Goal: Task Accomplishment & Management: Manage account settings

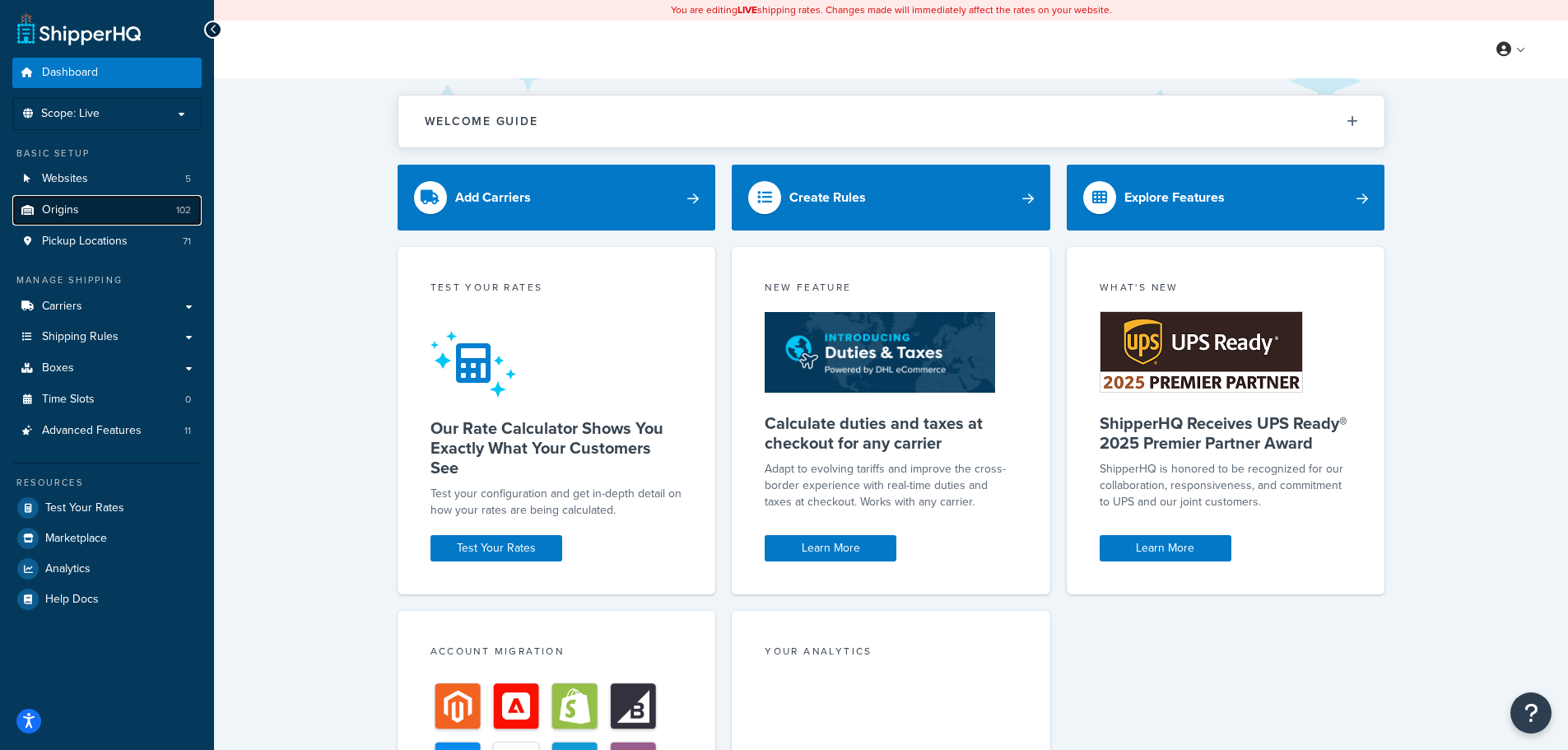
click at [102, 203] on link "Origins 102" at bounding box center [107, 210] width 190 height 30
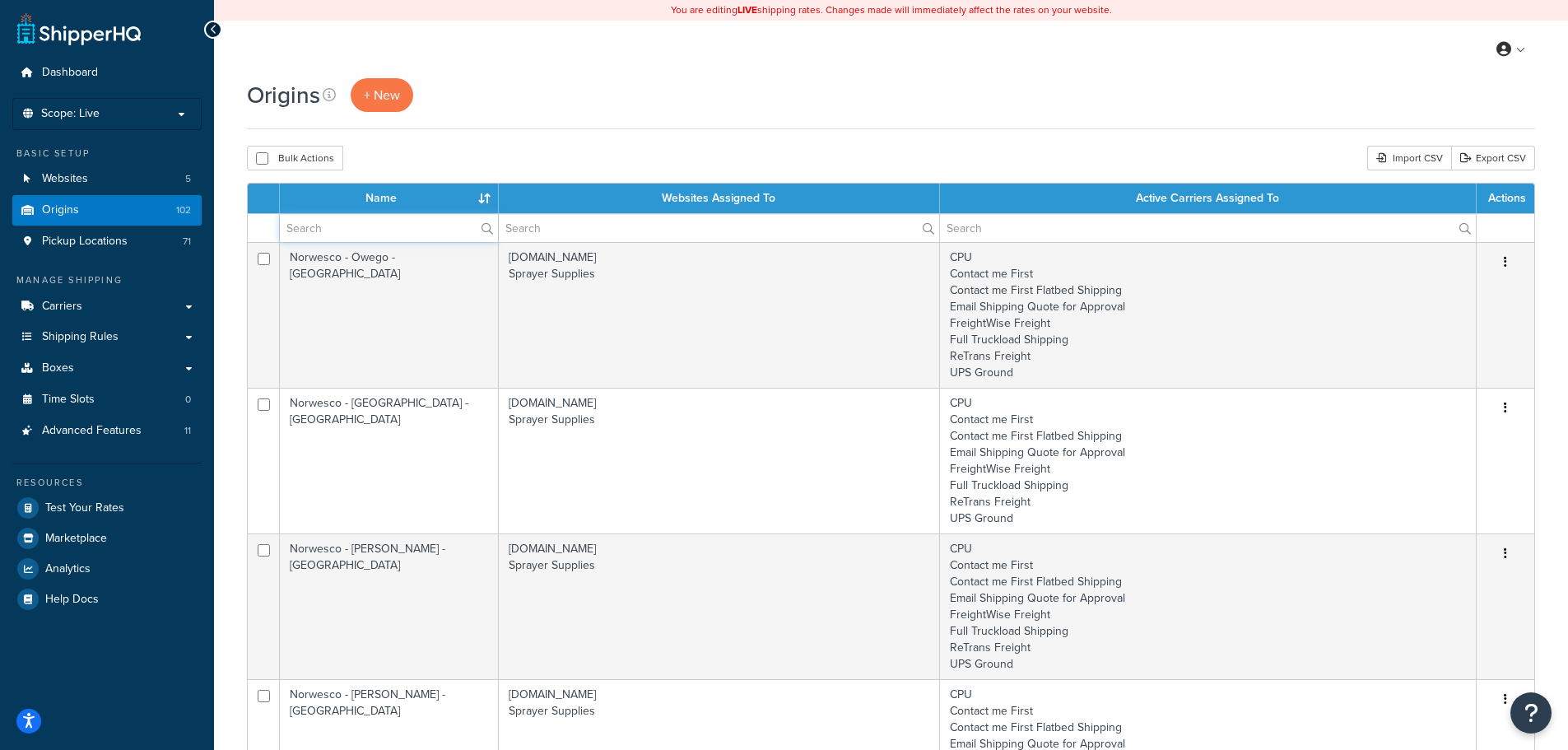
click at [375, 230] on input "text" at bounding box center [389, 228] width 218 height 28
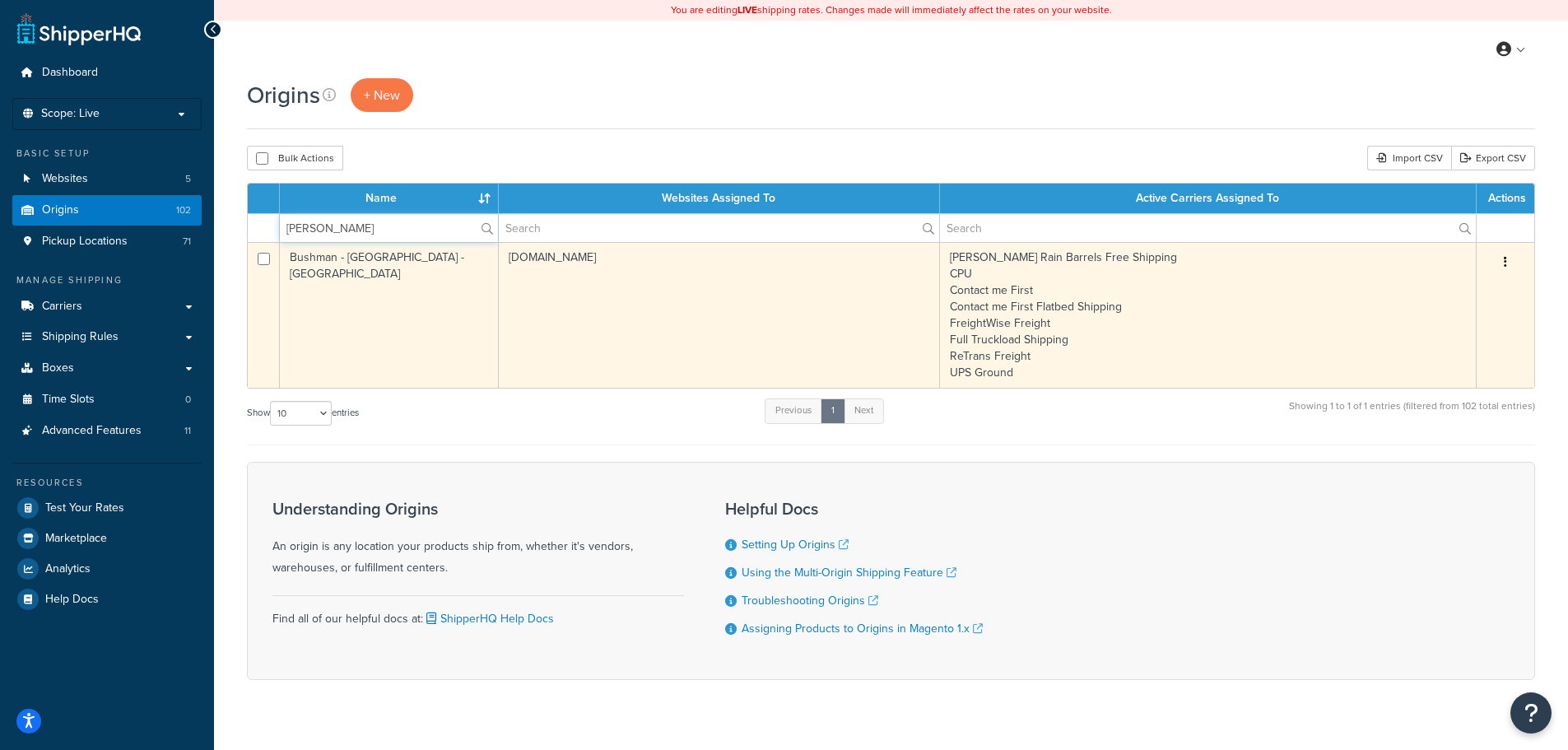
type input "bushman"
click at [769, 327] on td "NTOTank.com" at bounding box center [720, 314] width 442 height 146
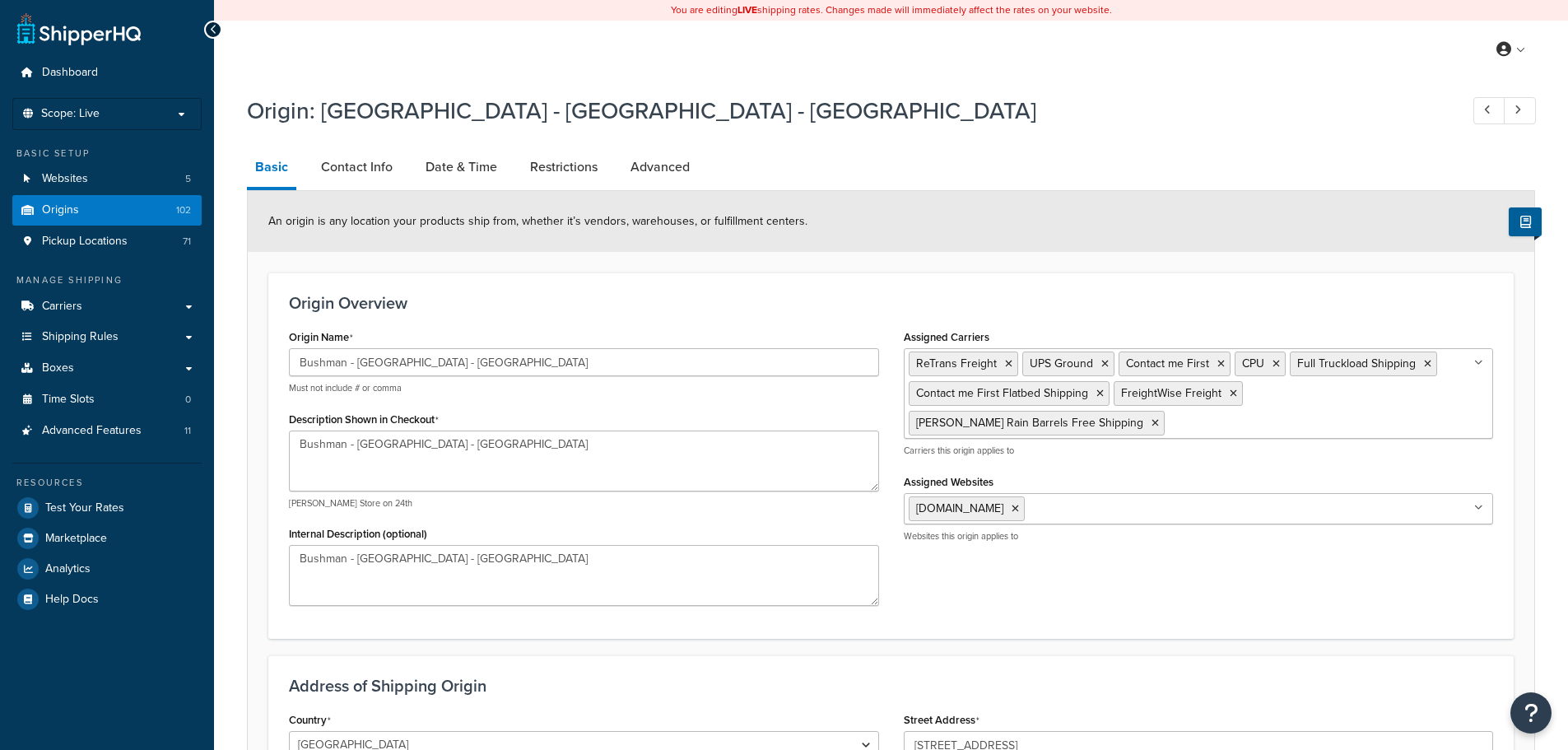
select select "38"
click at [378, 177] on link "Contact Info" at bounding box center [357, 167] width 88 height 39
select select "order_placed"
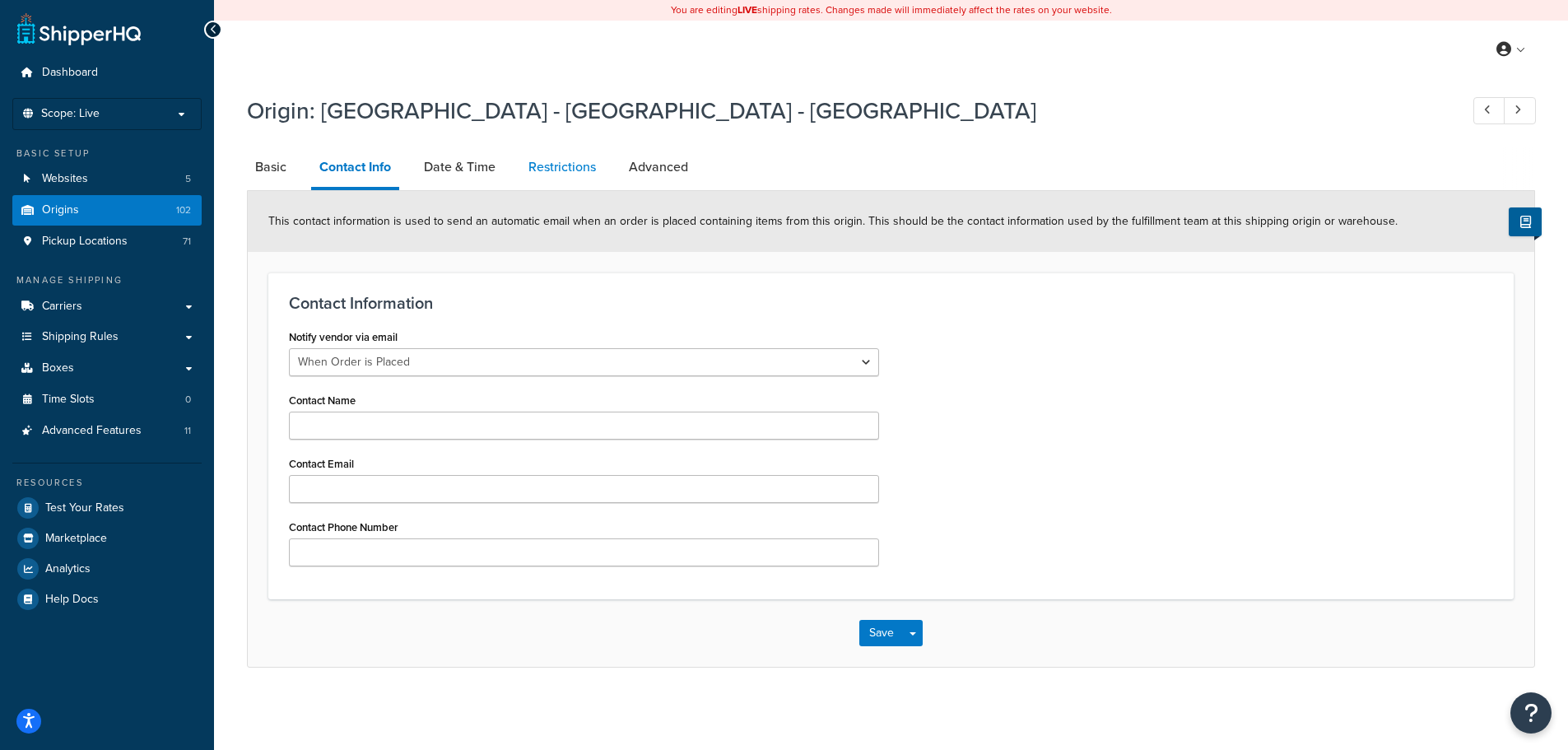
click at [592, 170] on link "Restrictions" at bounding box center [563, 167] width 84 height 39
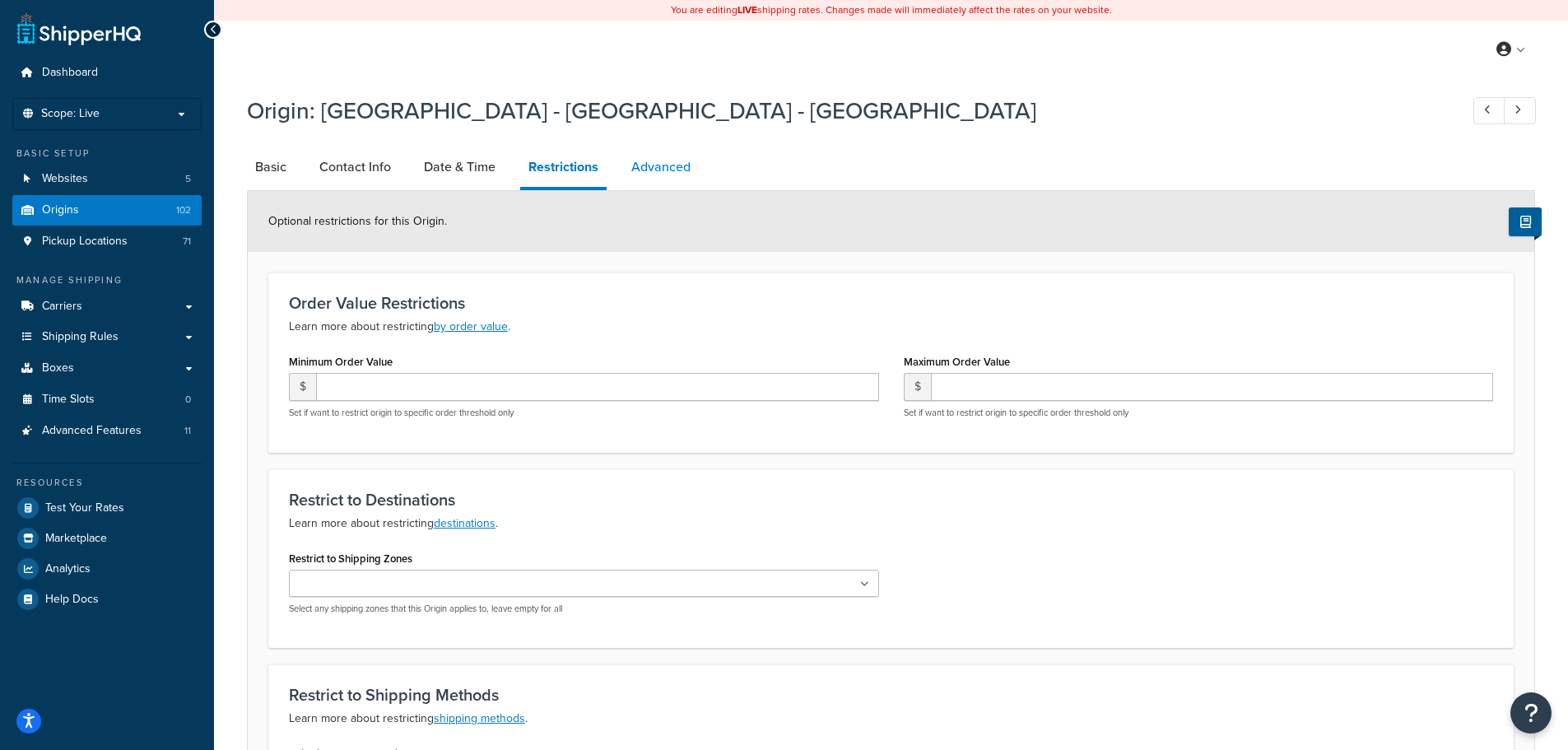
click at [657, 158] on link "Advanced" at bounding box center [661, 167] width 76 height 39
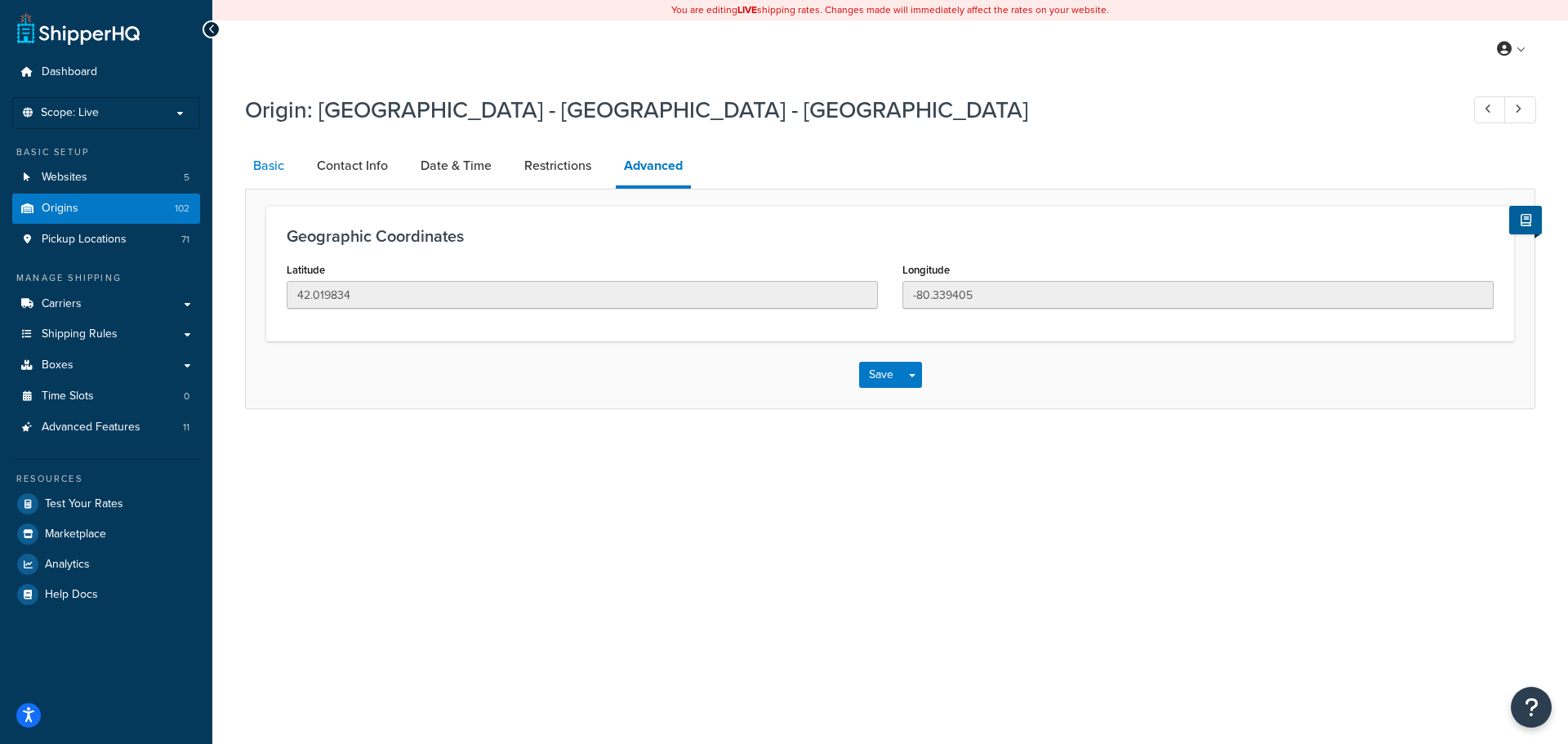
click at [265, 158] on link "Basic" at bounding box center [268, 166] width 47 height 39
select select "38"
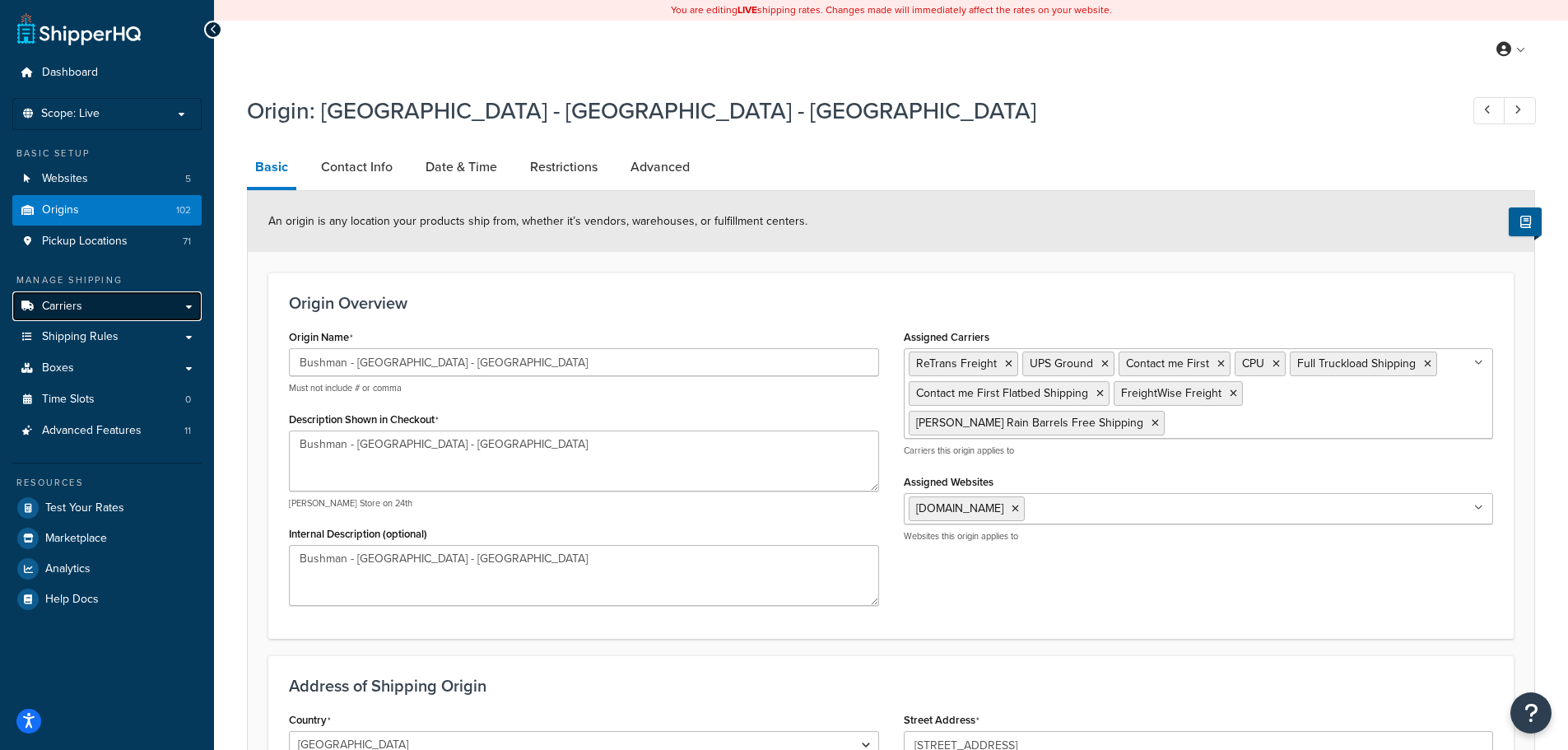
click at [106, 306] on link "Carriers" at bounding box center [107, 306] width 190 height 30
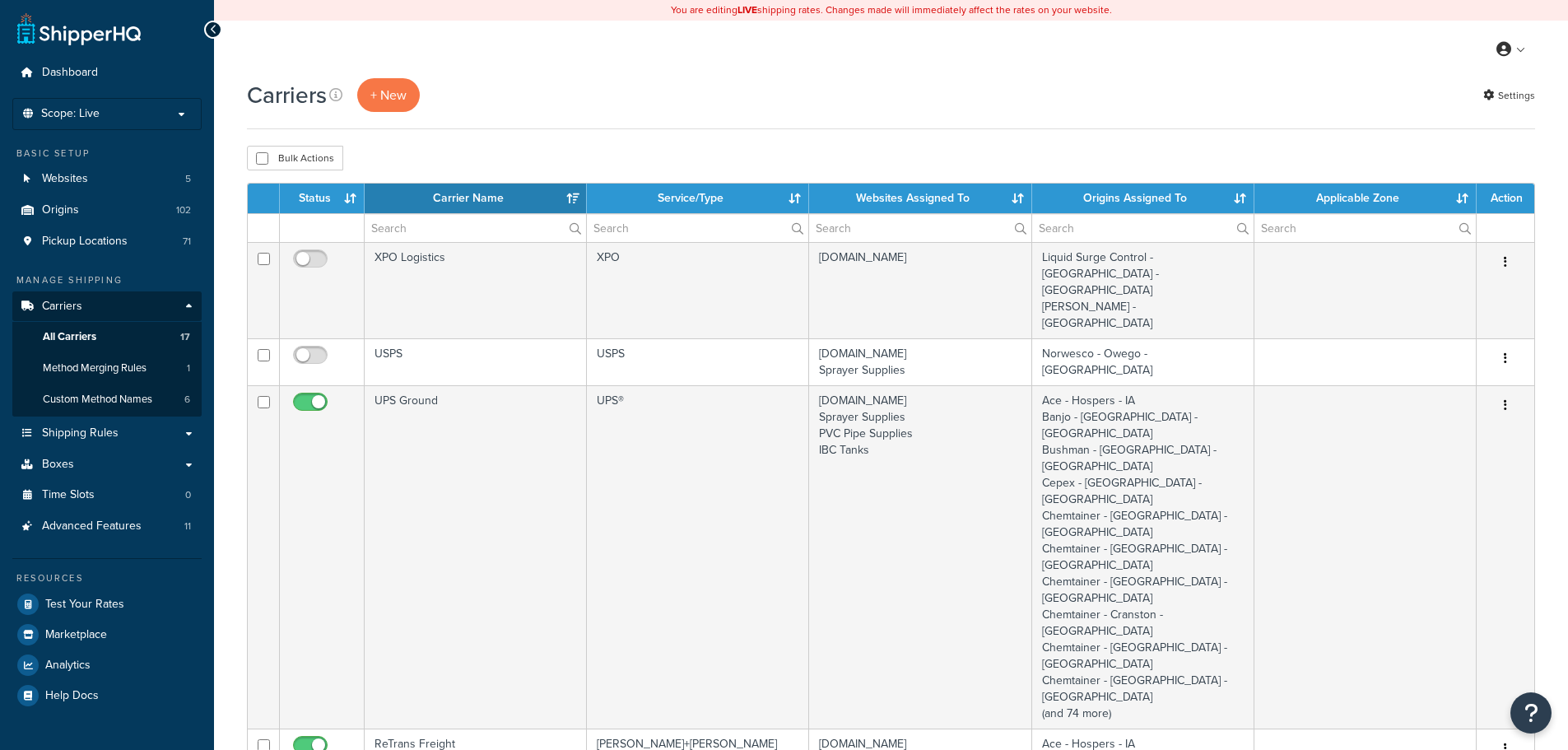
select select "15"
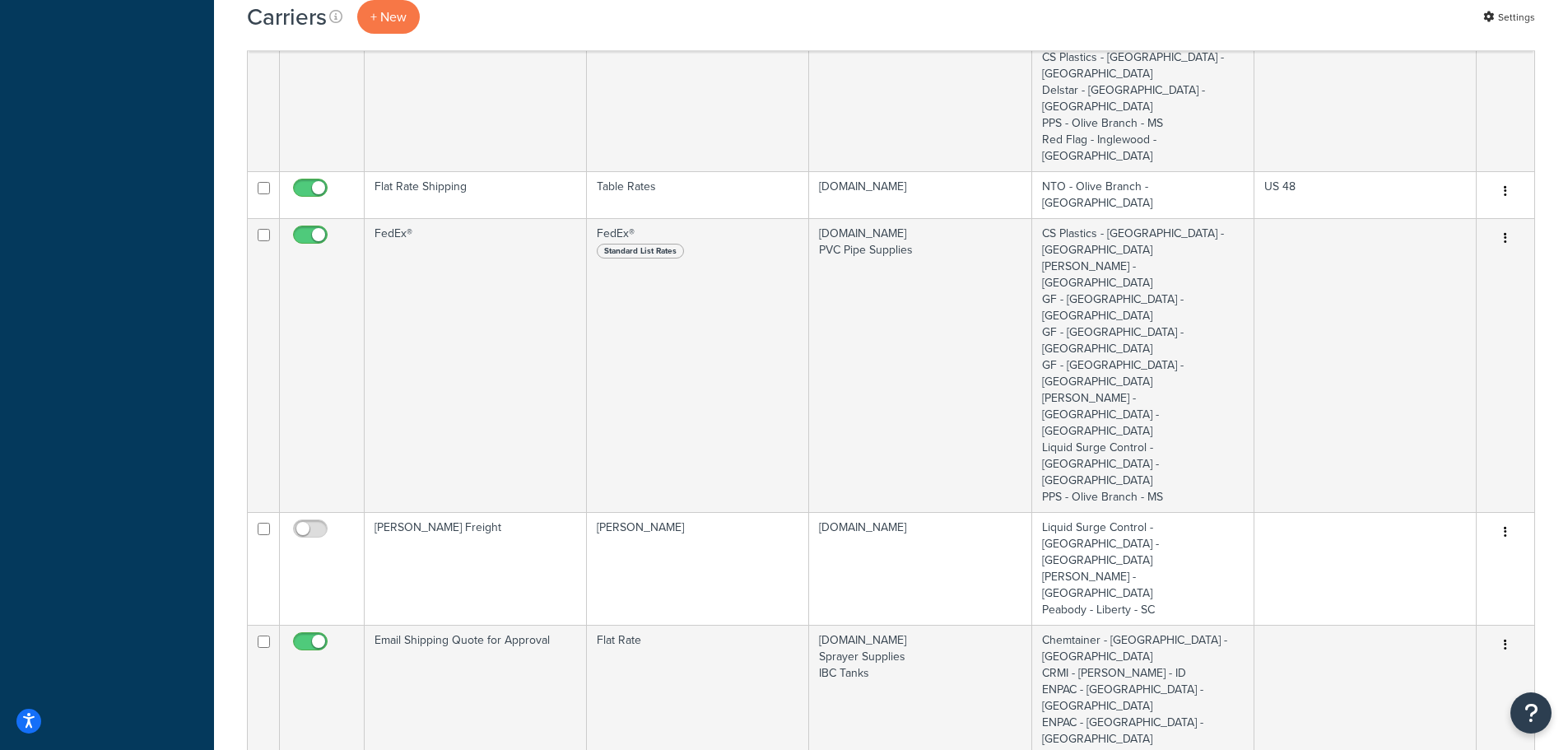
scroll to position [1893, 0]
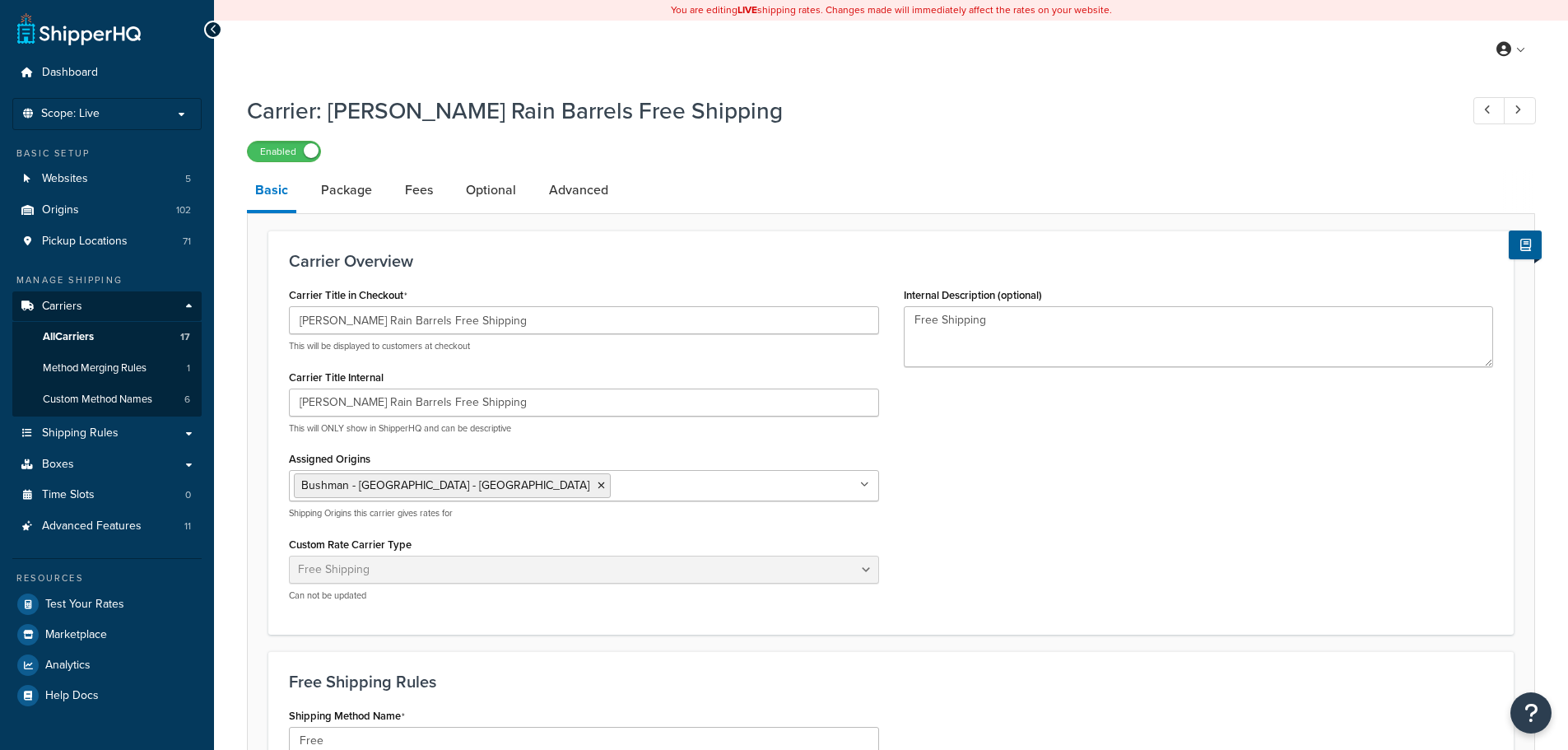
select select "free"
click at [346, 196] on link "Package" at bounding box center [346, 189] width 67 height 39
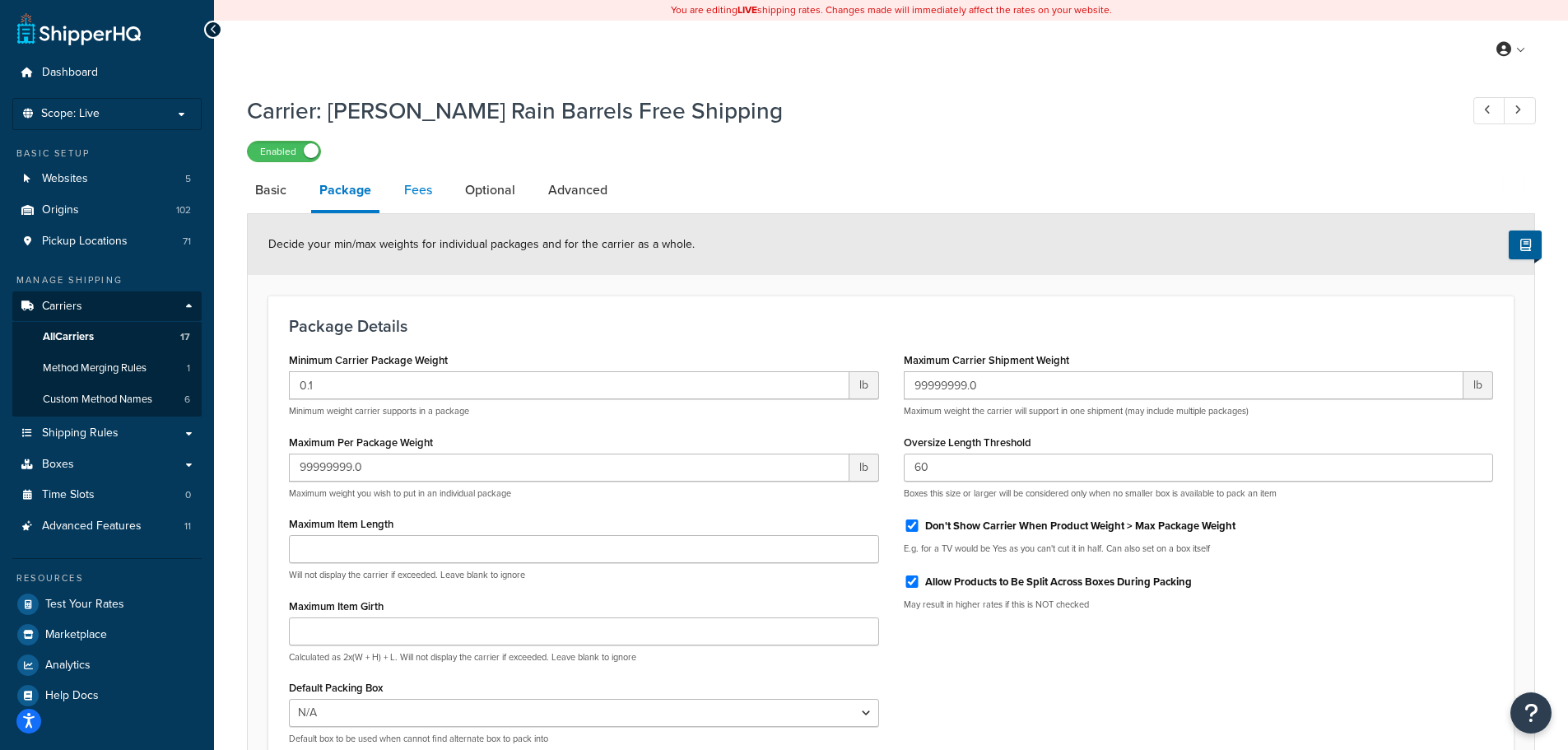
click at [434, 189] on link "Fees" at bounding box center [418, 189] width 45 height 39
select select "AFTER"
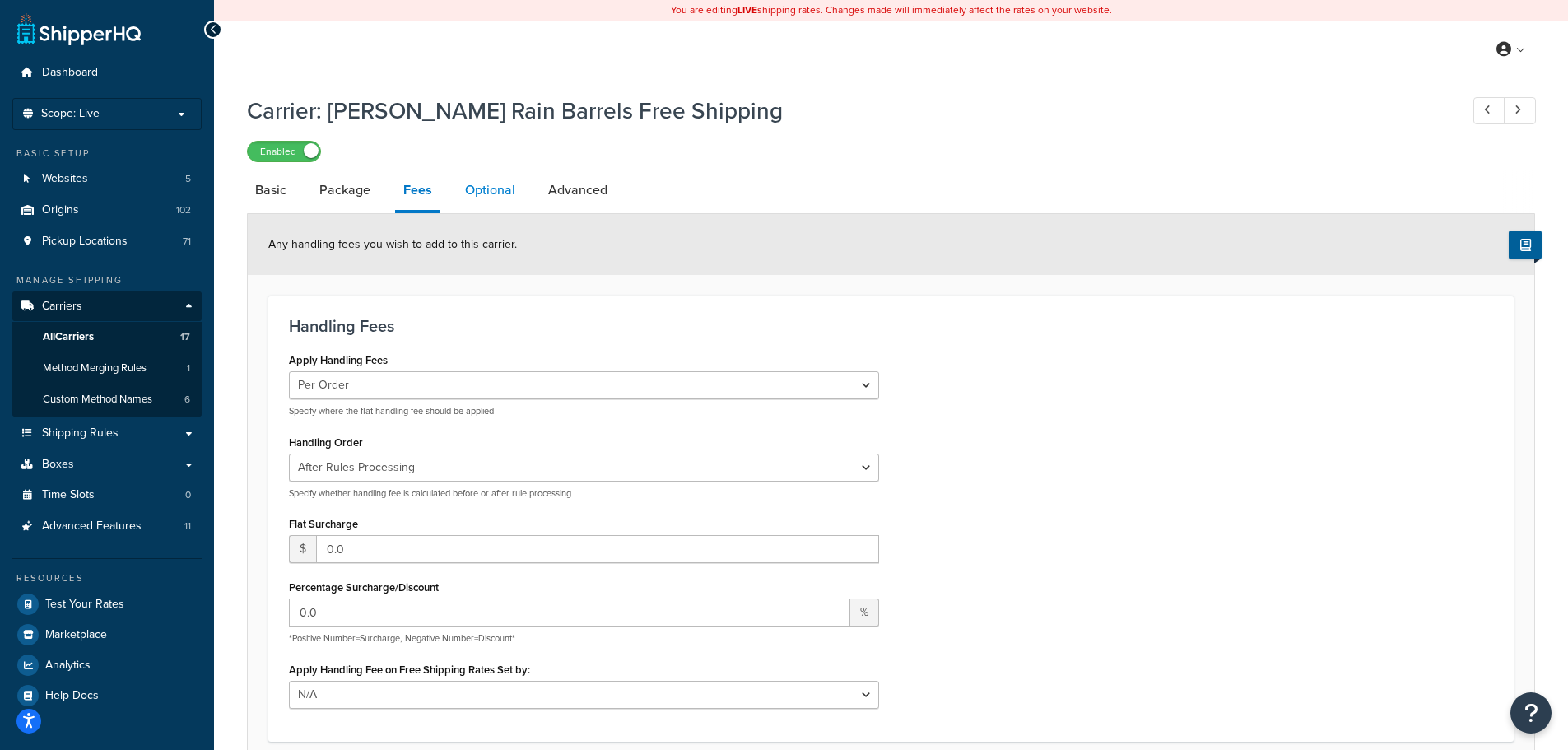
click at [489, 187] on link "Optional" at bounding box center [490, 189] width 66 height 39
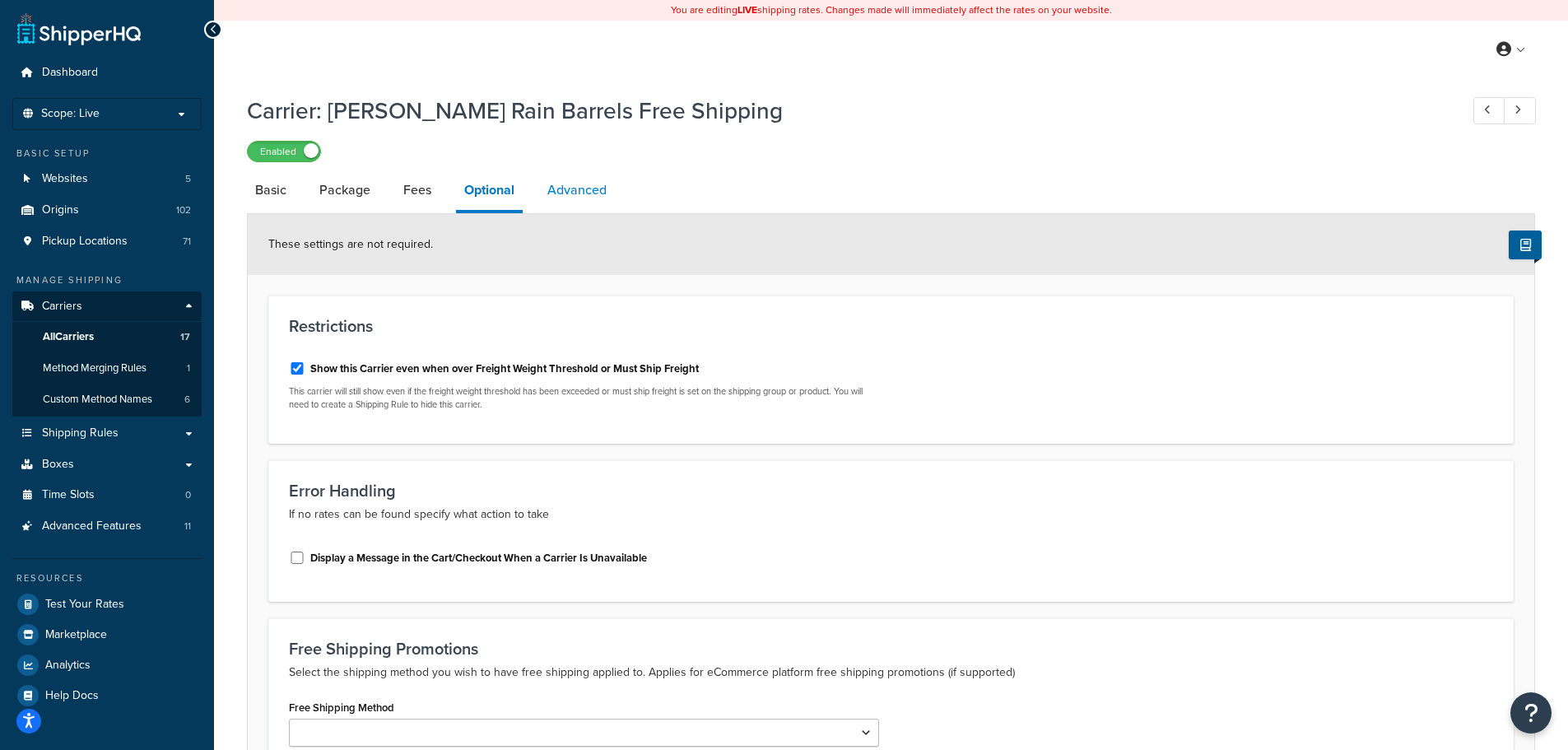
click at [582, 190] on link "Advanced" at bounding box center [577, 189] width 76 height 39
select select "false"
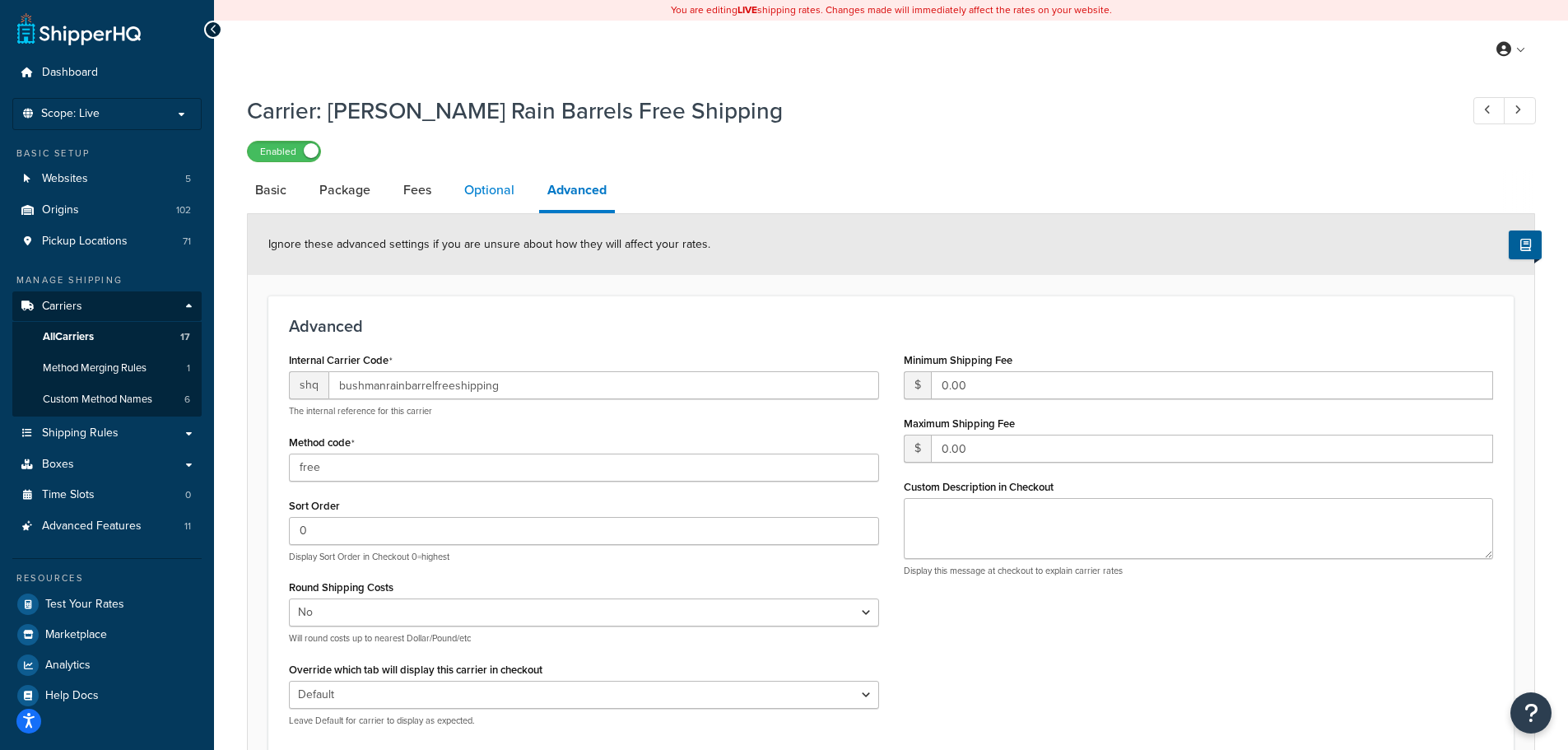
click at [483, 197] on link "Optional" at bounding box center [489, 189] width 66 height 39
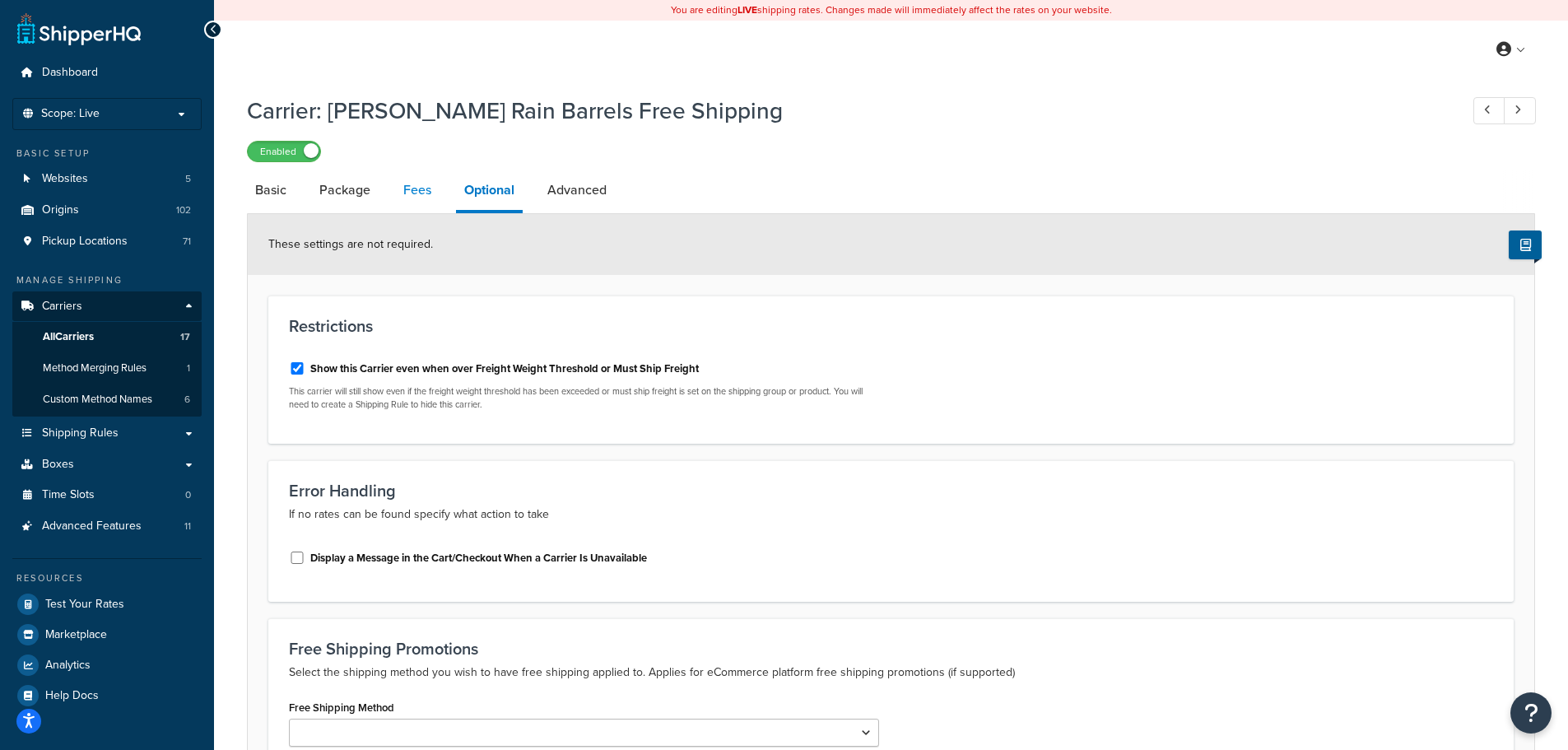
click at [403, 194] on link "Fees" at bounding box center [417, 189] width 45 height 39
select select "AFTER"
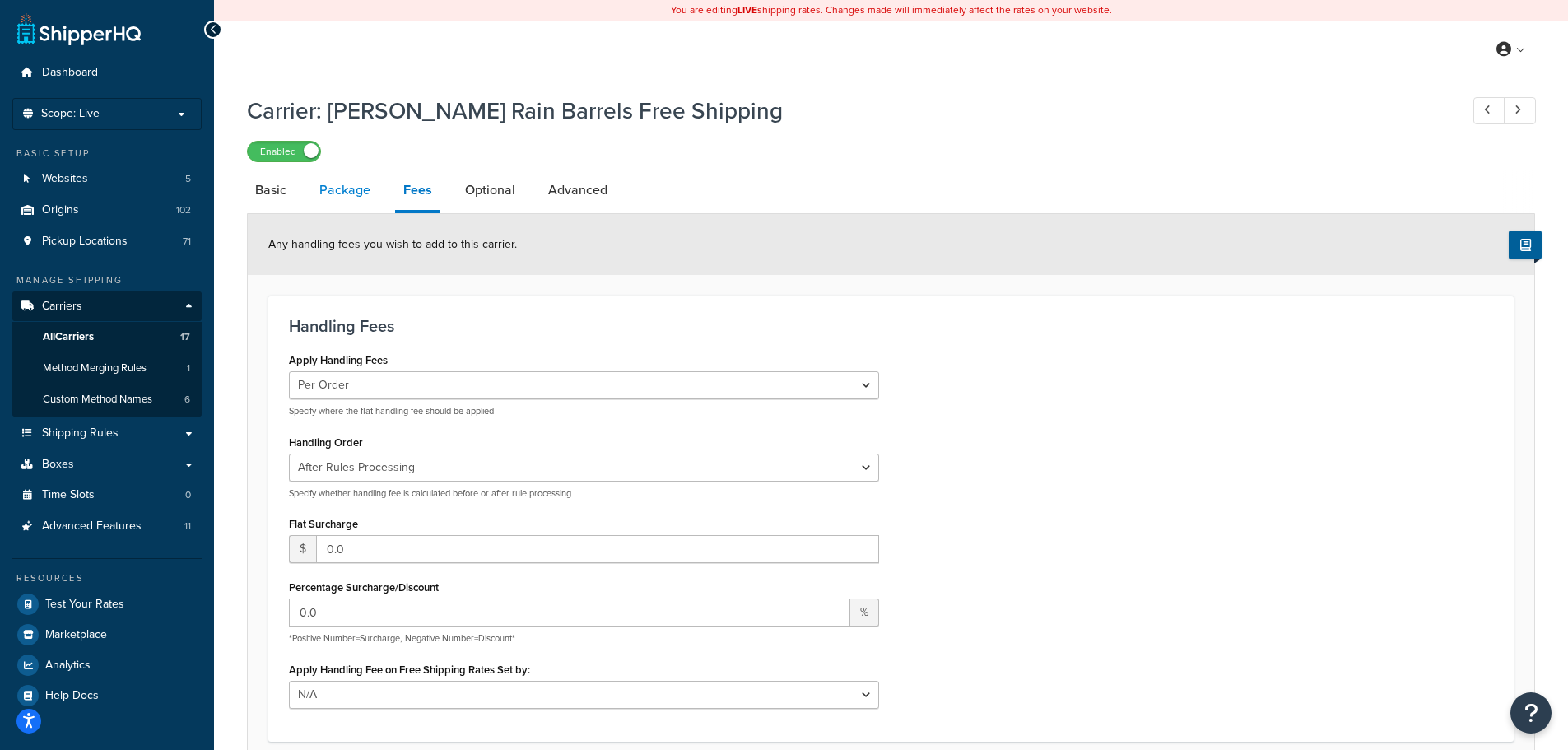
click at [338, 192] on link "Package" at bounding box center [345, 189] width 67 height 39
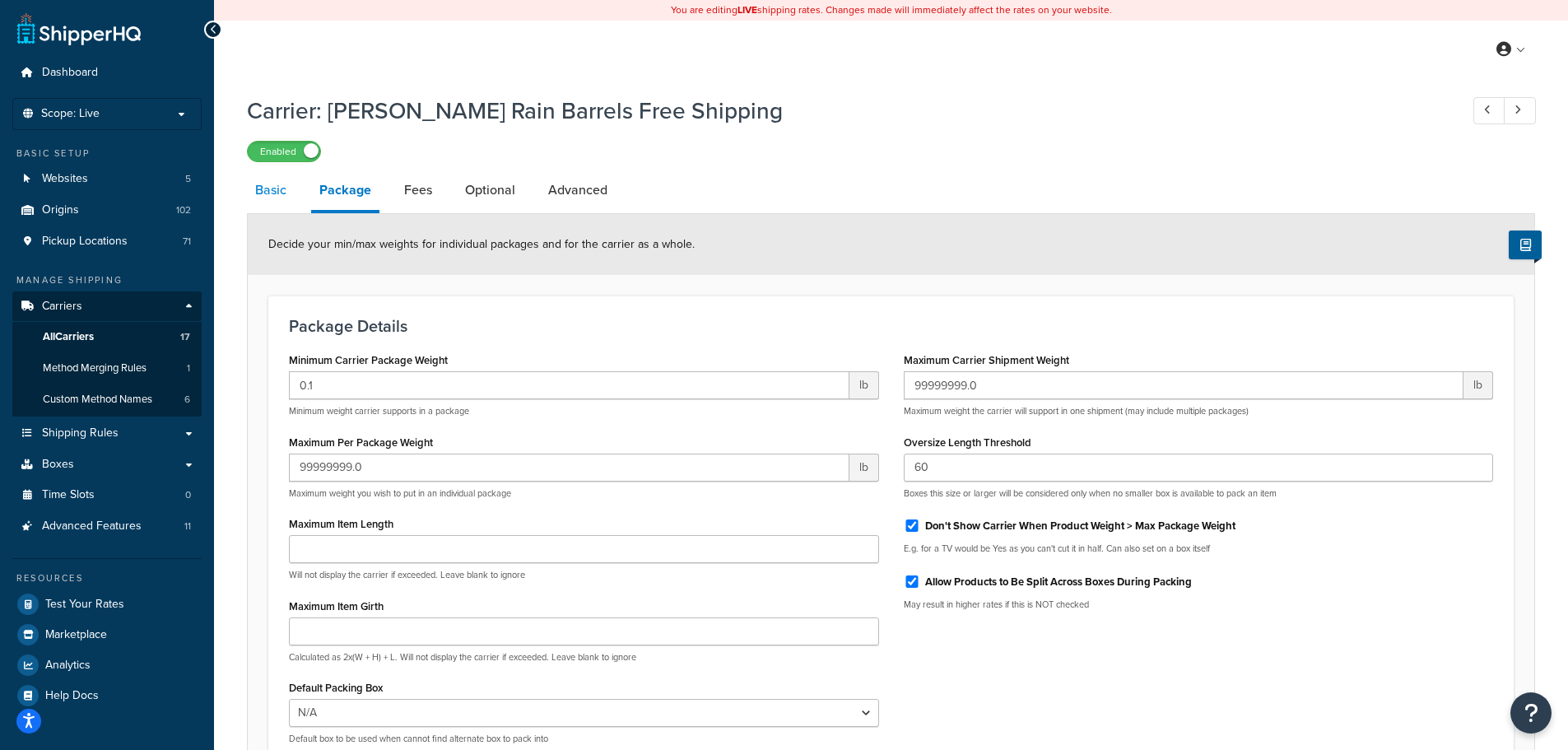
click at [283, 188] on link "Basic" at bounding box center [271, 189] width 48 height 39
select select "free"
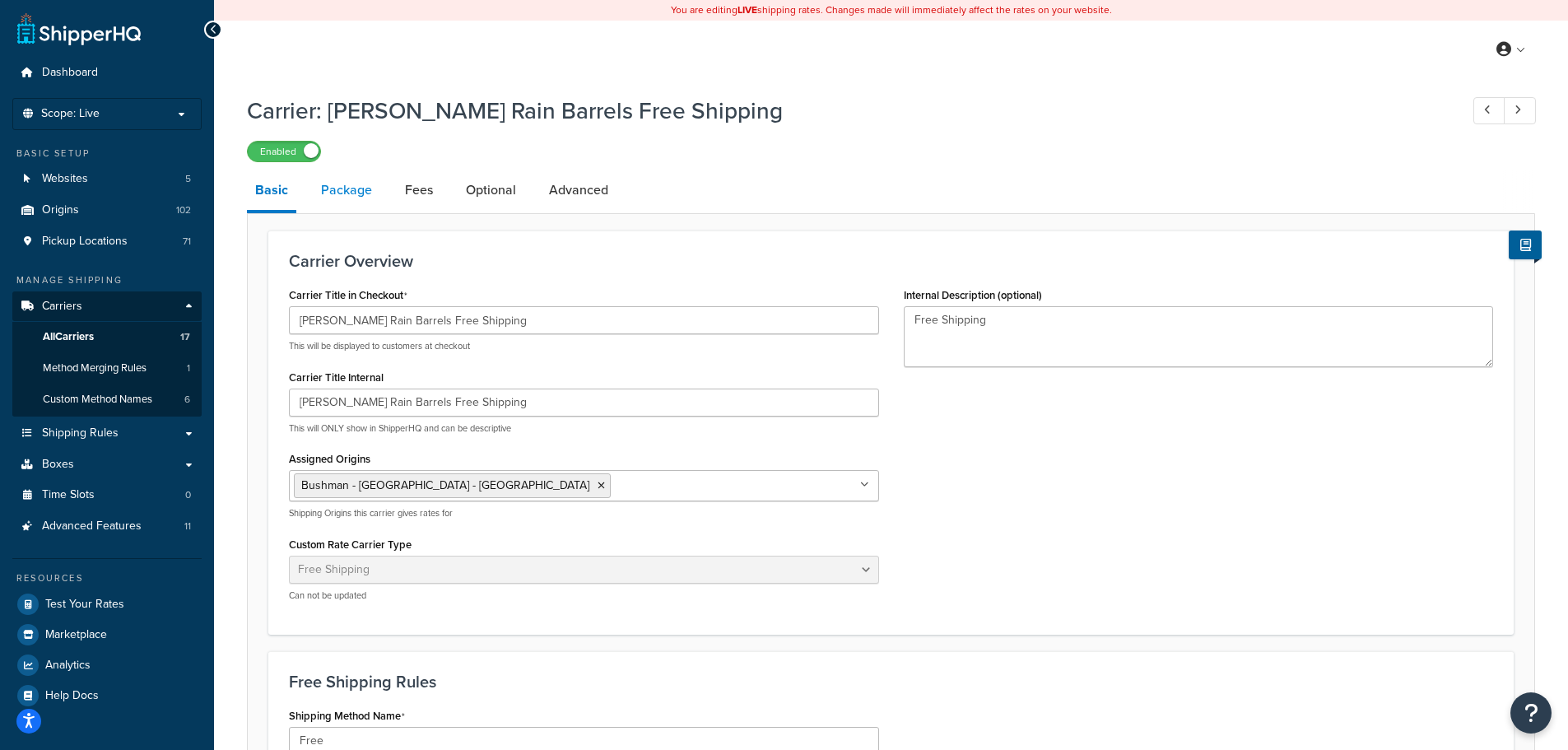
click at [353, 192] on link "Package" at bounding box center [346, 189] width 67 height 39
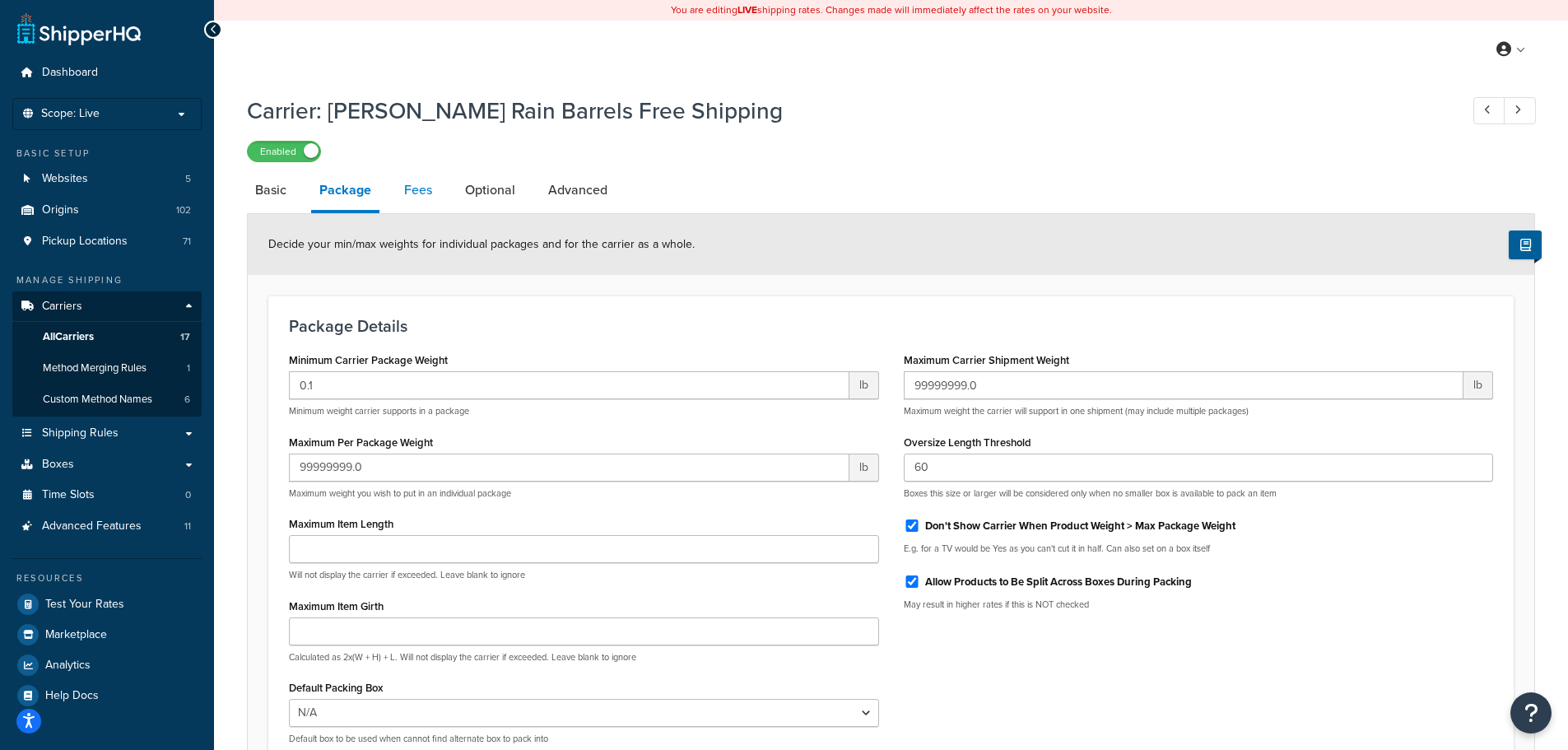
click at [416, 185] on link "Fees" at bounding box center [418, 189] width 45 height 39
select select "AFTER"
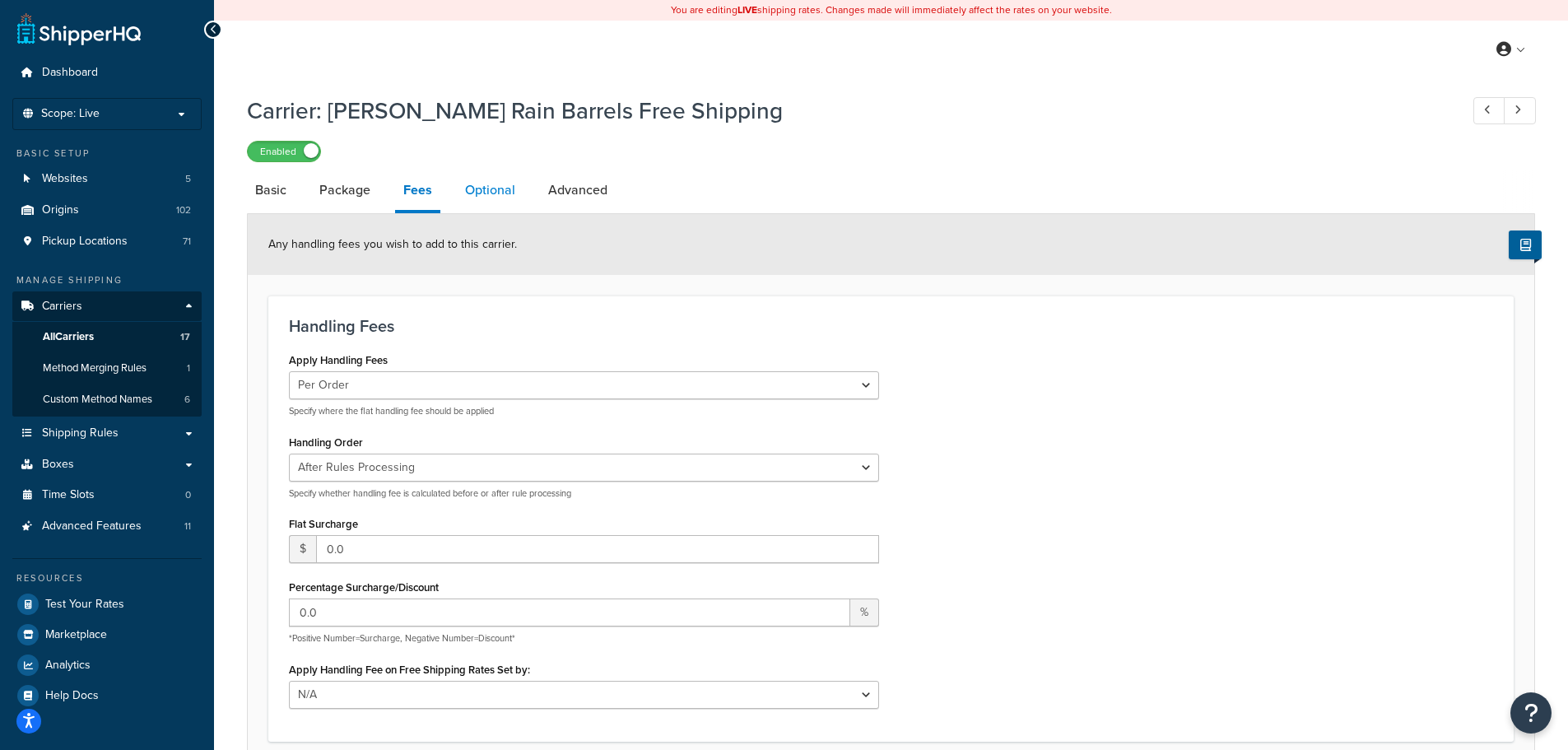
click at [490, 193] on link "Optional" at bounding box center [490, 189] width 66 height 39
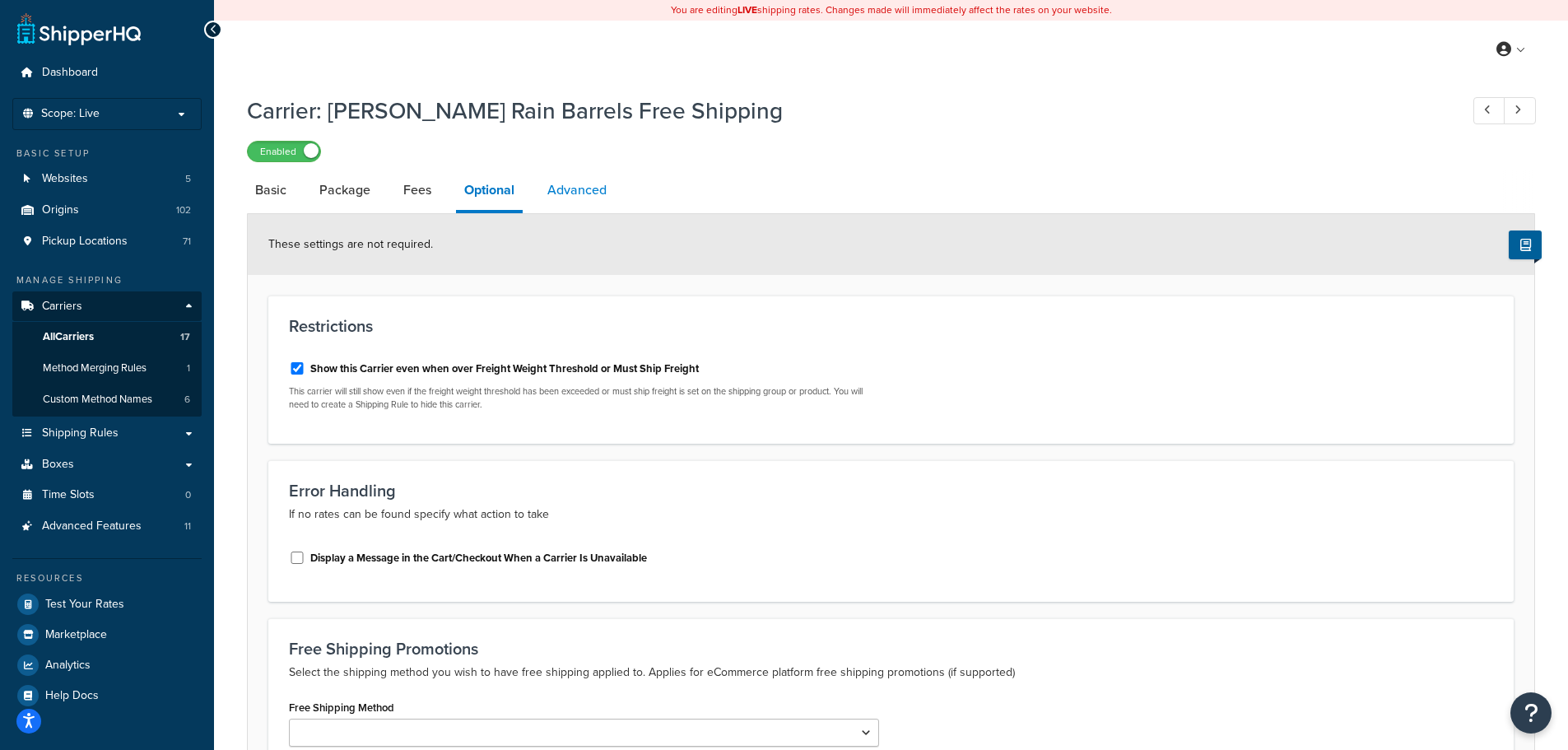
click at [593, 191] on link "Advanced" at bounding box center [577, 189] width 76 height 39
select select "false"
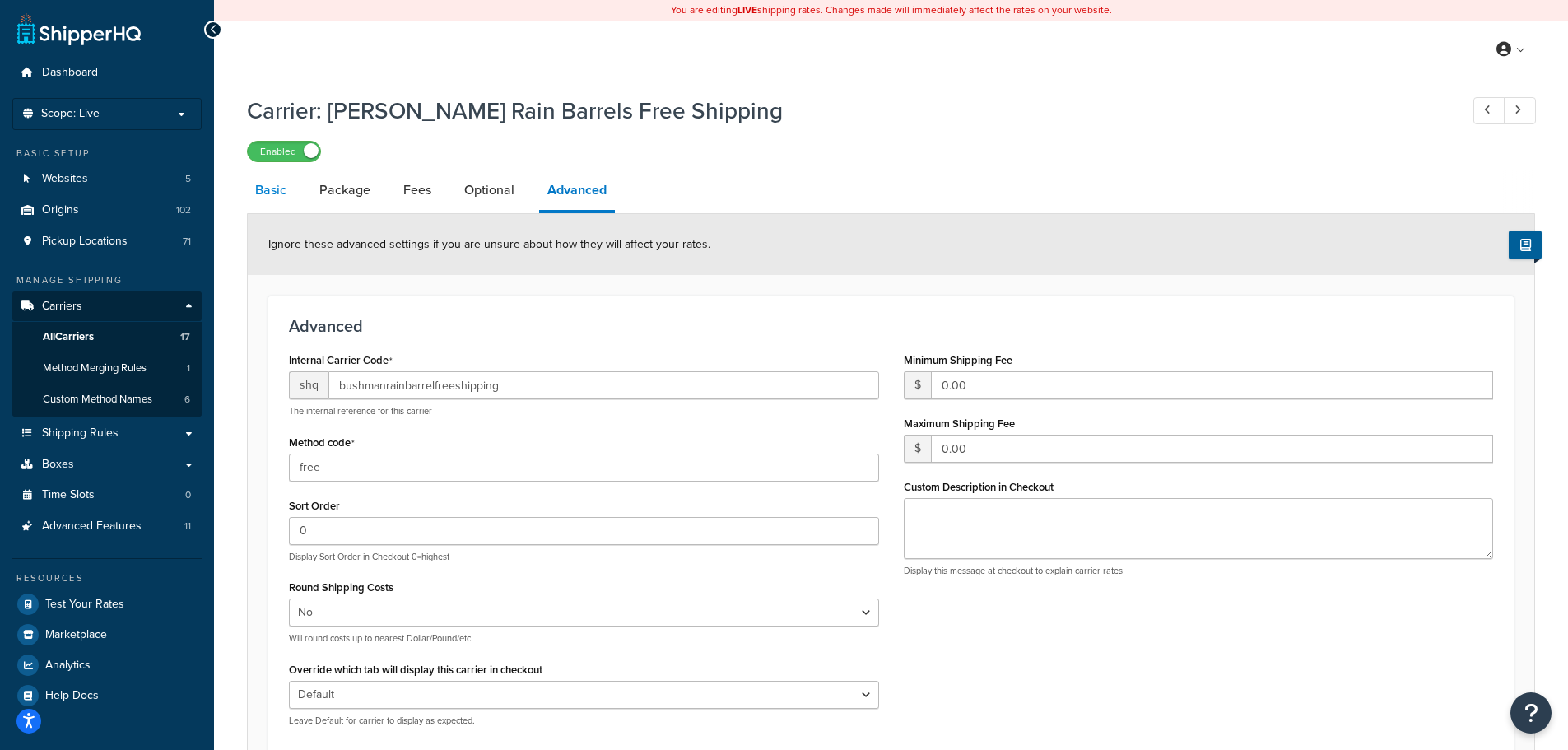
click at [270, 191] on link "Basic" at bounding box center [271, 189] width 48 height 39
select select "free"
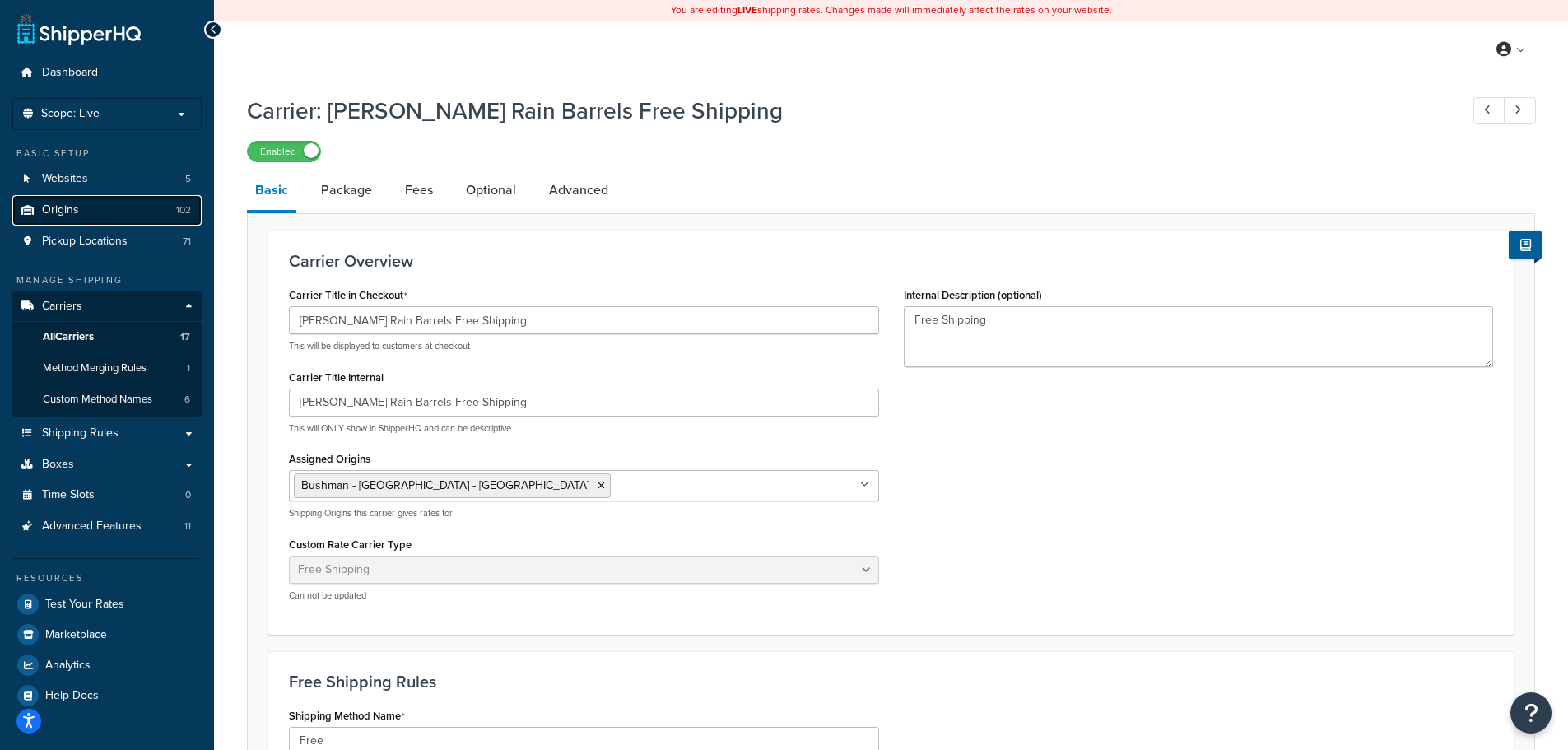
click at [112, 219] on link "Origins 102" at bounding box center [107, 210] width 190 height 30
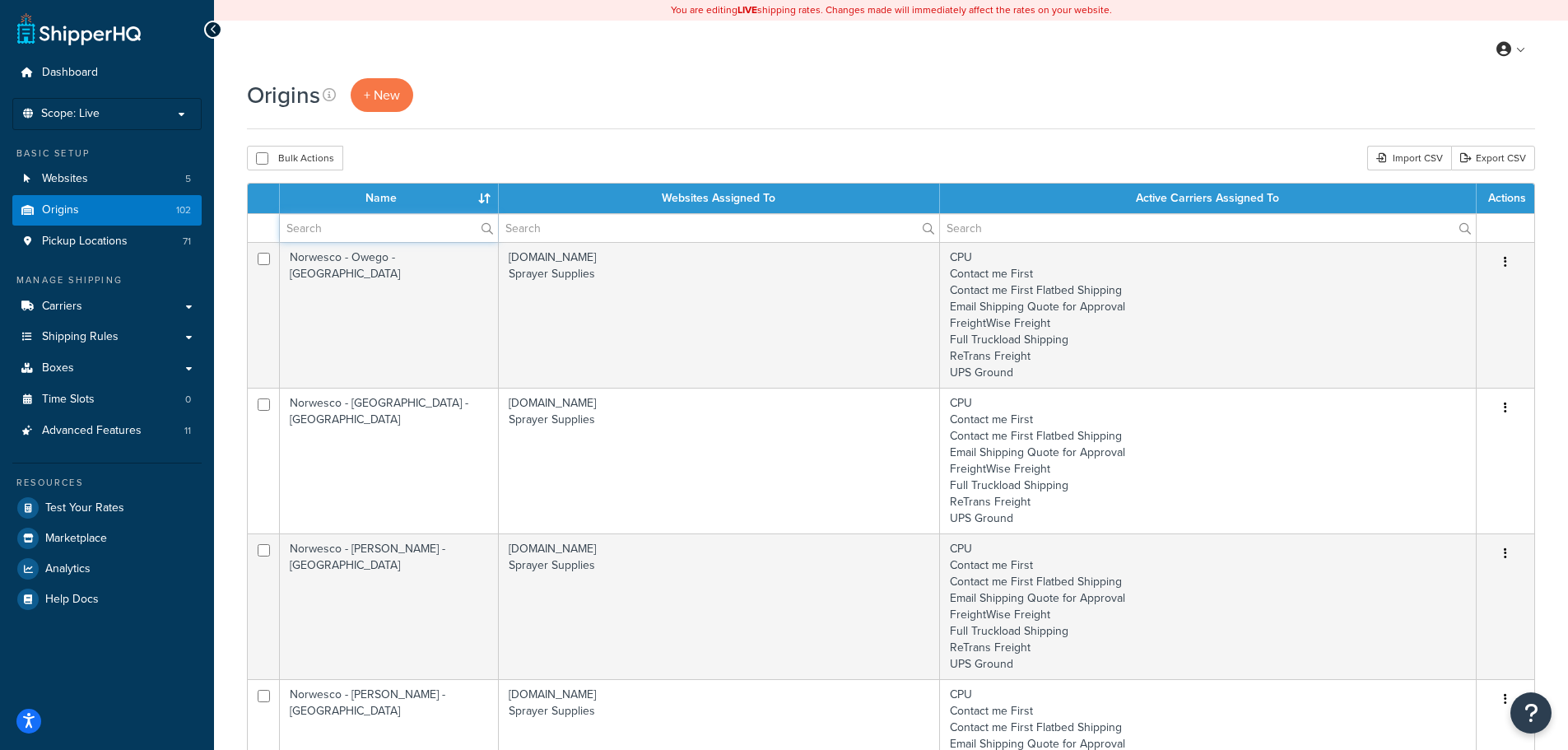
click at [348, 232] on input "text" at bounding box center [389, 228] width 218 height 28
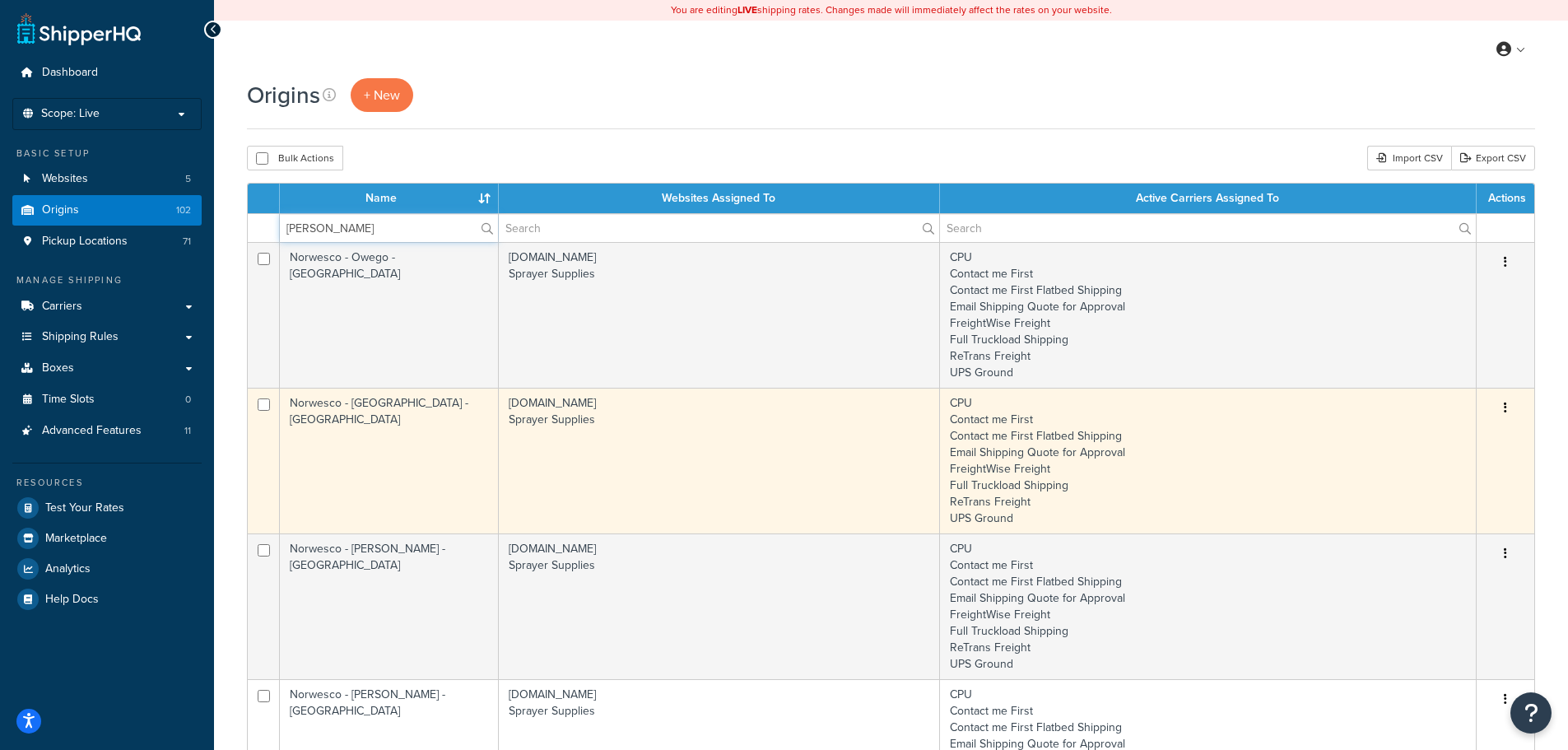
type input "[PERSON_NAME]"
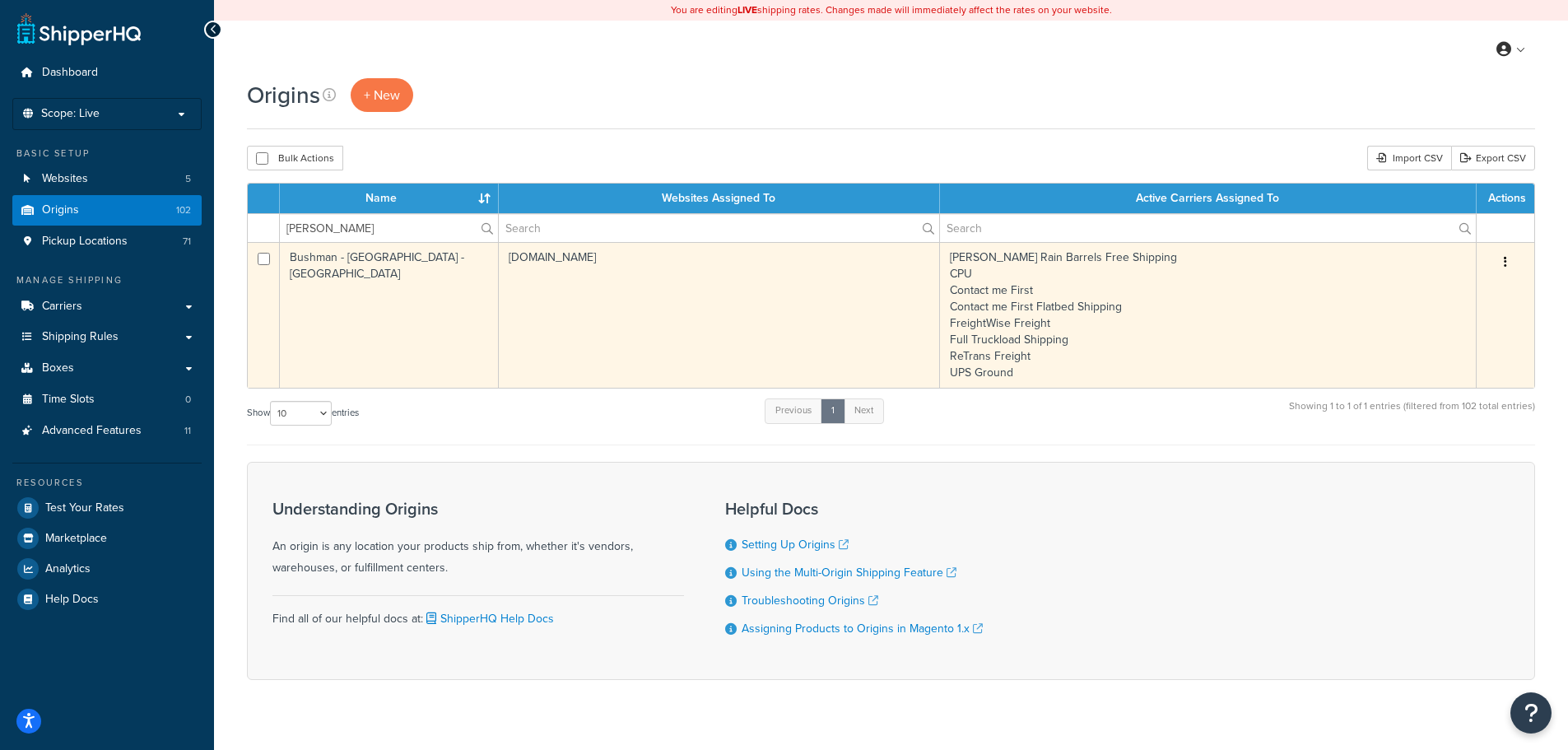
click at [615, 324] on td "[DOMAIN_NAME]" at bounding box center [720, 314] width 442 height 146
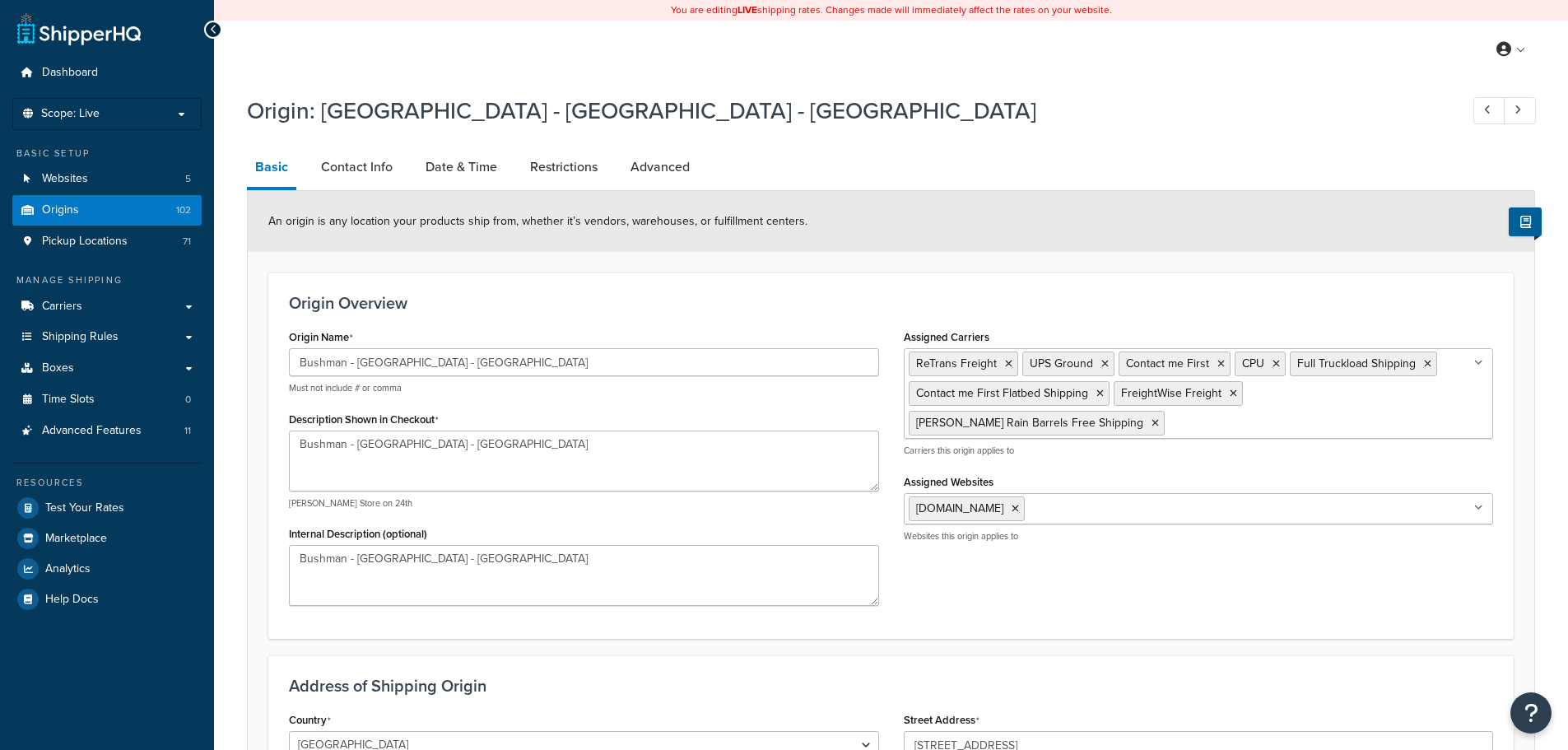
select select "38"
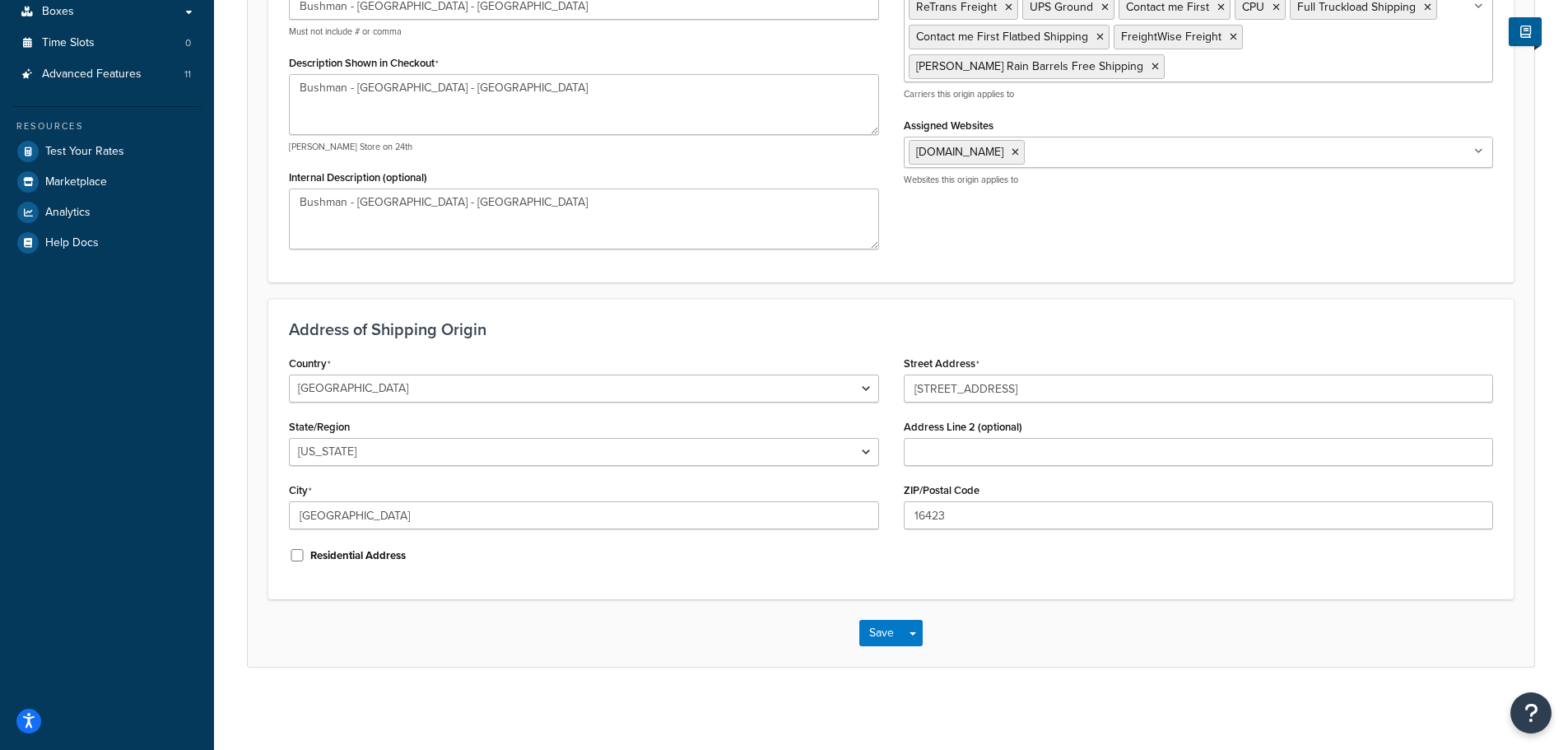
scroll to position [28, 0]
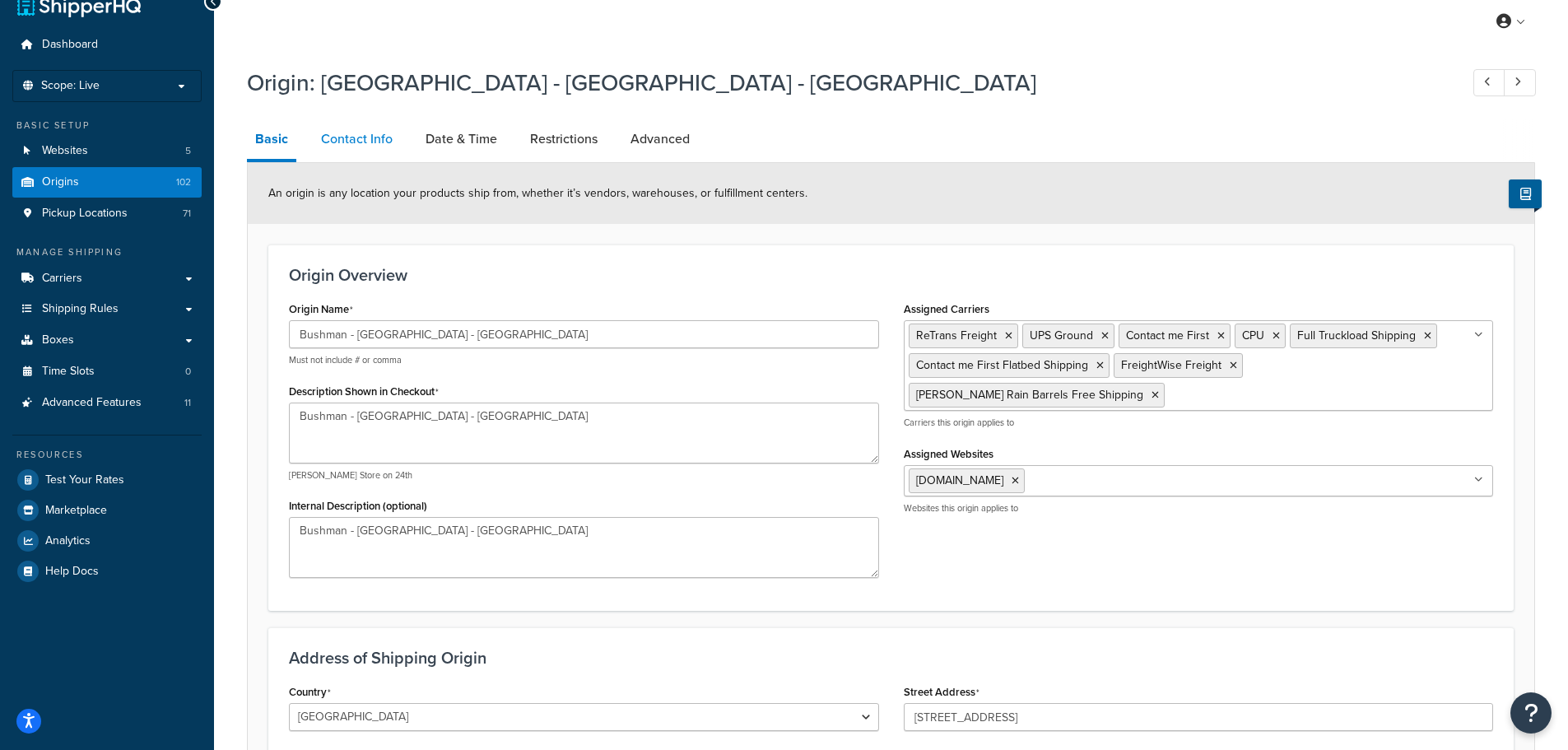
click at [364, 144] on link "Contact Info" at bounding box center [357, 139] width 88 height 39
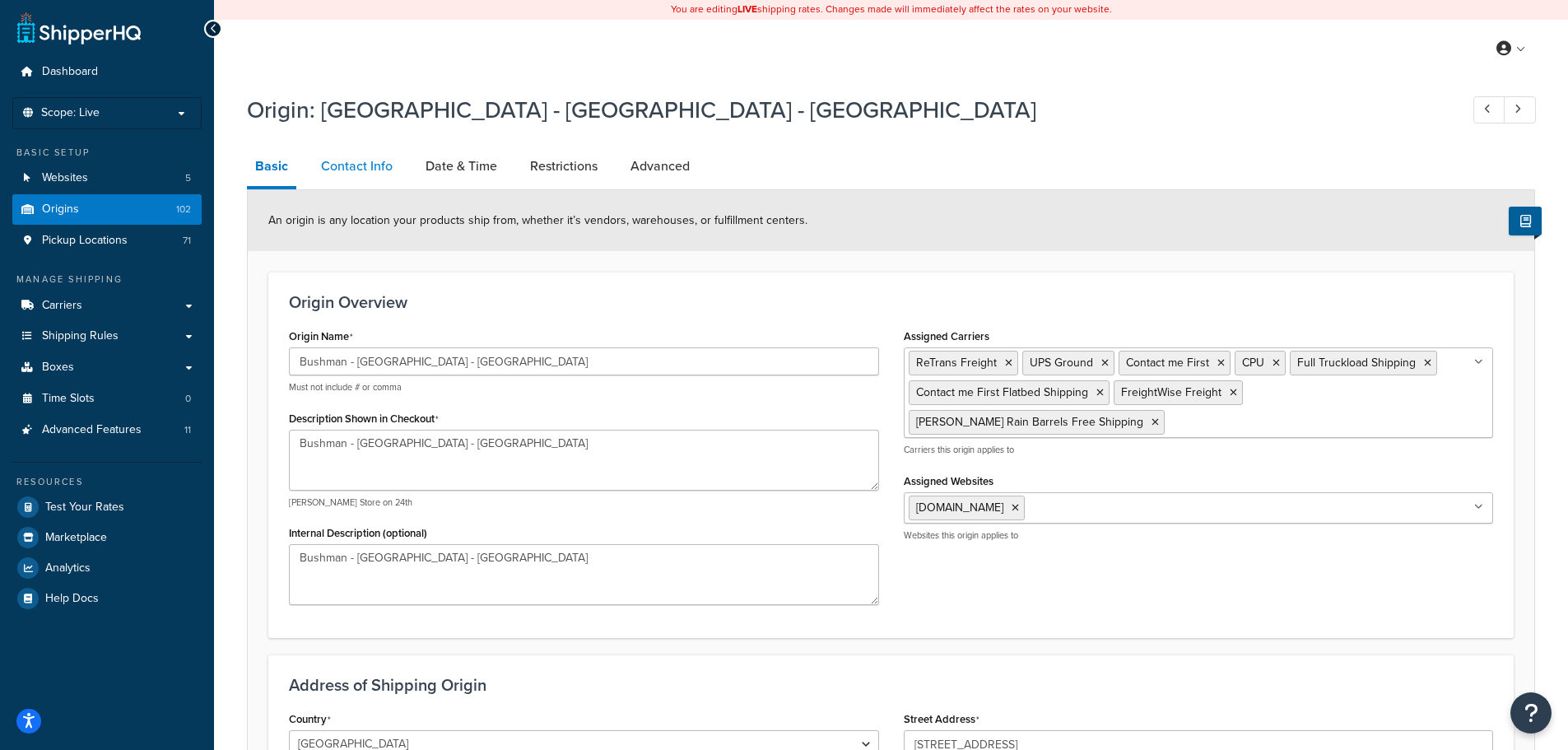
select select "order_placed"
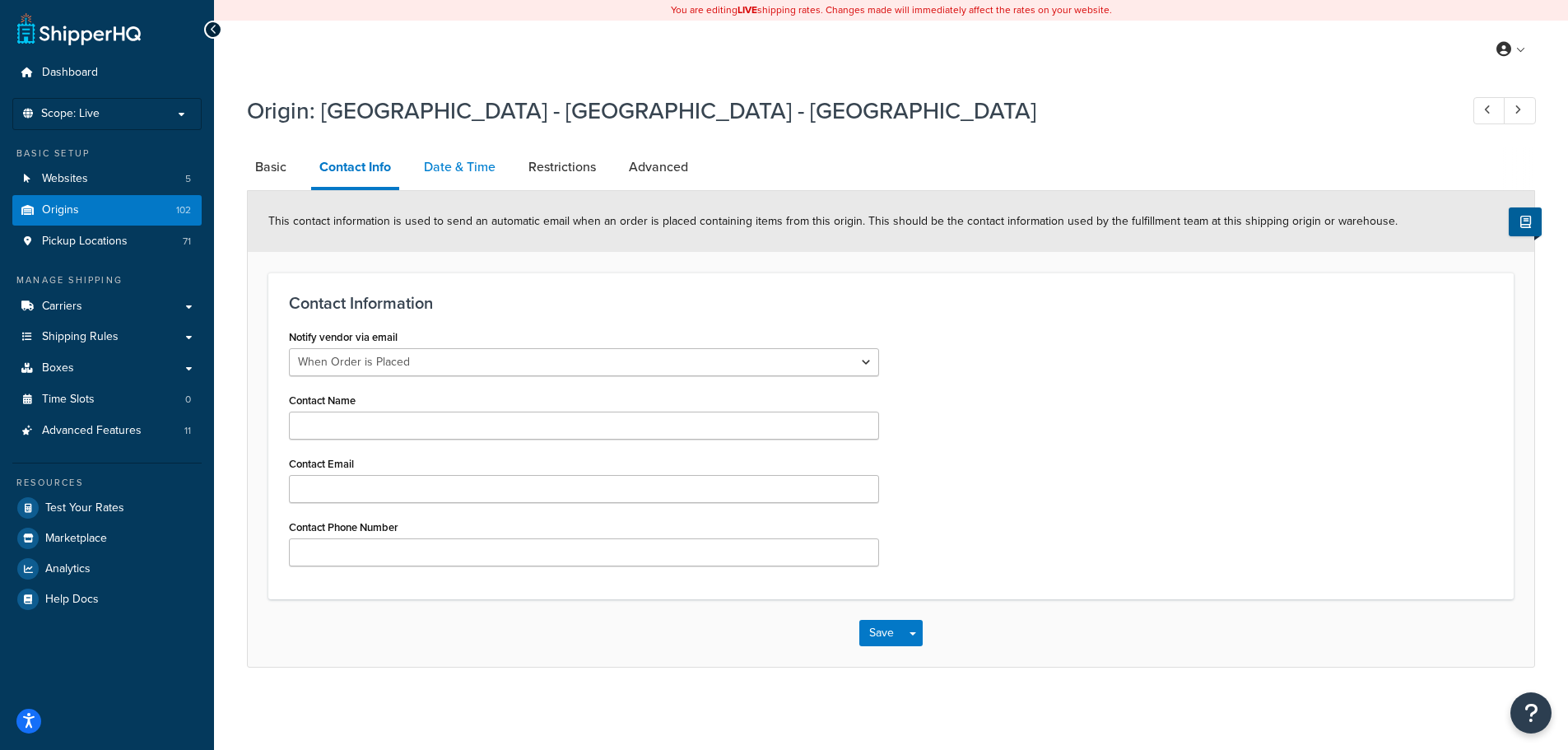
click at [482, 172] on link "Date & Time" at bounding box center [460, 167] width 88 height 39
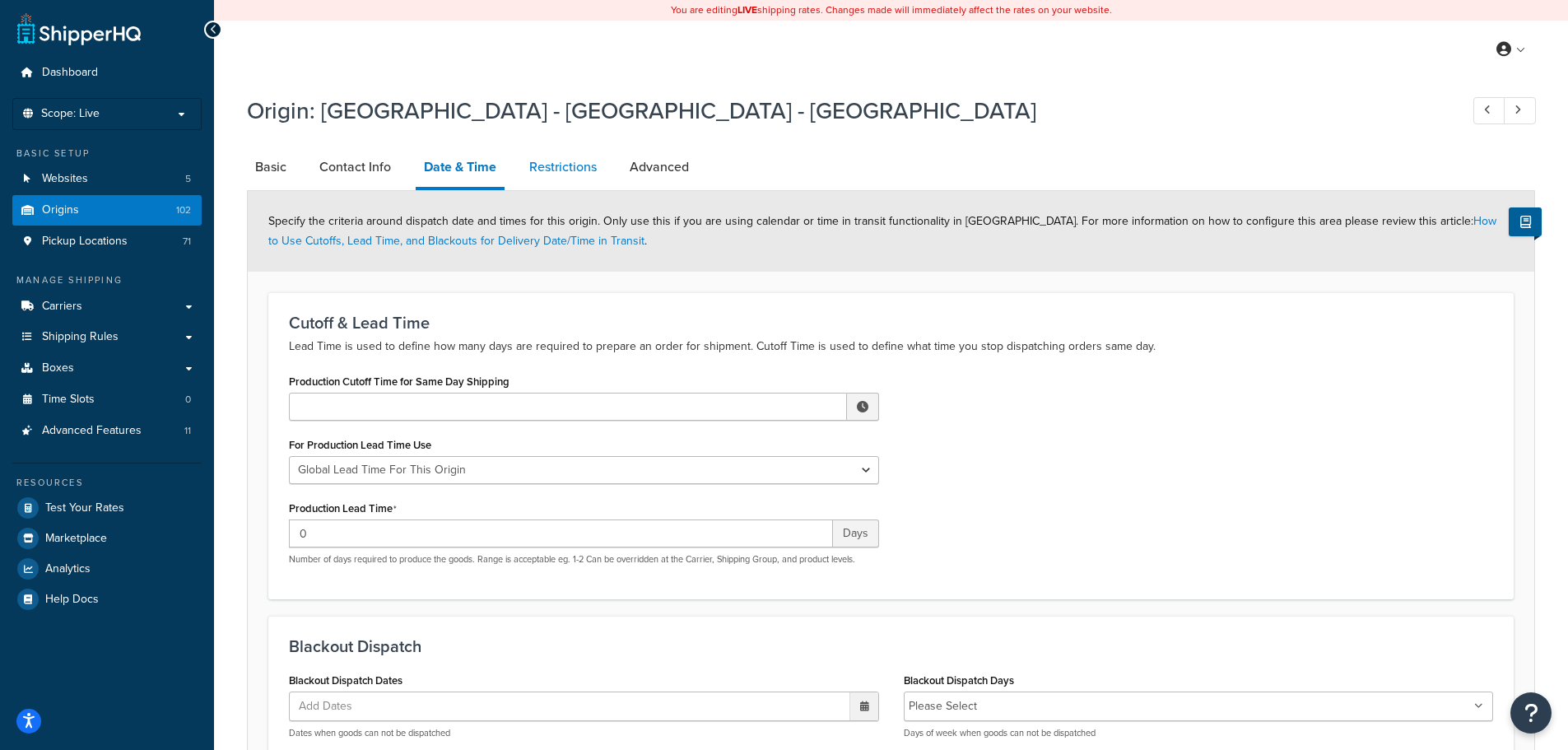
click at [578, 177] on link "Restrictions" at bounding box center [563, 167] width 84 height 39
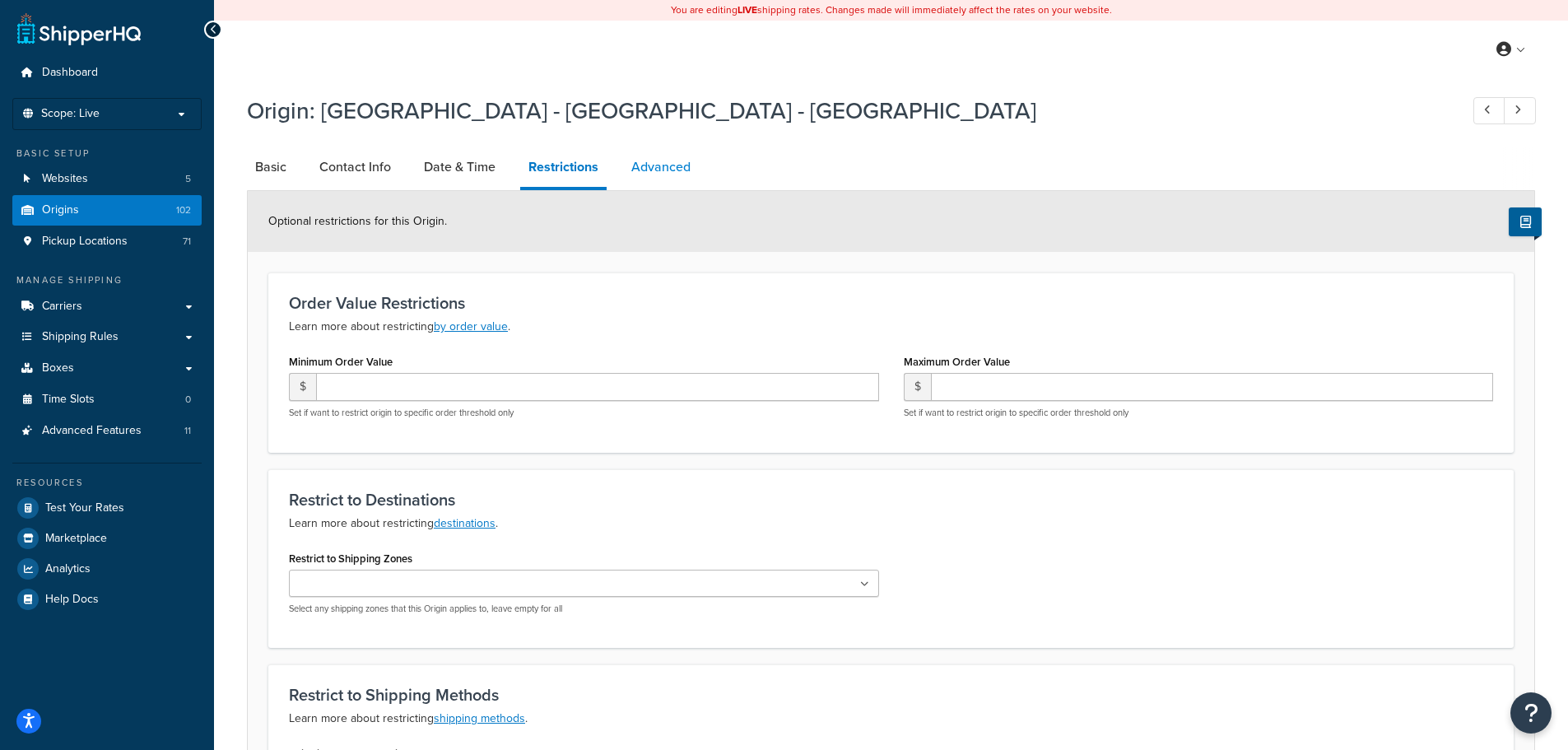
click at [657, 166] on link "Advanced" at bounding box center [661, 167] width 76 height 39
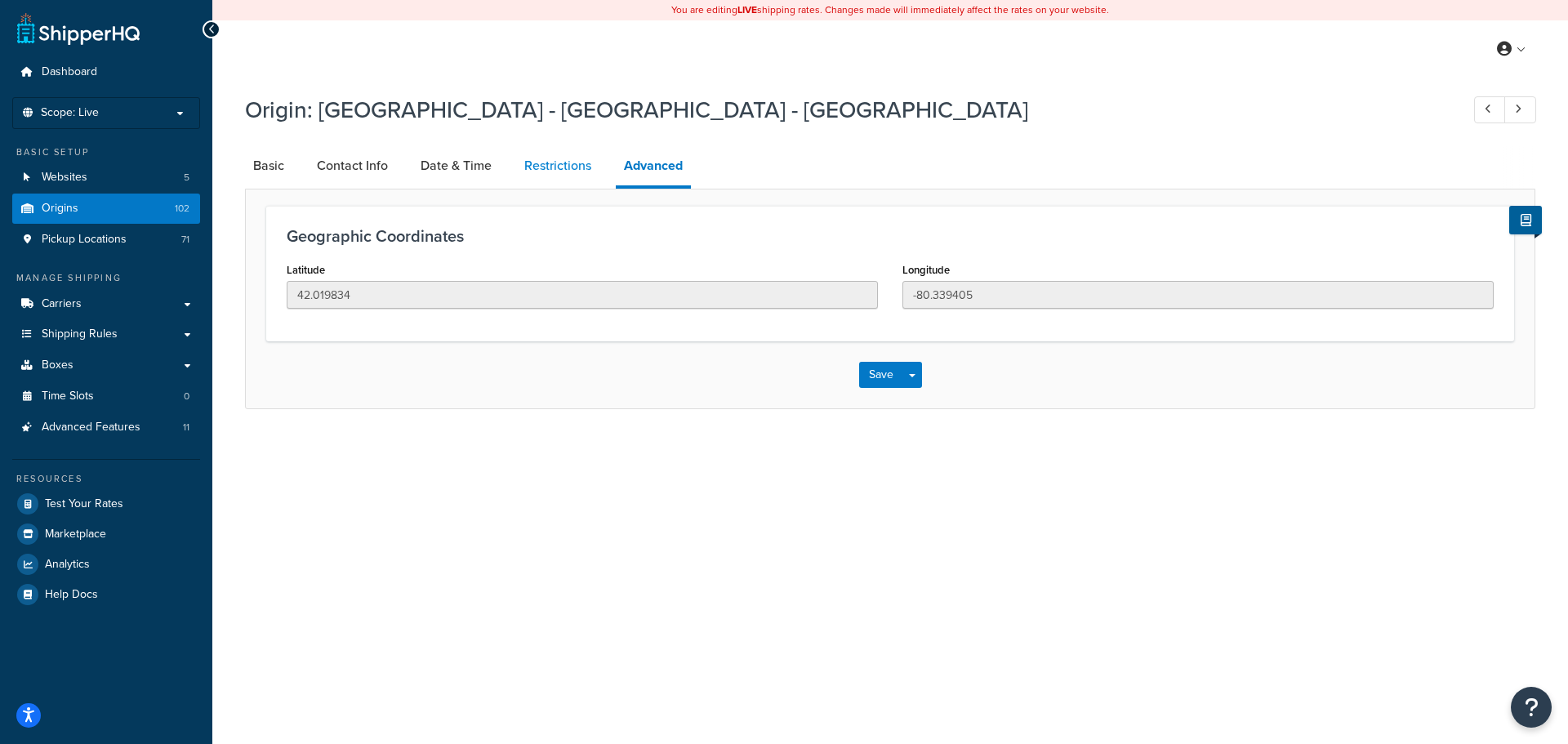
click at [565, 169] on link "Restrictions" at bounding box center [558, 166] width 83 height 39
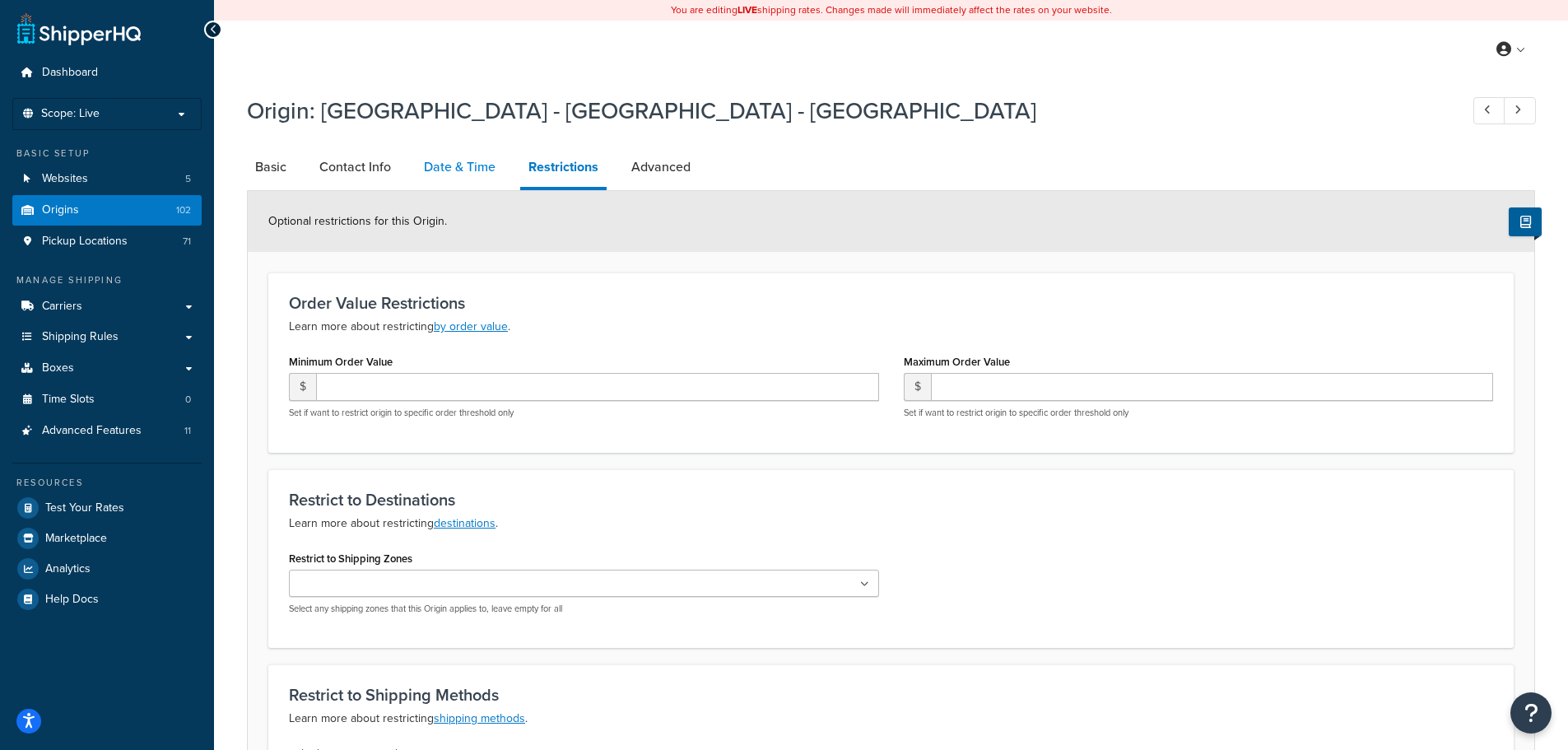
click at [466, 171] on link "Date & Time" at bounding box center [460, 167] width 88 height 39
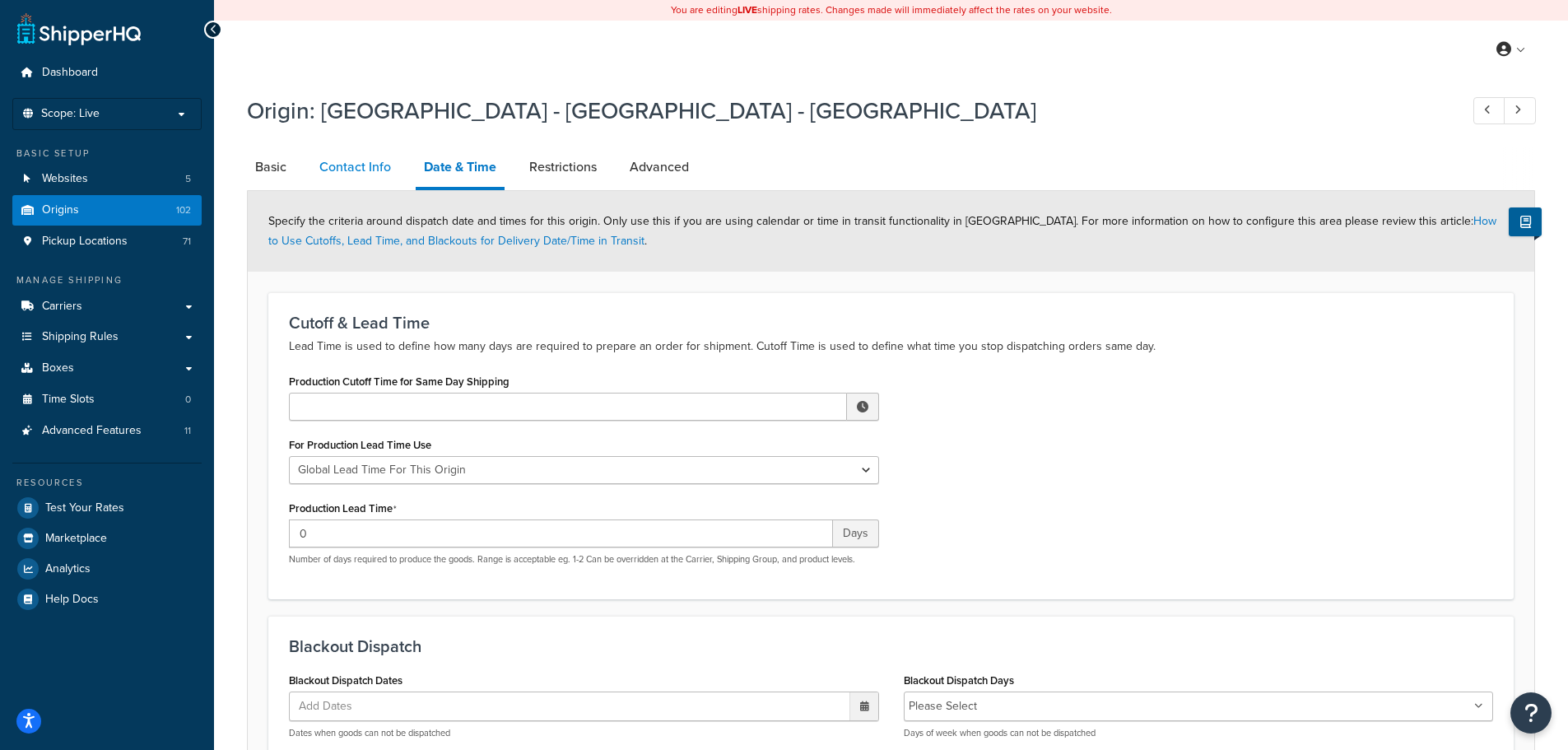
click at [338, 168] on link "Contact Info" at bounding box center [356, 167] width 88 height 39
select select "order_placed"
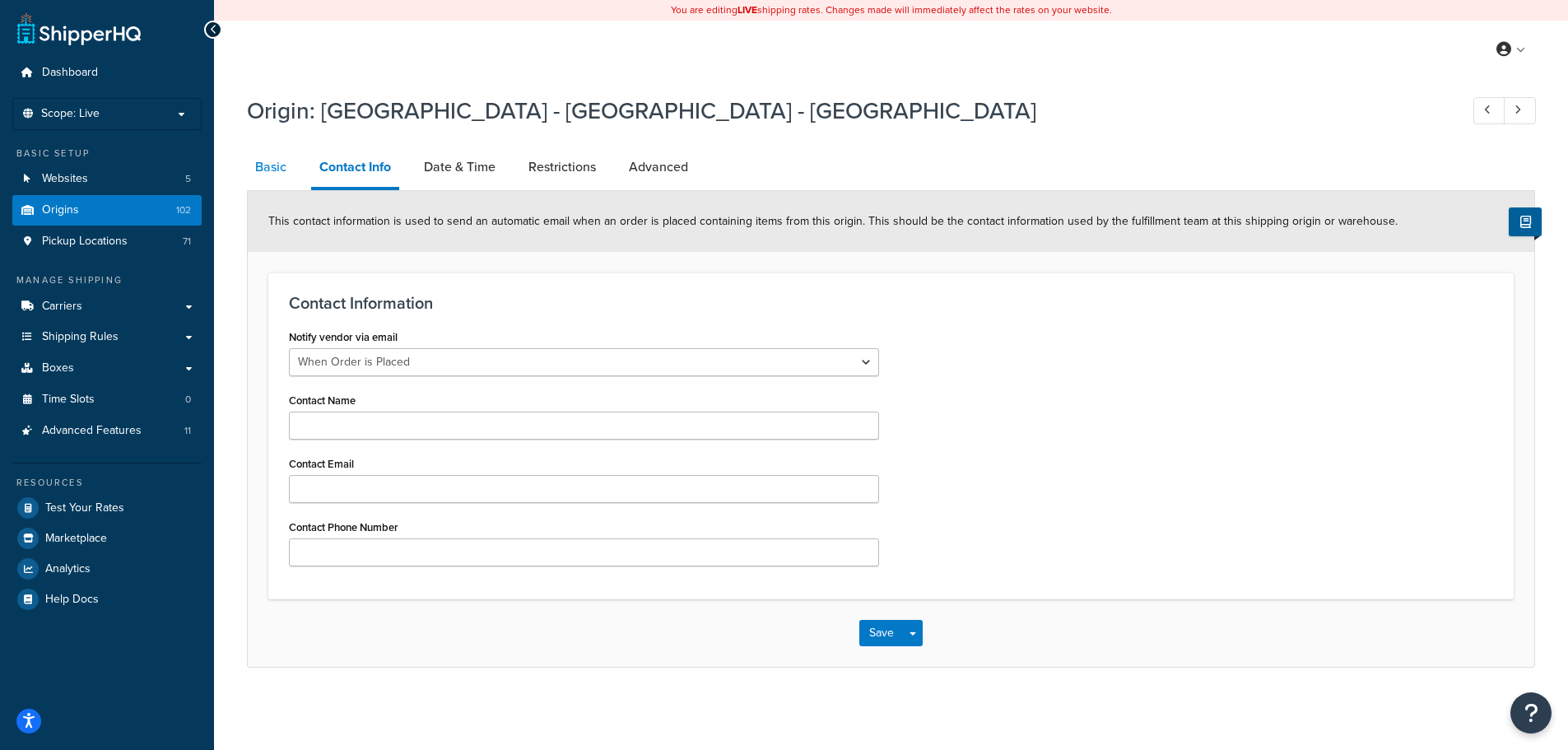
click at [259, 165] on link "Basic" at bounding box center [271, 167] width 48 height 39
select select "38"
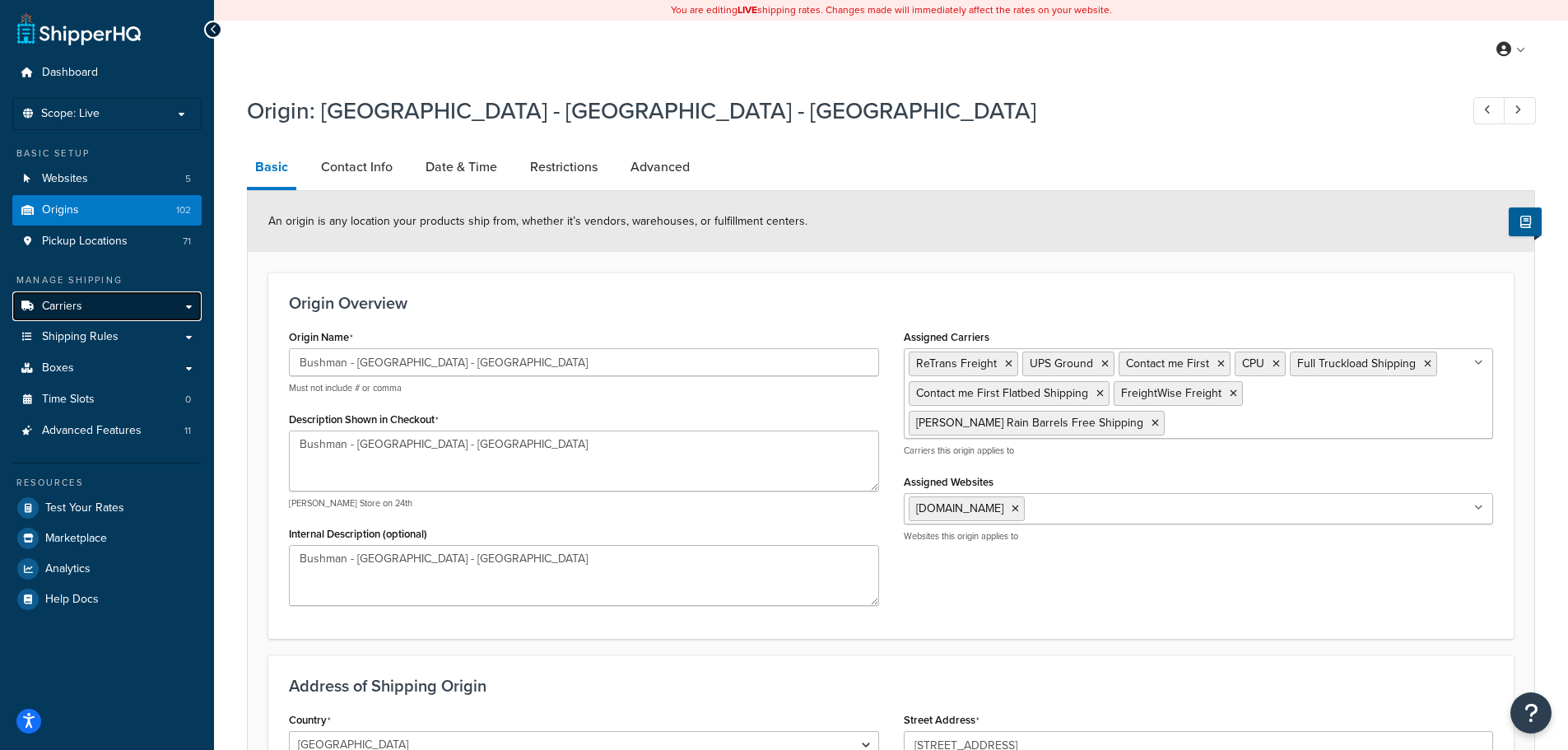
click at [111, 310] on link "Carriers" at bounding box center [107, 306] width 190 height 30
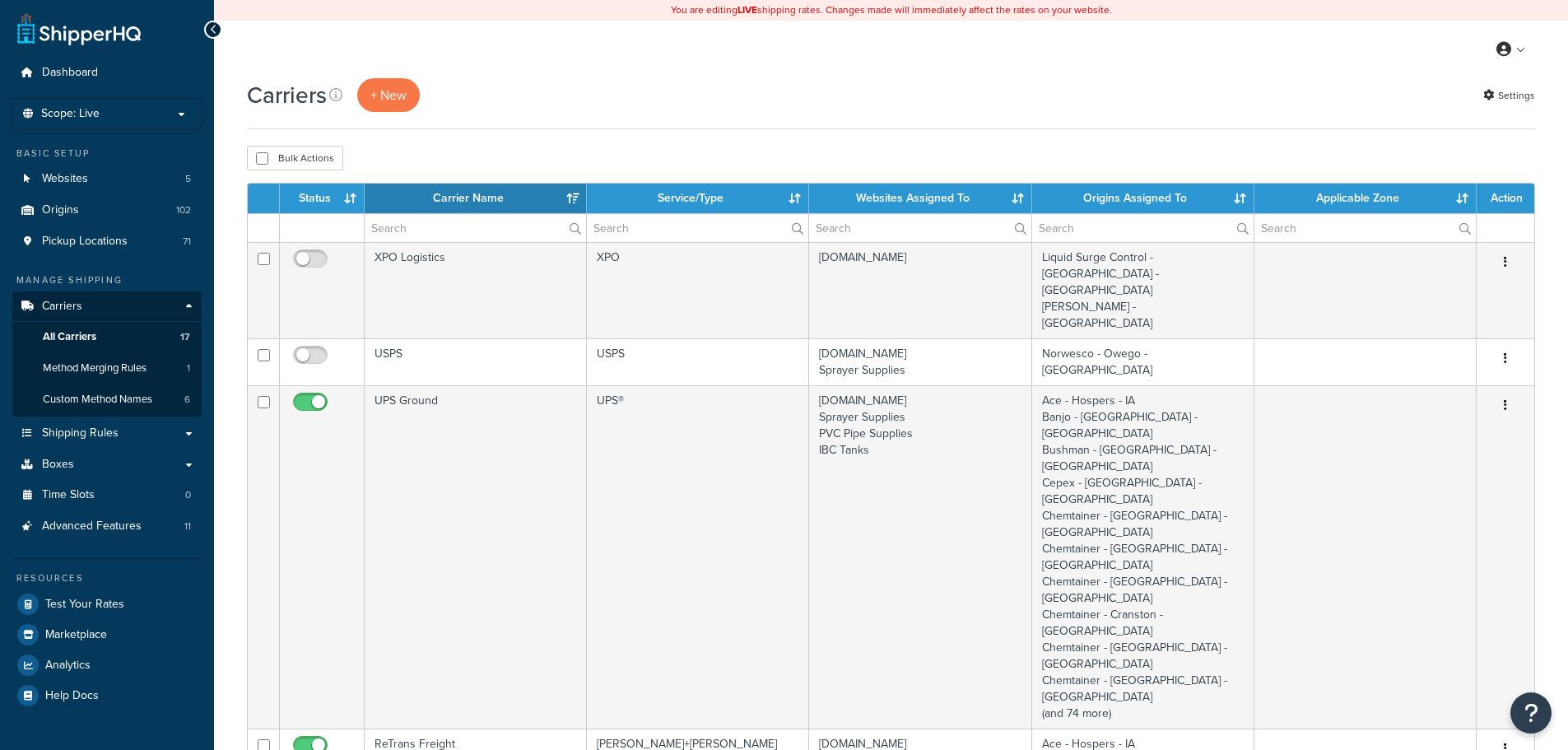
select select "15"
click at [116, 441] on link "Shipping Rules" at bounding box center [107, 433] width 190 height 30
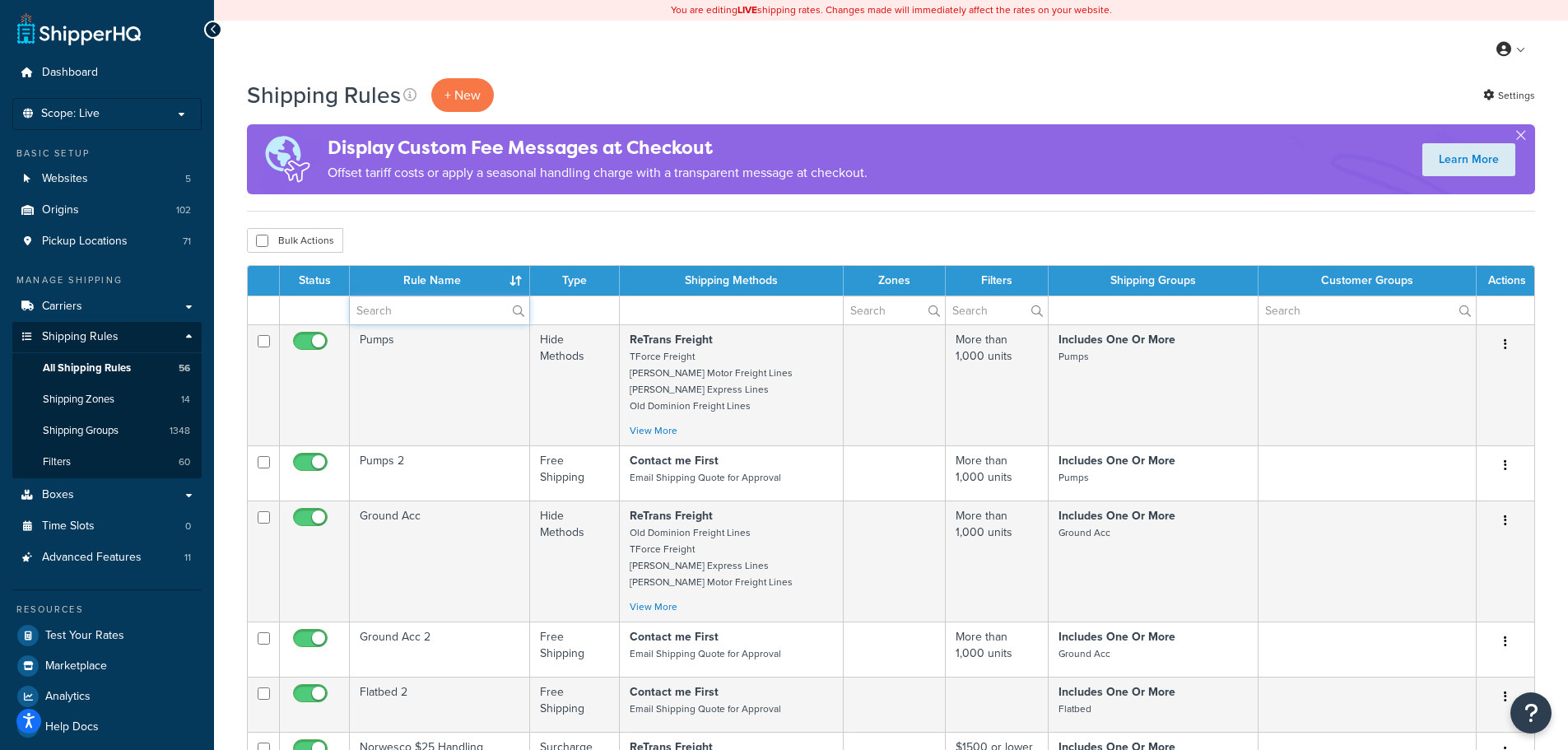
click at [434, 314] on input "text" at bounding box center [440, 310] width 180 height 28
type input "free"
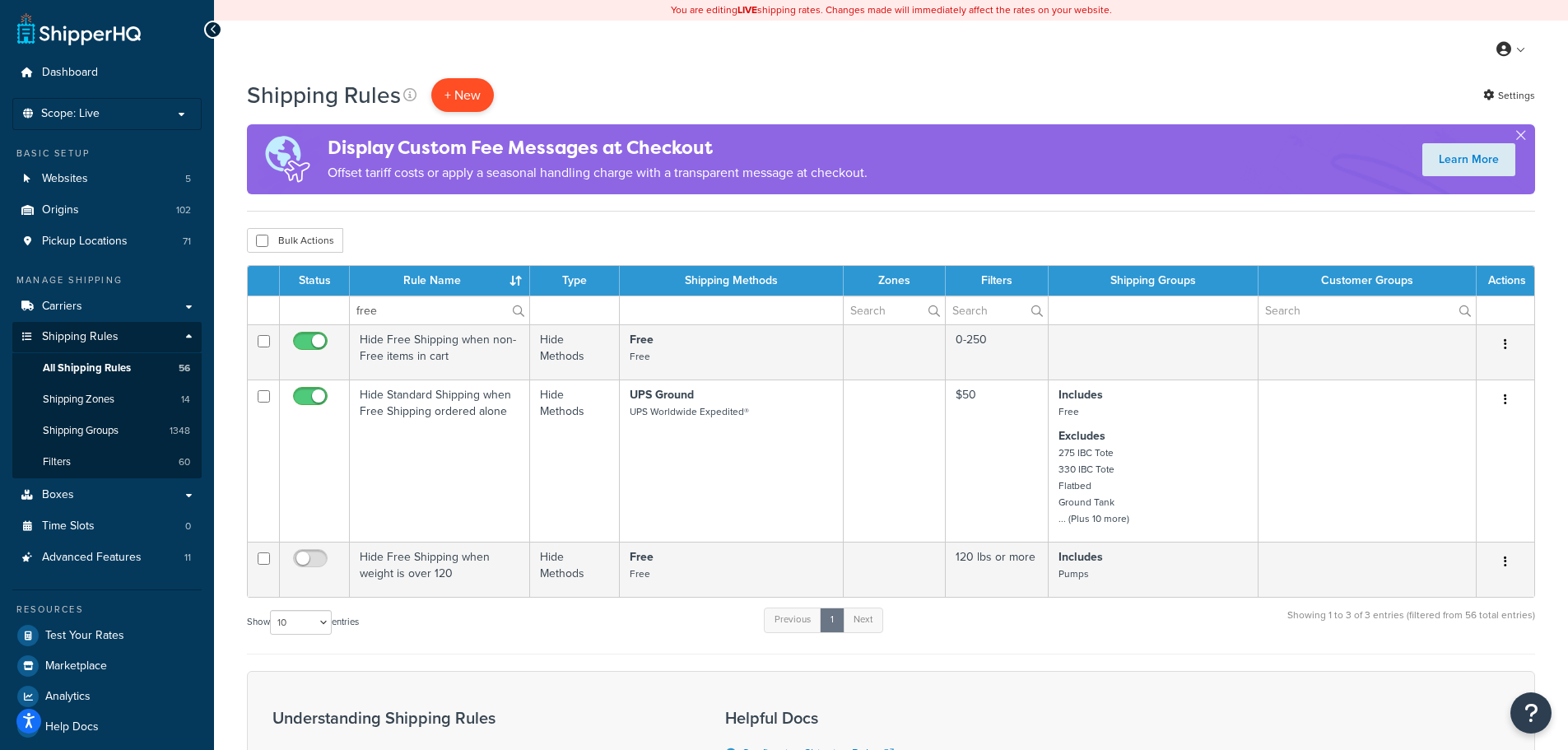
click at [458, 89] on p "+ New" at bounding box center [463, 95] width 63 height 34
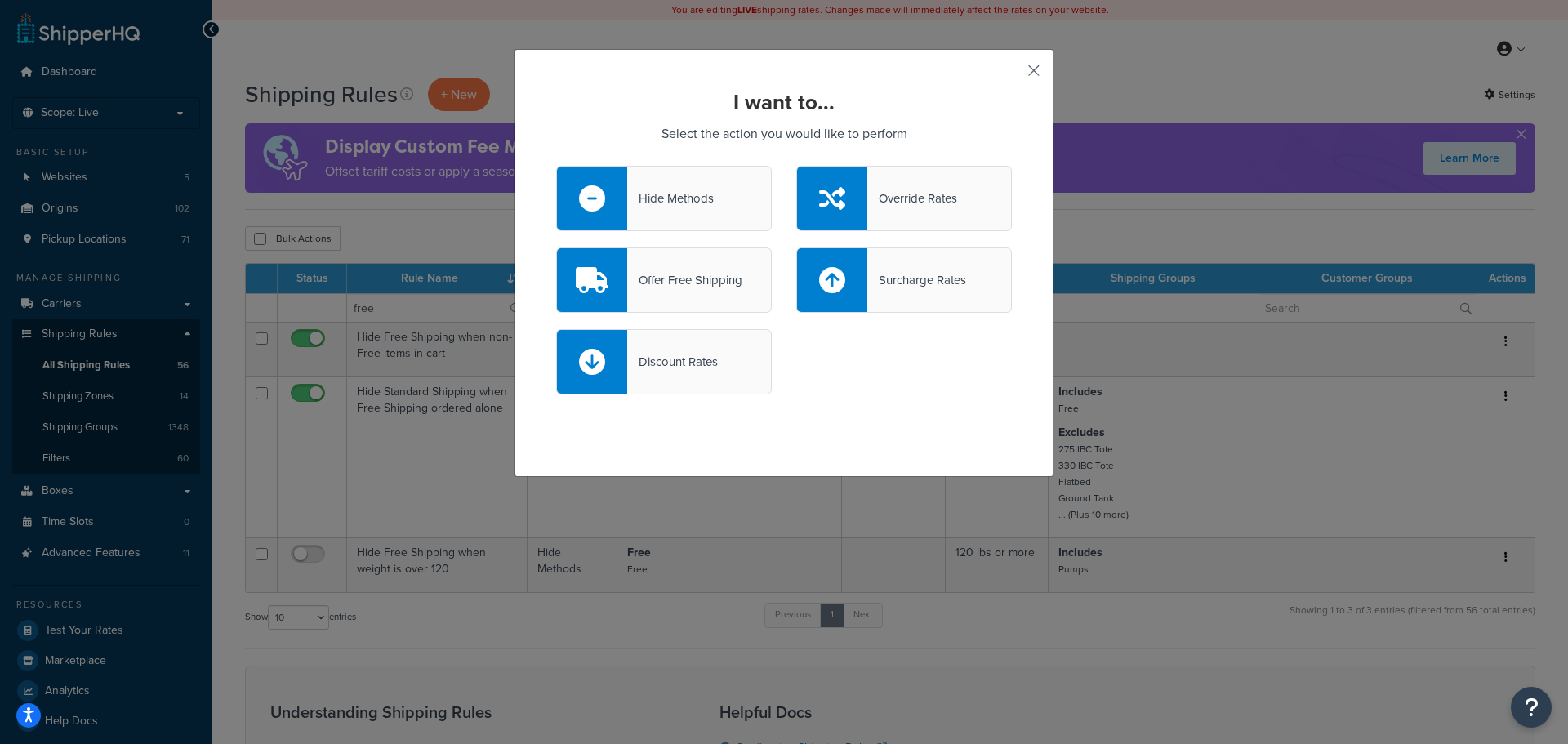
click at [1012, 75] on button "button" at bounding box center [1010, 77] width 4 height 4
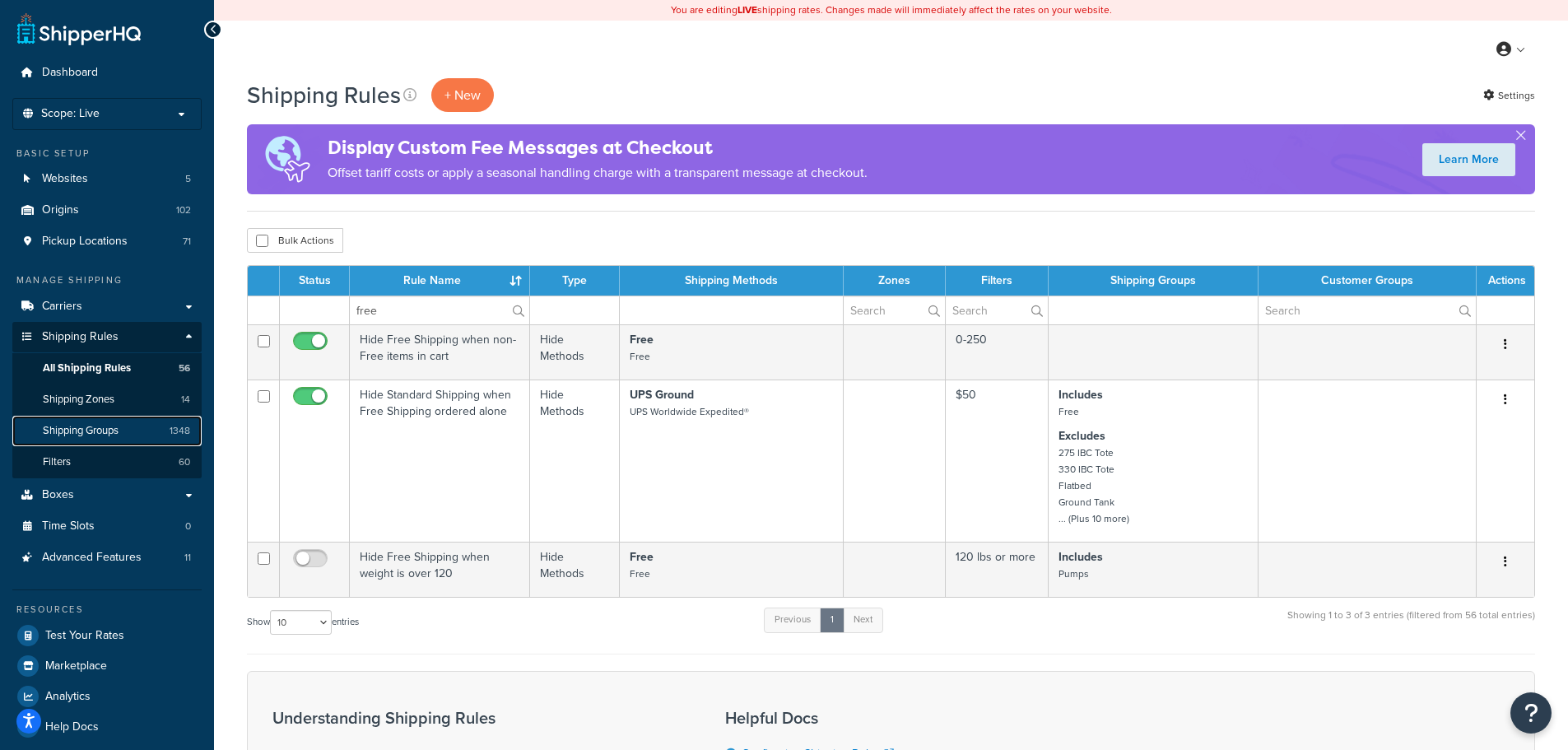
click at [101, 438] on link "Shipping Groups 1348" at bounding box center [107, 431] width 190 height 30
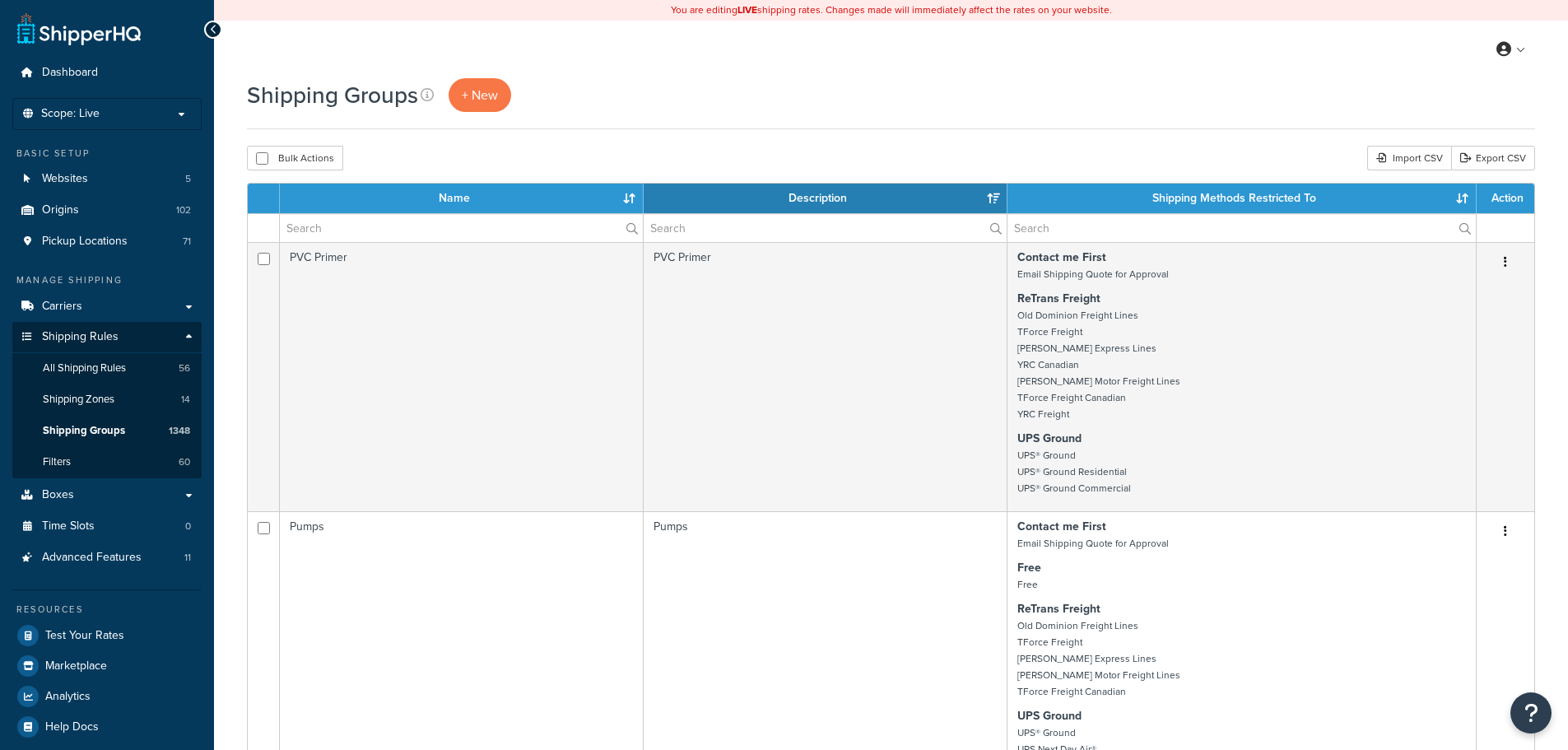
select select "15"
click at [385, 231] on input "text" at bounding box center [462, 228] width 363 height 28
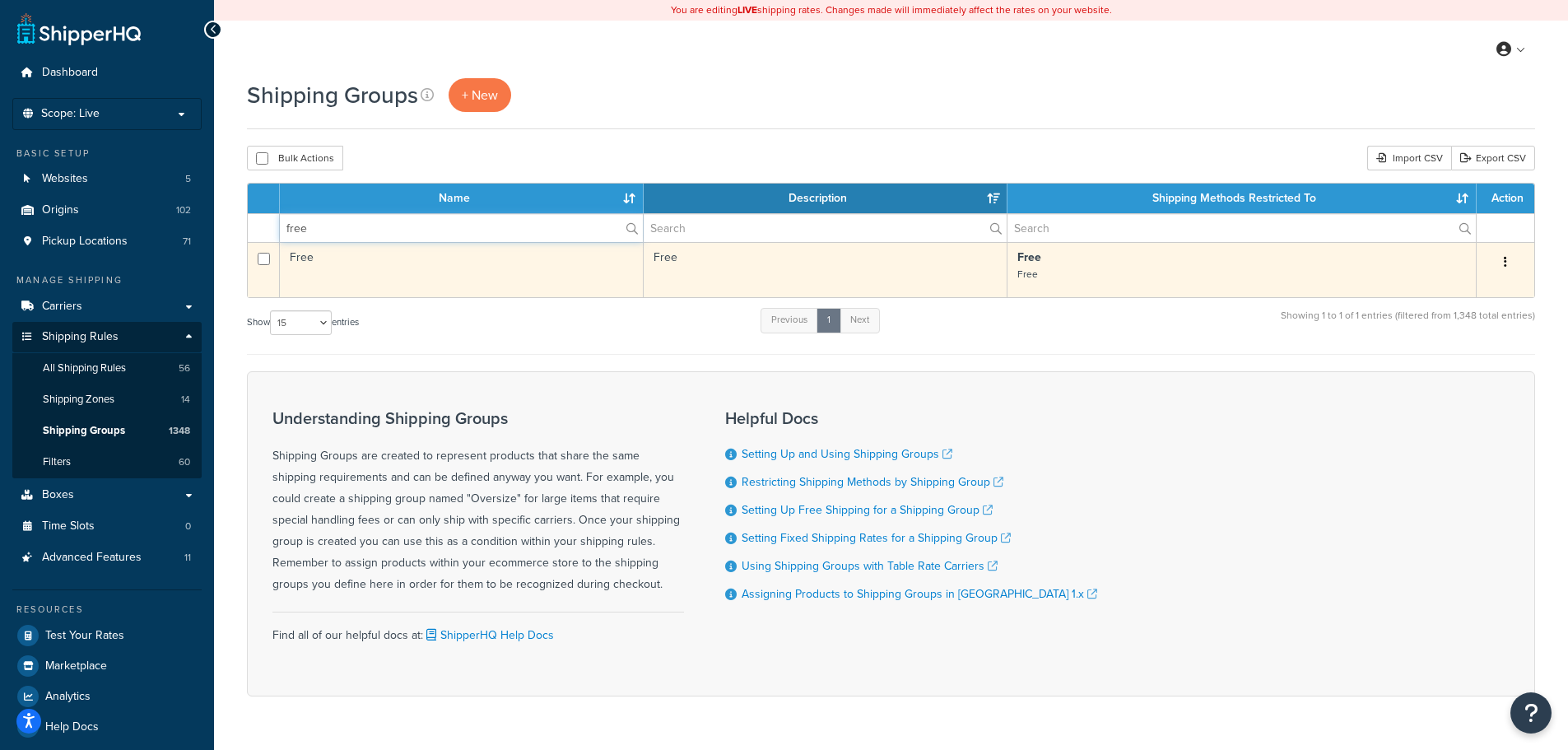
type input "free"
click at [561, 280] on td "Free" at bounding box center [462, 270] width 363 height 55
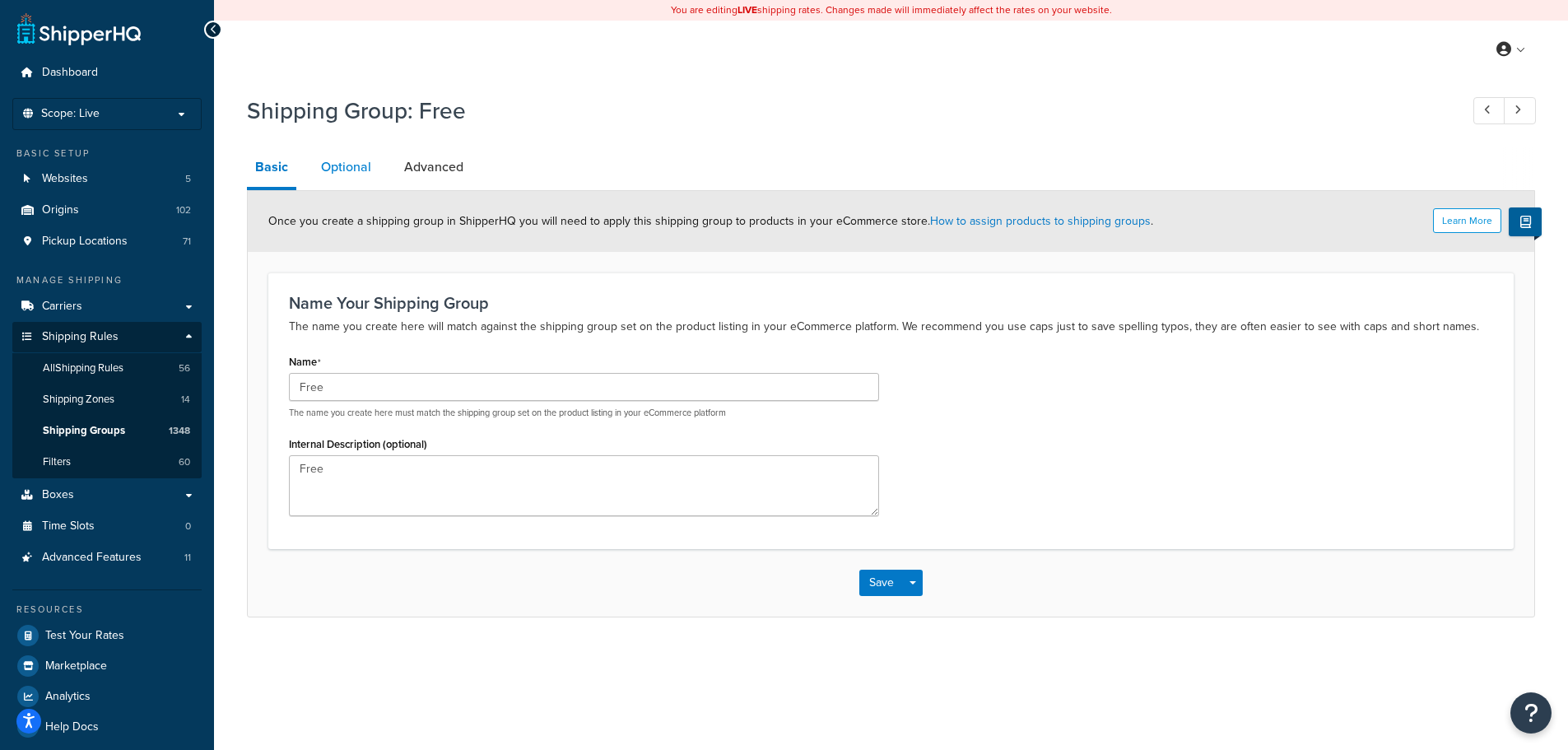
click at [353, 171] on link "Optional" at bounding box center [346, 167] width 66 height 39
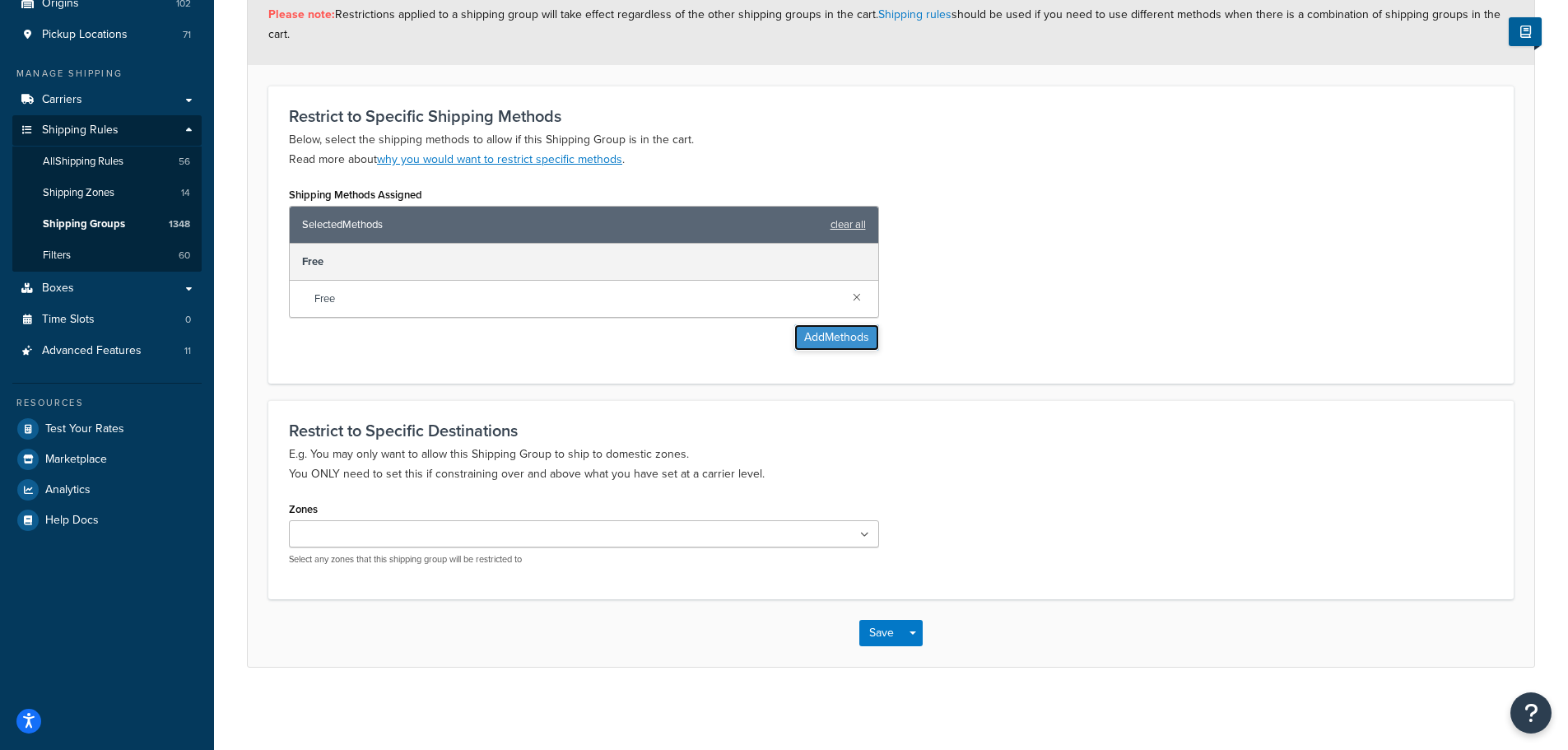
click at [822, 328] on button "Add Methods" at bounding box center [836, 337] width 85 height 26
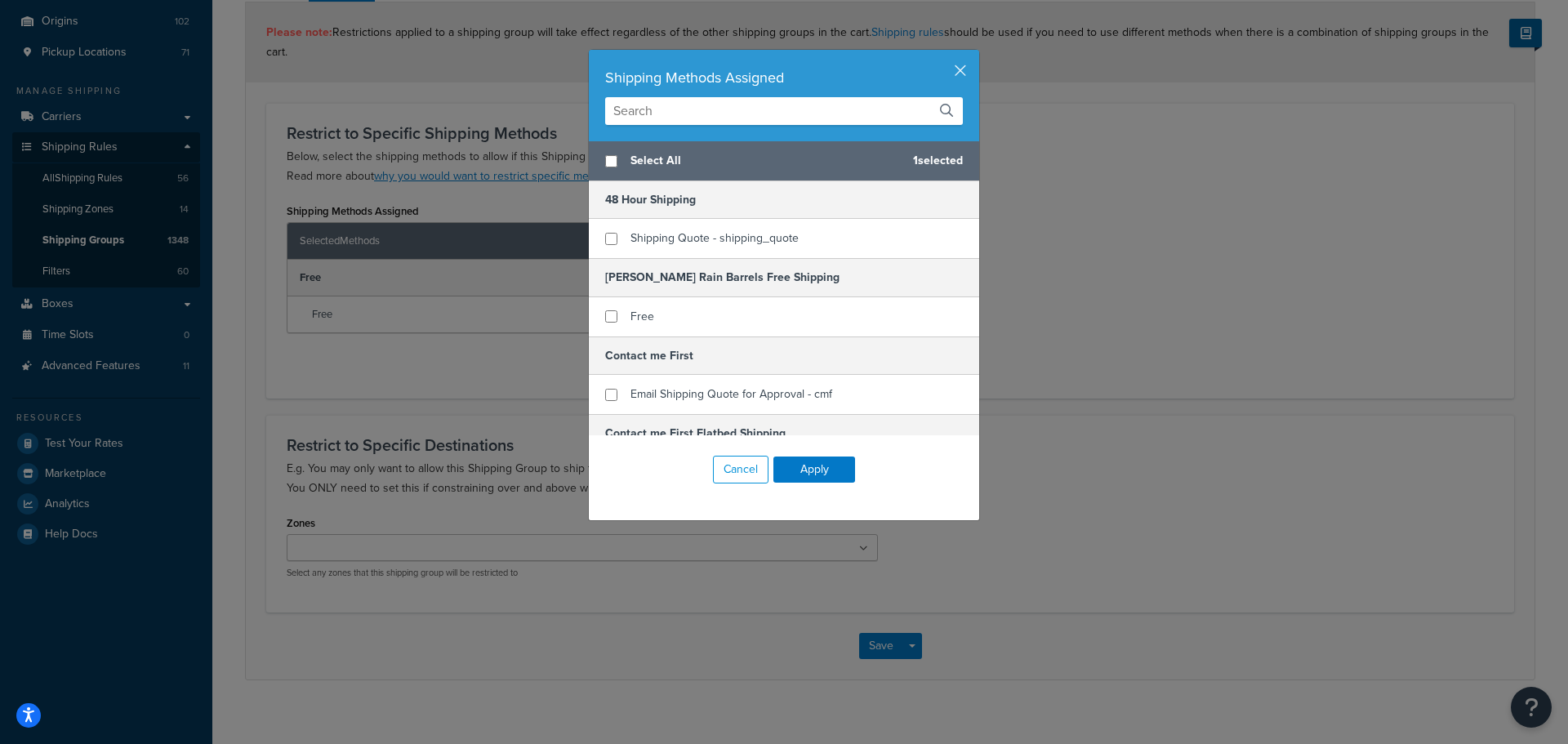
click at [1187, 364] on div "Shipping Methods Assigned Select All 1 selected 48 Hour Shipping Shipping Quote…" at bounding box center [784, 372] width 1568 height 744
click at [975, 54] on button "button" at bounding box center [977, 51] width 4 height 4
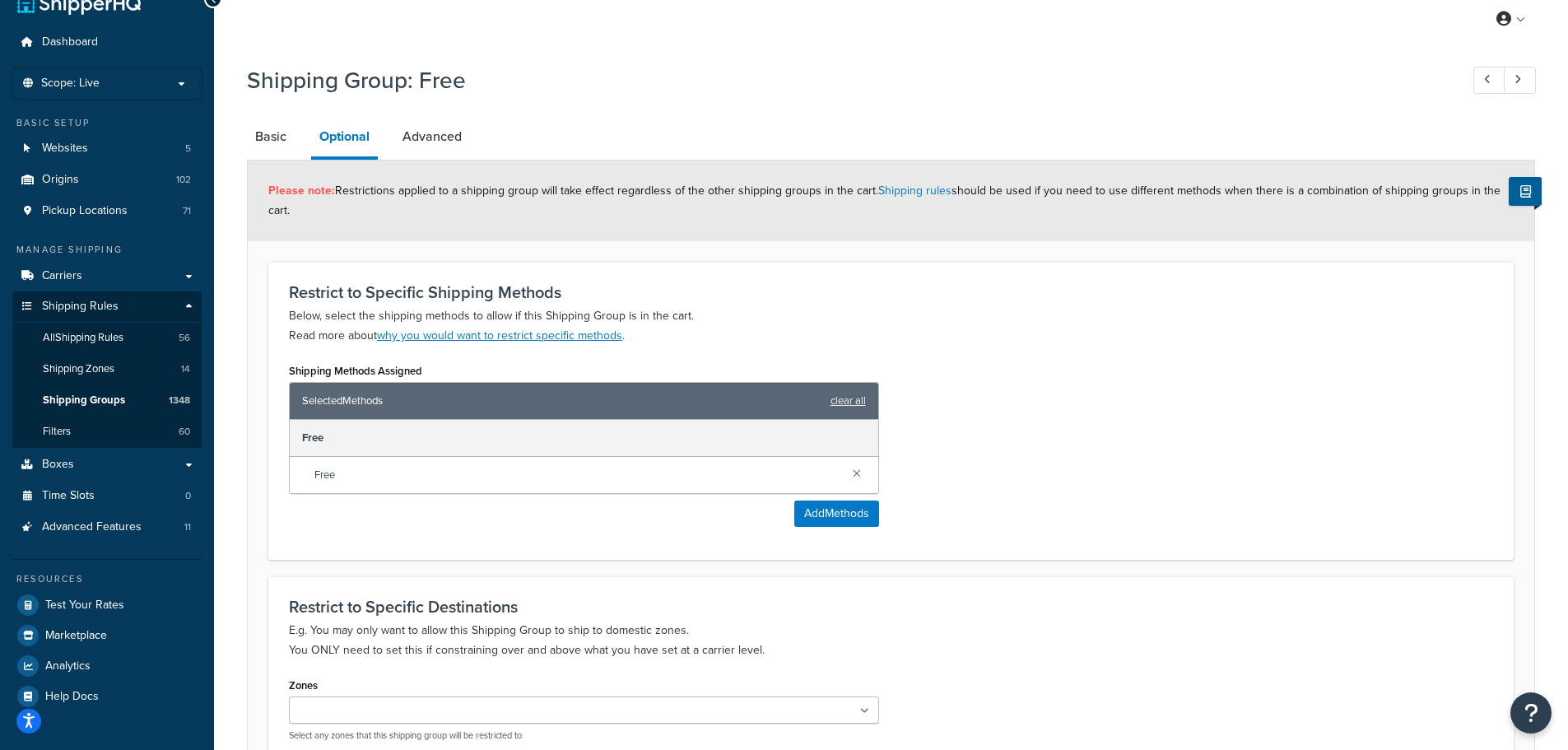
scroll to position [23, 0]
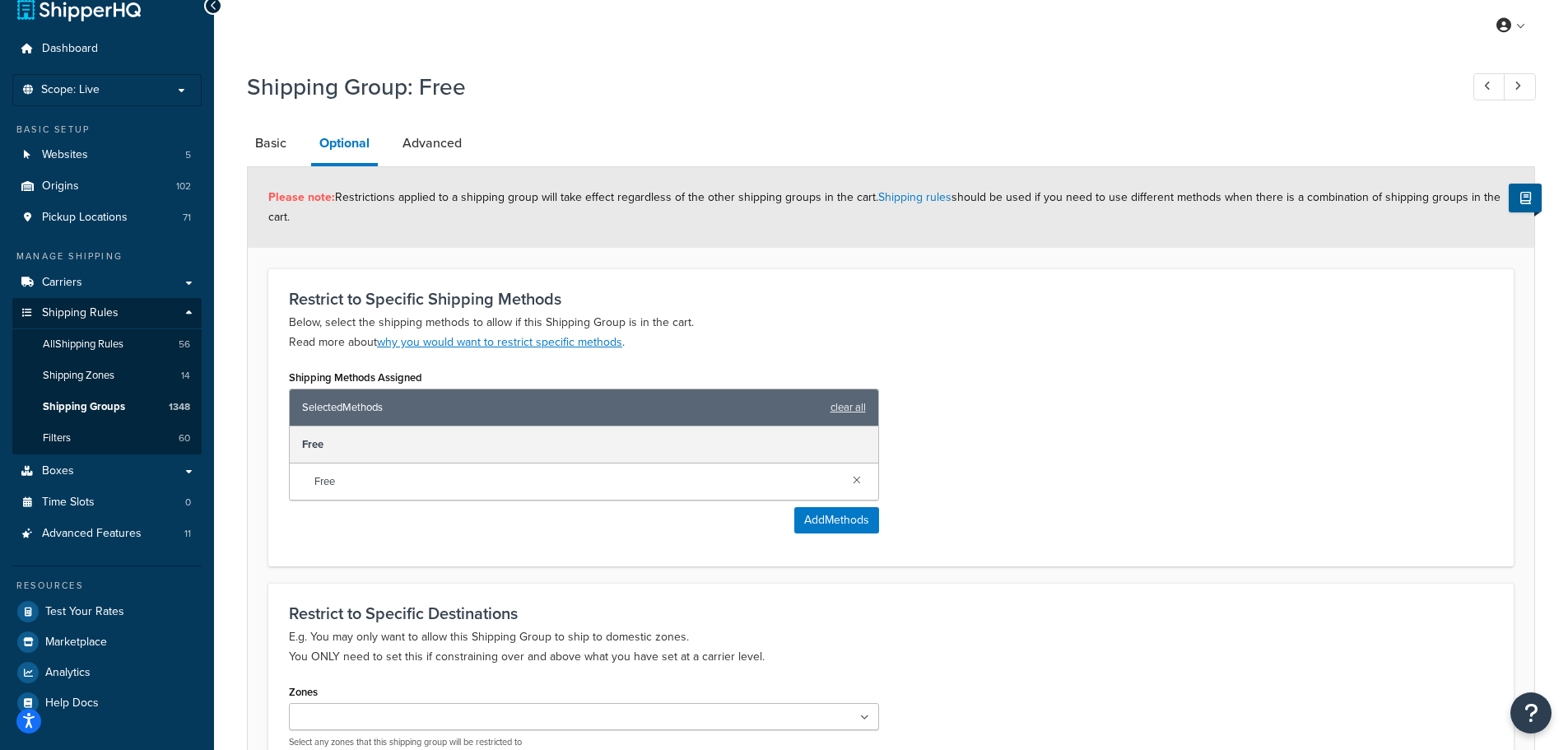
click at [842, 97] on h1 "Shipping Group: Free" at bounding box center [845, 86] width 1196 height 32
click at [838, 516] on button "Add Methods" at bounding box center [836, 520] width 85 height 26
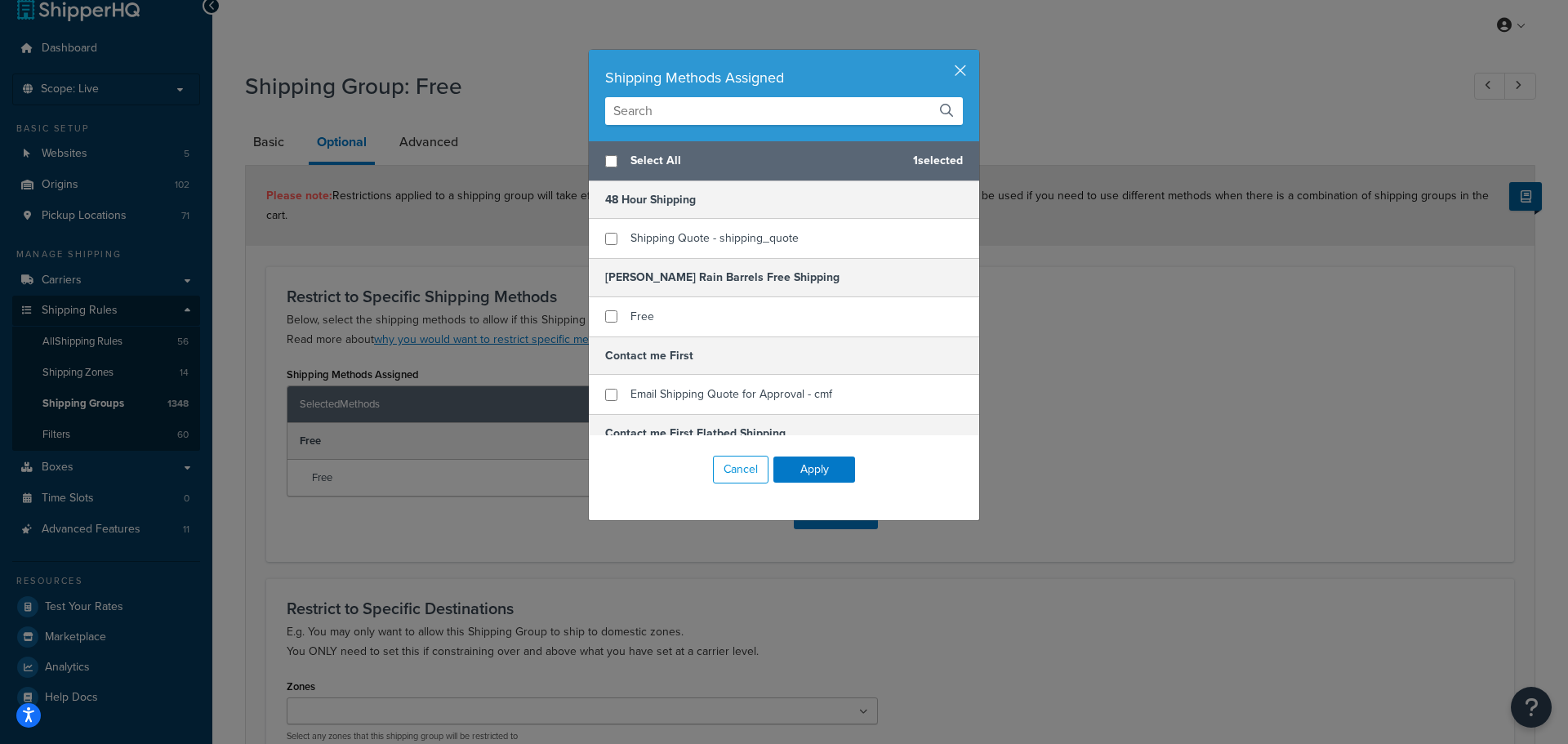
click at [685, 96] on div "Shipping Methods Assigned" at bounding box center [784, 95] width 391 height 91
click at [674, 106] on input "text" at bounding box center [783, 110] width 358 height 28
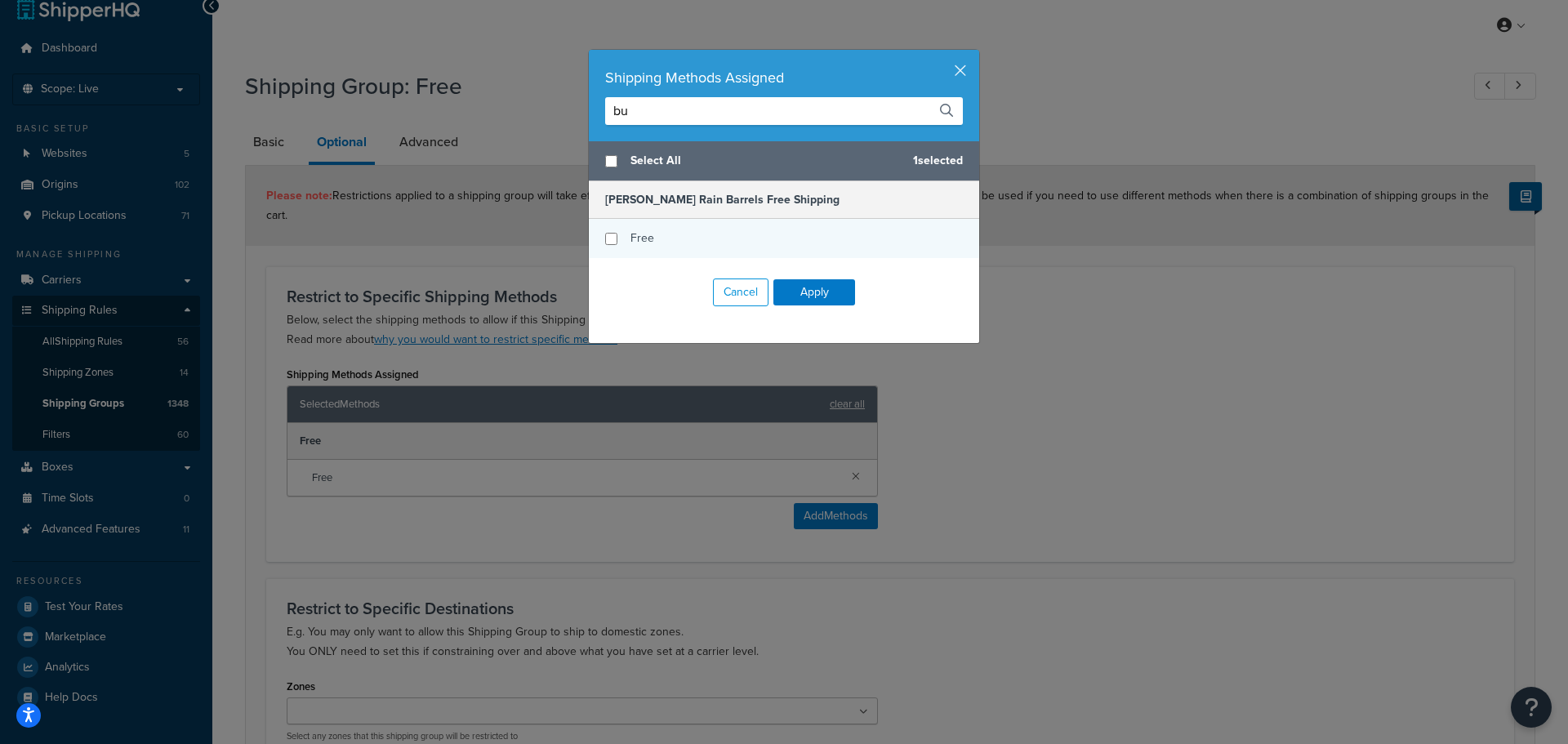
type input "b"
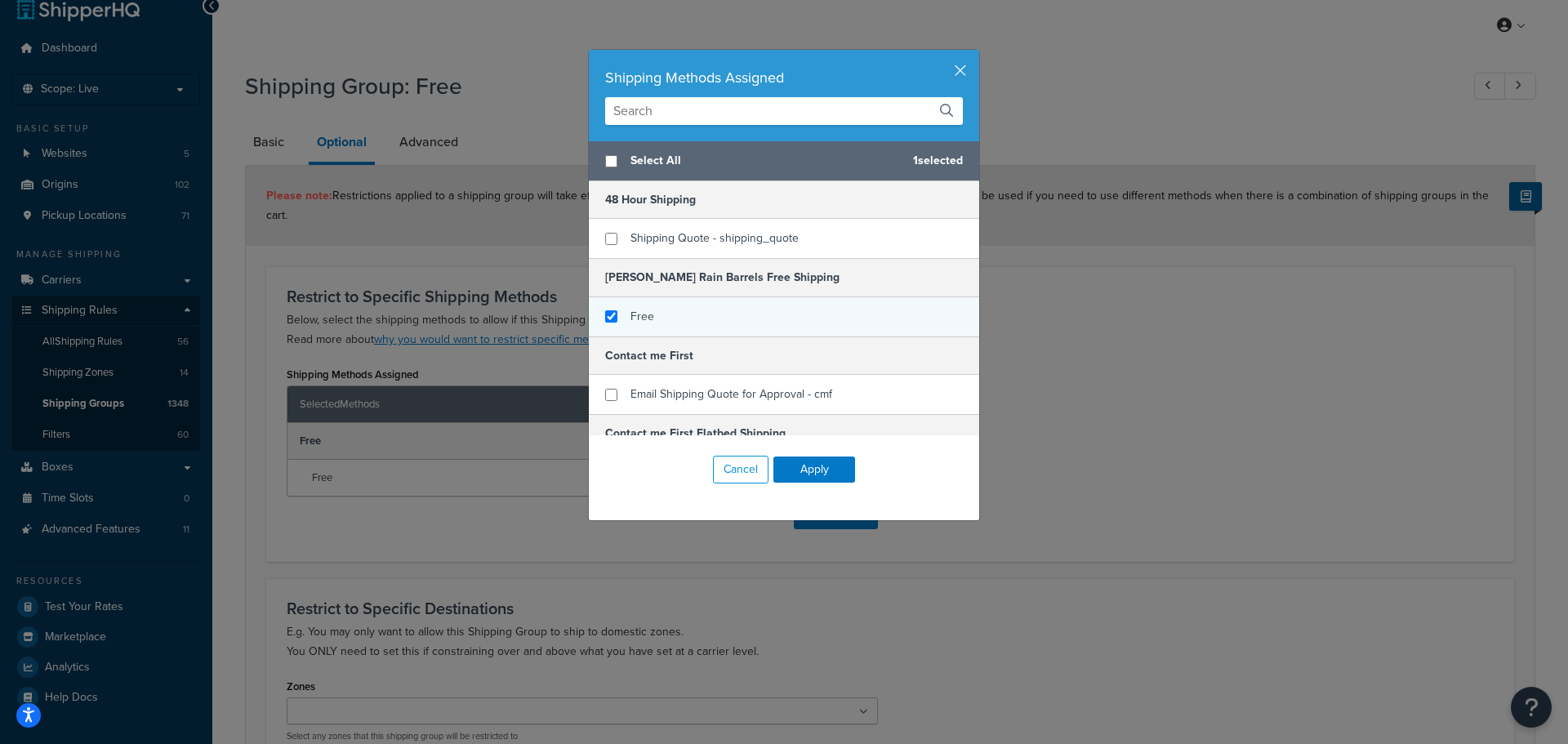
checkbox input "true"
click at [611, 319] on div "Free" at bounding box center [784, 317] width 391 height 39
click at [824, 464] on button "Apply" at bounding box center [814, 469] width 81 height 26
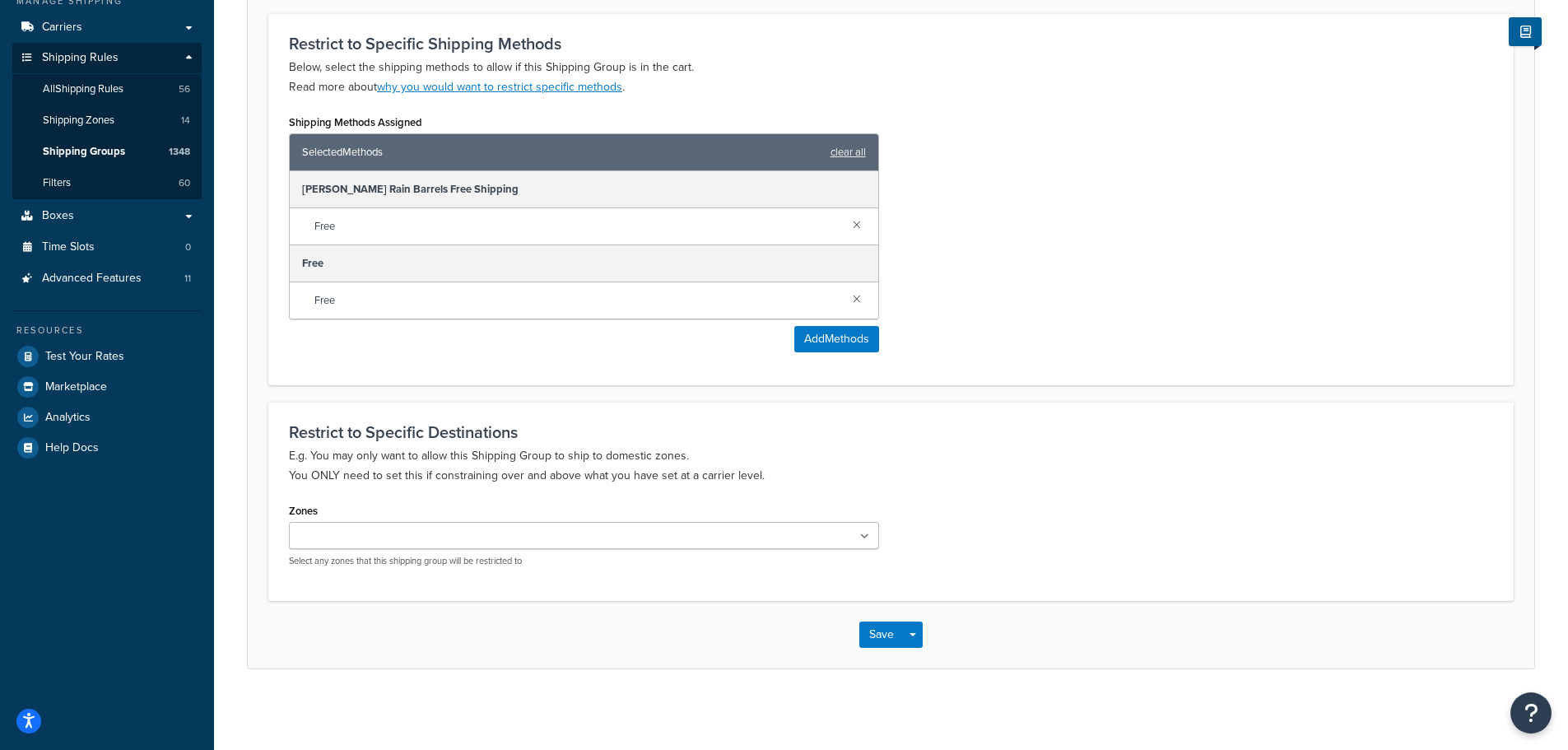
scroll to position [282, 0]
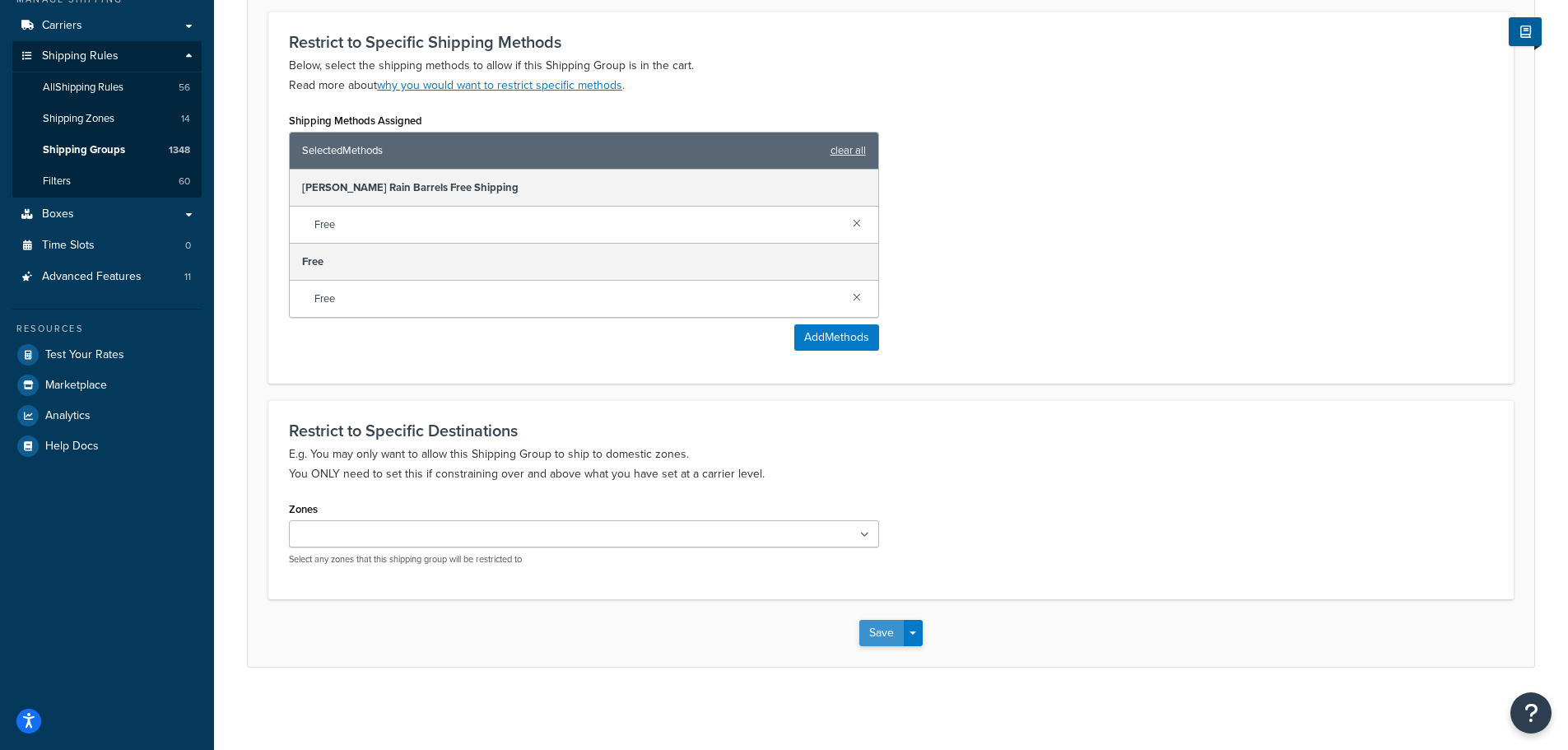
click at [881, 636] on button "Save" at bounding box center [882, 633] width 45 height 26
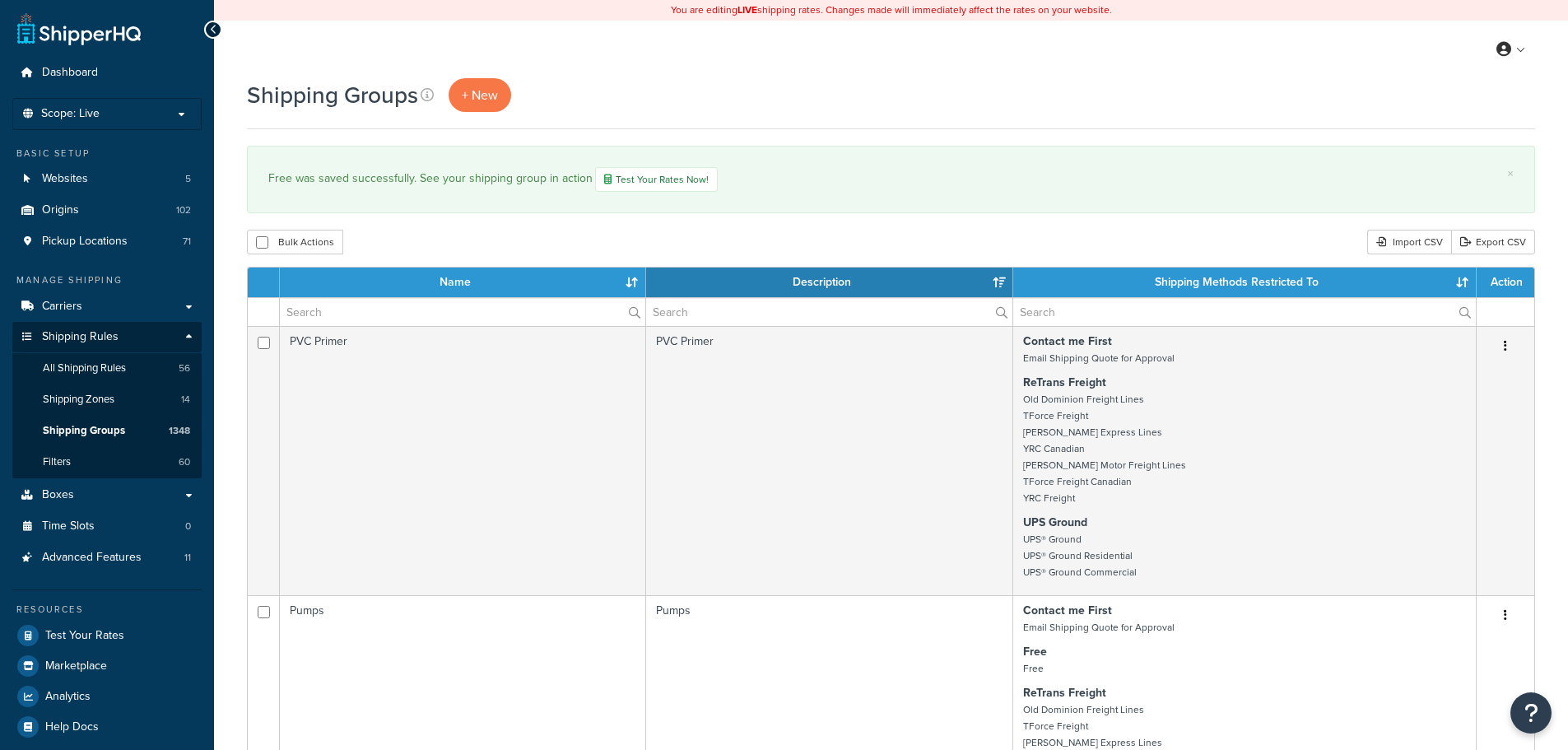
select select "15"
click at [460, 316] on input "text" at bounding box center [463, 312] width 365 height 28
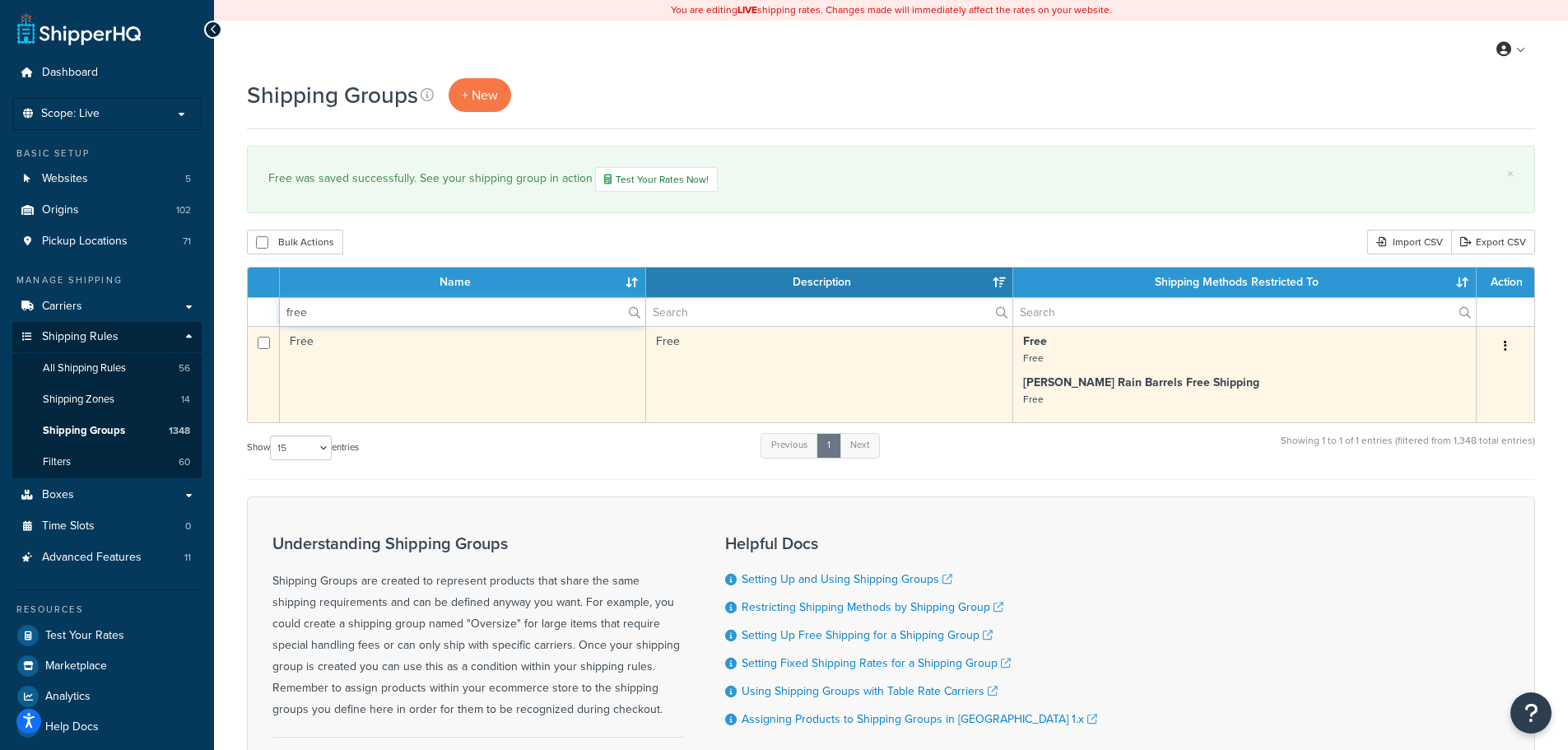
type input "free"
click at [720, 384] on td "Free" at bounding box center [829, 374] width 366 height 97
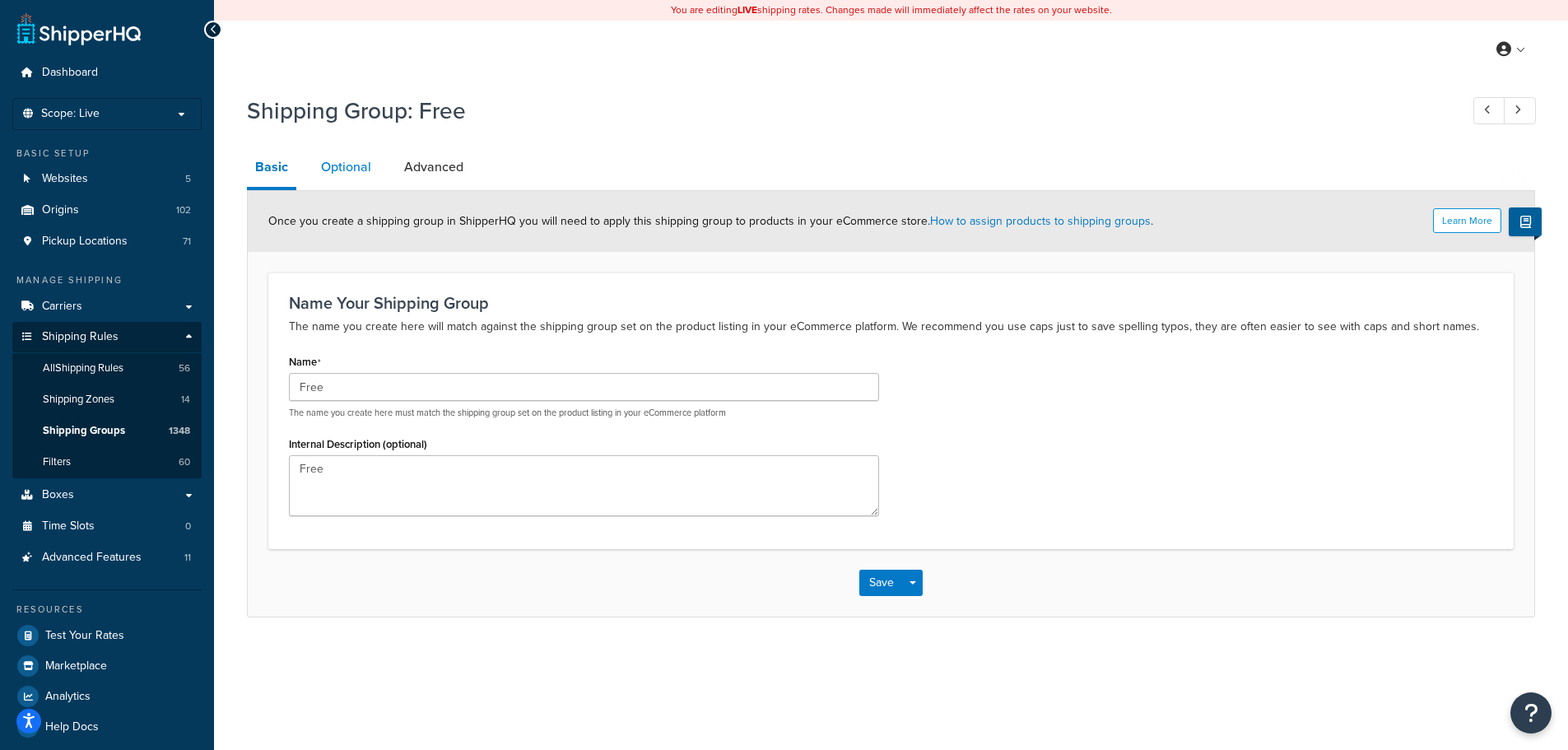
click at [345, 168] on link "Optional" at bounding box center [346, 167] width 66 height 39
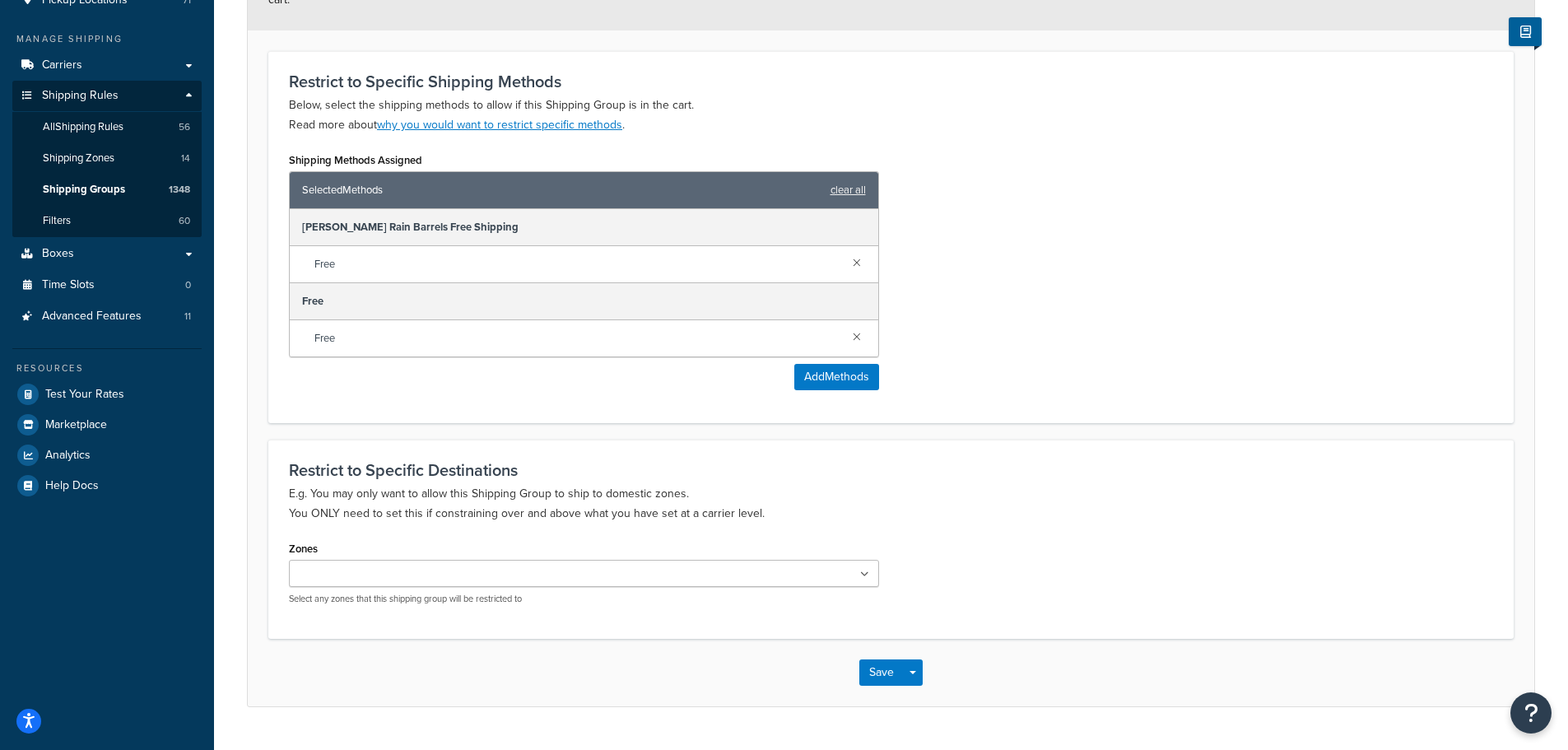
scroll to position [35, 0]
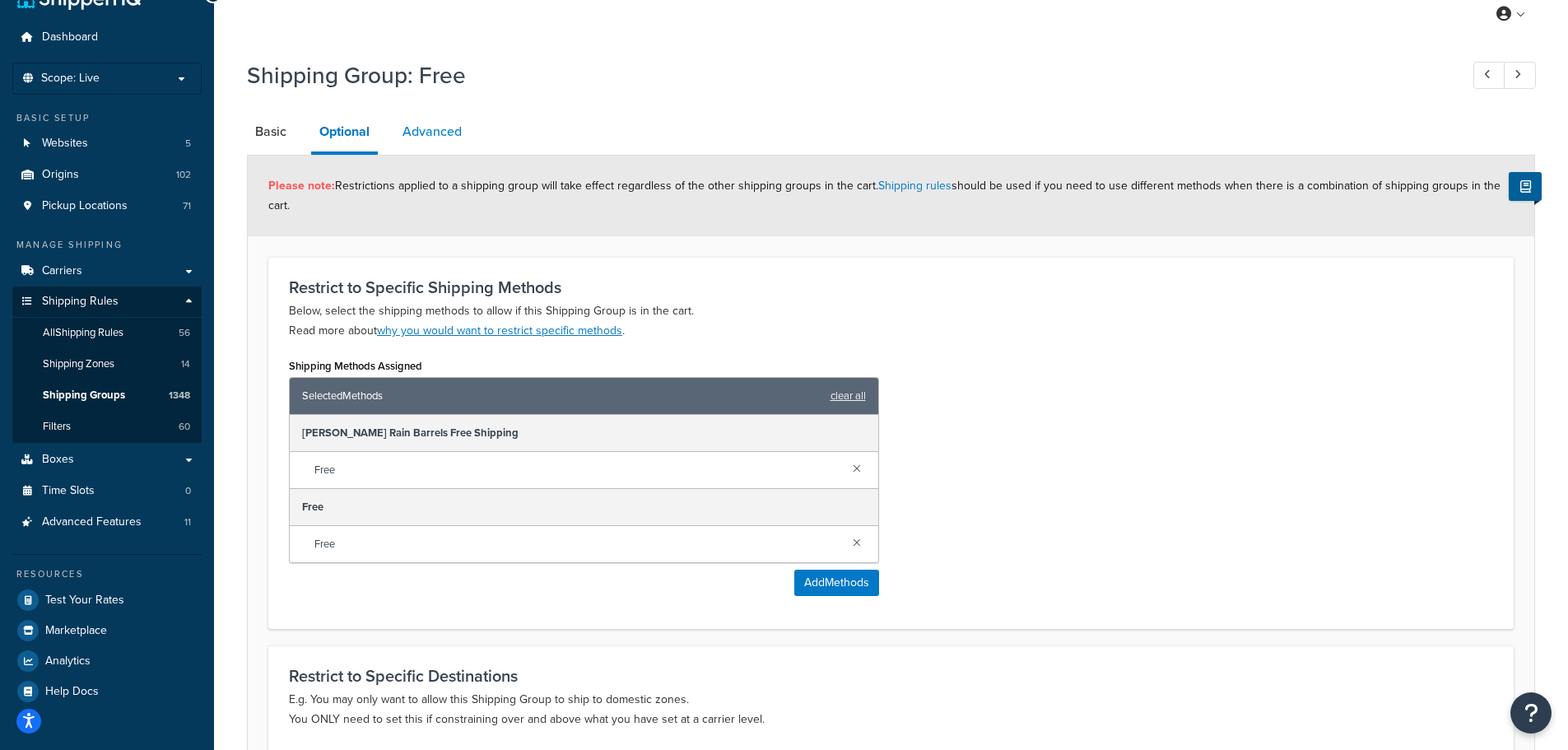
click at [427, 129] on link "Advanced" at bounding box center [433, 132] width 76 height 39
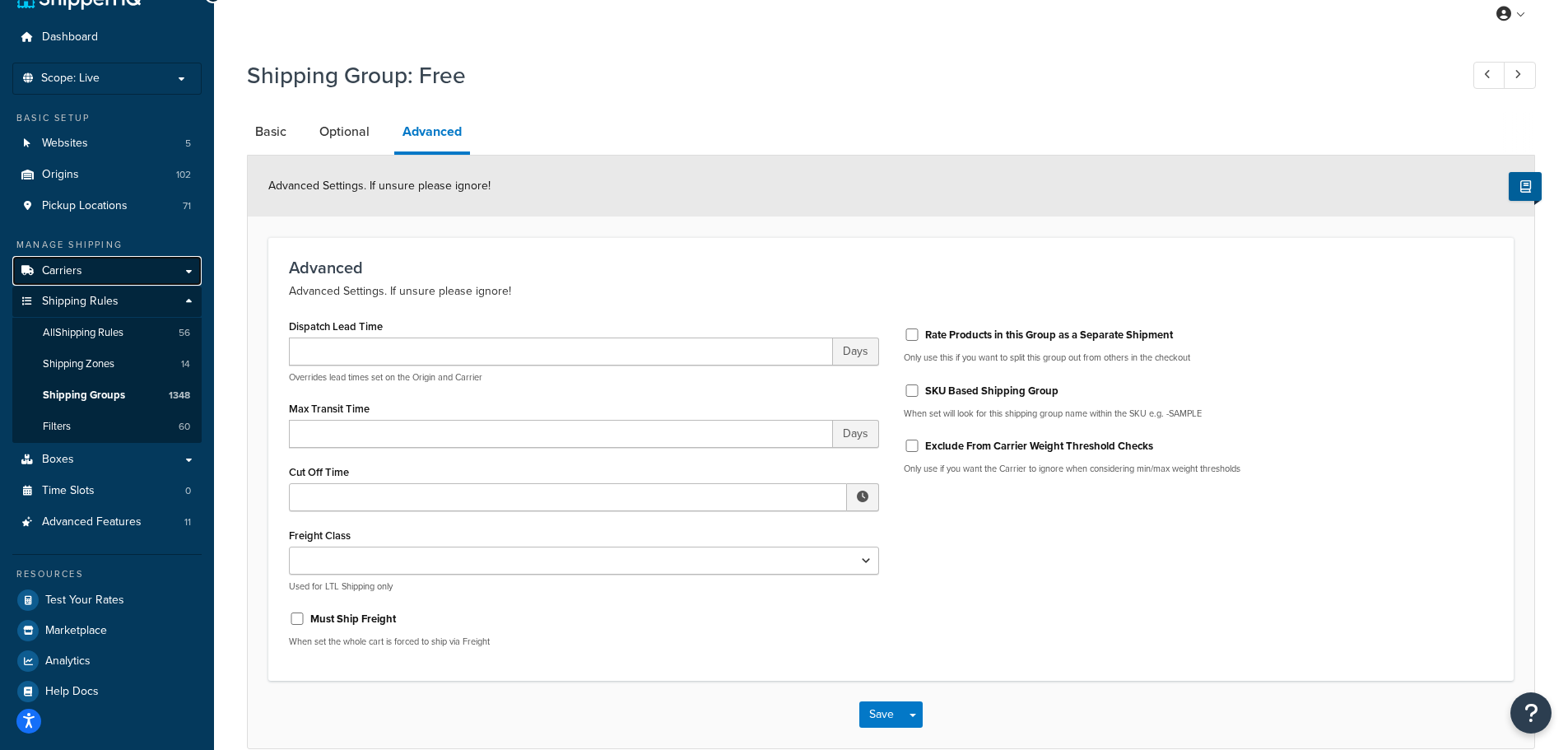
click at [80, 277] on span "Carriers" at bounding box center [62, 271] width 40 height 14
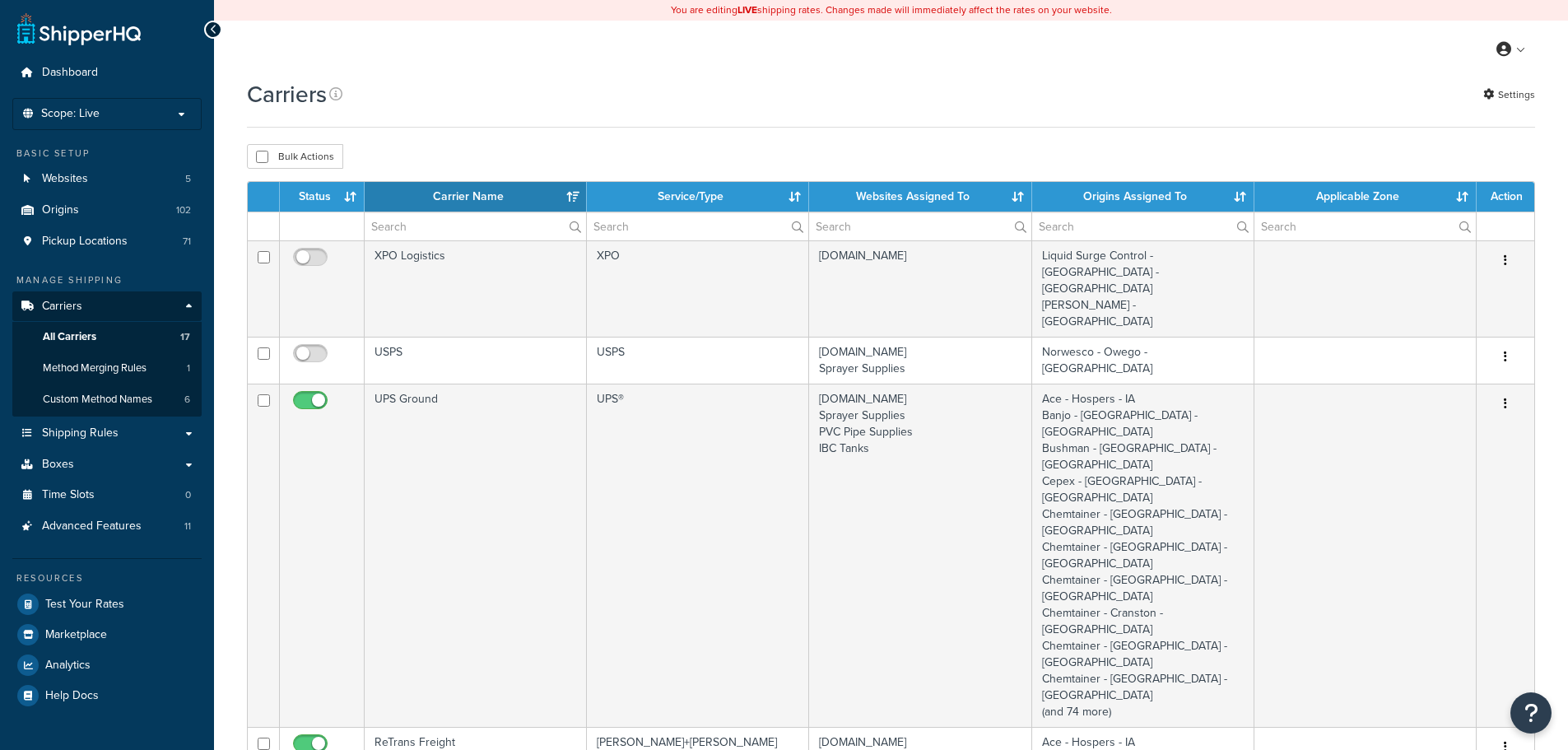
select select "15"
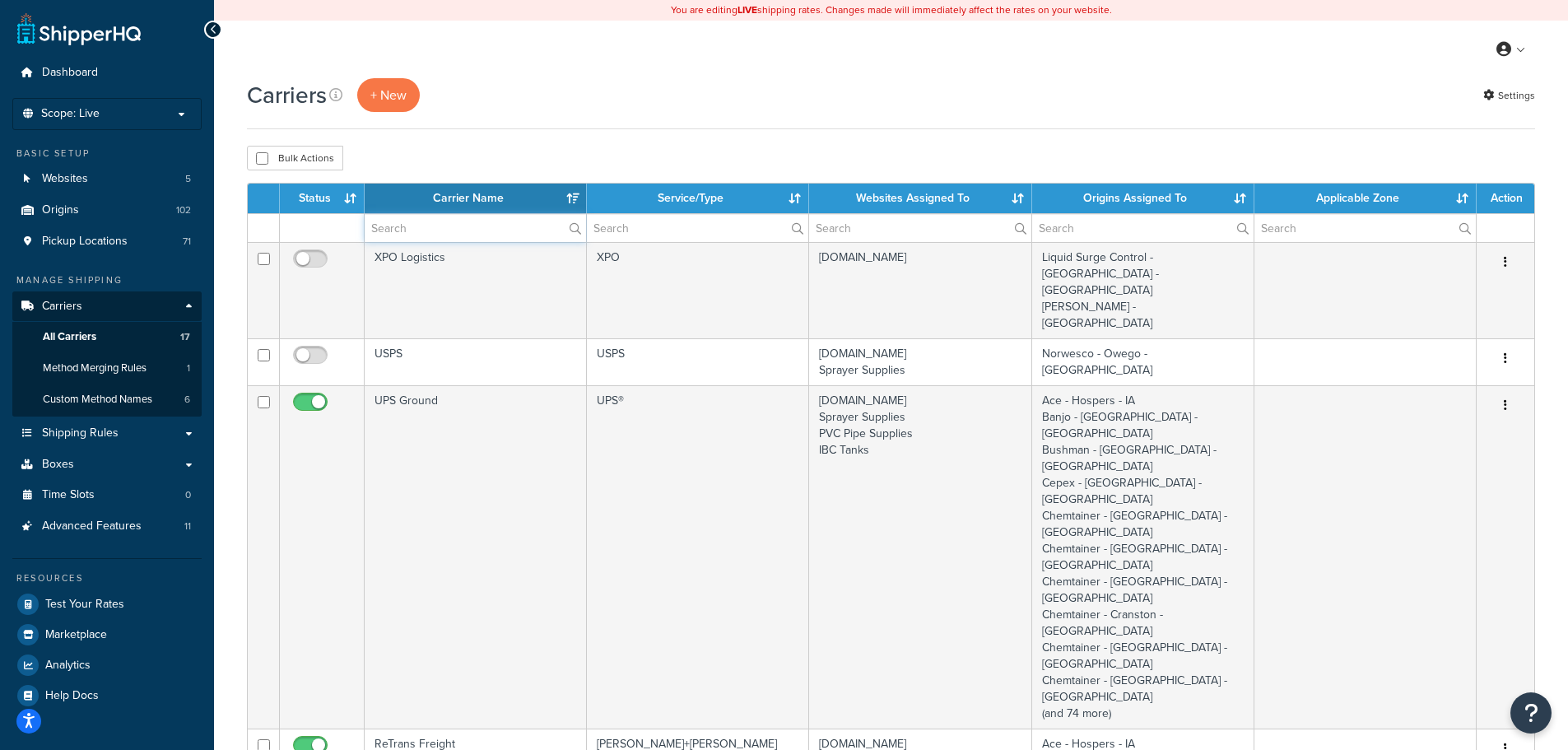
click at [413, 229] on input "text" at bounding box center [475, 228] width 222 height 28
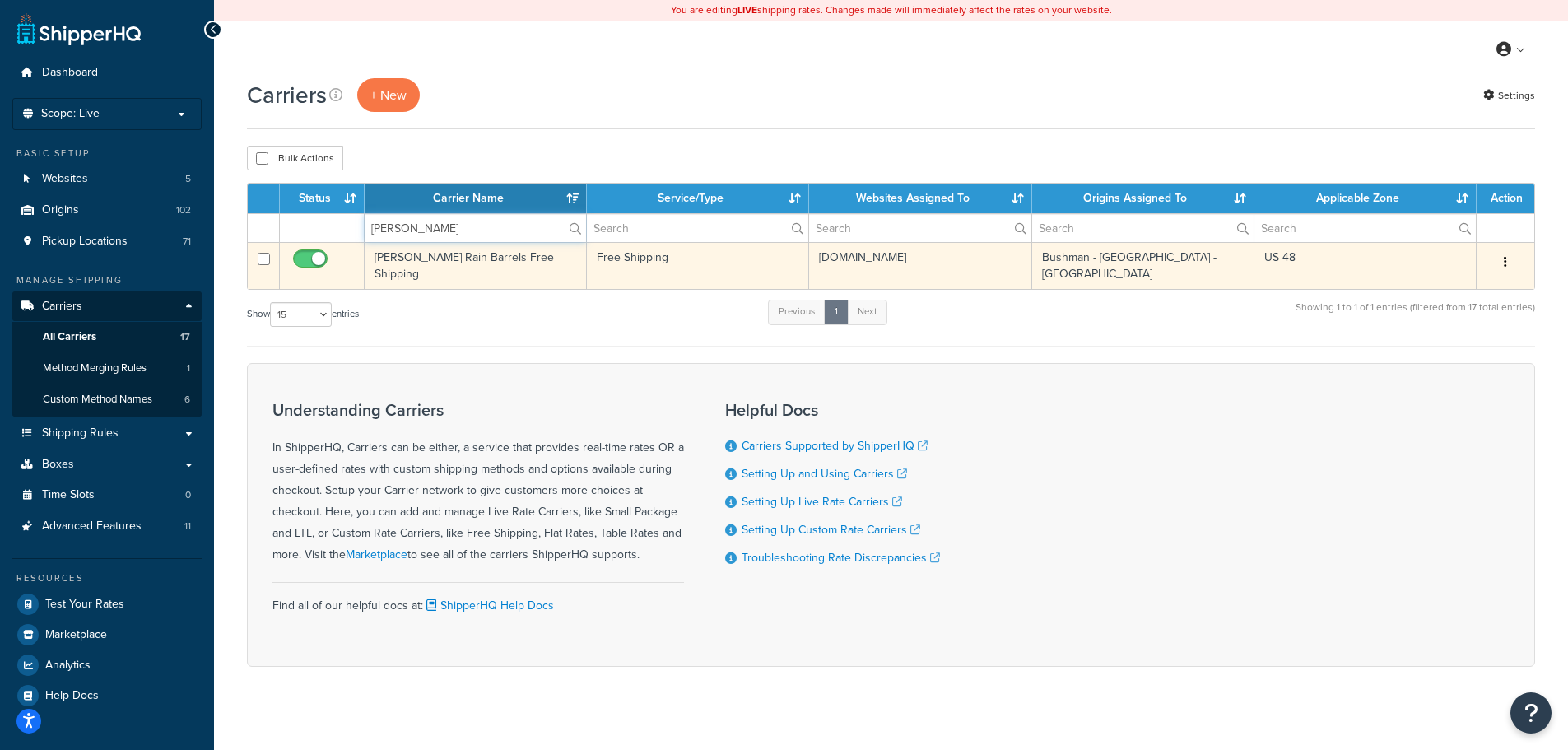
type input "bush"
click at [490, 263] on td "[PERSON_NAME] Rain Barrels Free Shipping" at bounding box center [476, 266] width 223 height 47
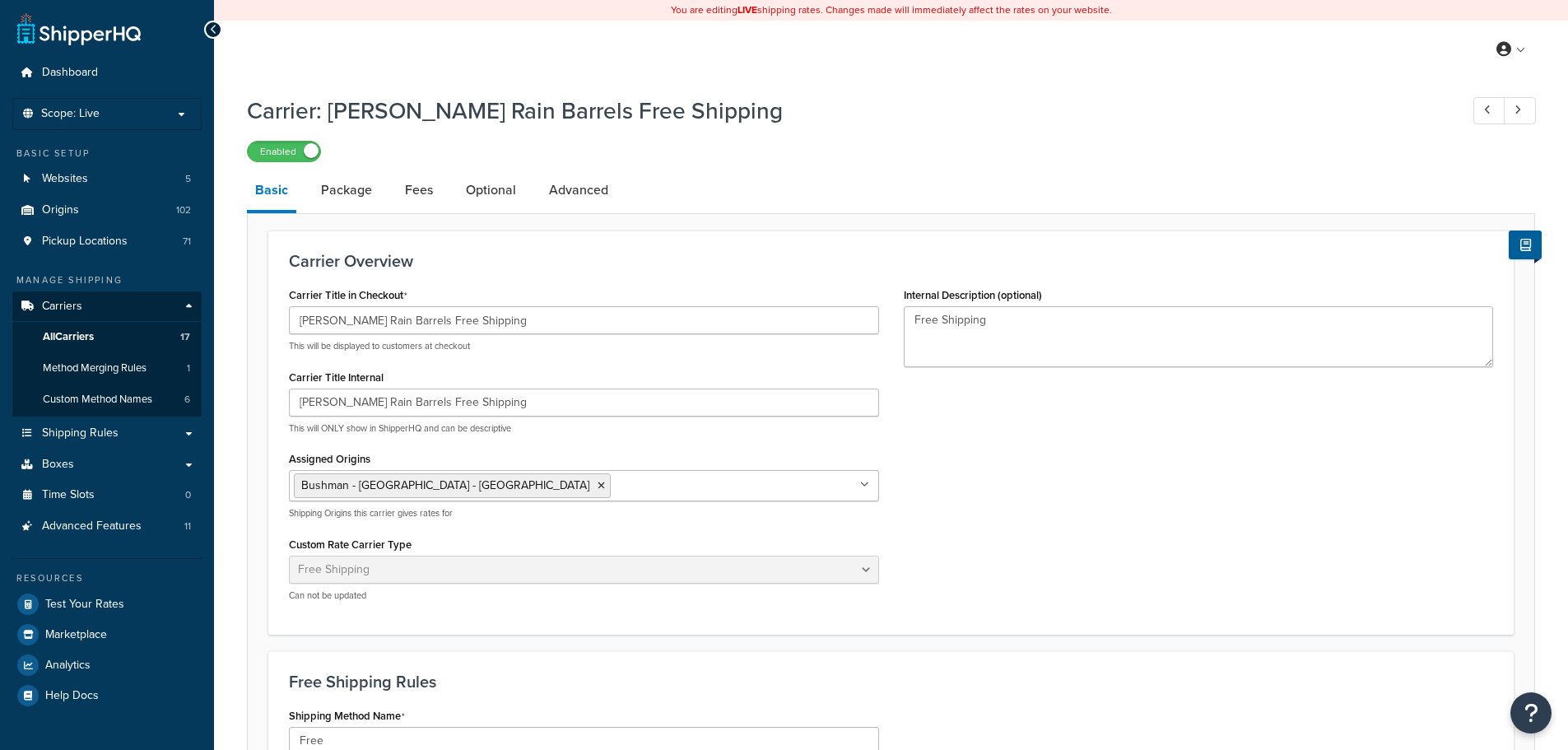
select select "free"
click at [102, 440] on span "Shipping Rules" at bounding box center [80, 434] width 76 height 14
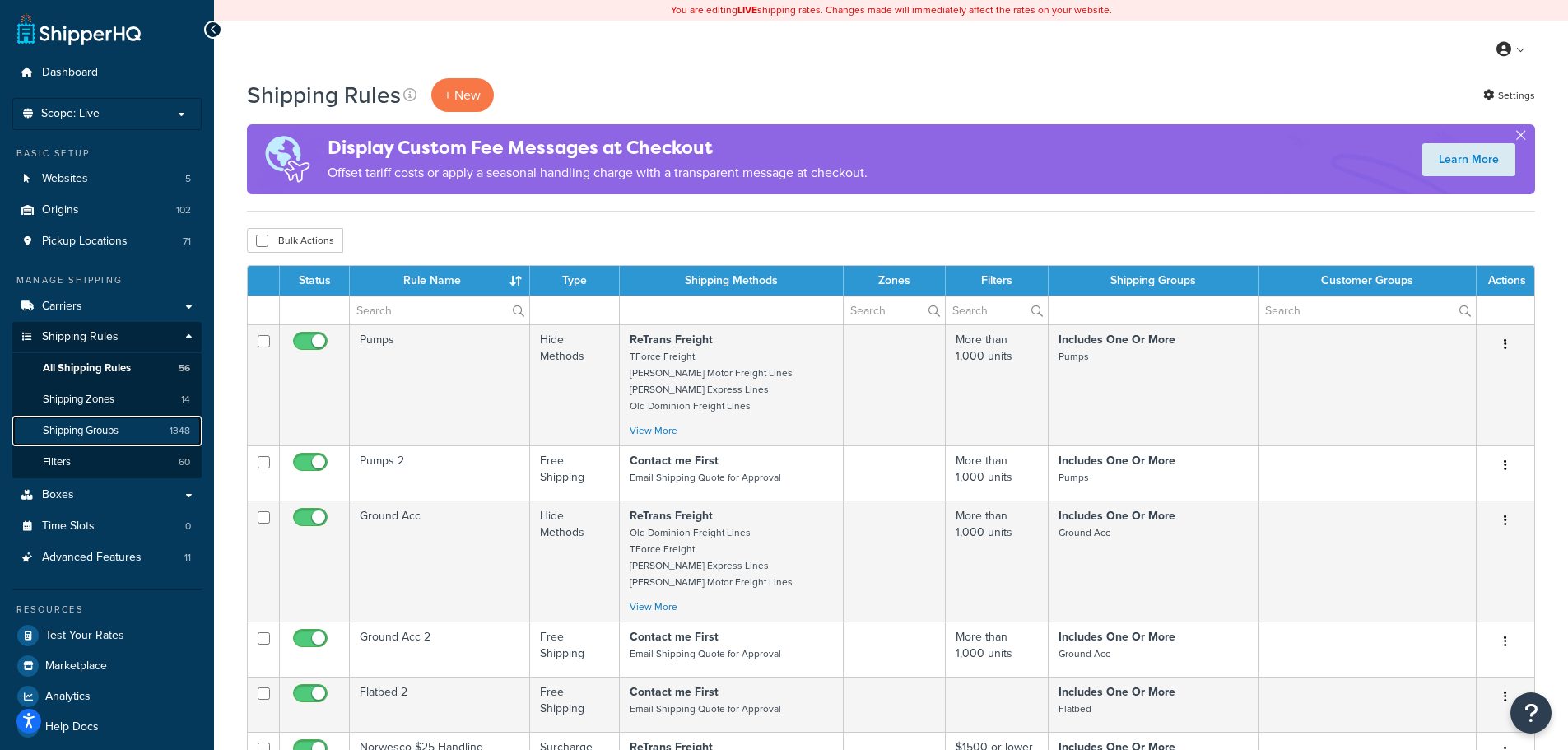
click at [115, 432] on span "Shipping Groups" at bounding box center [81, 431] width 76 height 14
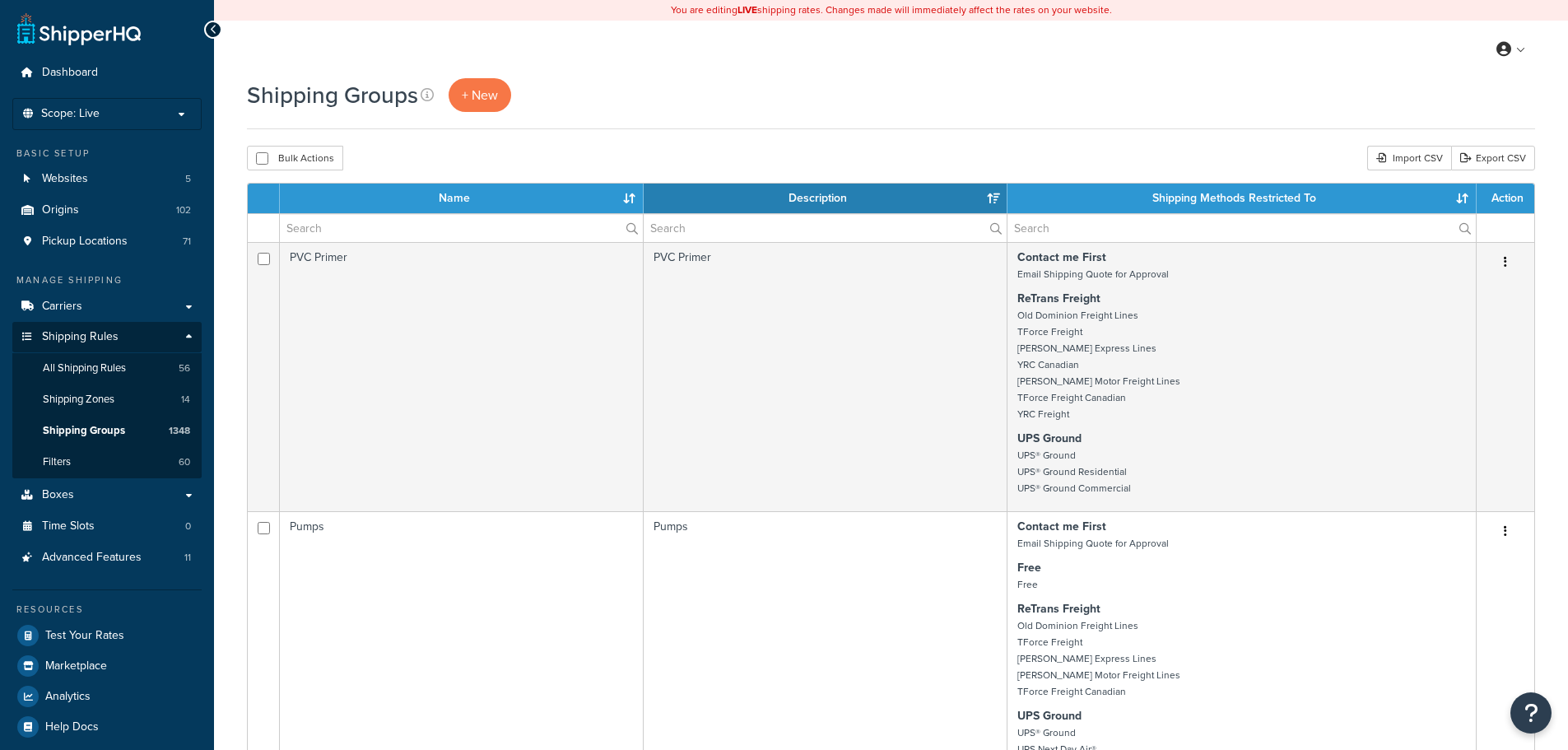
select select "15"
click at [385, 230] on input "text" at bounding box center [462, 228] width 363 height 28
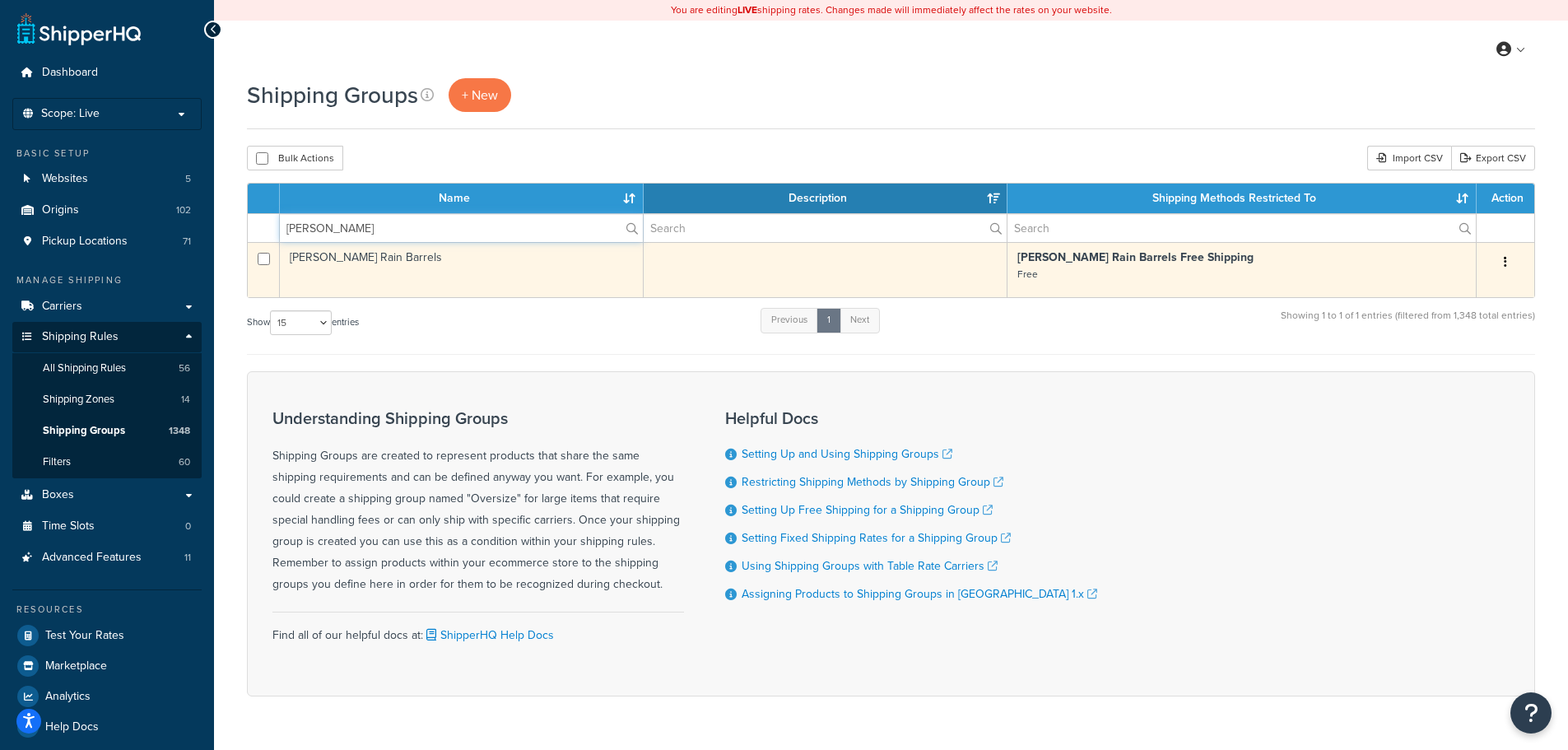
type input "[PERSON_NAME]"
click at [474, 270] on td "Bushman Rain Barrels" at bounding box center [462, 270] width 363 height 55
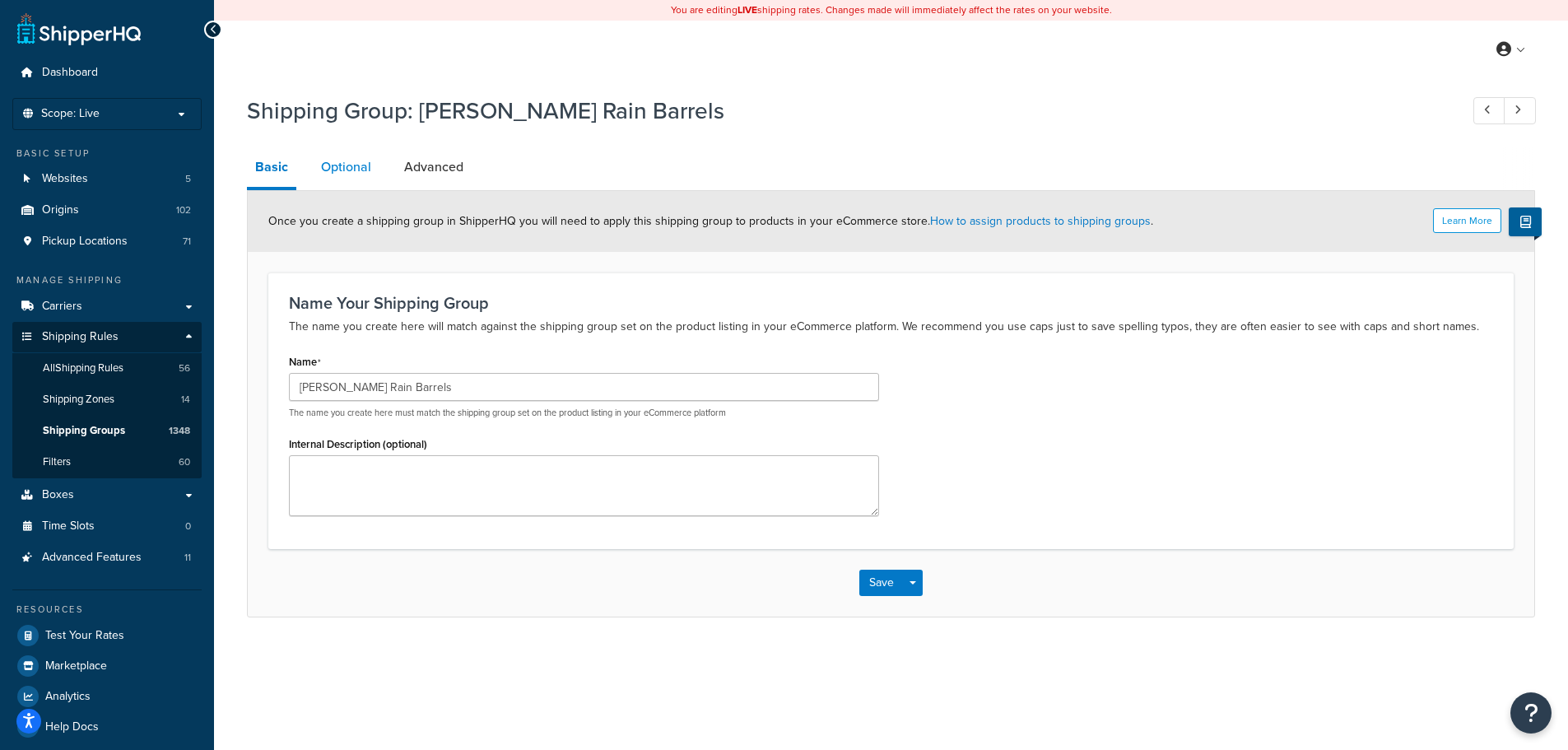
click at [355, 168] on link "Optional" at bounding box center [346, 167] width 66 height 39
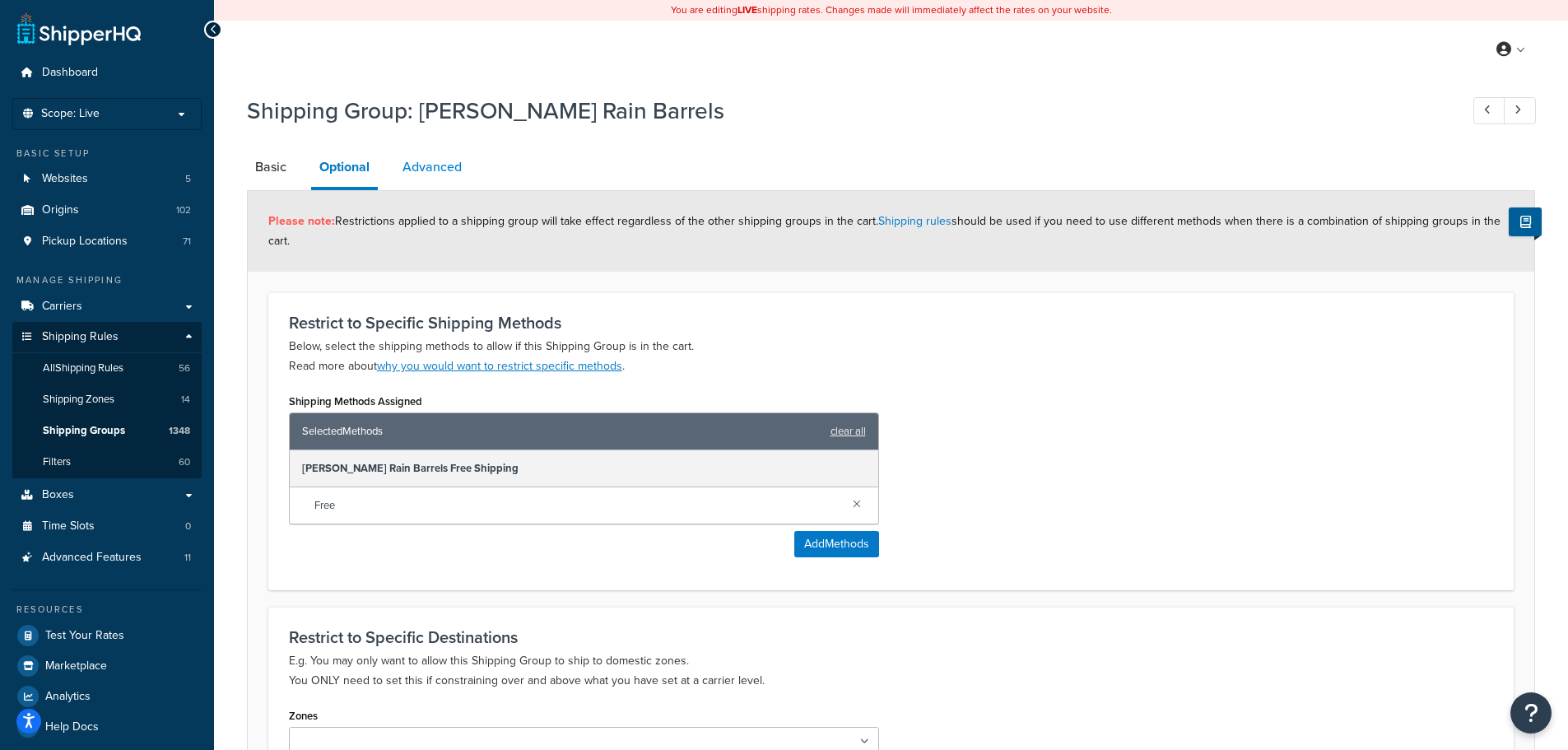
click at [434, 162] on link "Advanced" at bounding box center [433, 167] width 76 height 39
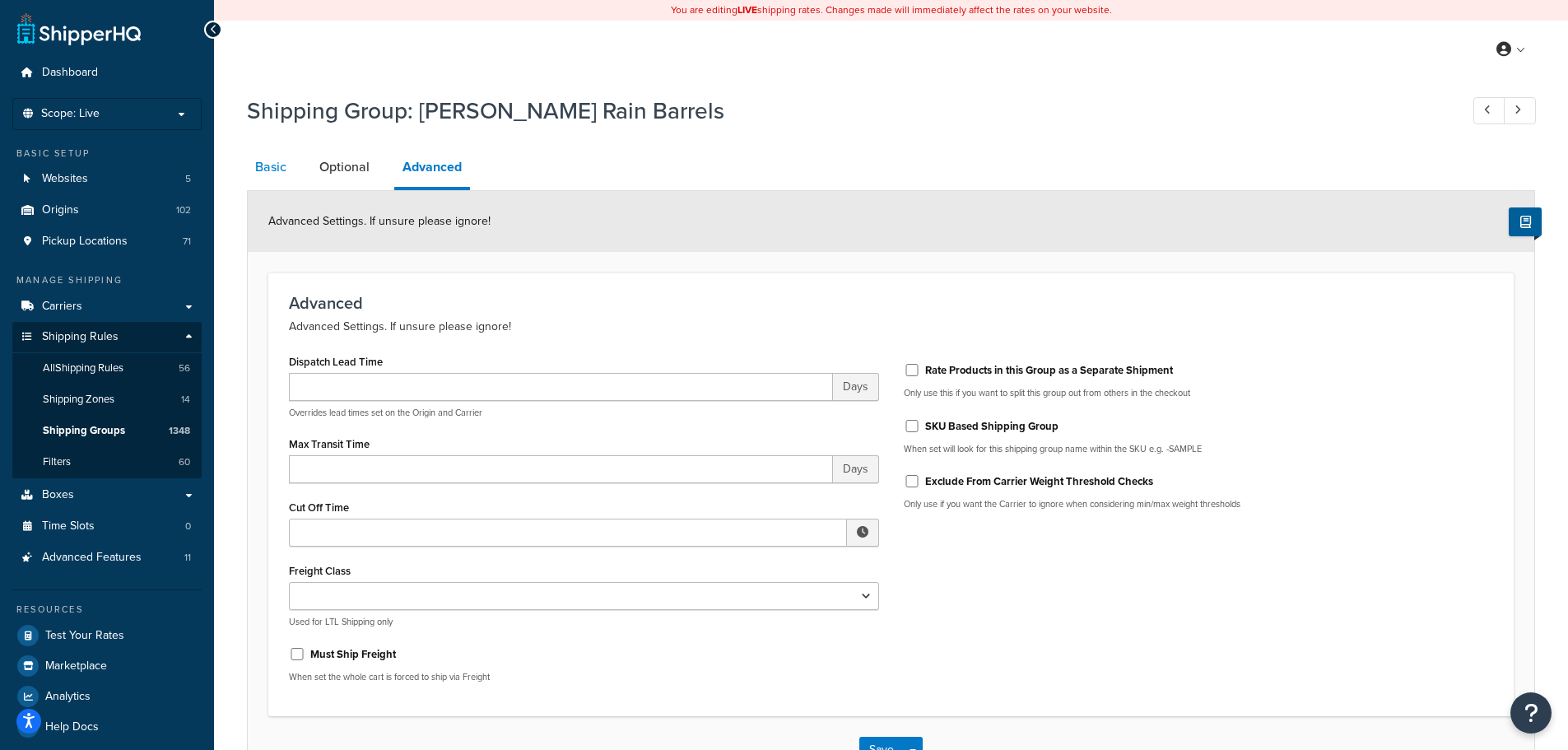
click at [279, 168] on link "Basic" at bounding box center [271, 167] width 48 height 39
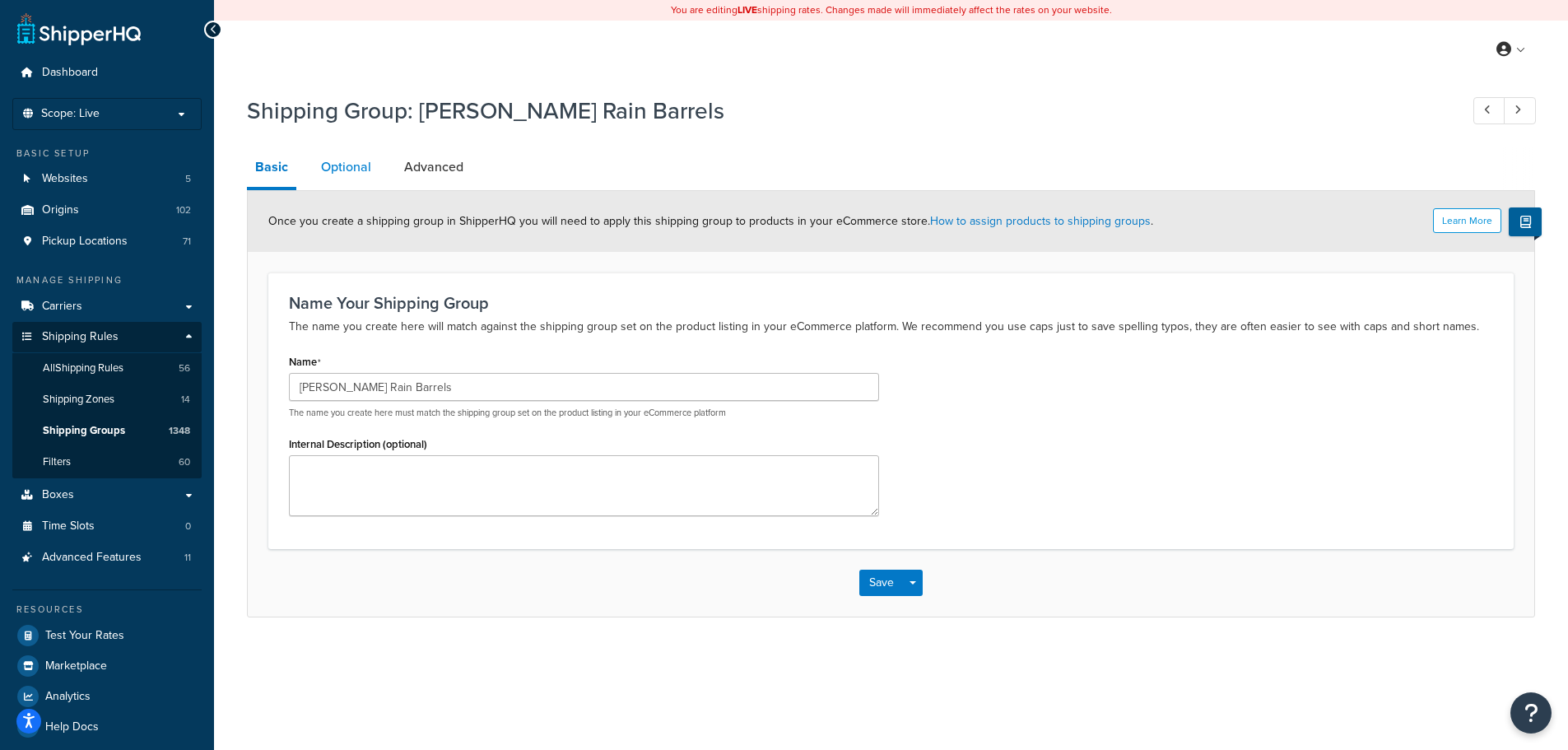
click at [332, 165] on link "Optional" at bounding box center [346, 167] width 66 height 39
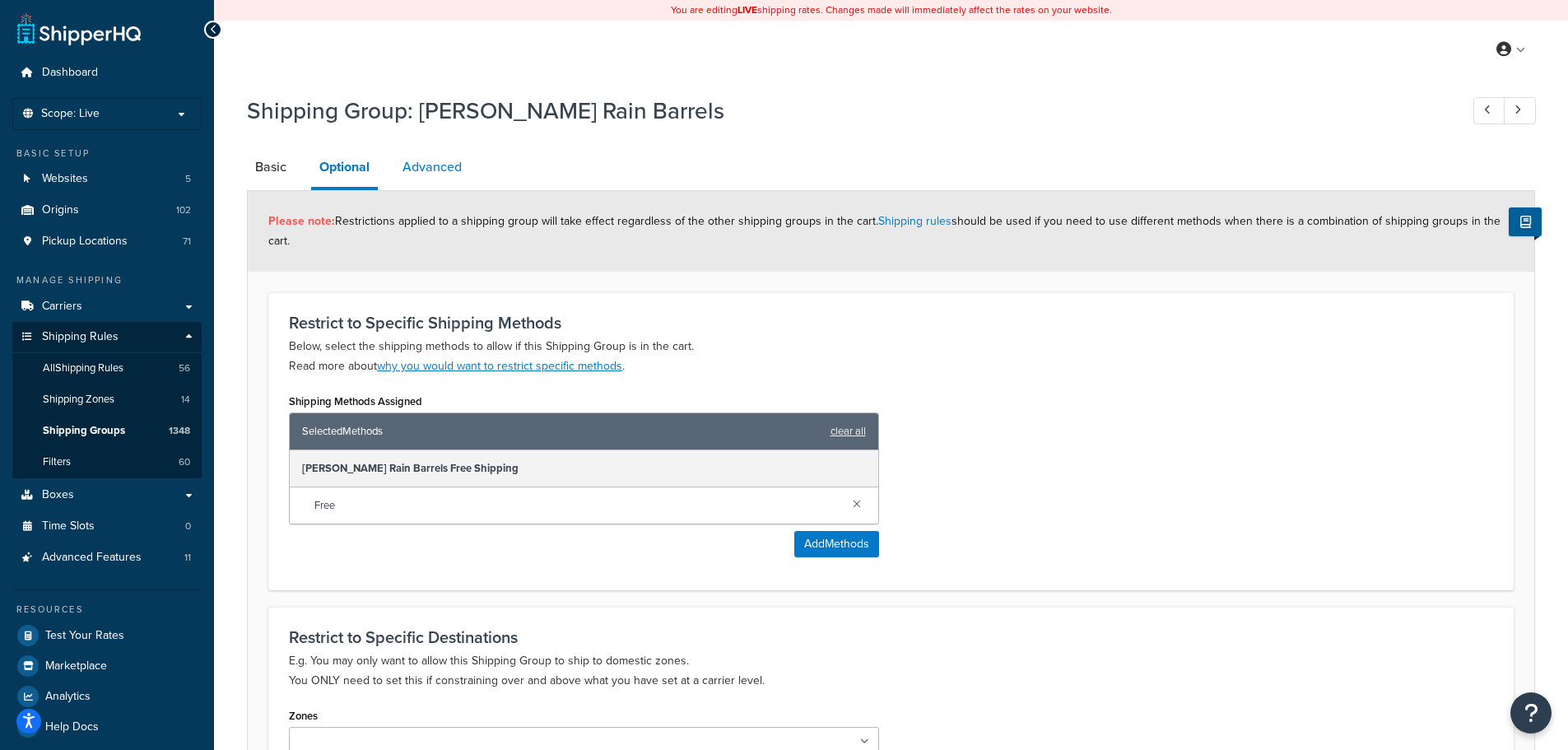
click at [449, 168] on link "Advanced" at bounding box center [433, 167] width 76 height 39
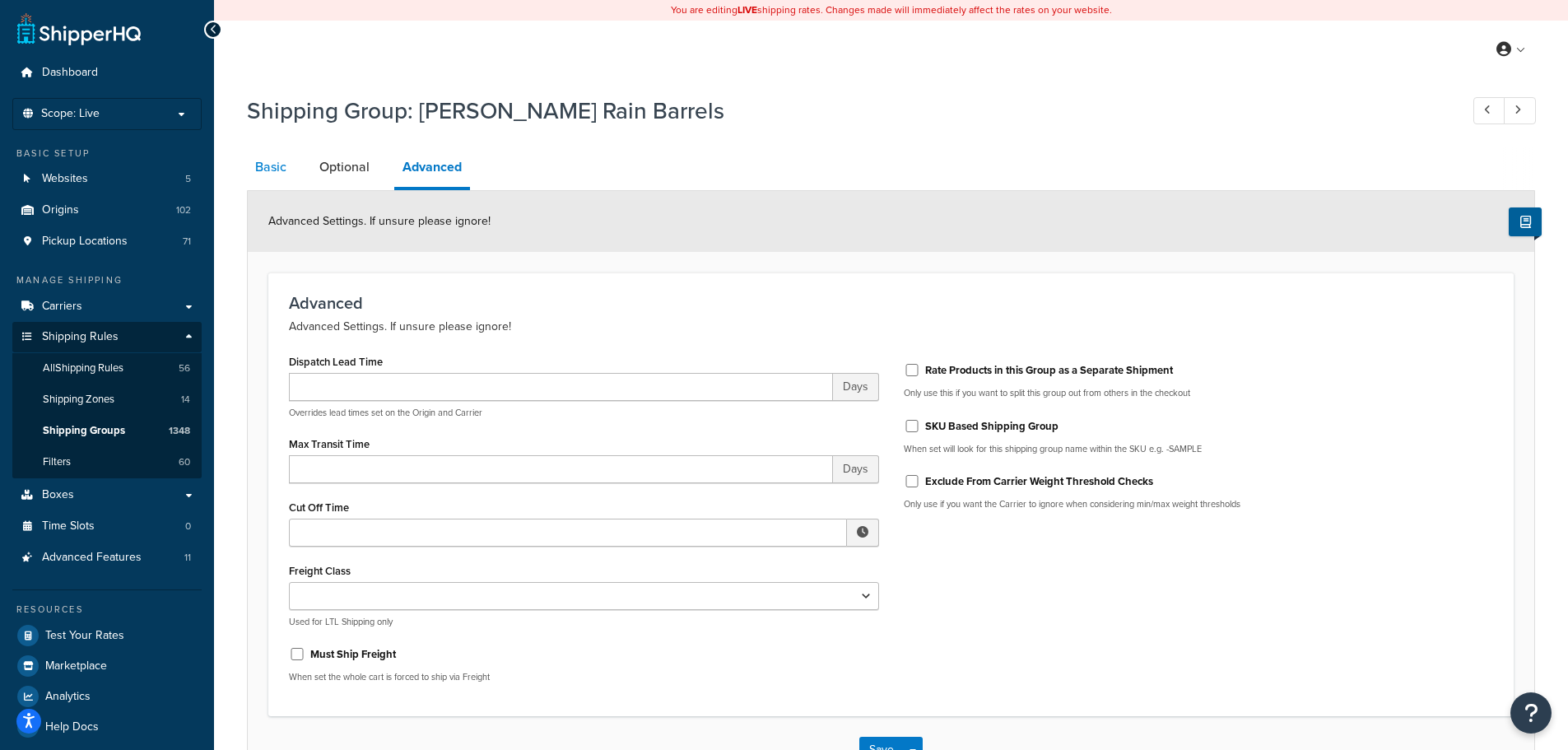
click at [267, 163] on link "Basic" at bounding box center [271, 167] width 48 height 39
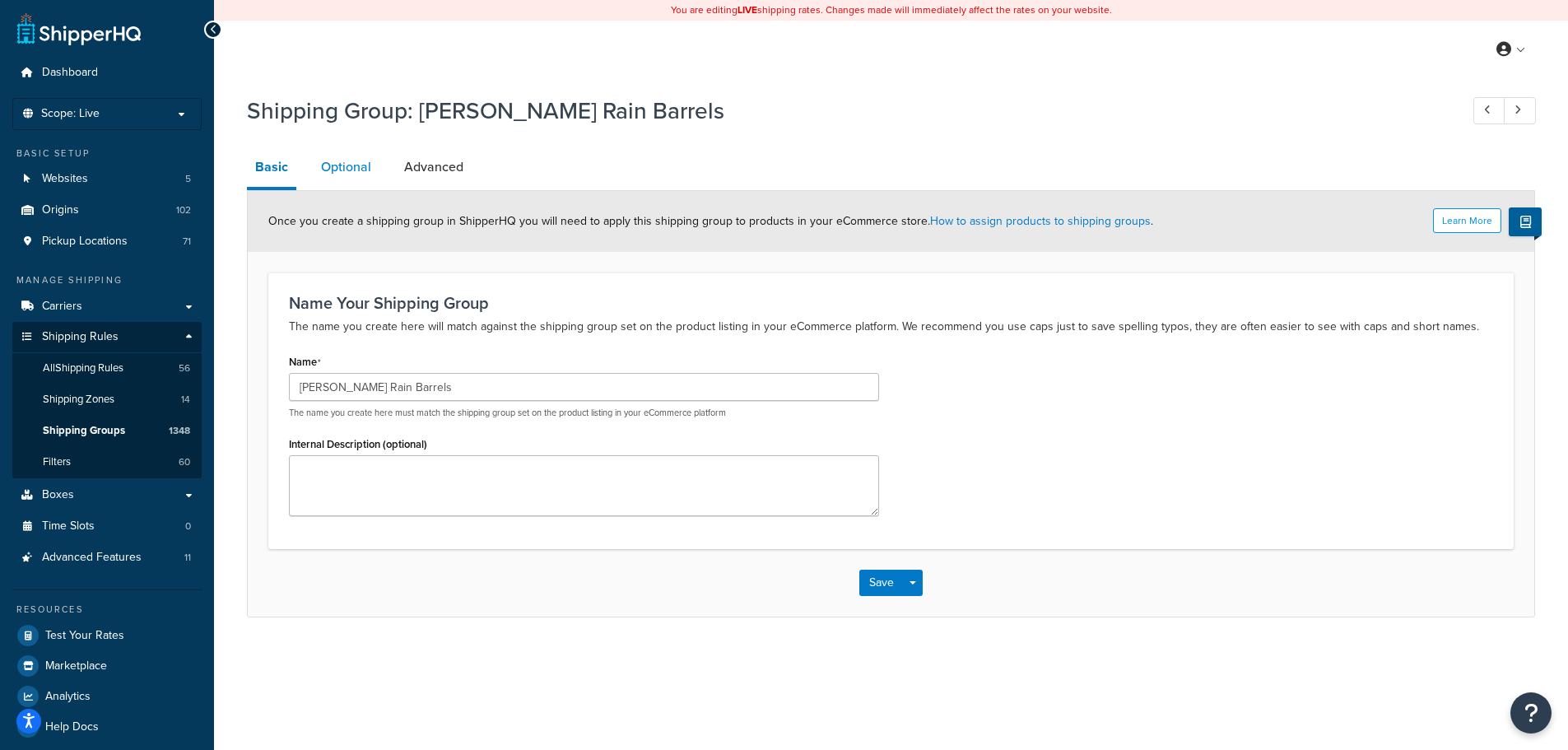
click at [354, 165] on link "Optional" at bounding box center [346, 167] width 66 height 39
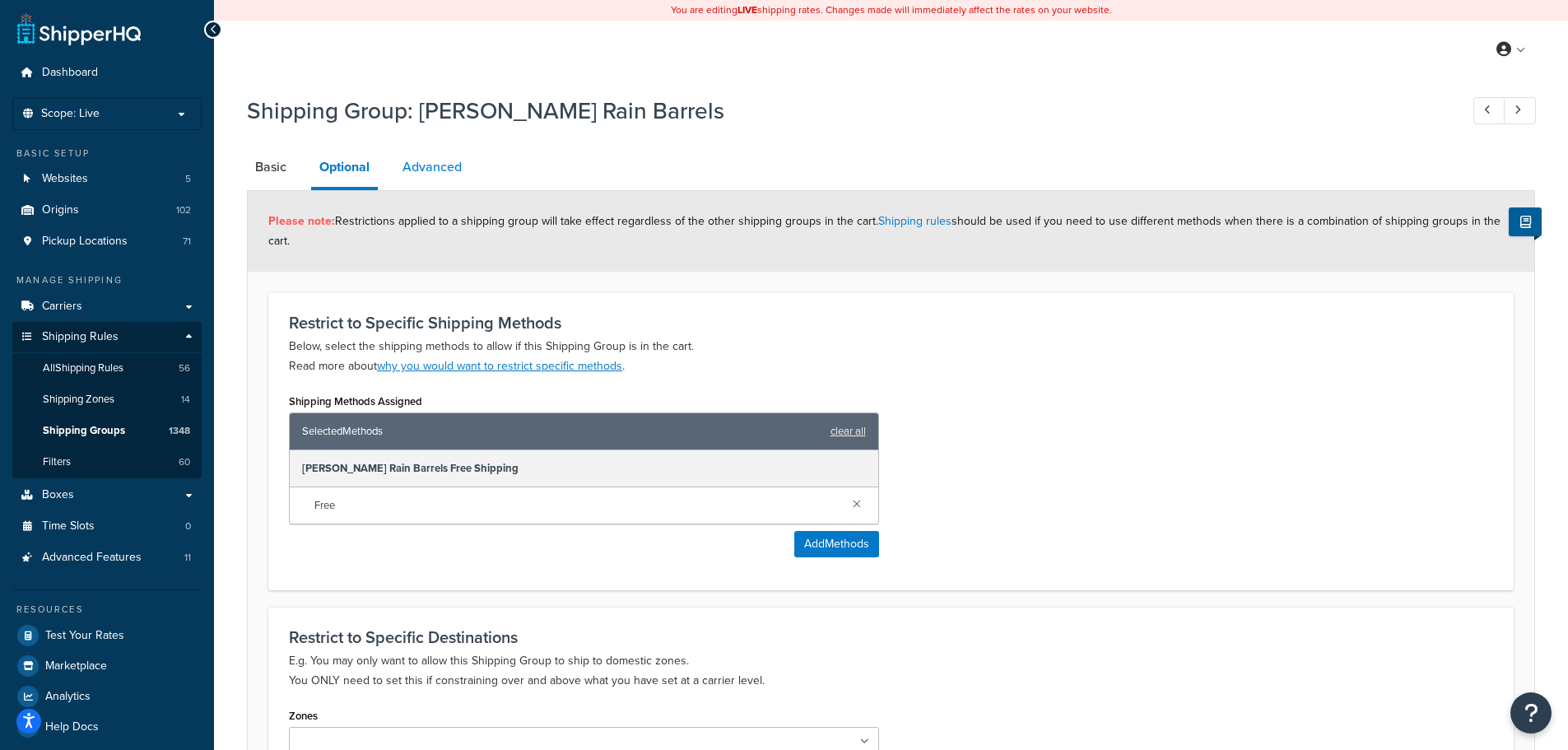
click at [423, 165] on link "Advanced" at bounding box center [433, 167] width 76 height 39
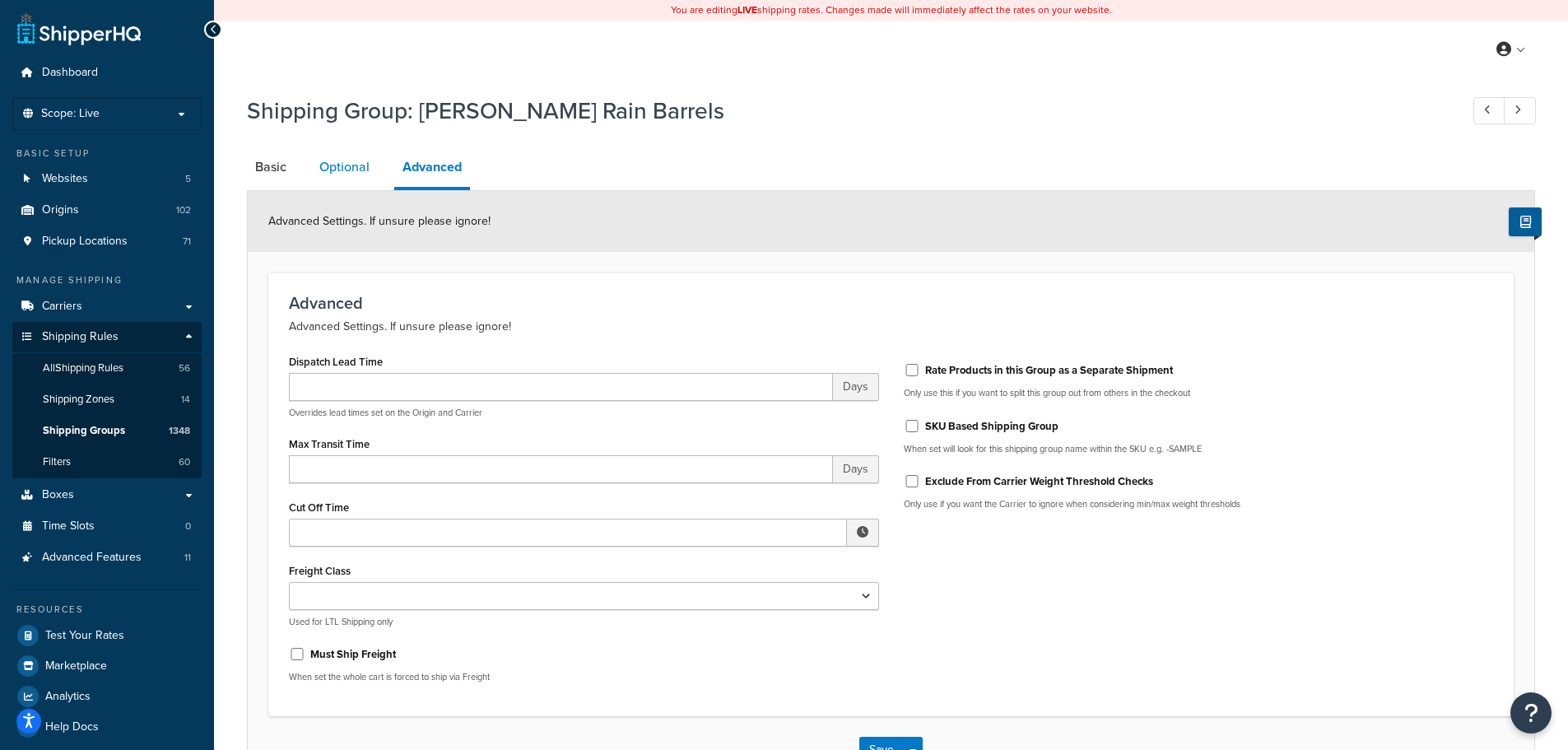
click at [348, 167] on link "Optional" at bounding box center [345, 167] width 66 height 39
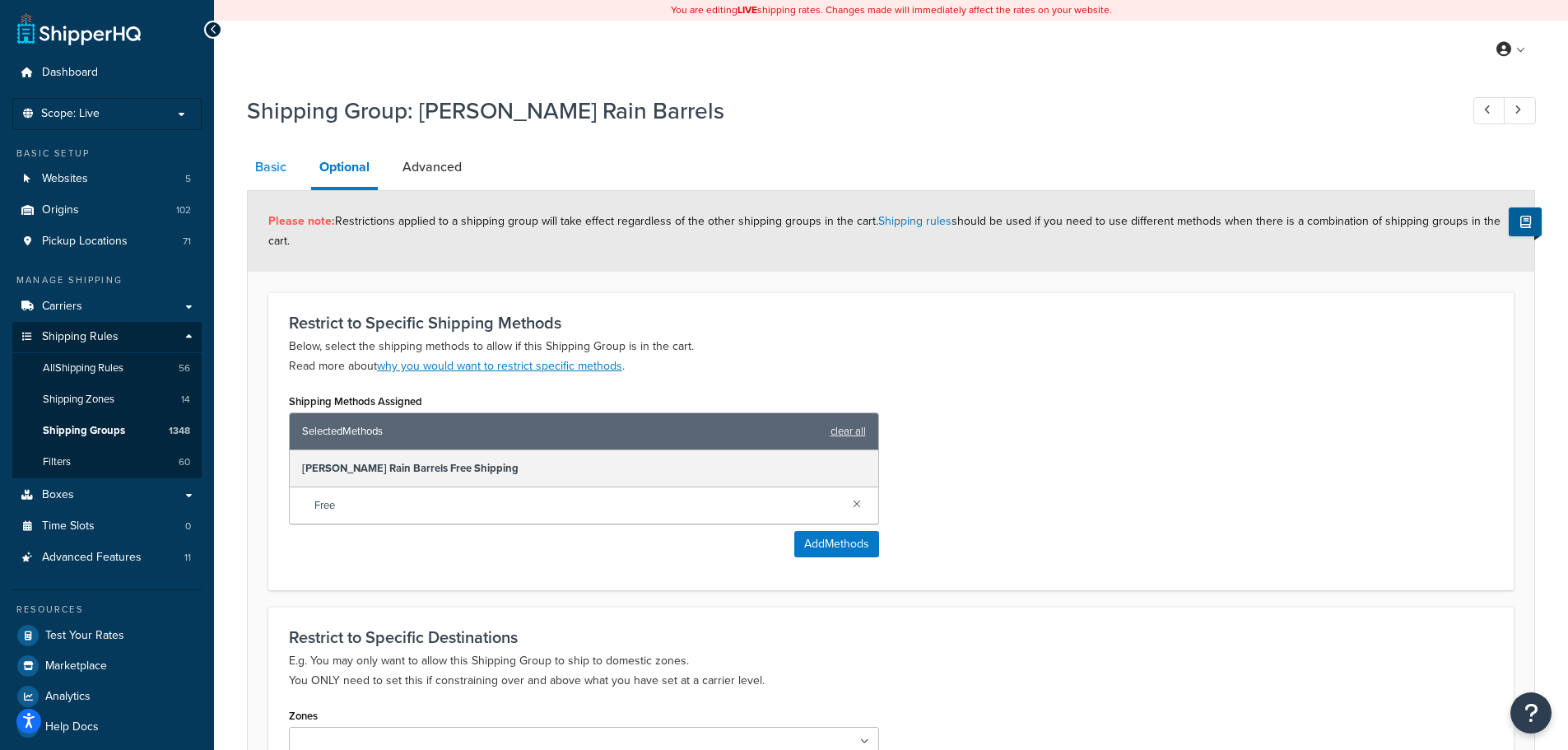
click at [268, 170] on link "Basic" at bounding box center [271, 167] width 48 height 39
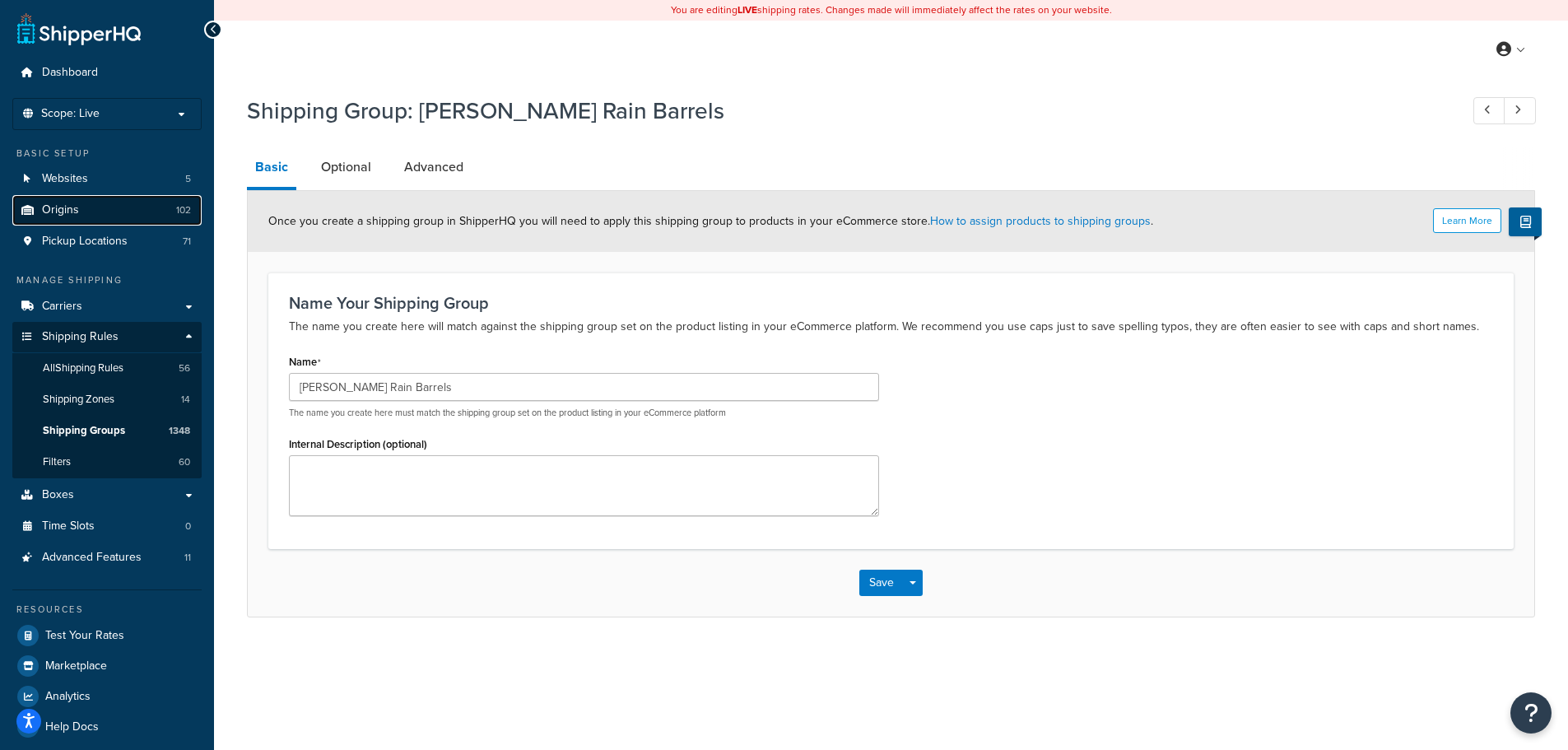
click at [74, 213] on span "Origins" at bounding box center [61, 210] width 37 height 14
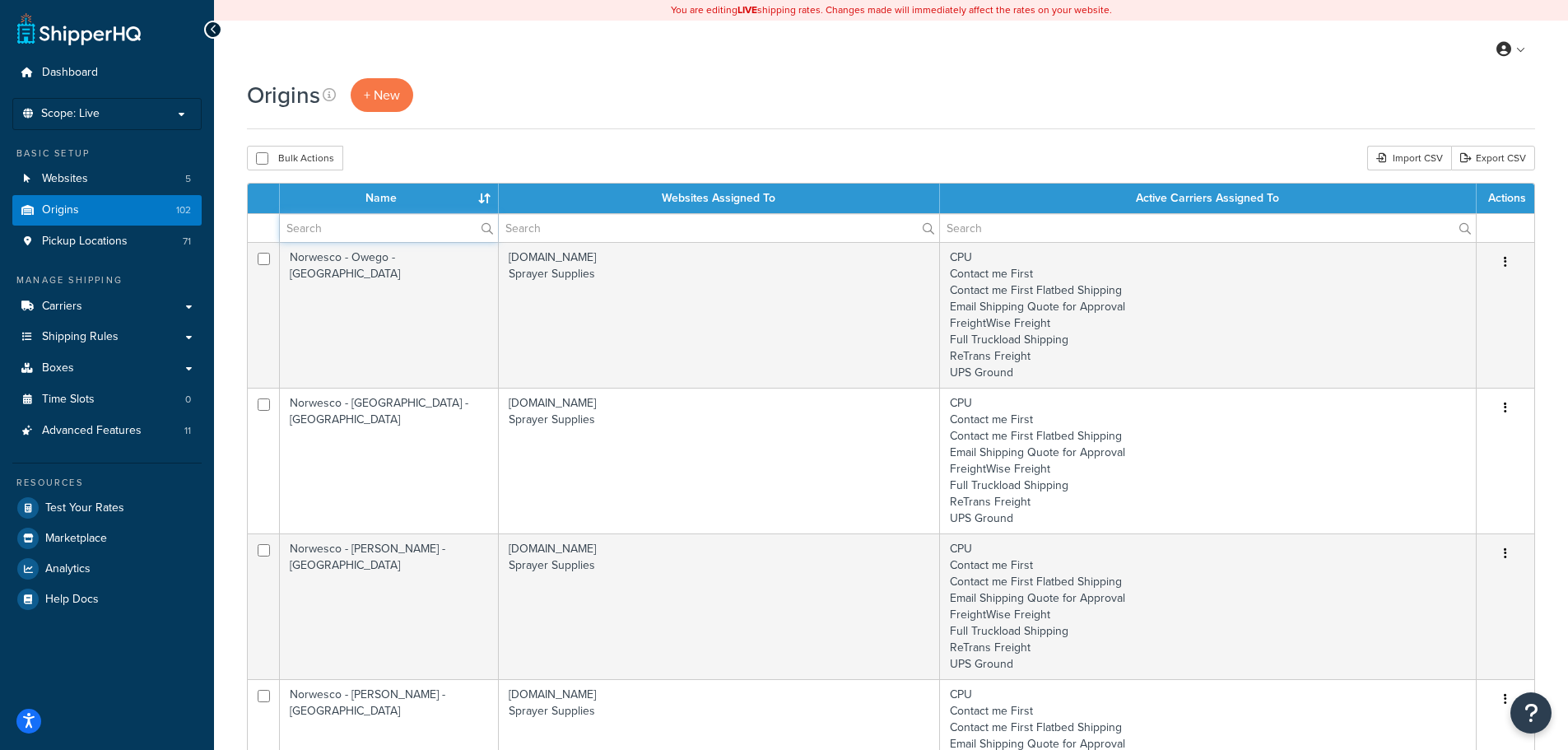
click at [369, 233] on input "text" at bounding box center [389, 228] width 218 height 28
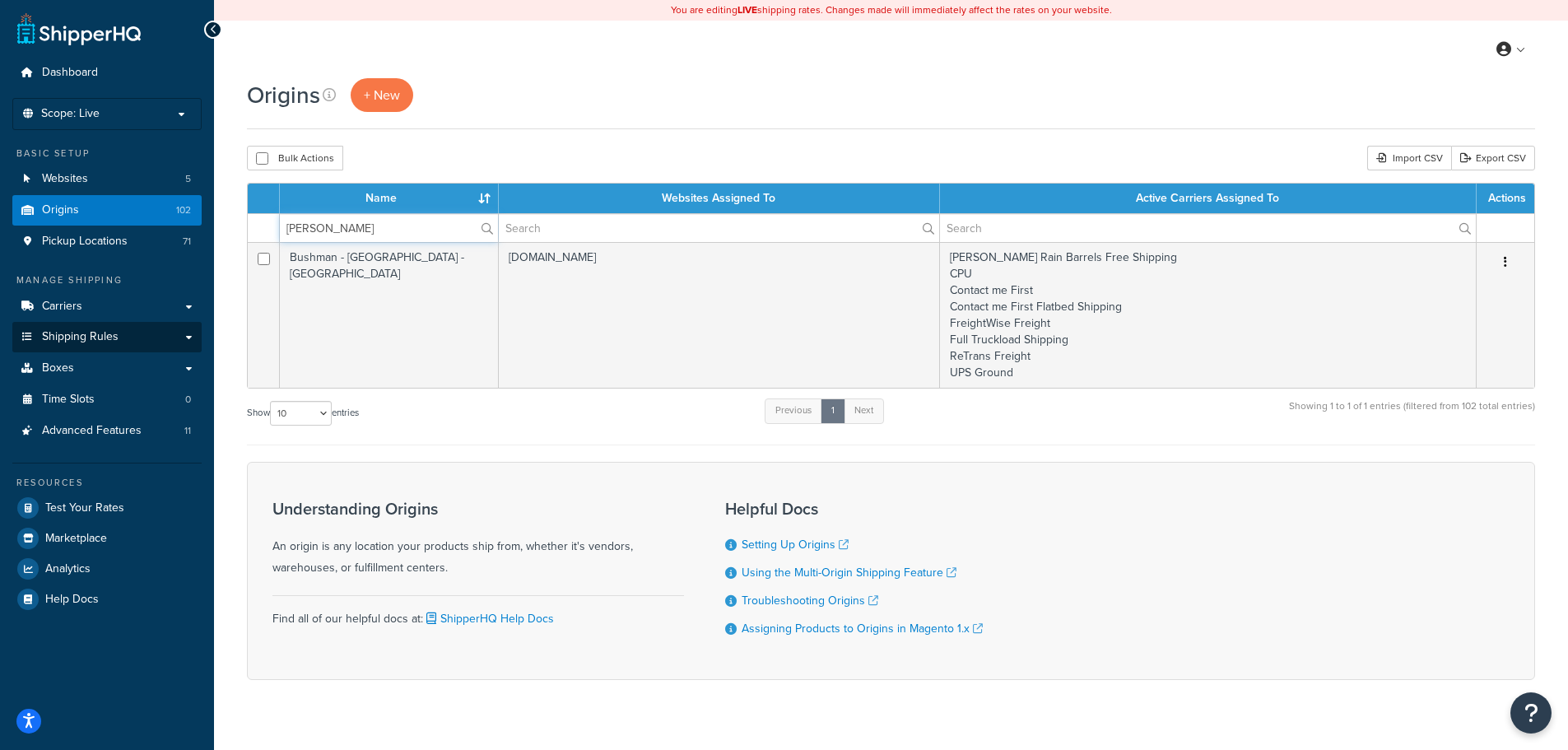
type input "[PERSON_NAME]"
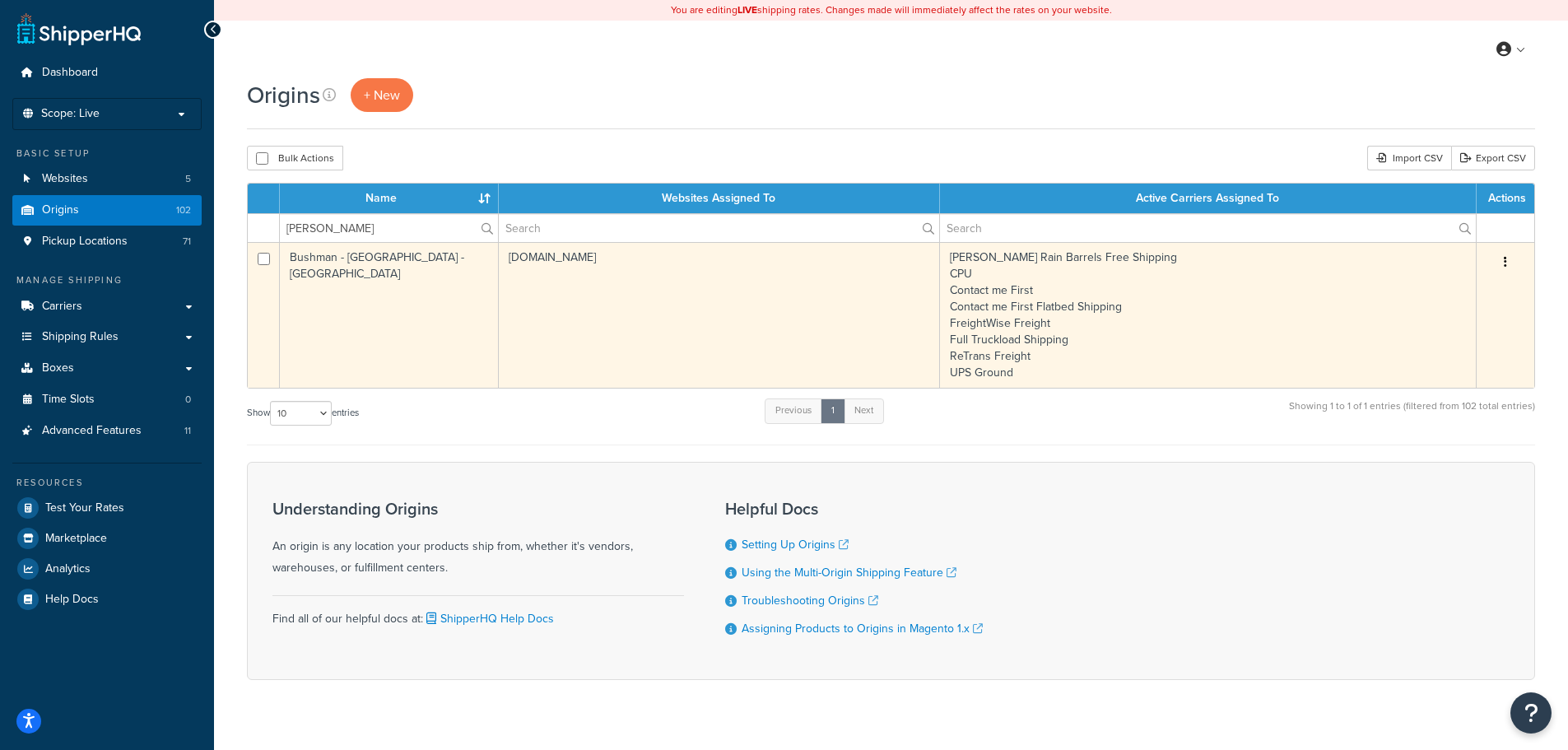
click at [605, 332] on td "[DOMAIN_NAME]" at bounding box center [720, 314] width 442 height 146
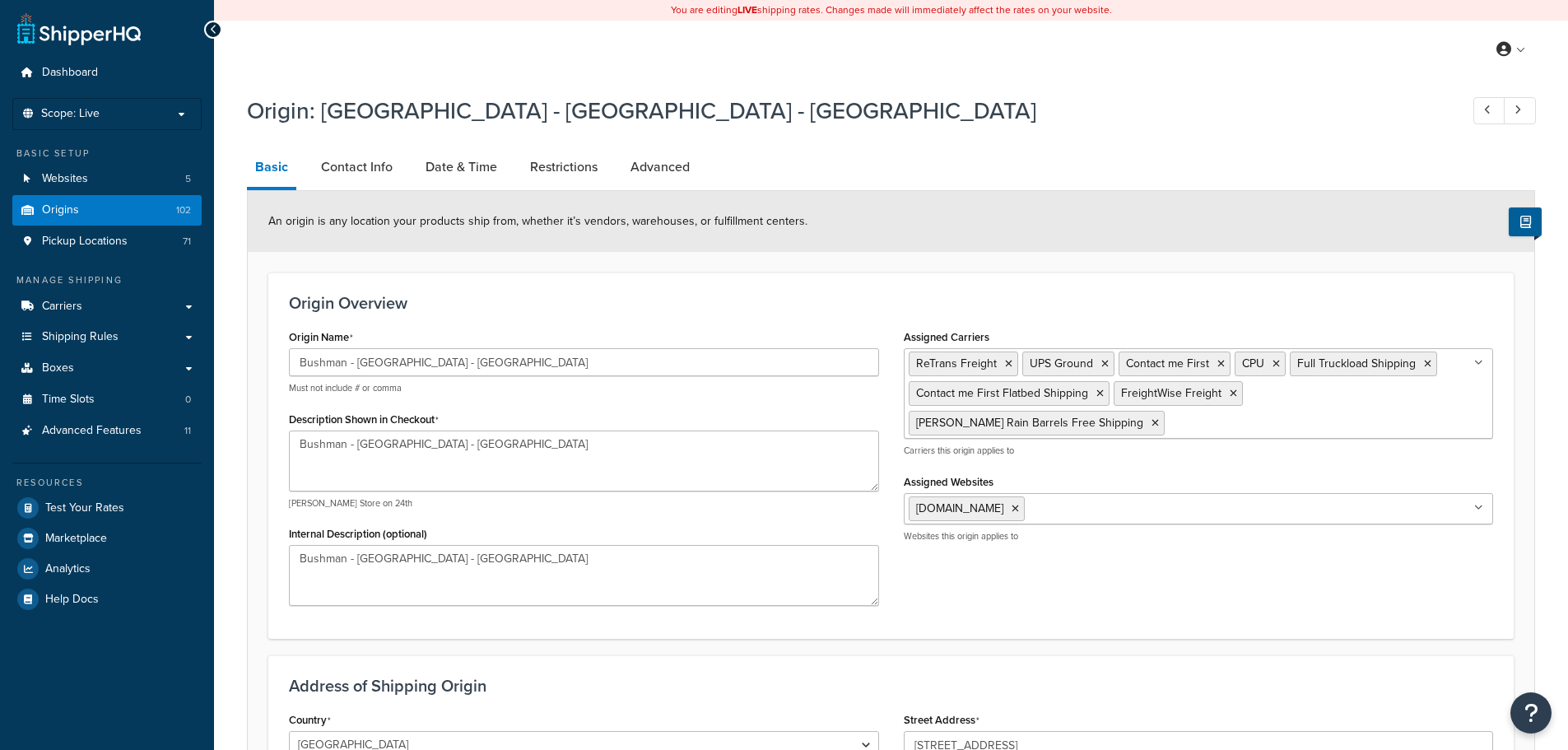
select select "38"
click at [531, 170] on link "Restrictions" at bounding box center [564, 167] width 84 height 39
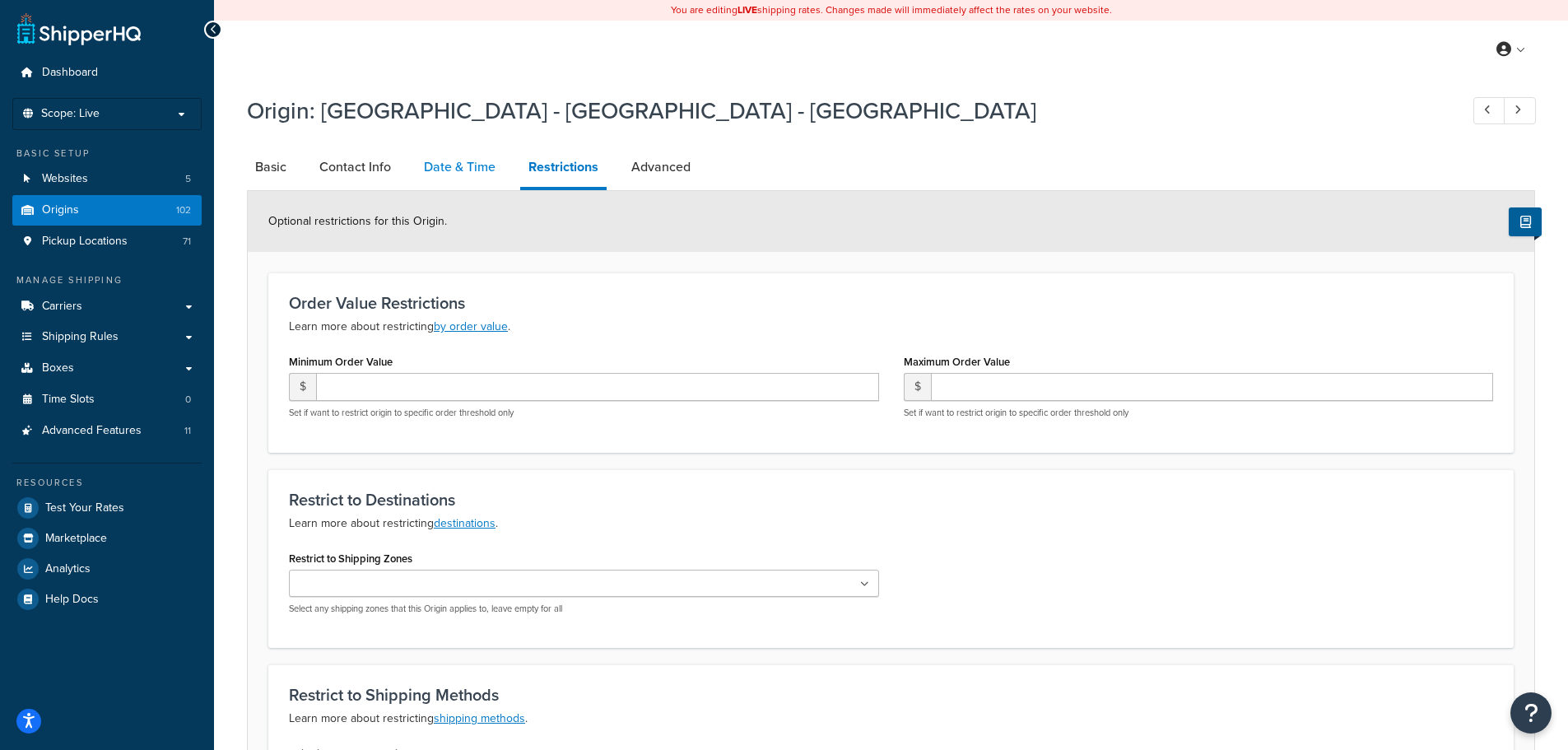
click at [486, 170] on link "Date & Time" at bounding box center [460, 167] width 88 height 39
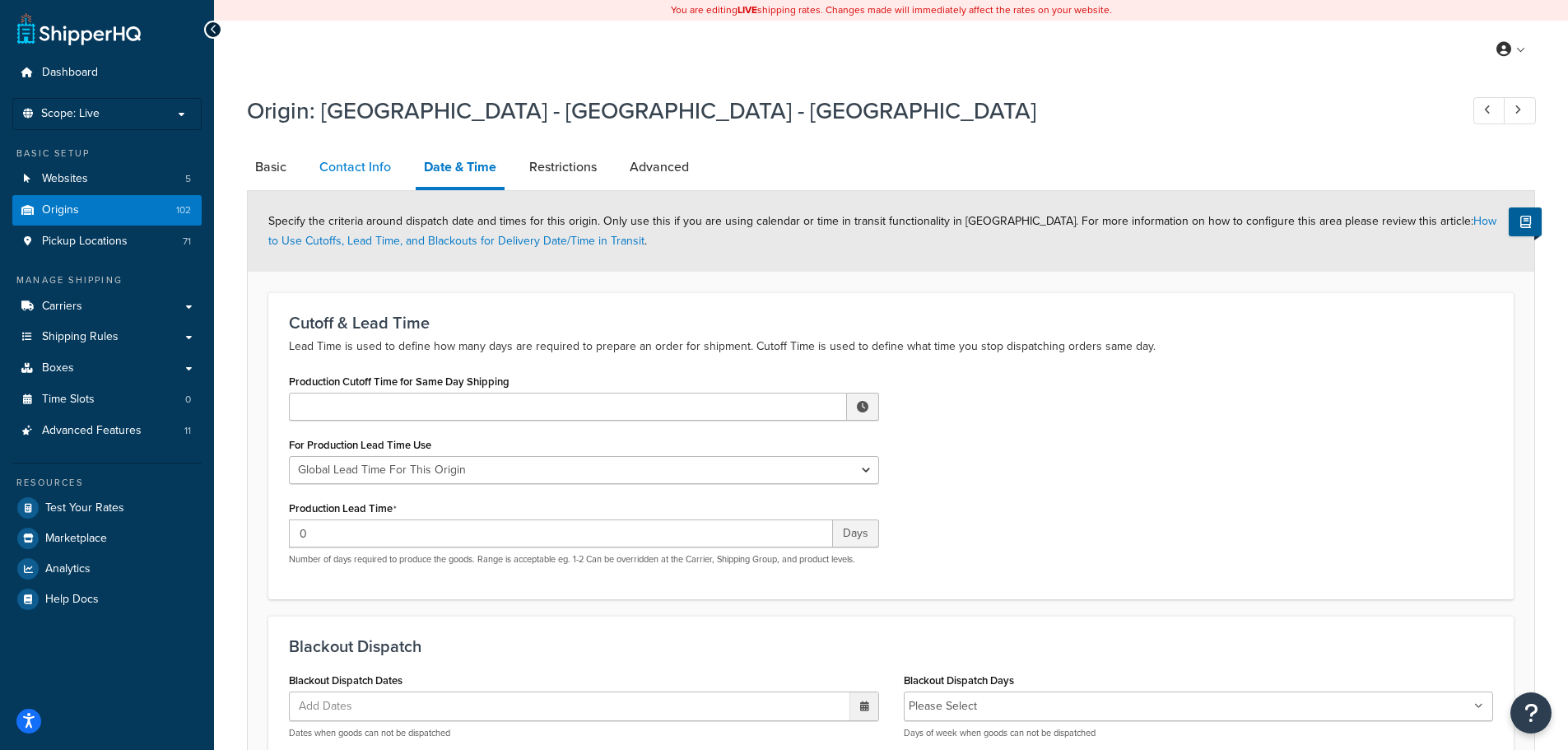
click at [385, 168] on link "Contact Info" at bounding box center [356, 167] width 88 height 39
select select "order_placed"
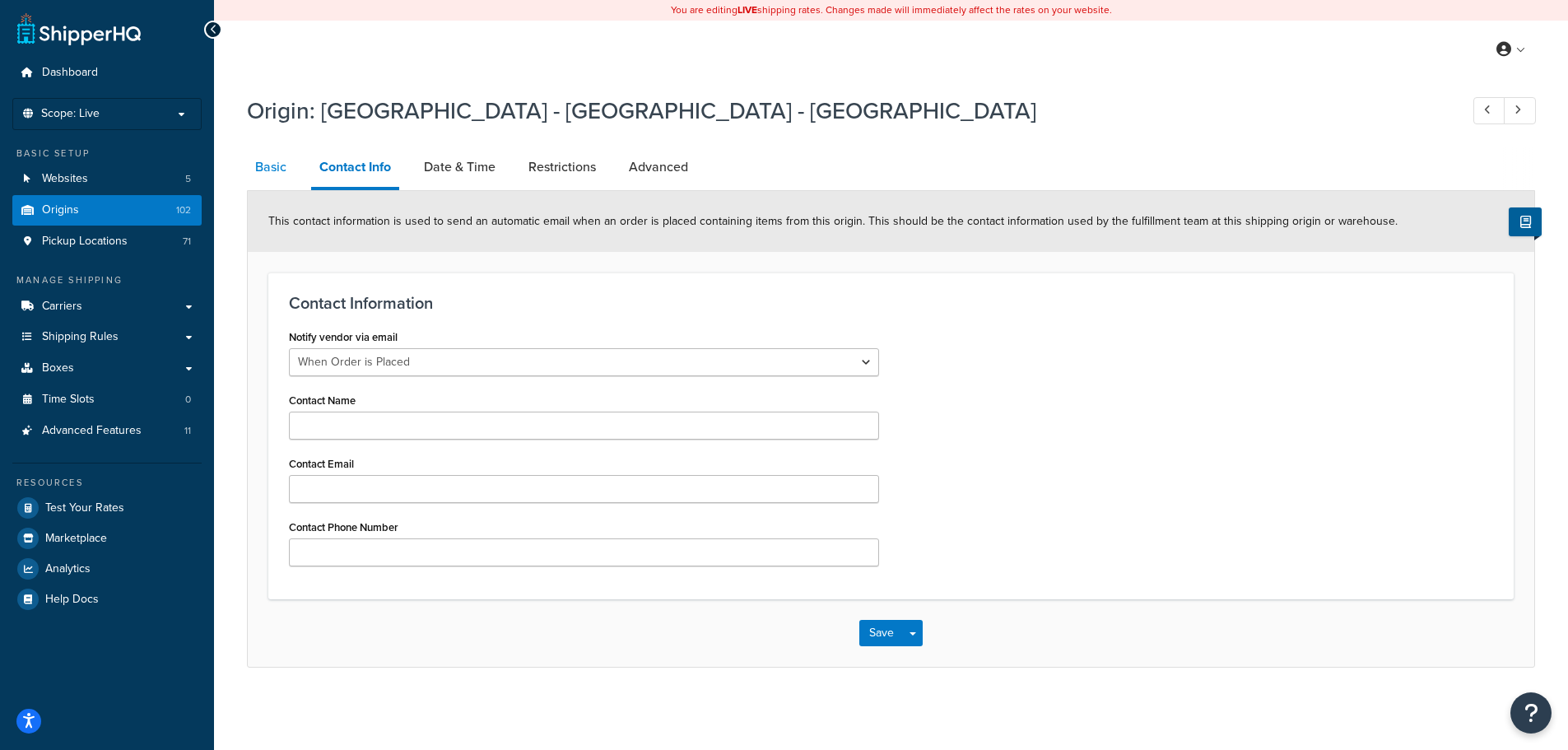
click at [273, 165] on link "Basic" at bounding box center [271, 167] width 48 height 39
select select "38"
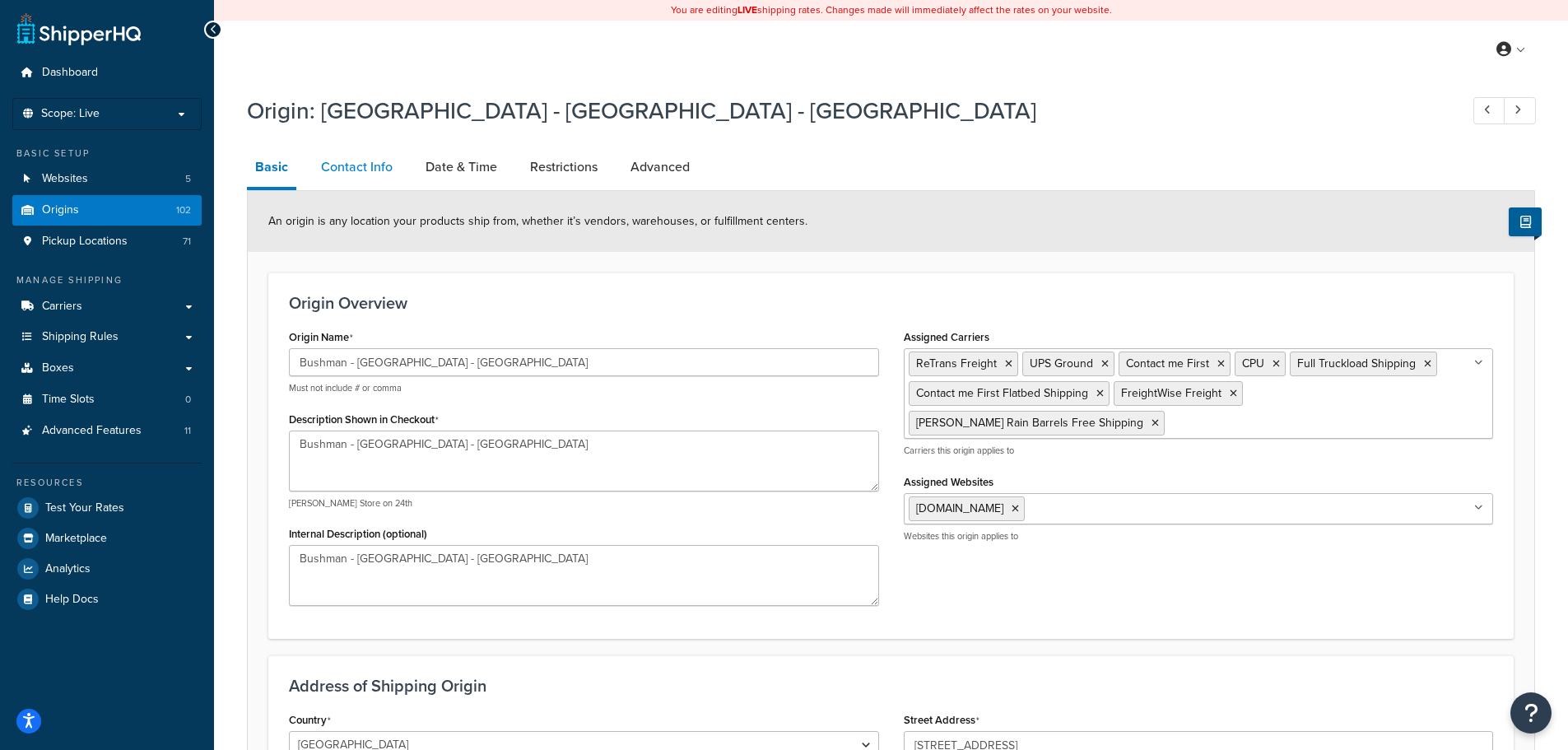
click at [362, 161] on link "Contact Info" at bounding box center [357, 167] width 88 height 39
select select "order_placed"
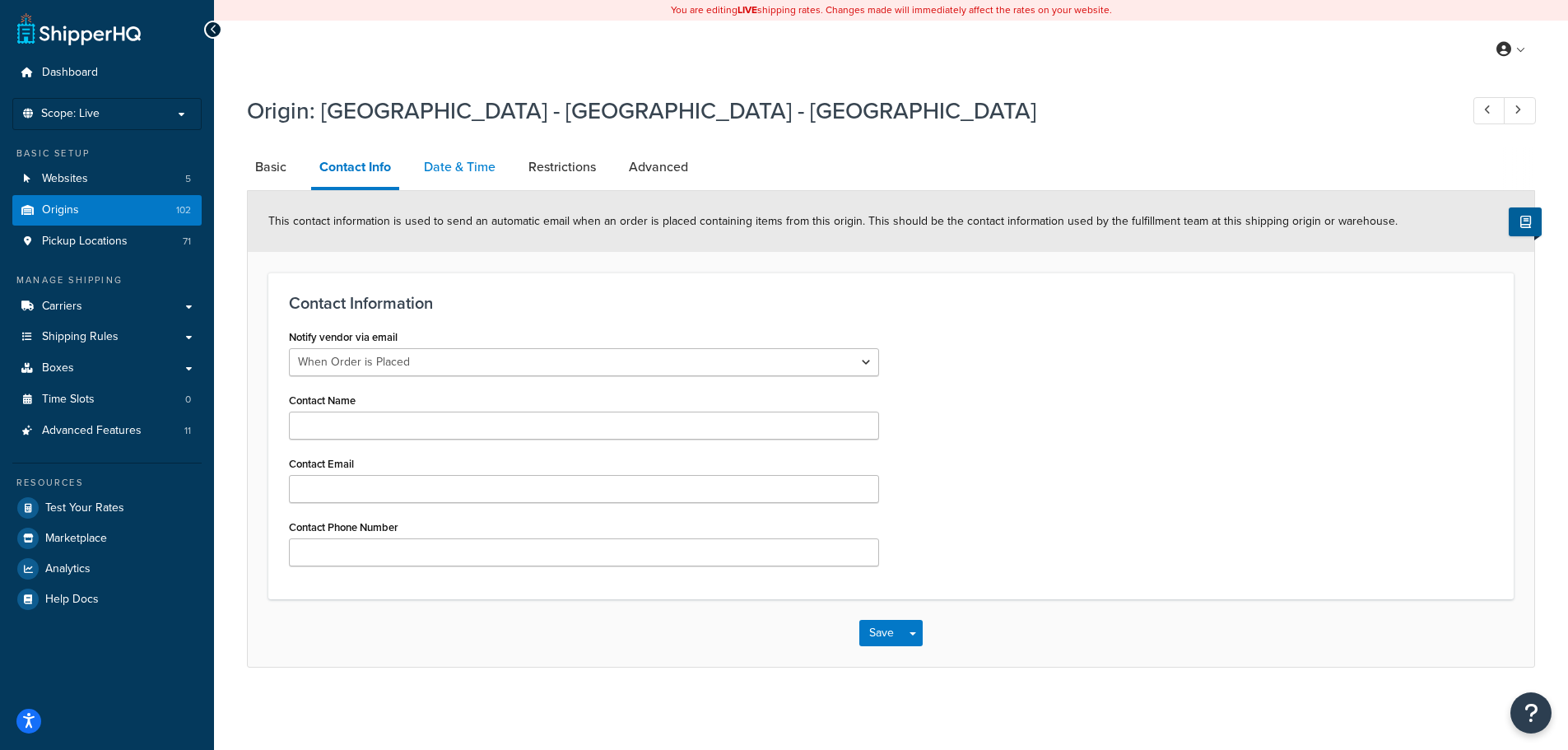
click at [443, 167] on link "Date & Time" at bounding box center [460, 167] width 88 height 39
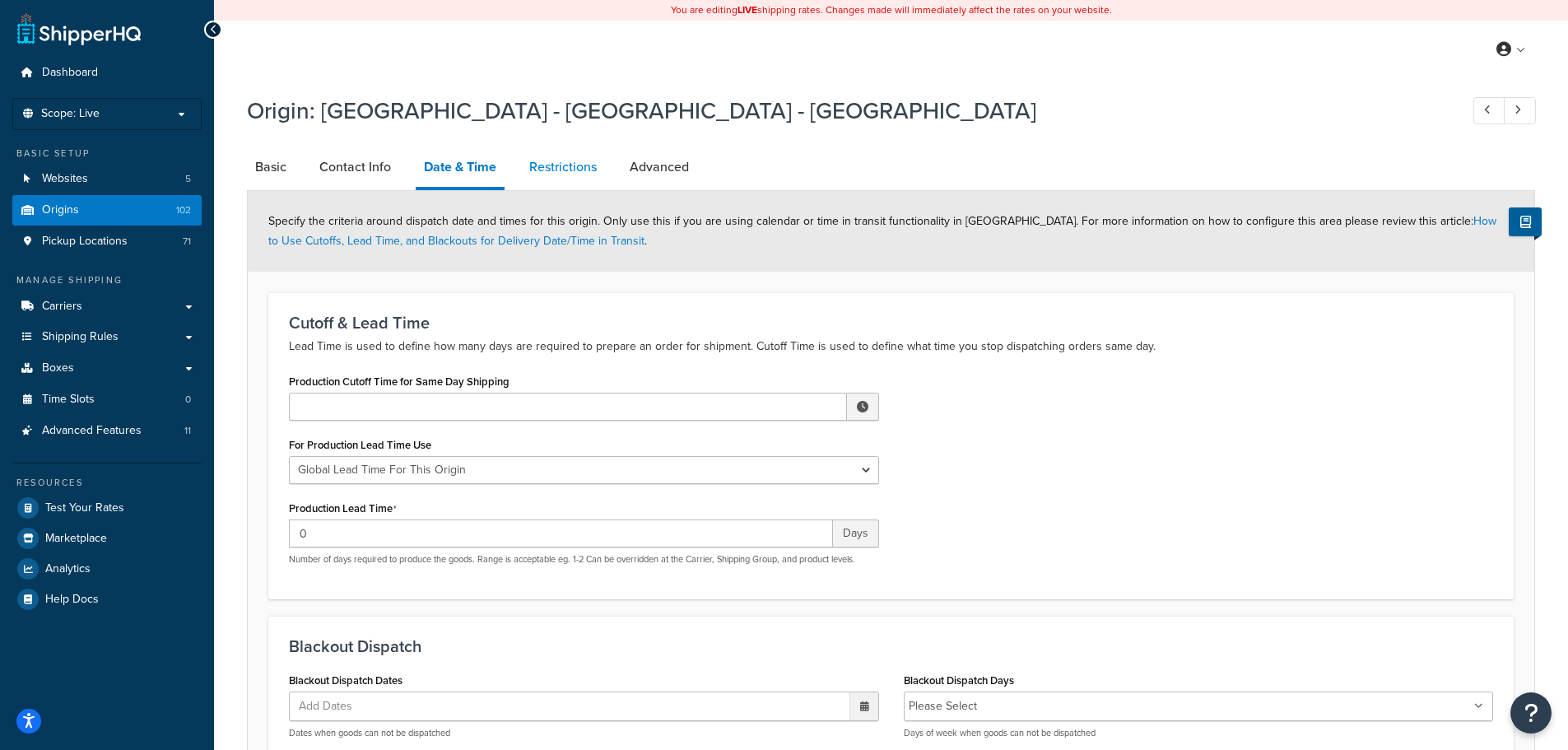
click at [543, 166] on link "Restrictions" at bounding box center [563, 167] width 84 height 39
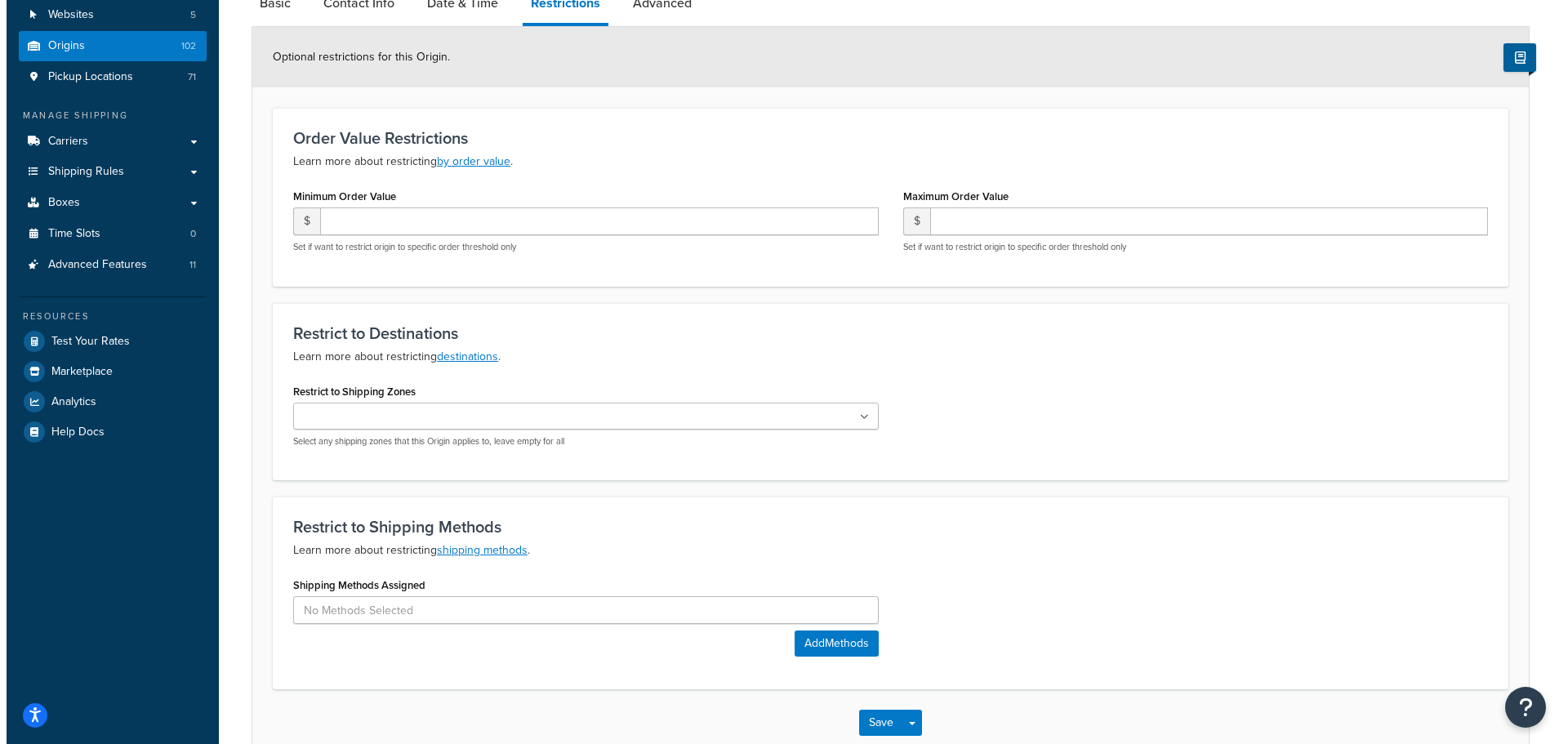
scroll to position [258, 0]
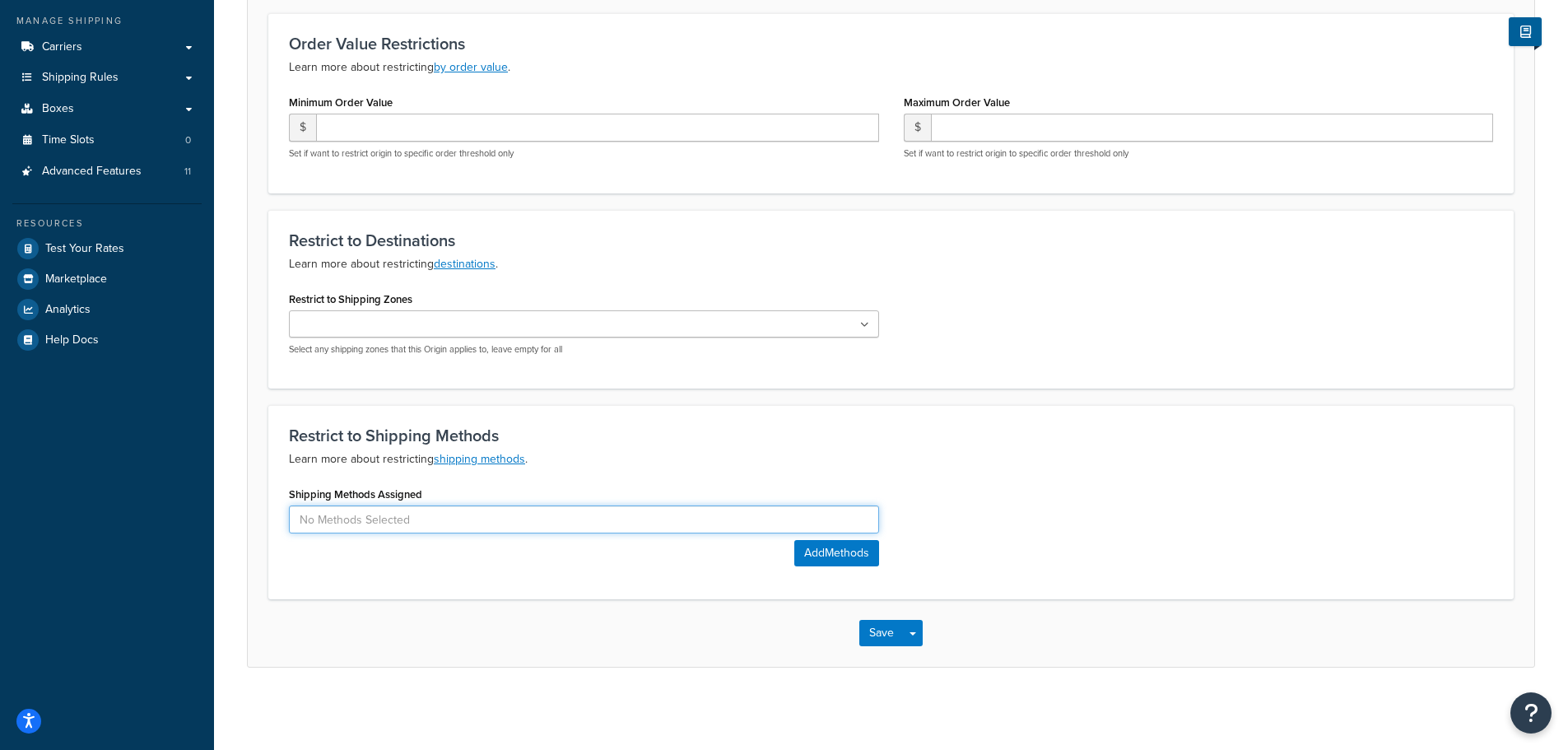
click at [563, 521] on input at bounding box center [584, 519] width 590 height 28
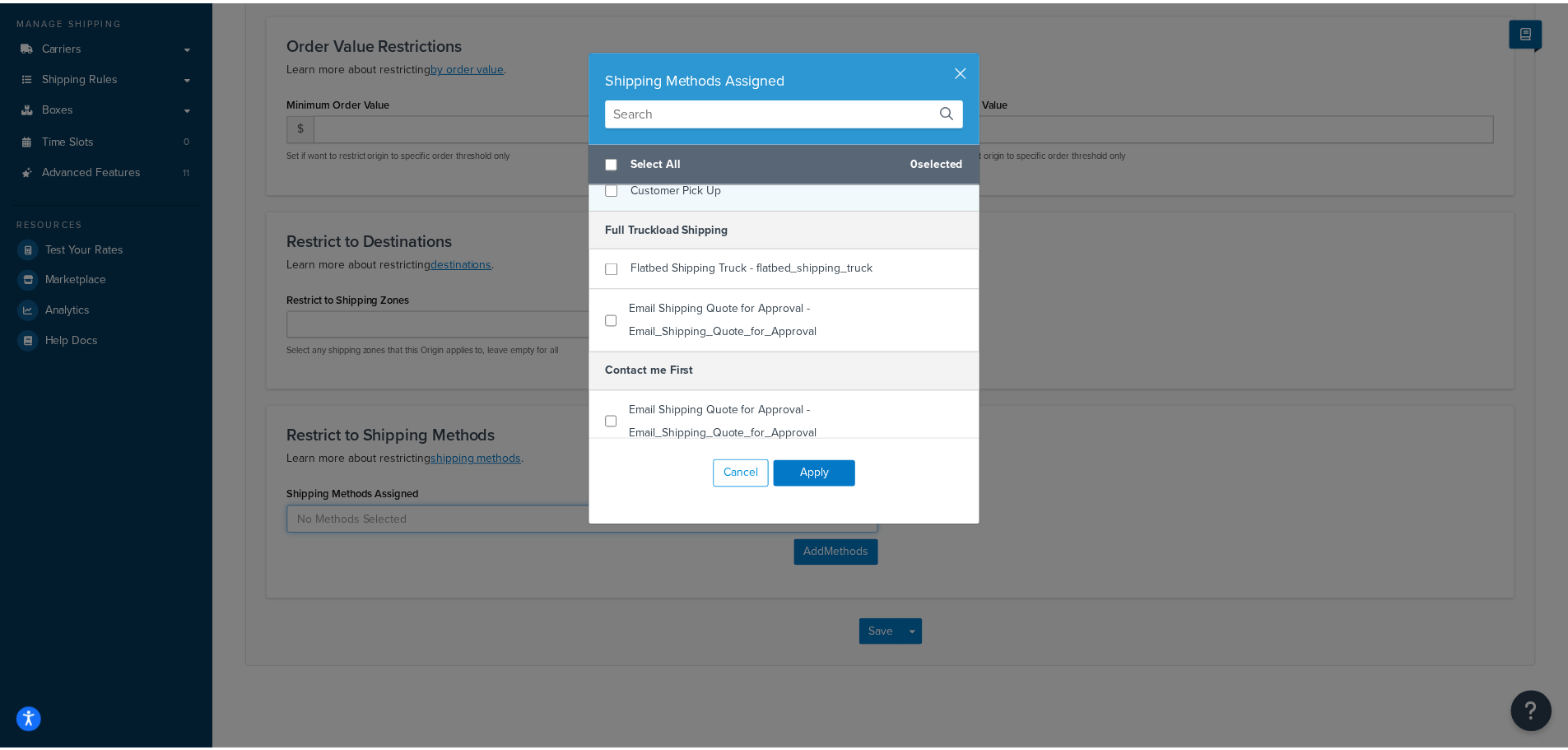
scroll to position [411, 0]
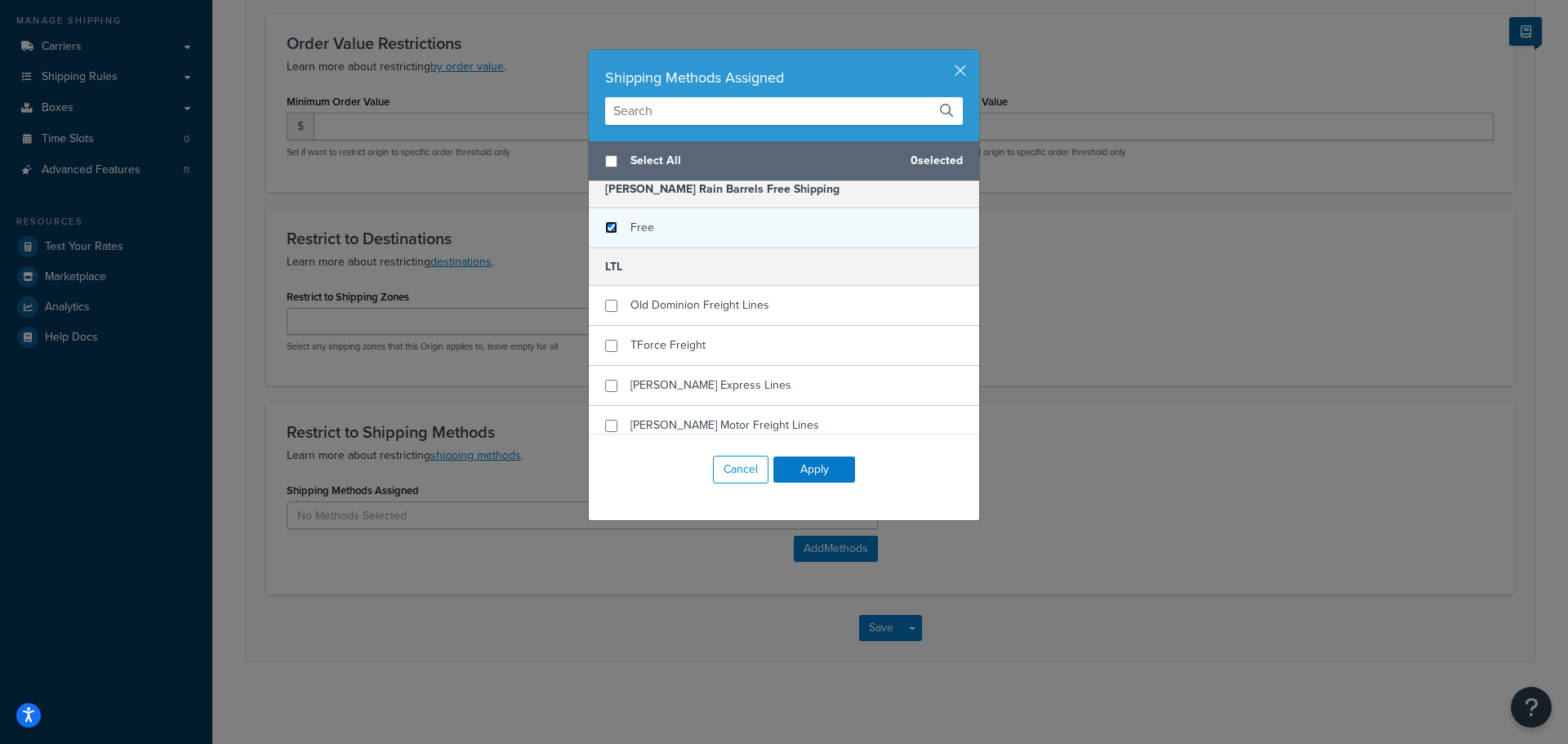
click at [605, 224] on input "checkbox" at bounding box center [611, 227] width 13 height 13
checkbox input "true"
click at [829, 464] on button "Apply" at bounding box center [814, 469] width 81 height 26
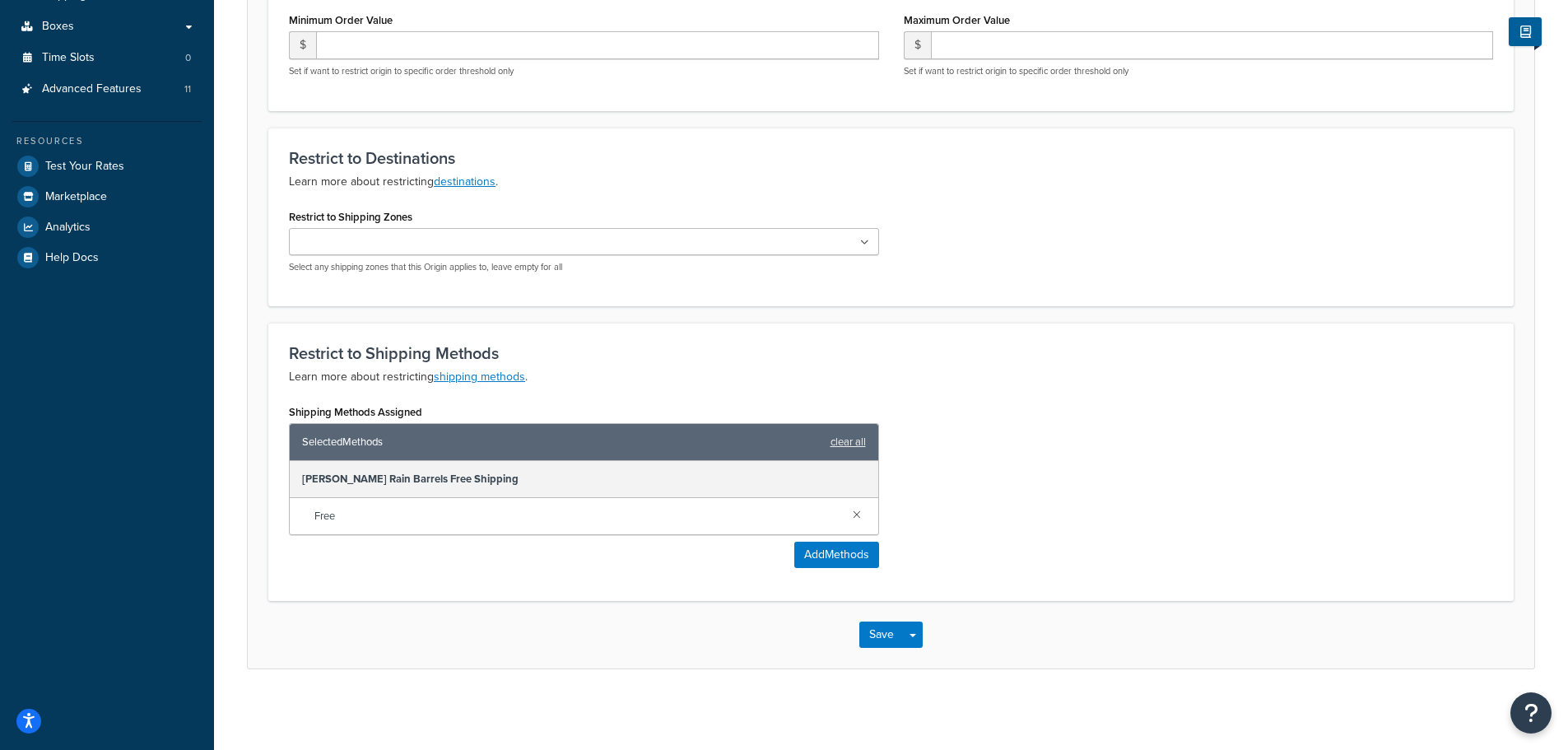
scroll to position [344, 0]
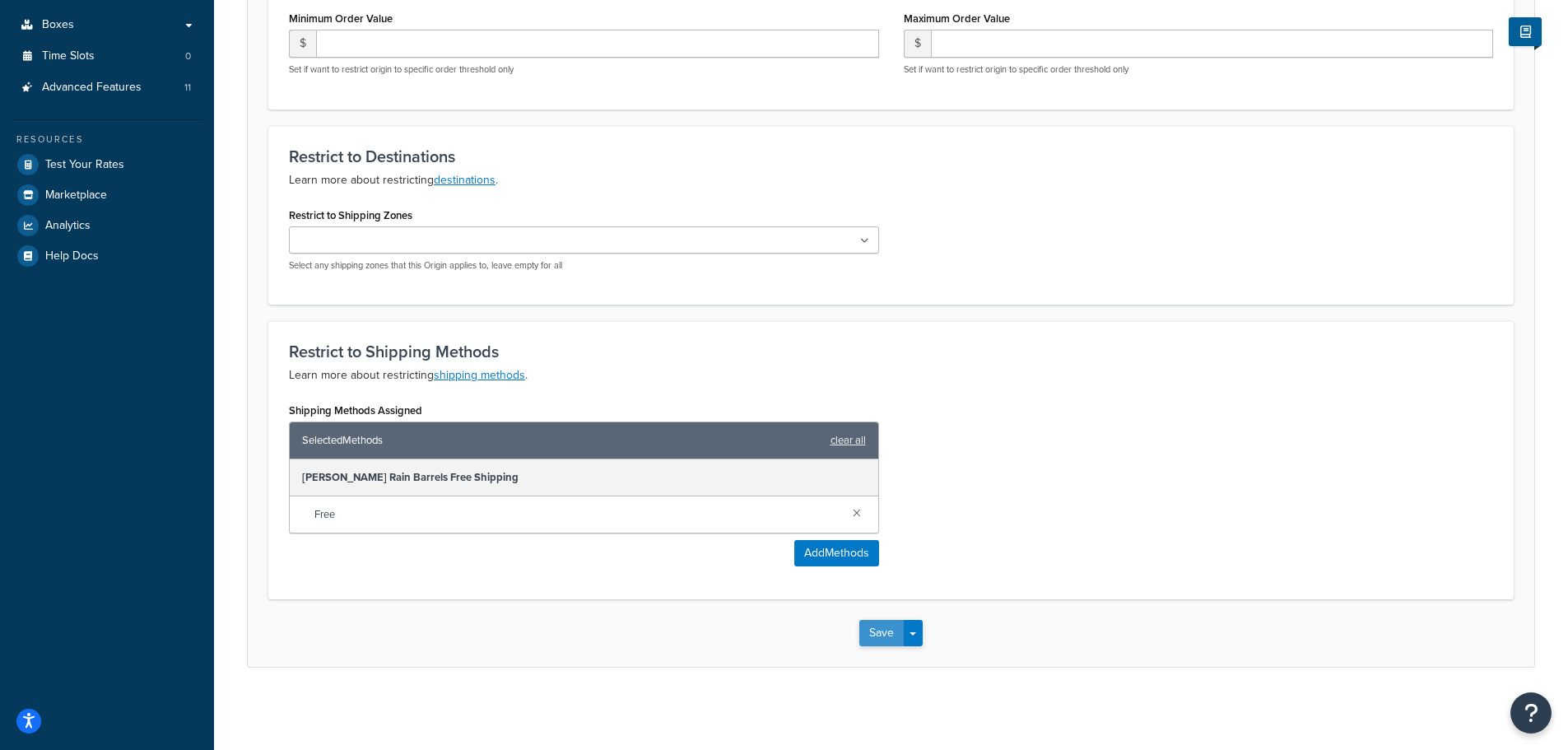
click at [883, 642] on button "Save" at bounding box center [882, 633] width 45 height 26
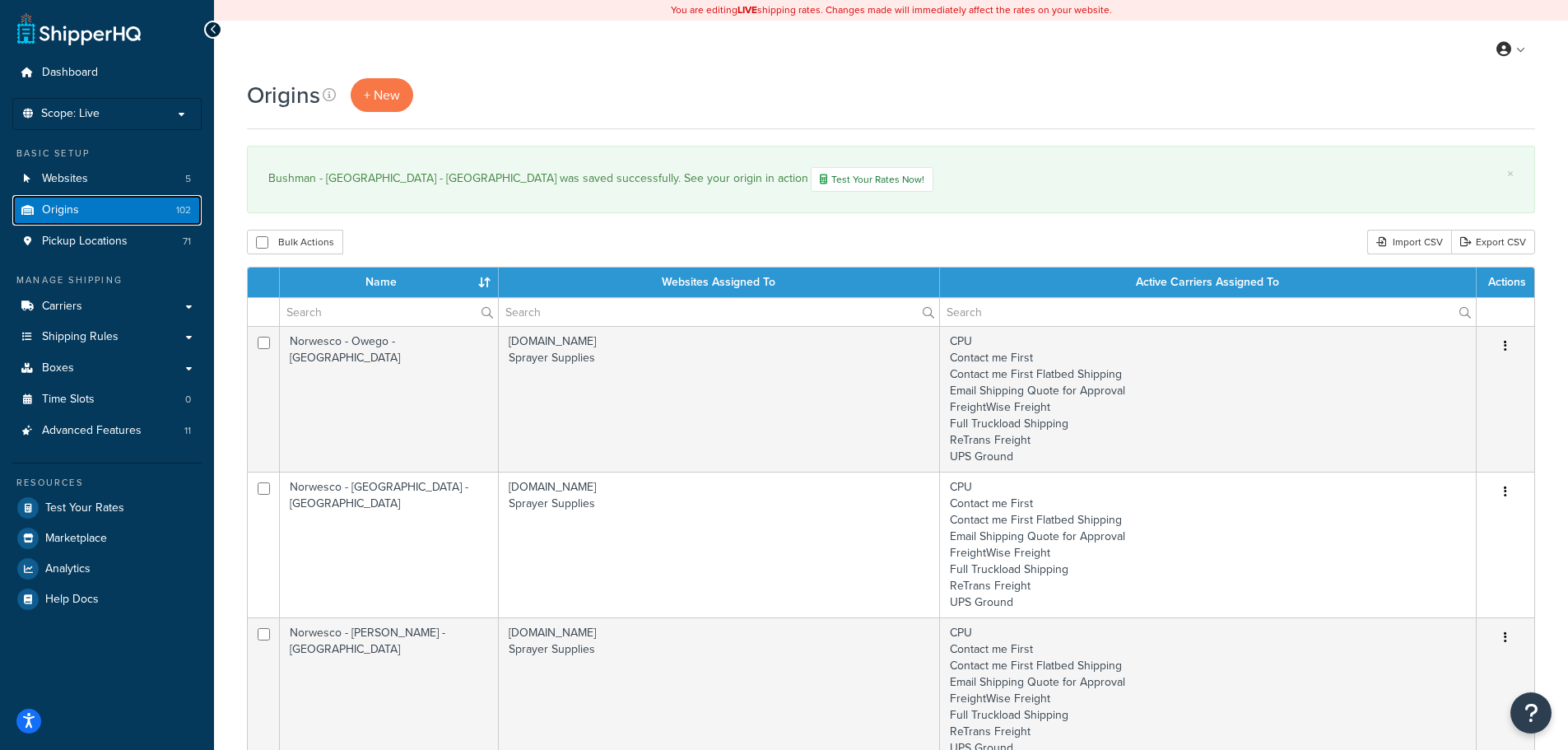
click at [92, 212] on link "Origins 102" at bounding box center [107, 210] width 190 height 30
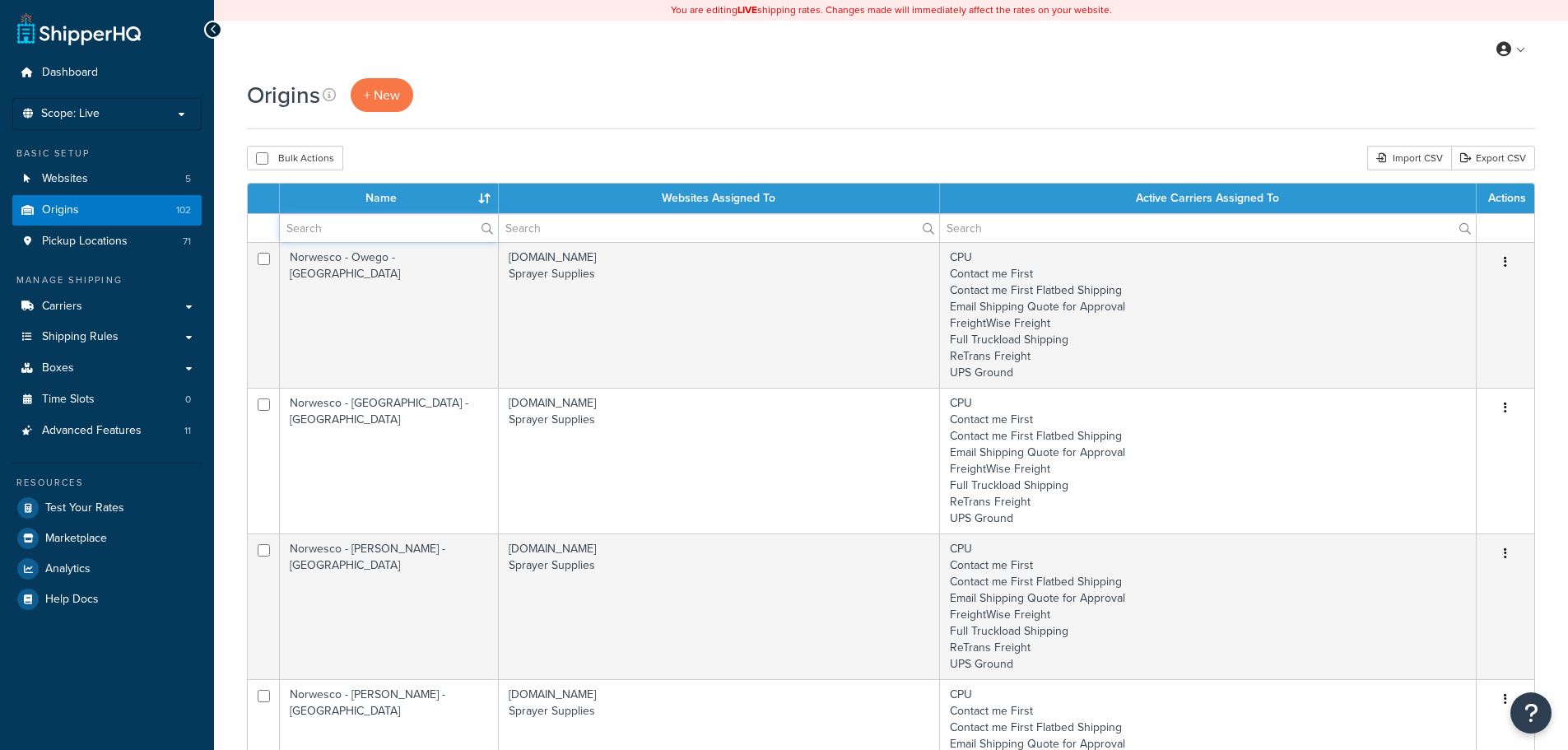
click at [371, 227] on input "text" at bounding box center [389, 228] width 218 height 28
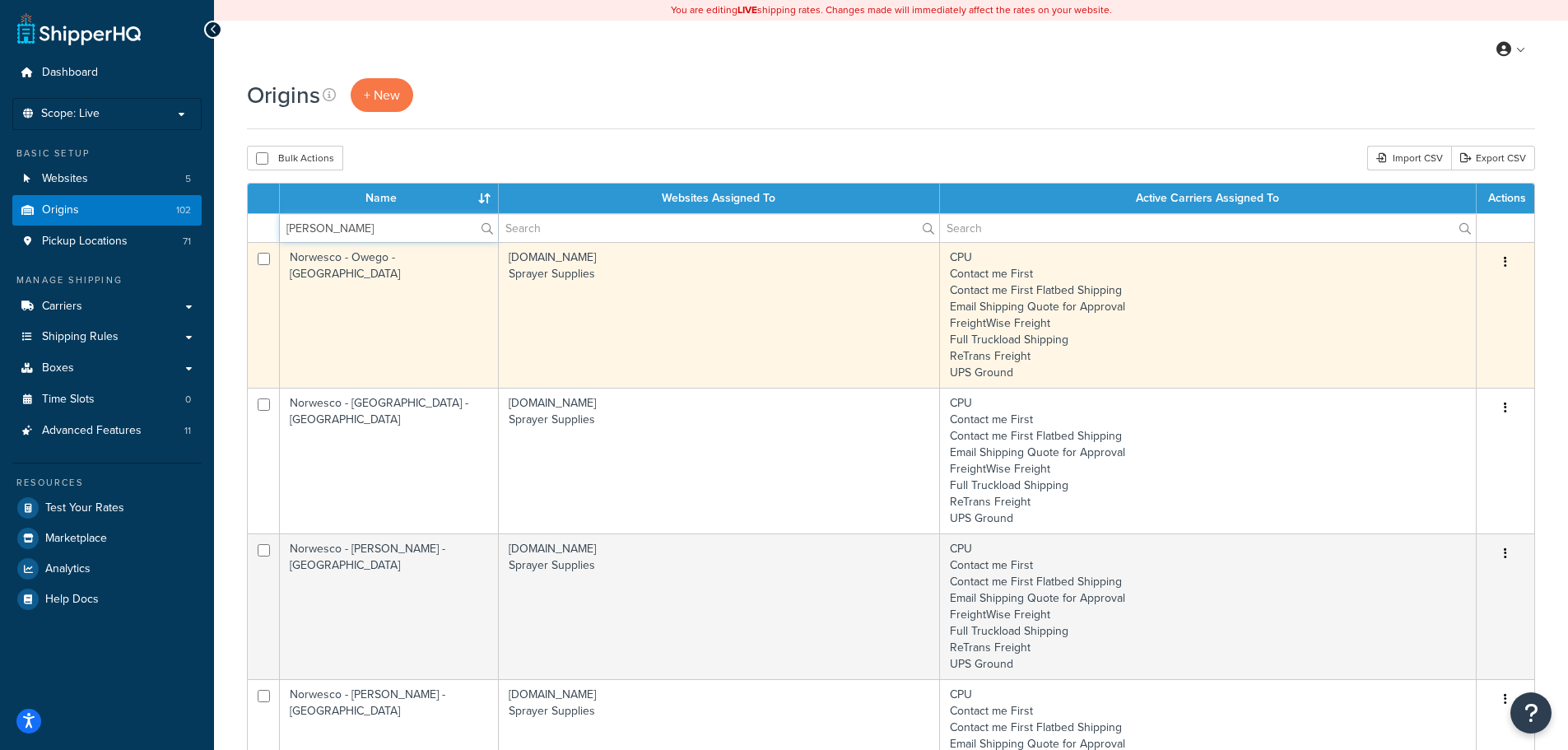
type input "bushman"
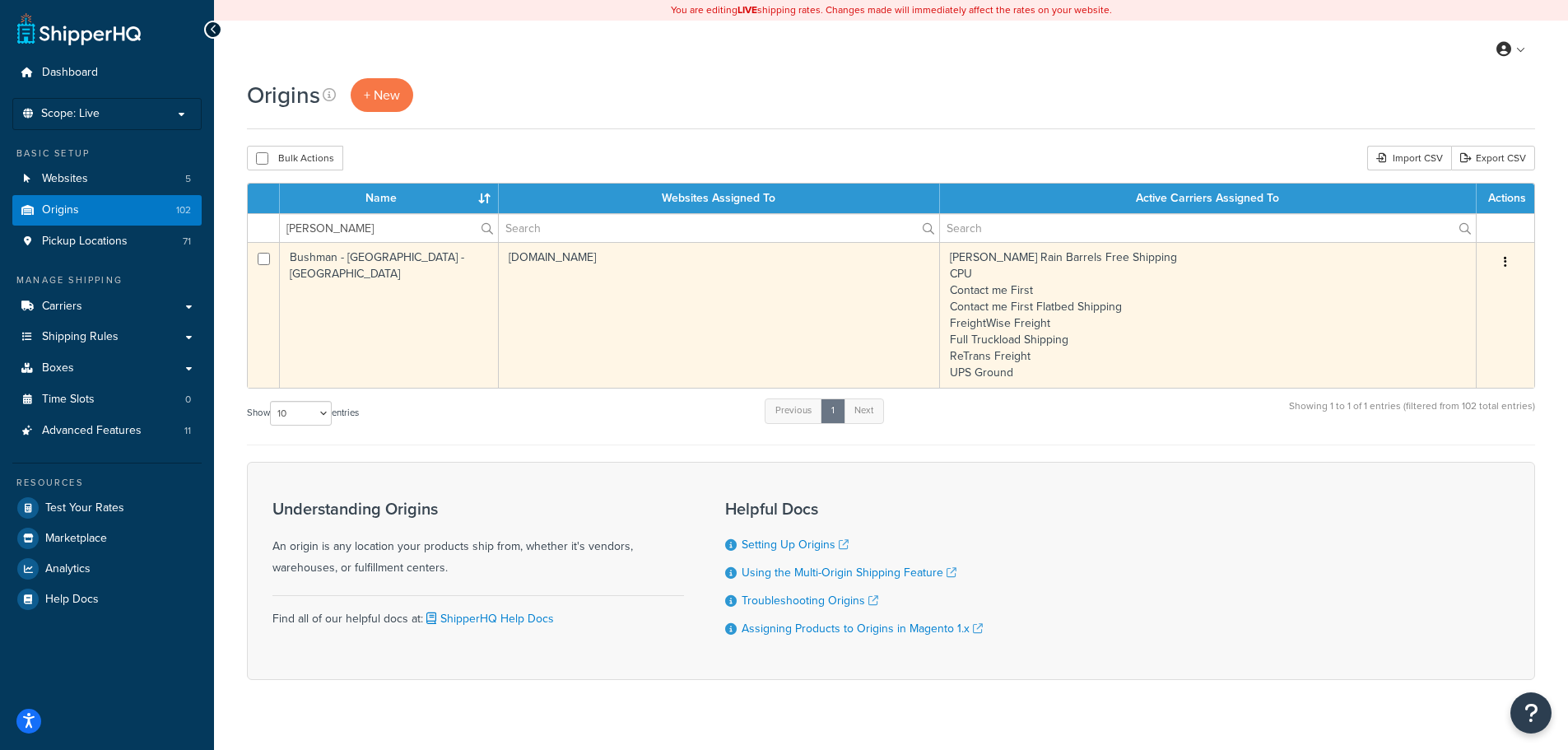
click at [679, 326] on td "[DOMAIN_NAME]" at bounding box center [720, 314] width 442 height 146
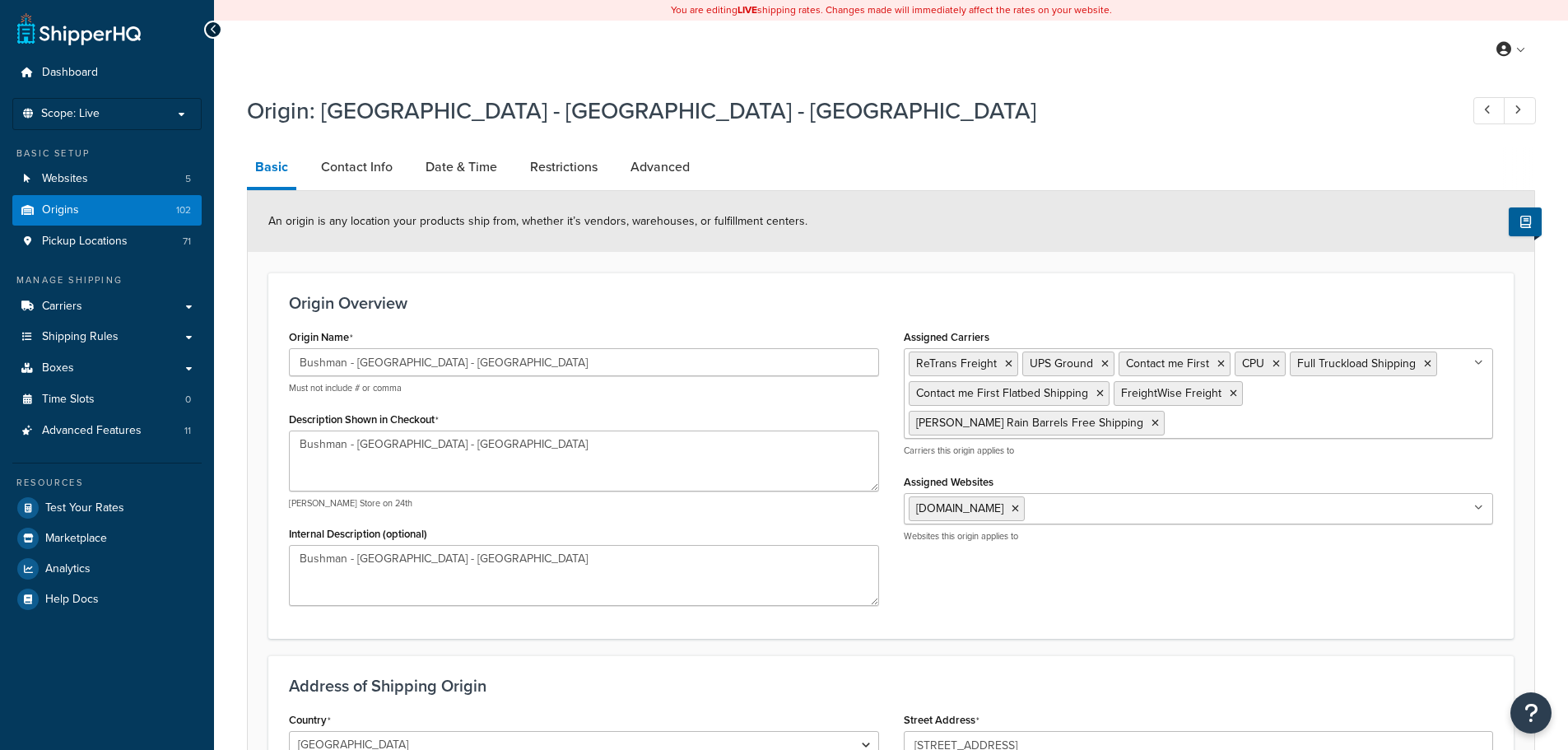
select select "38"
click at [541, 155] on link "Restrictions" at bounding box center [564, 167] width 84 height 39
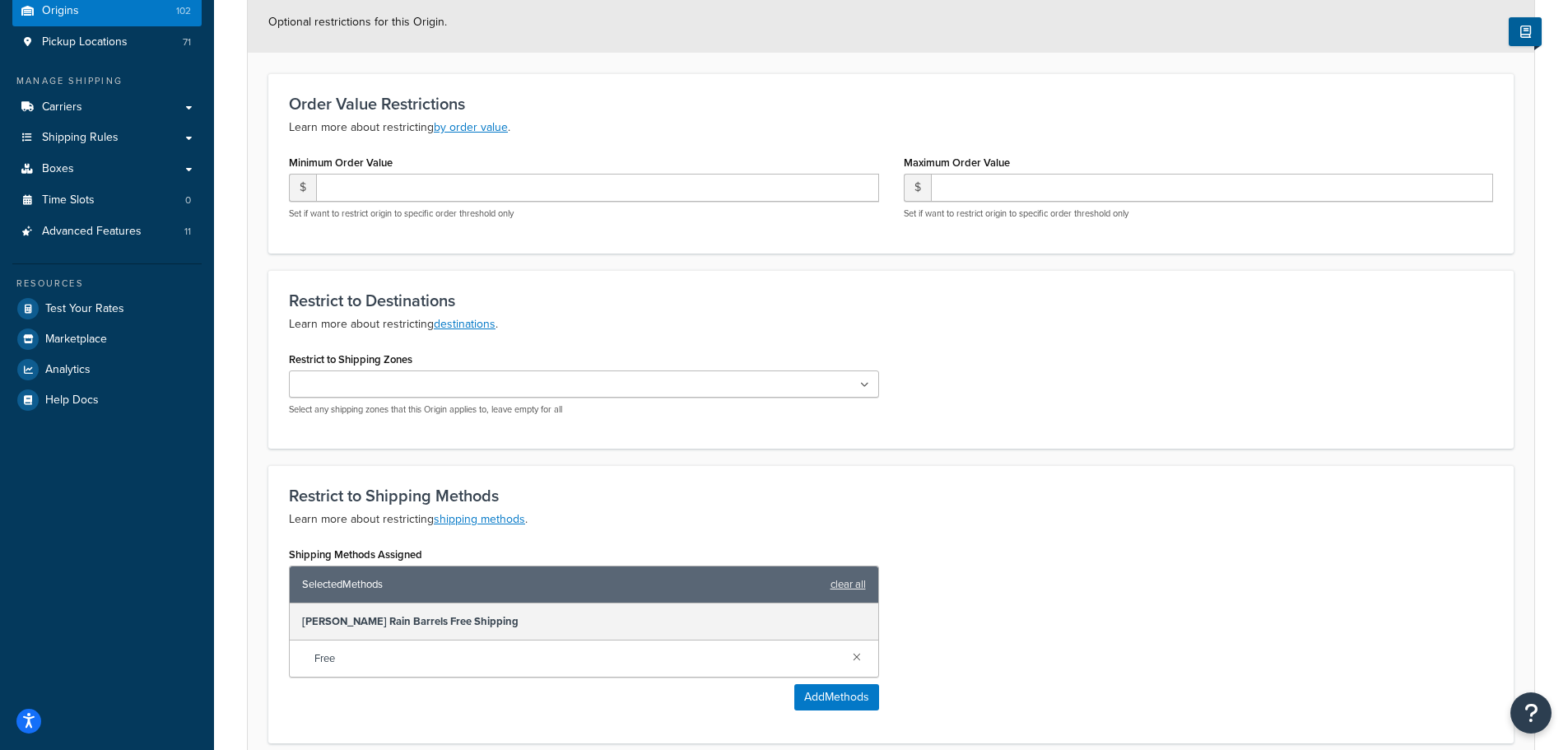
scroll to position [329, 0]
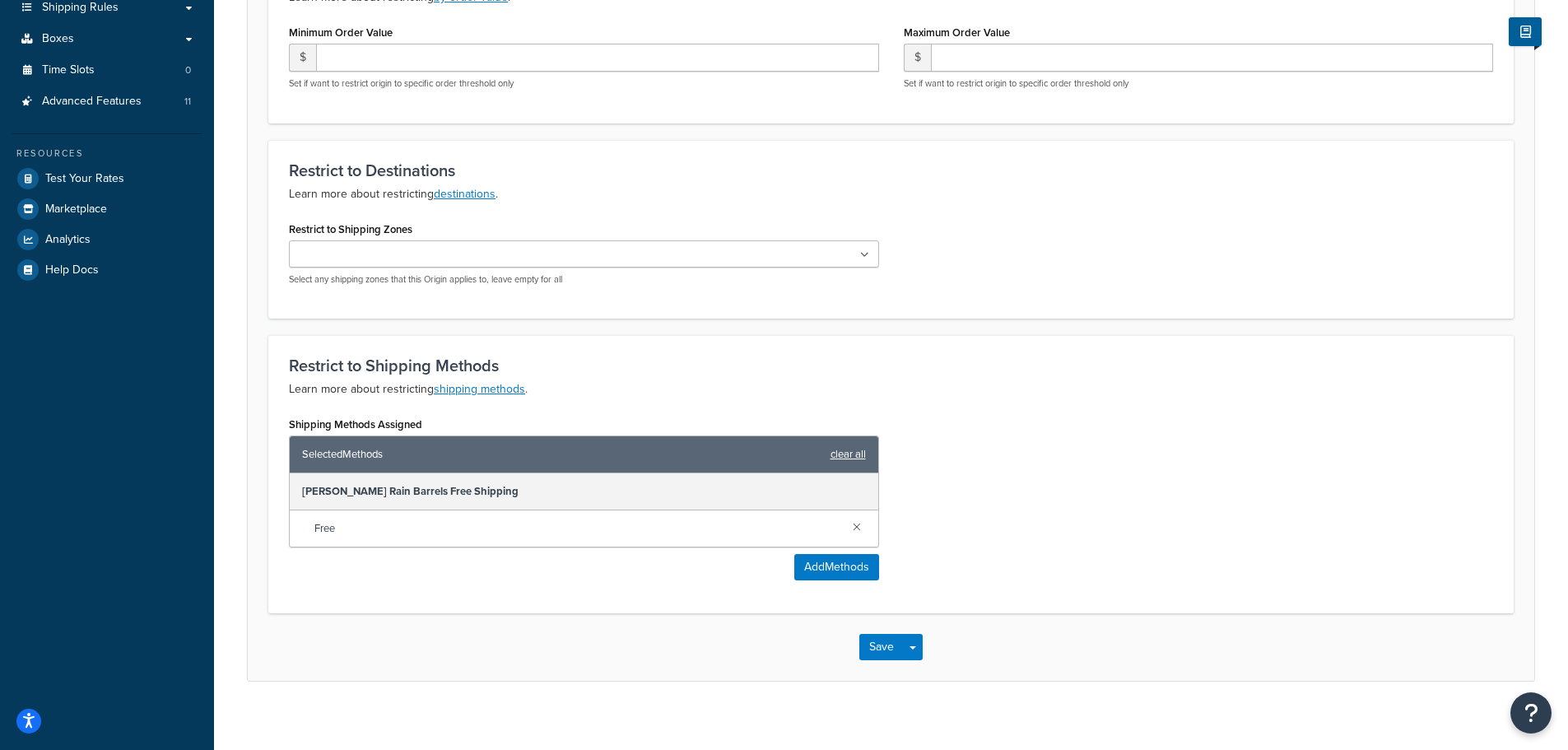
click at [848, 452] on link "clear all" at bounding box center [848, 454] width 35 height 23
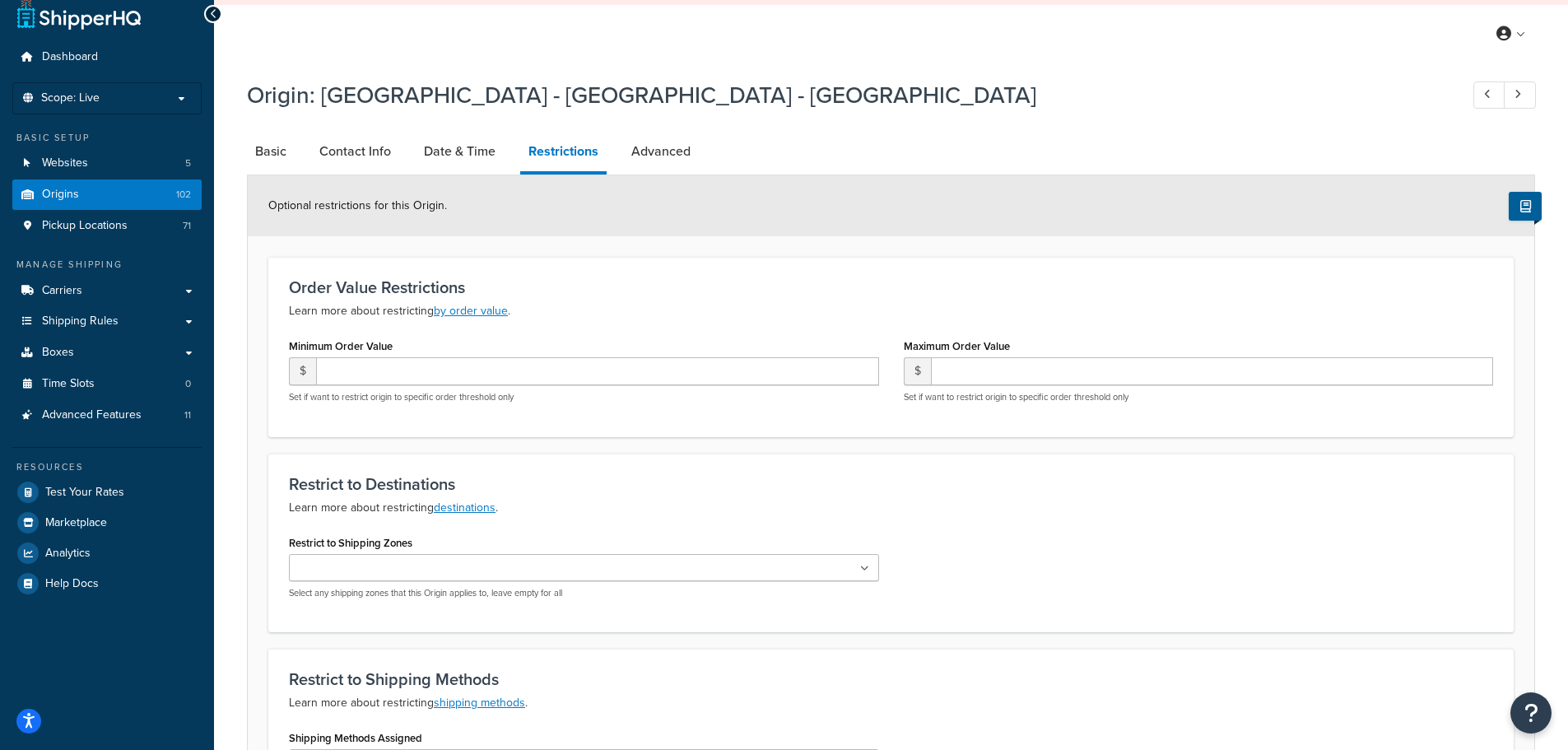
scroll to position [0, 0]
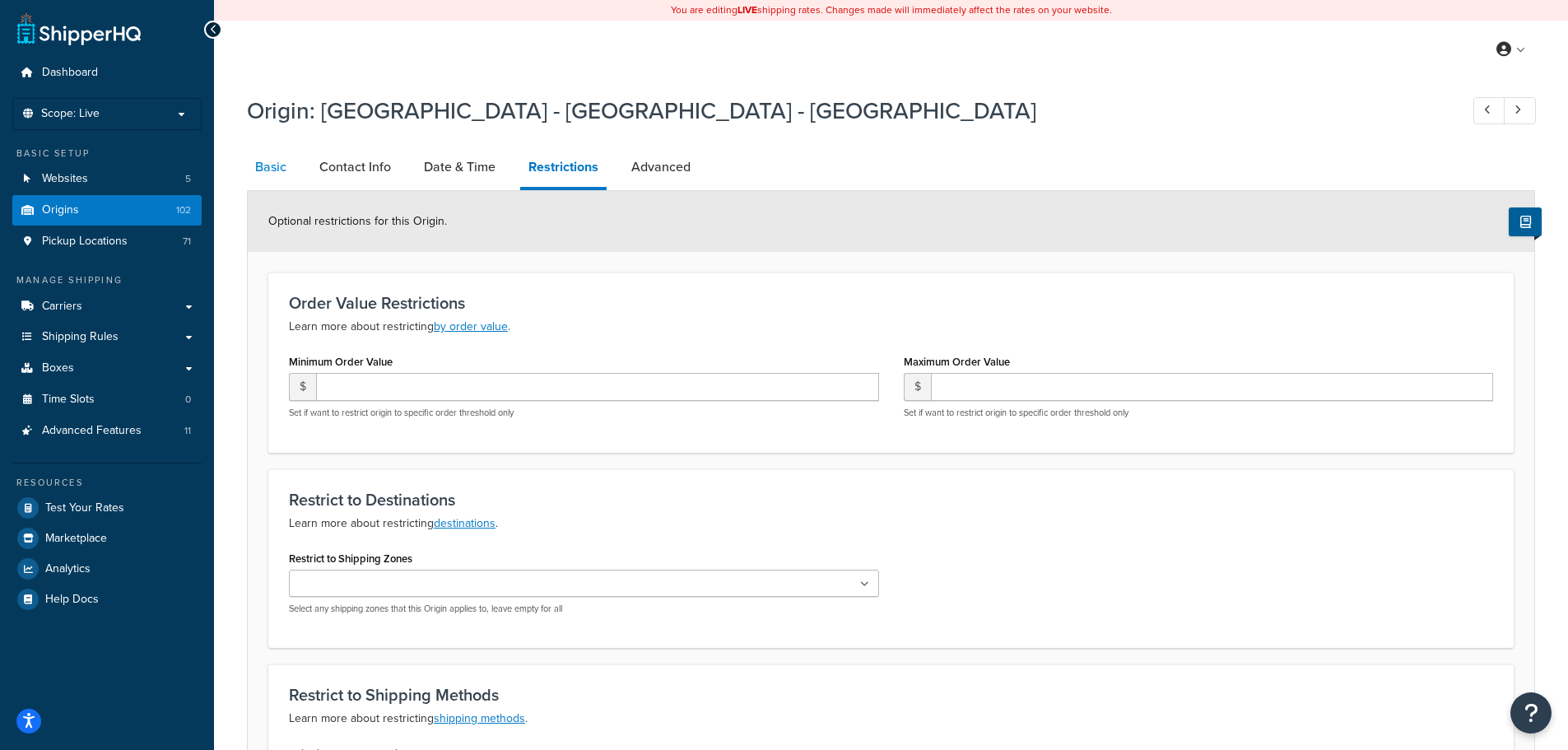
click at [273, 171] on link "Basic" at bounding box center [271, 167] width 48 height 39
select select "38"
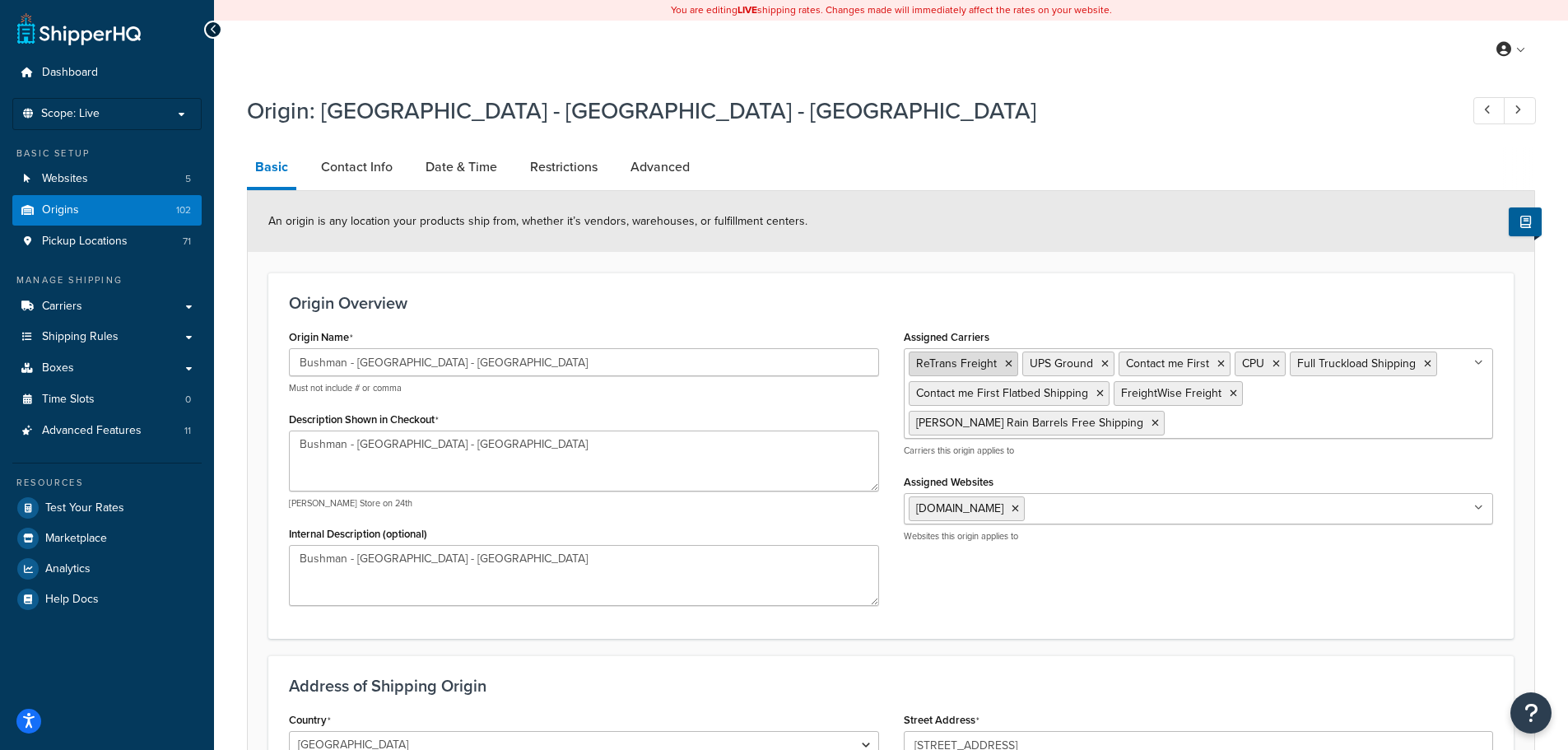
click at [1005, 364] on icon at bounding box center [1009, 363] width 8 height 10
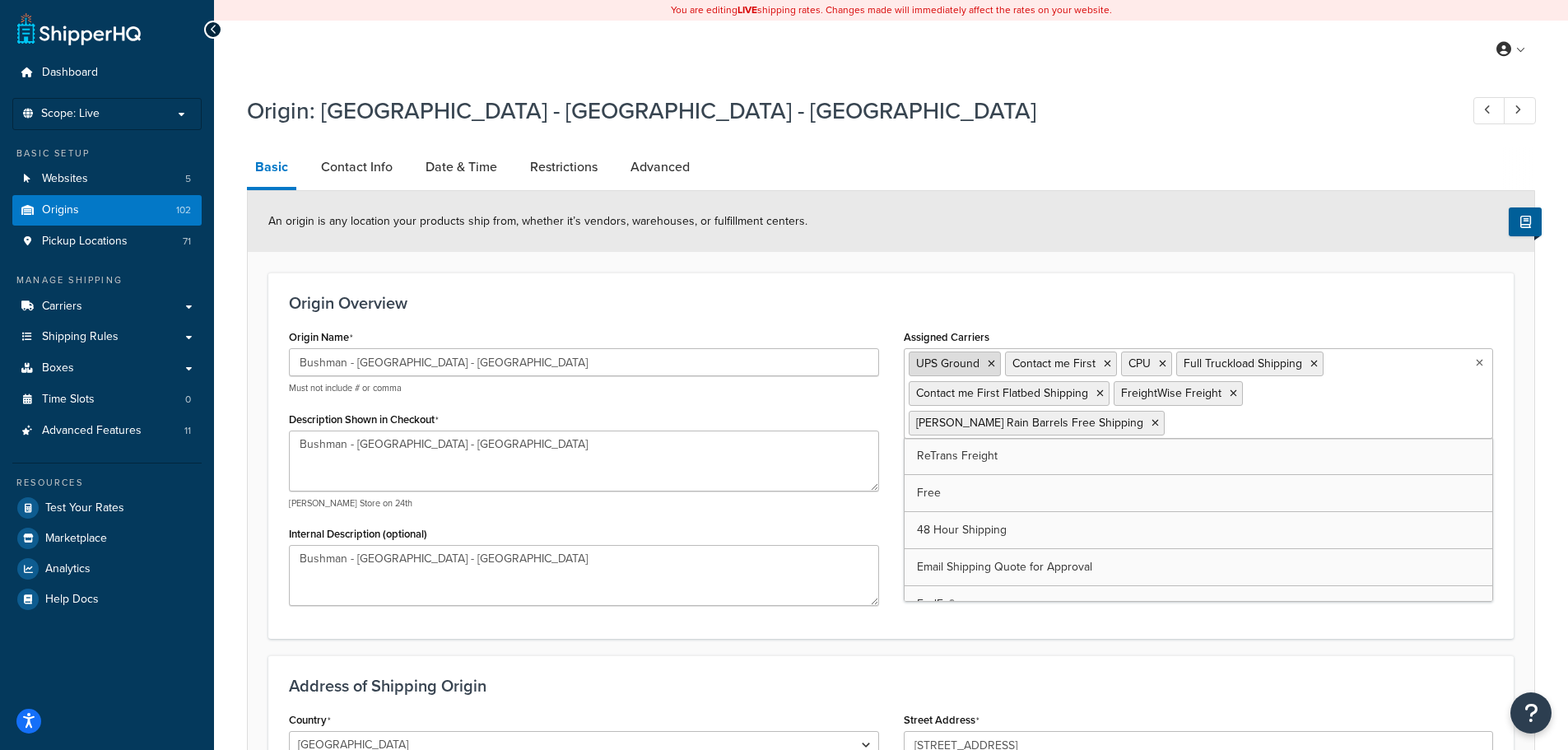
click at [986, 363] on li "UPS Ground" at bounding box center [954, 363] width 92 height 24
click at [988, 361] on icon at bounding box center [992, 363] width 8 height 10
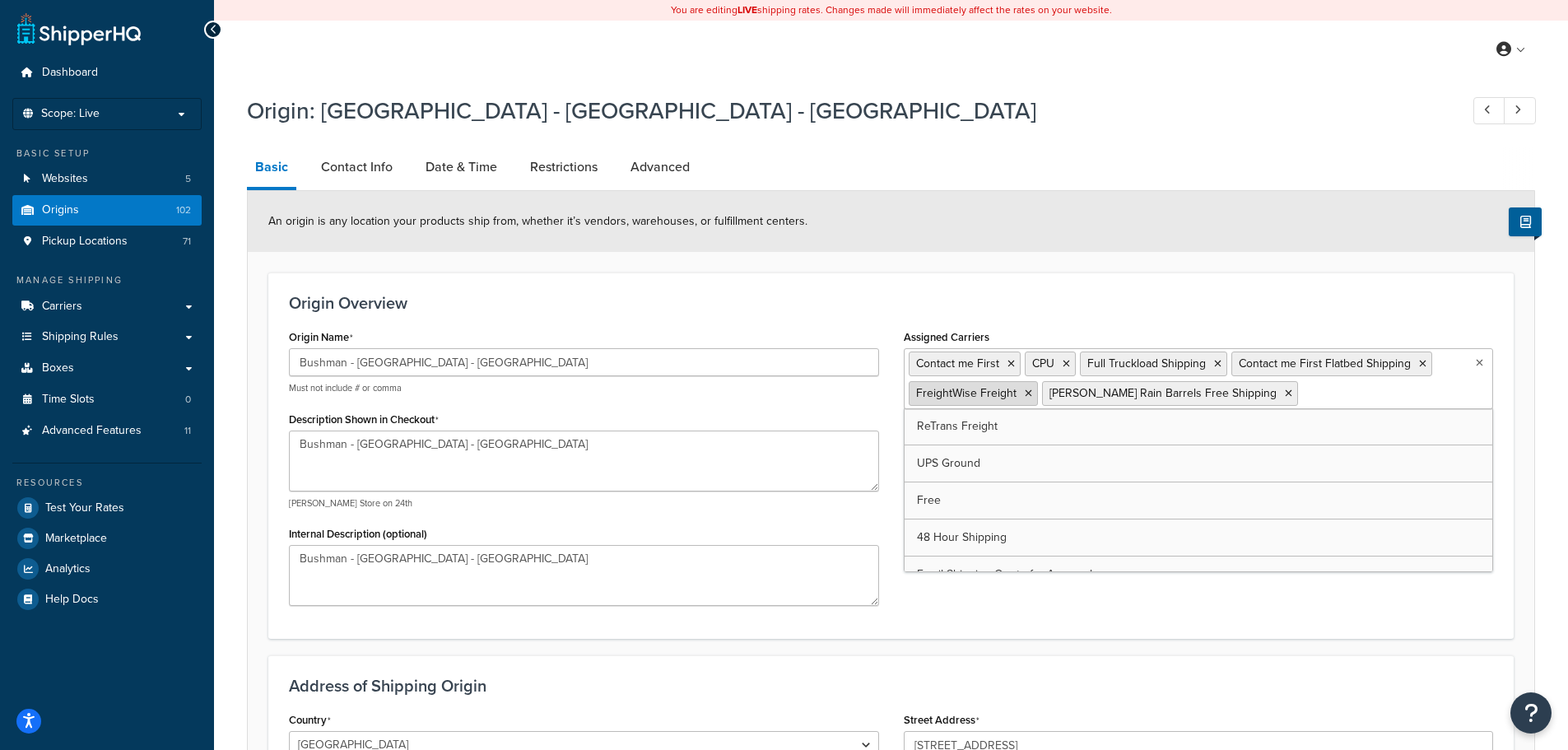
click at [1025, 395] on icon at bounding box center [1029, 394] width 8 height 10
click at [1214, 361] on icon at bounding box center [1218, 363] width 8 height 10
click at [877, 295] on h3 "Origin Overview" at bounding box center [891, 303] width 1205 height 19
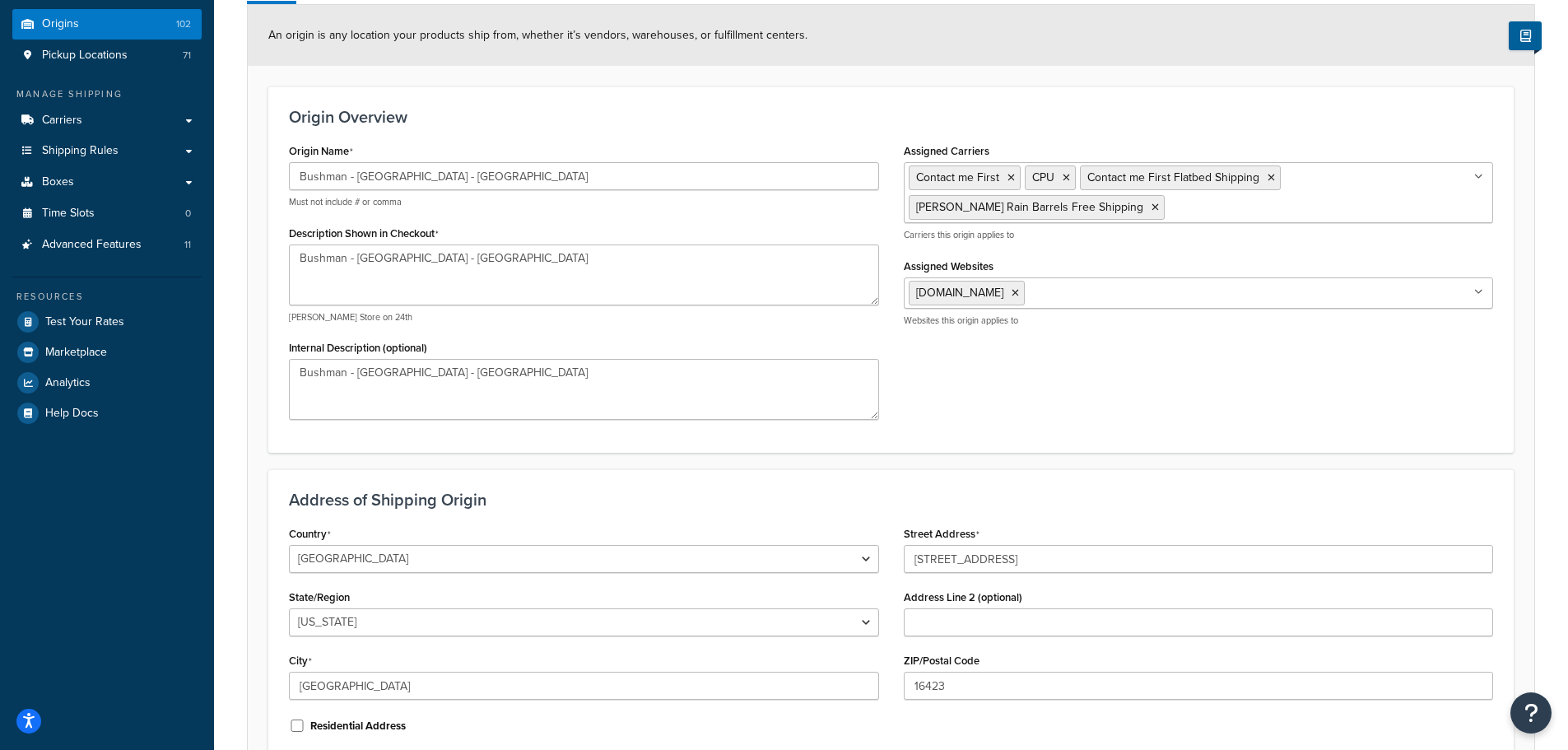
scroll to position [357, 0]
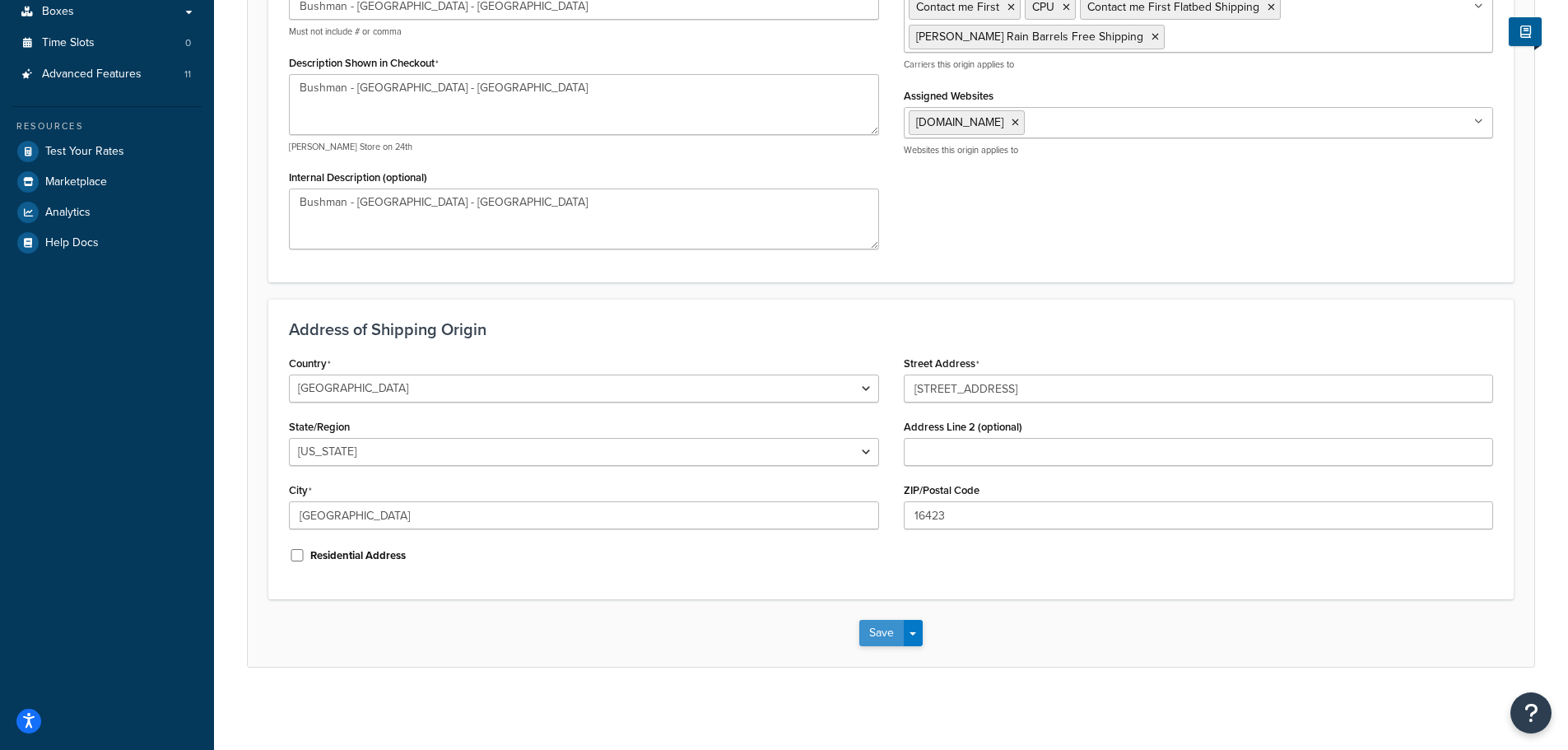
click at [875, 630] on button "Save" at bounding box center [882, 633] width 45 height 26
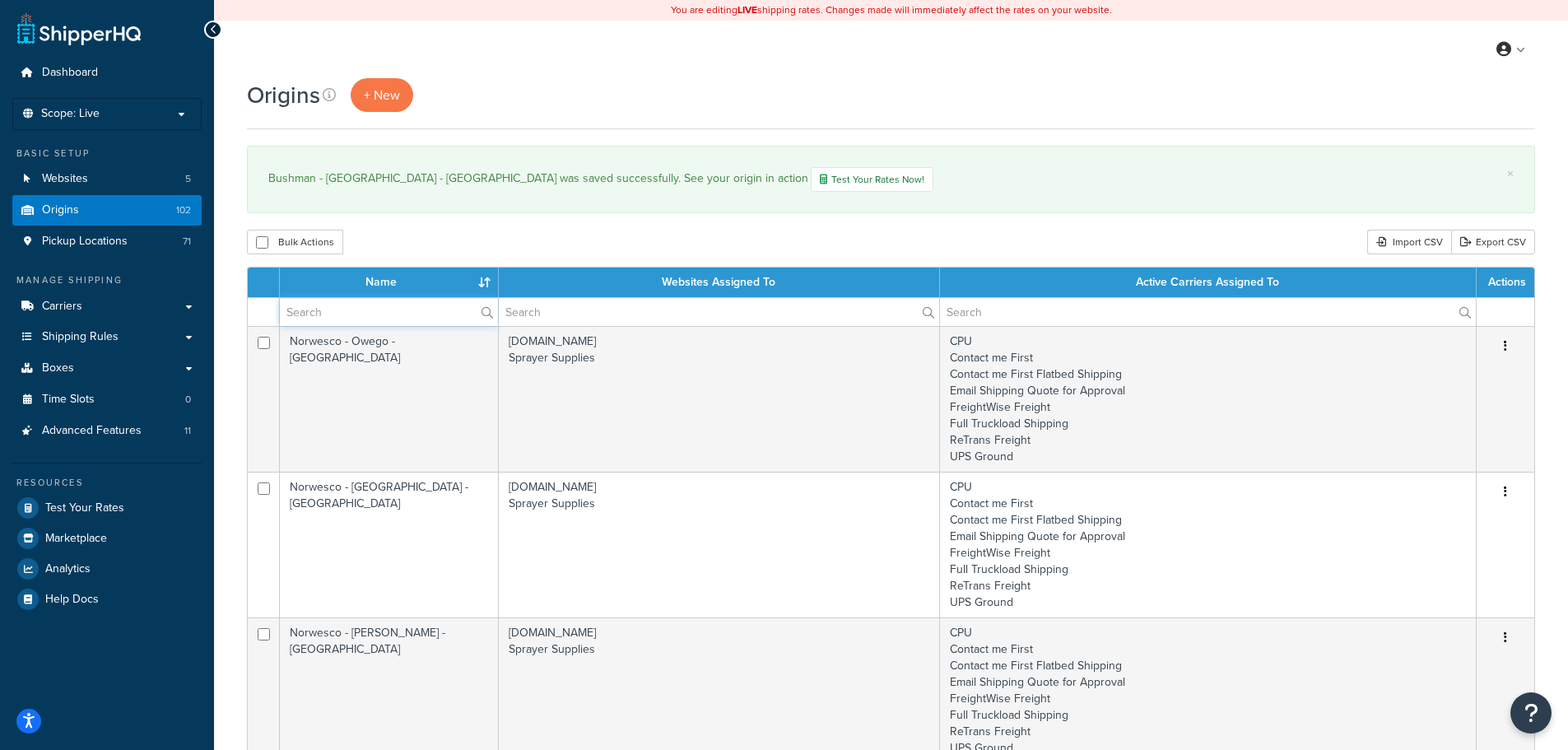
click at [390, 322] on input "text" at bounding box center [389, 312] width 218 height 28
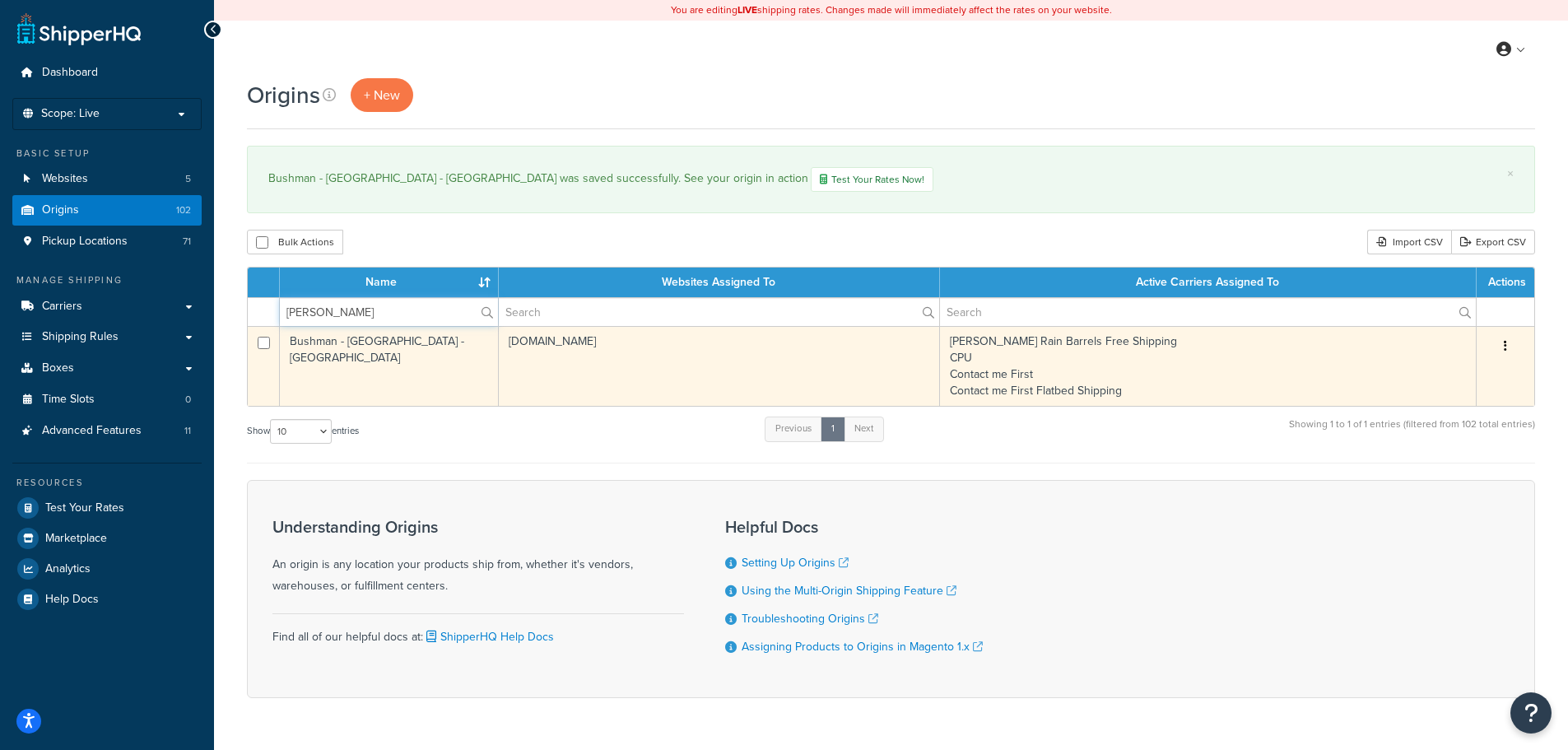
type input "bushman"
click at [420, 365] on td "Bushman - [GEOGRAPHIC_DATA] - [GEOGRAPHIC_DATA]" at bounding box center [390, 366] width 219 height 80
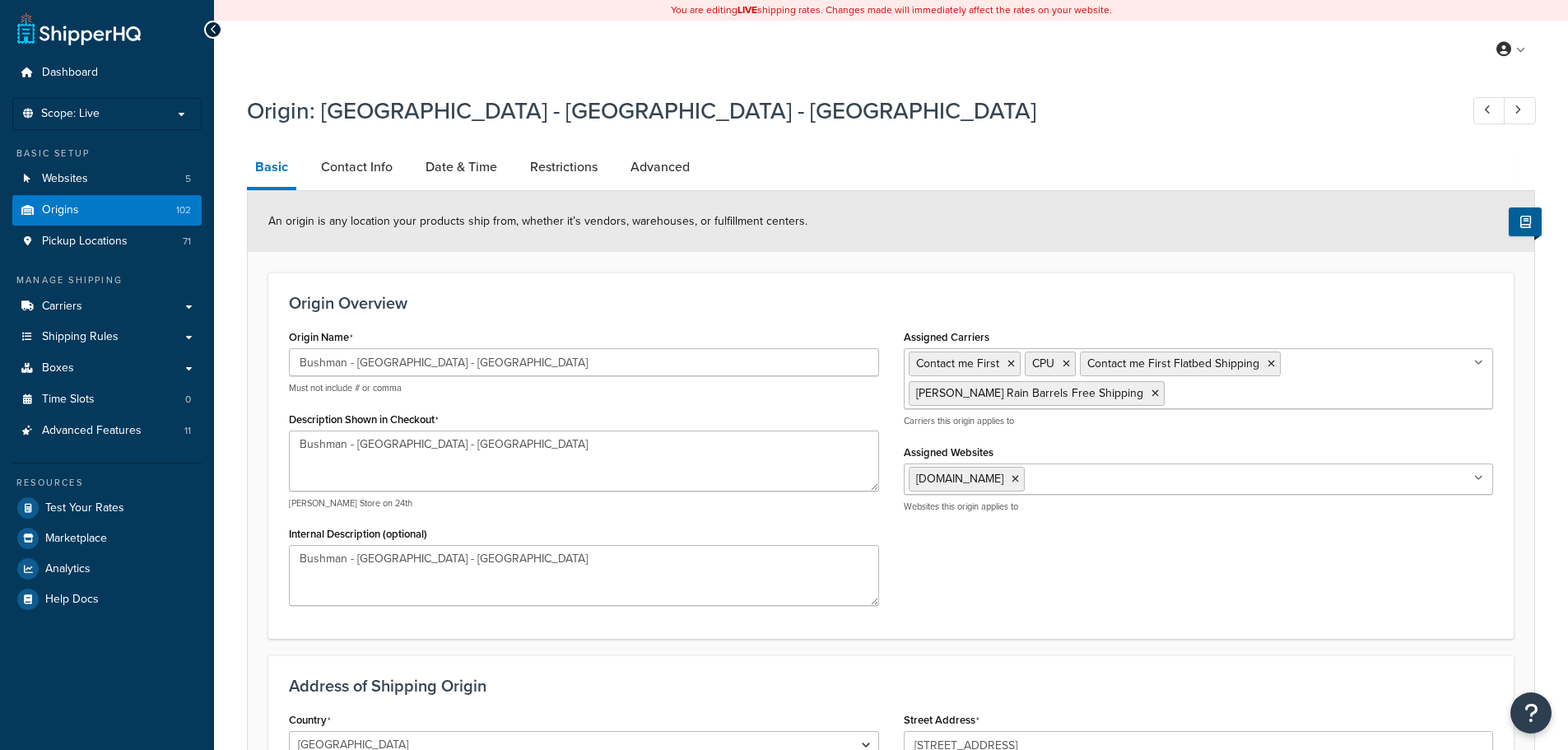
select select "38"
click at [631, 86] on div "You are editing LIVE shipping rates. Changes made will immediately affect the r…" at bounding box center [891, 553] width 1354 height 1106
click at [1520, 55] on link at bounding box center [1512, 49] width 47 height 24
click at [952, 133] on div "Origin: [GEOGRAPHIC_DATA] - [GEOGRAPHIC_DATA] - [GEOGRAPHIC_DATA]" at bounding box center [891, 112] width 1289 height 53
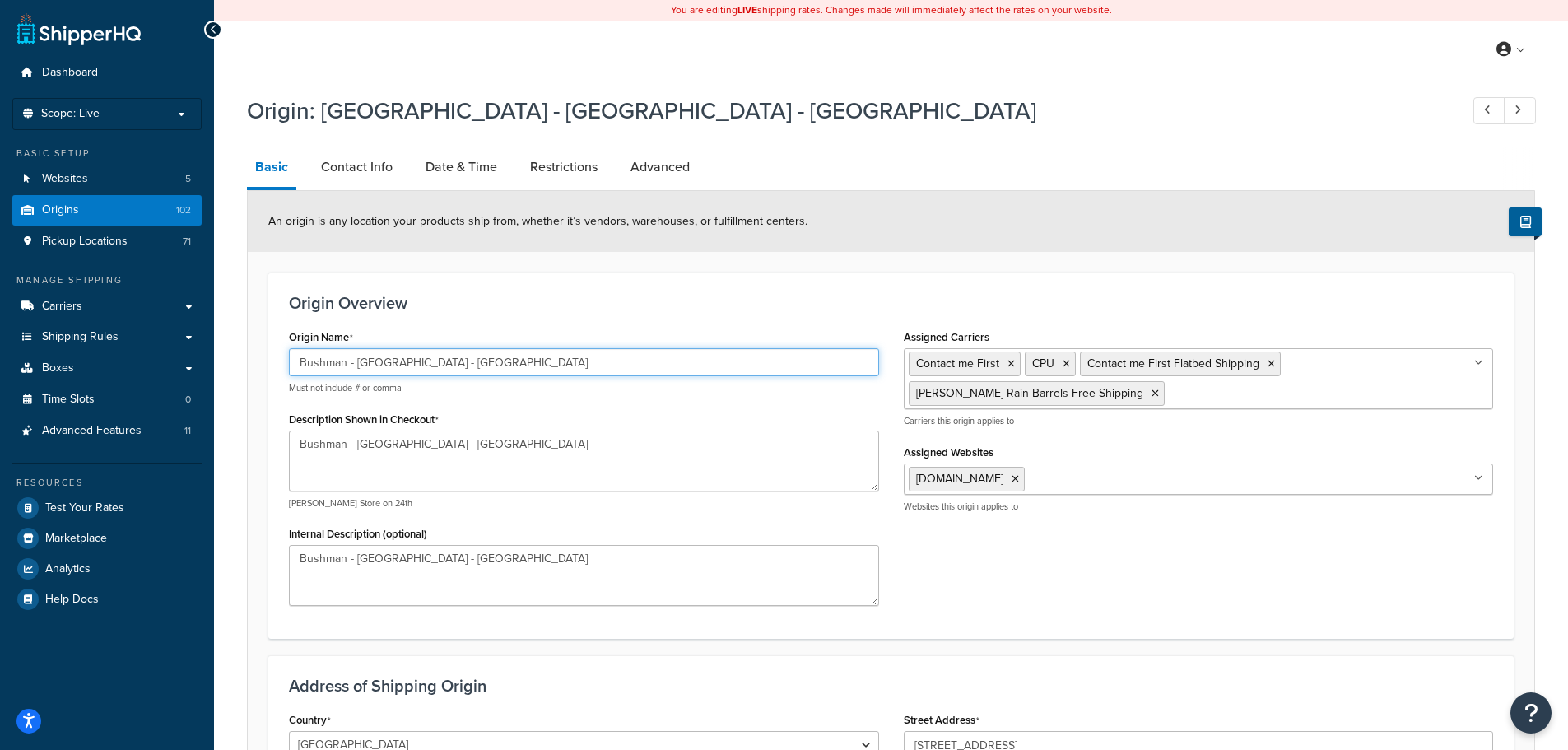
click at [638, 359] on input "Bushman - [GEOGRAPHIC_DATA] - [GEOGRAPHIC_DATA]" at bounding box center [584, 361] width 590 height 28
click at [825, 312] on h3 "Origin Overview" at bounding box center [891, 303] width 1205 height 19
click at [365, 176] on link "Contact Info" at bounding box center [357, 167] width 88 height 39
select select "order_placed"
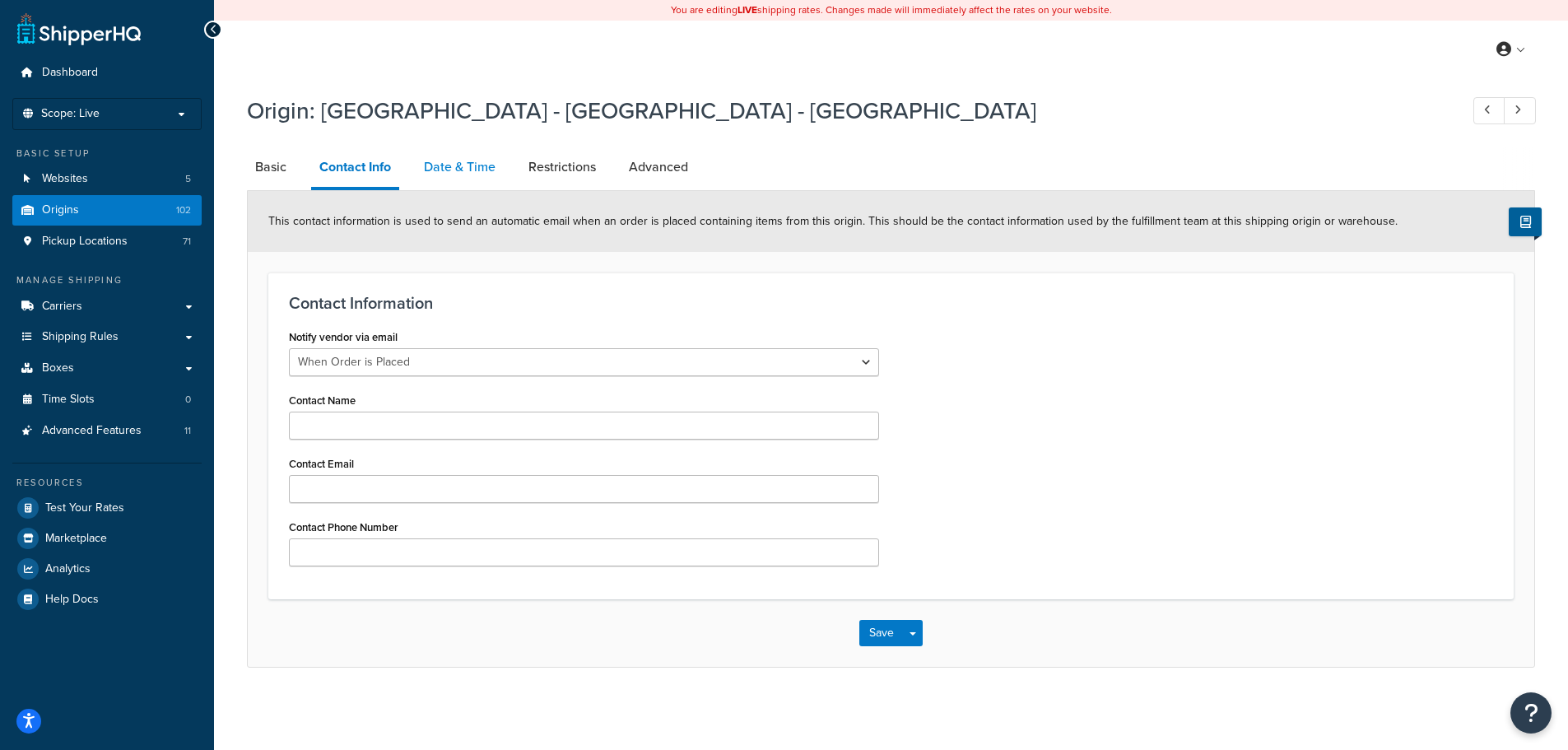
click at [463, 173] on link "Date & Time" at bounding box center [460, 167] width 88 height 39
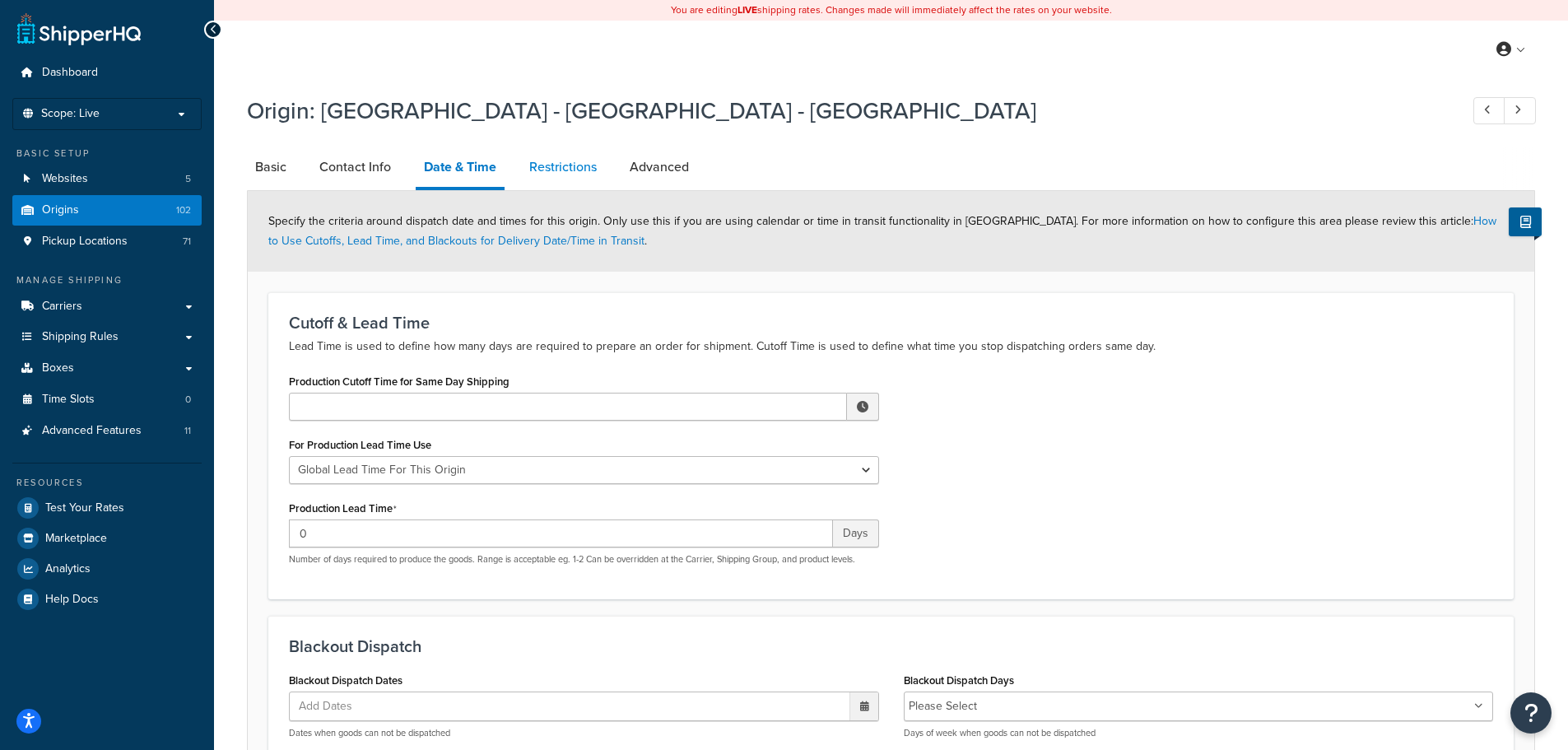
click at [558, 166] on link "Restrictions" at bounding box center [563, 167] width 84 height 39
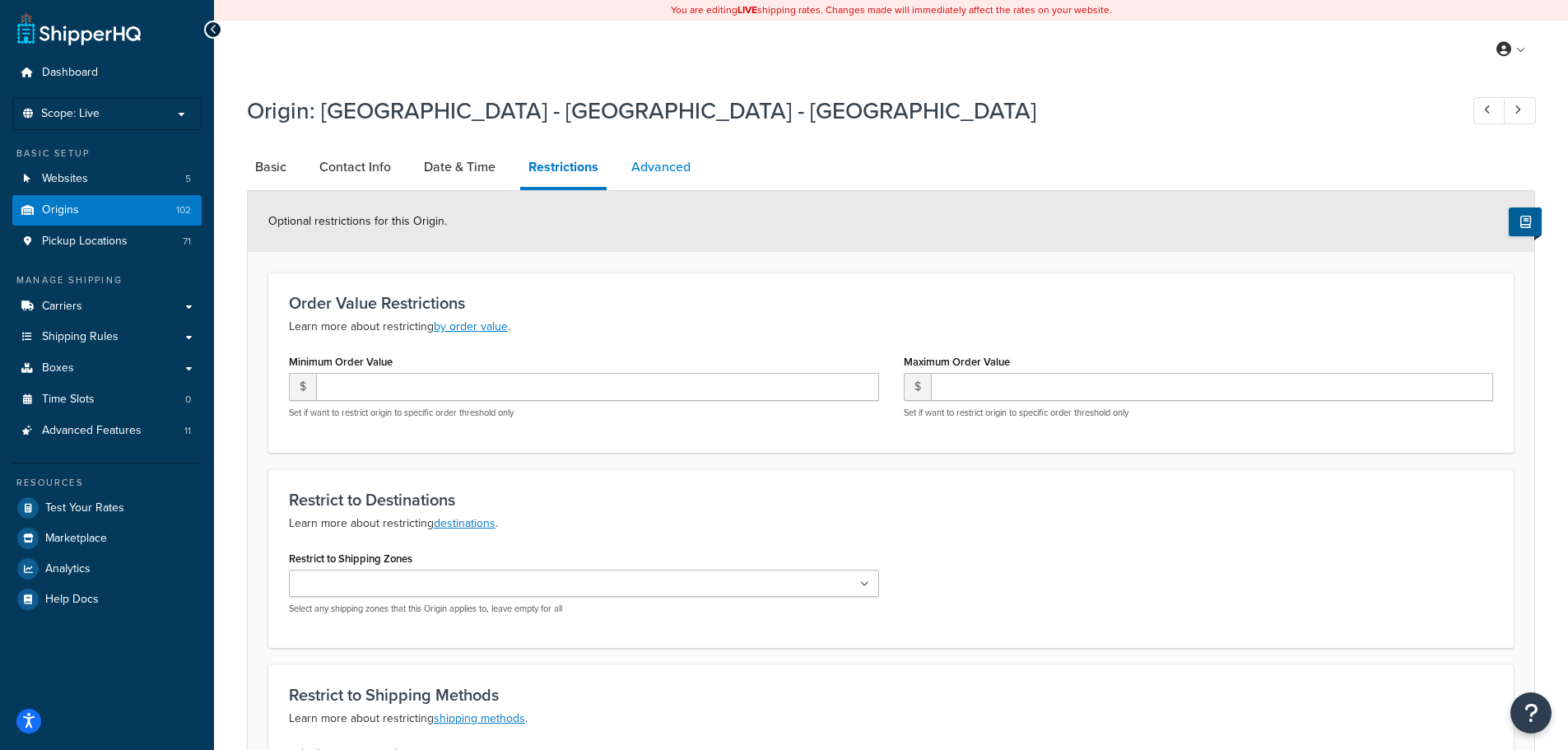
click at [649, 165] on link "Advanced" at bounding box center [661, 167] width 76 height 39
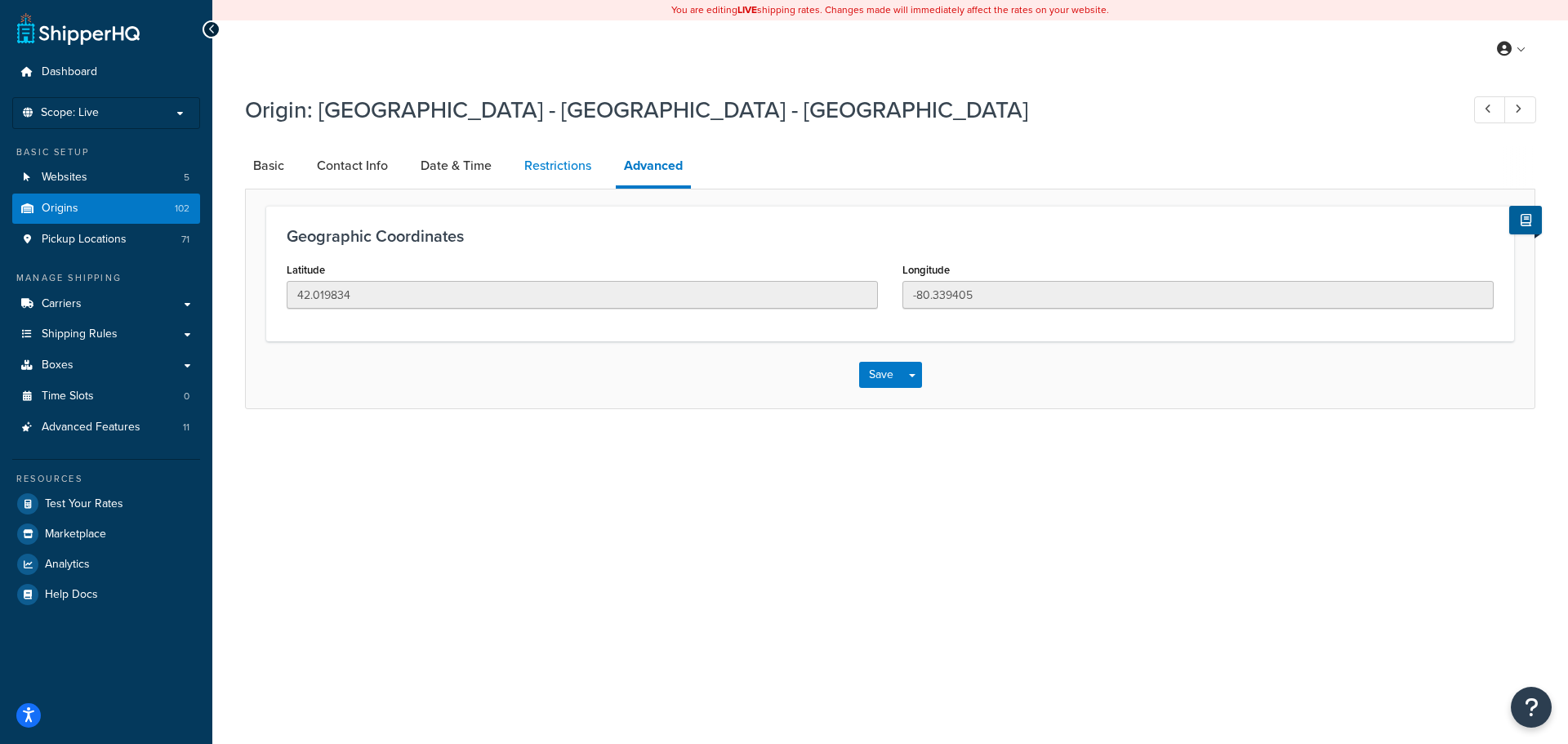
click at [569, 164] on link "Restrictions" at bounding box center [558, 166] width 83 height 39
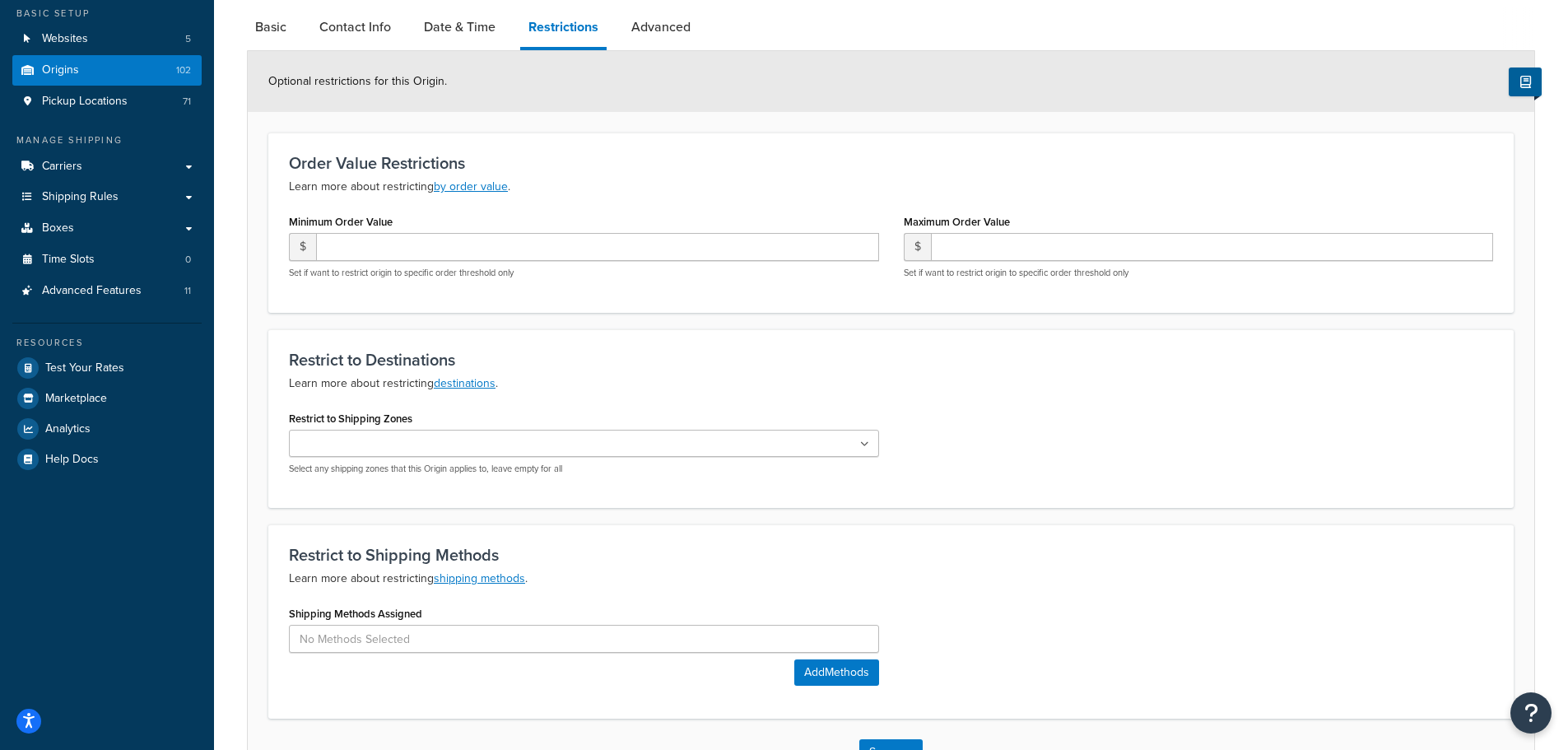
scroll to position [260, 0]
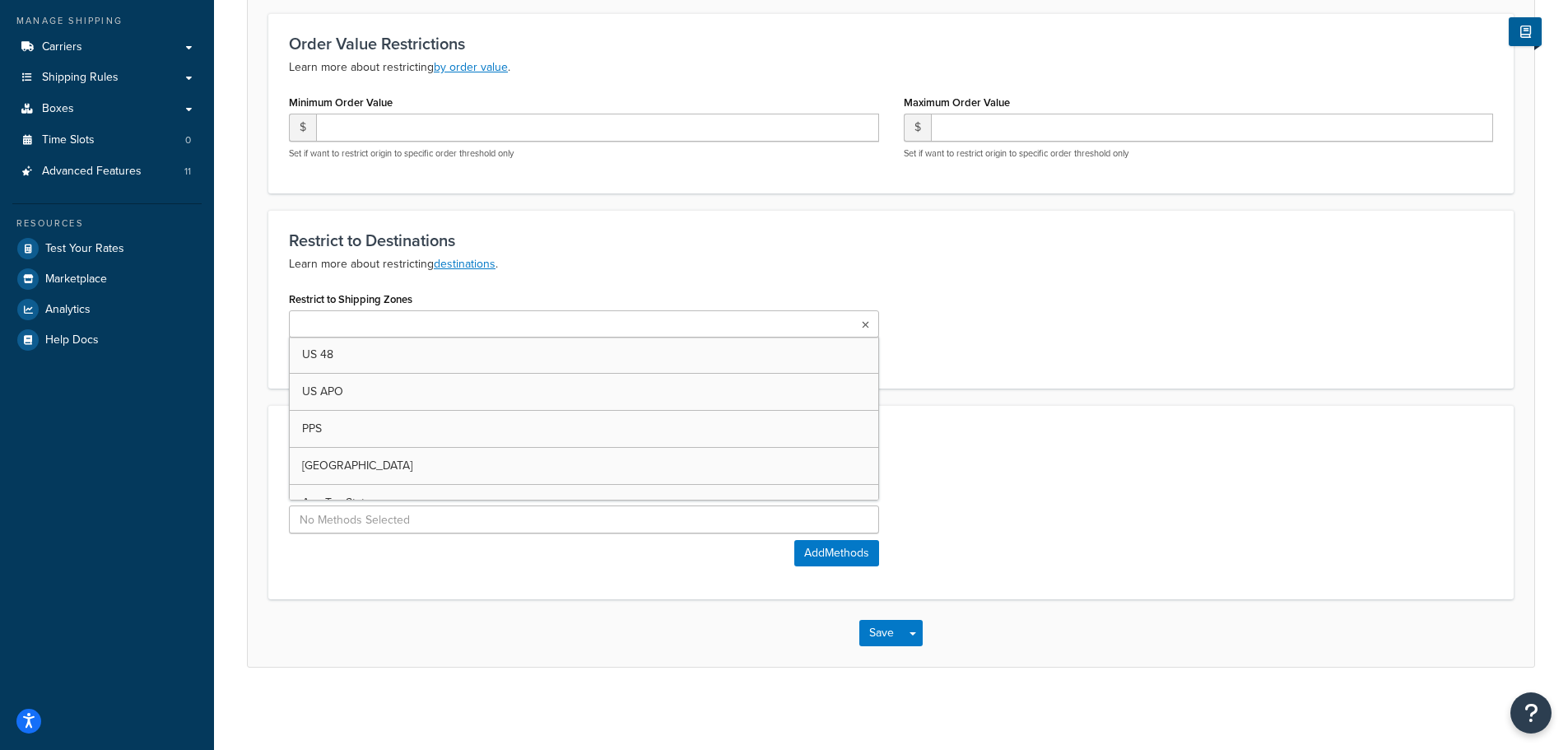
click at [555, 321] on ul at bounding box center [584, 324] width 590 height 27
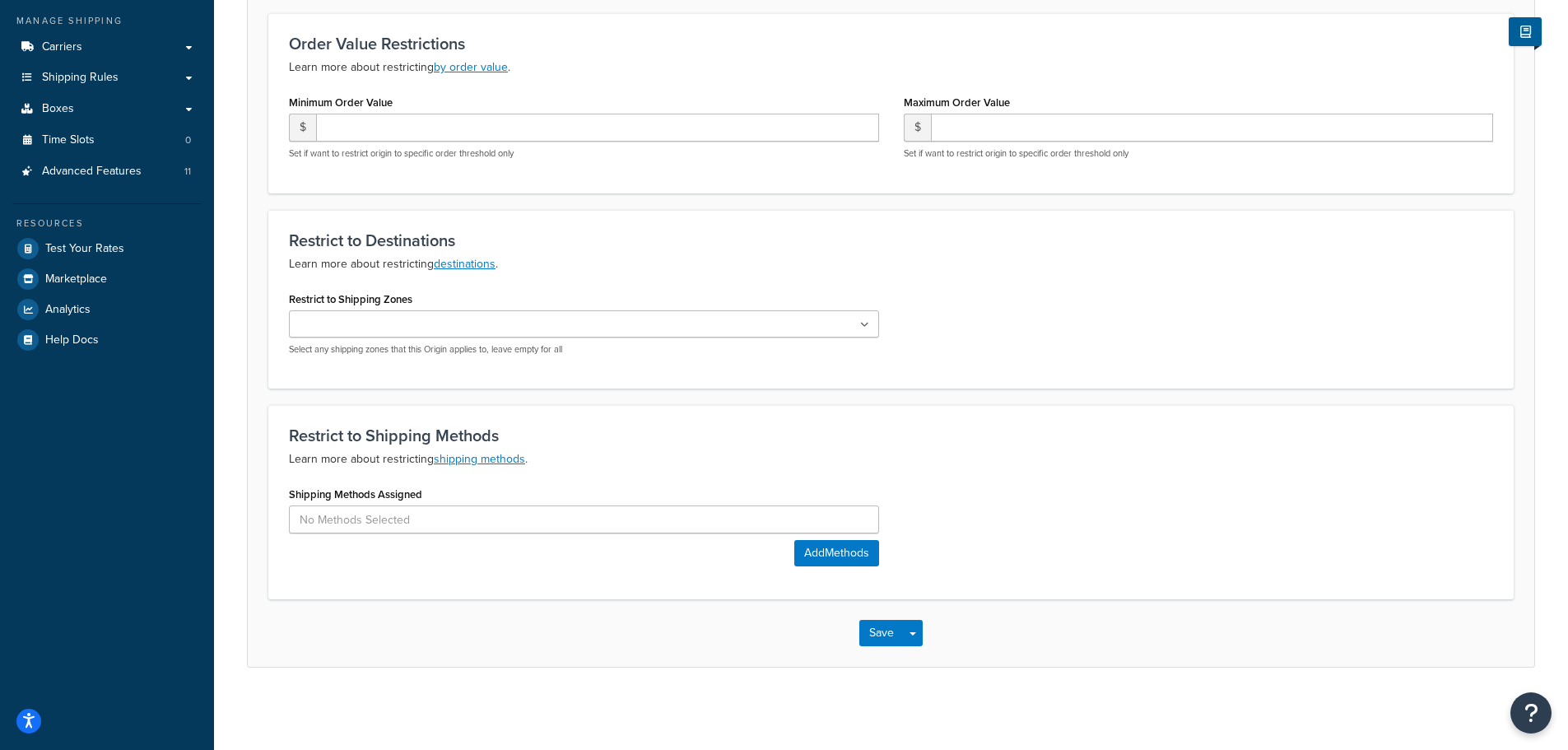
click at [749, 274] on div "Restrict to Destinations Learn more about restricting destinations . Restrict t…" at bounding box center [891, 299] width 1246 height 179
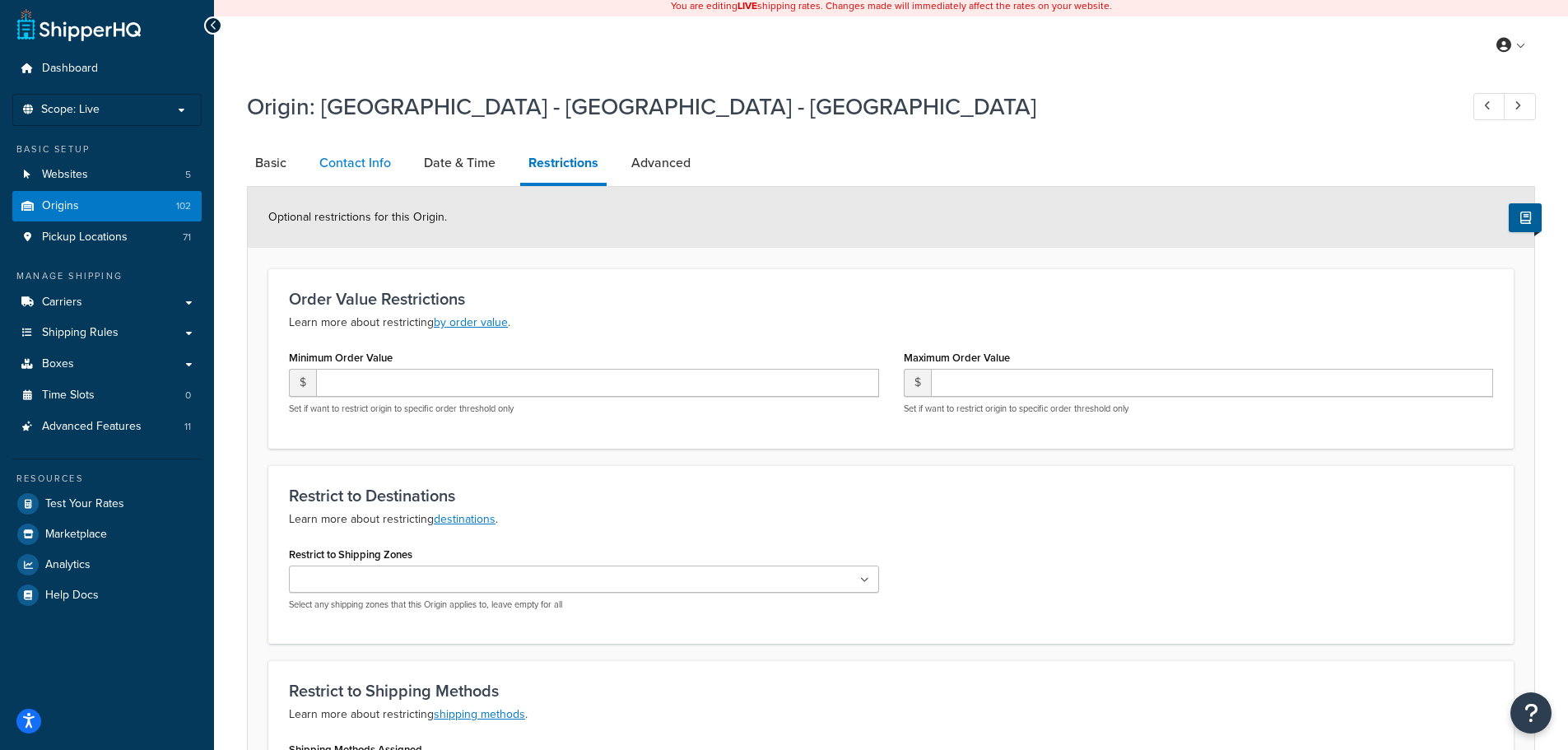
scroll to position [0, 0]
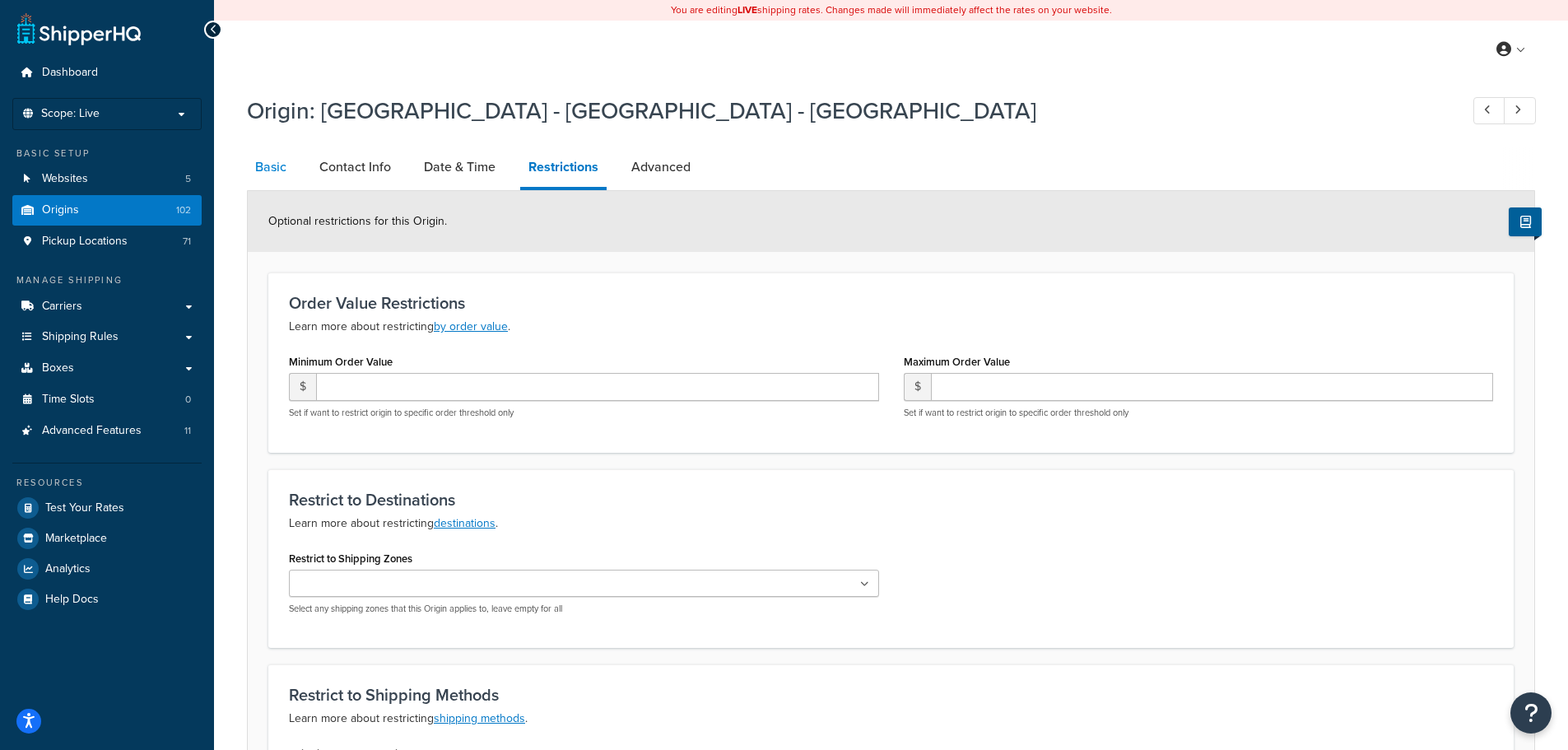
click at [280, 164] on link "Basic" at bounding box center [271, 167] width 48 height 39
select select "38"
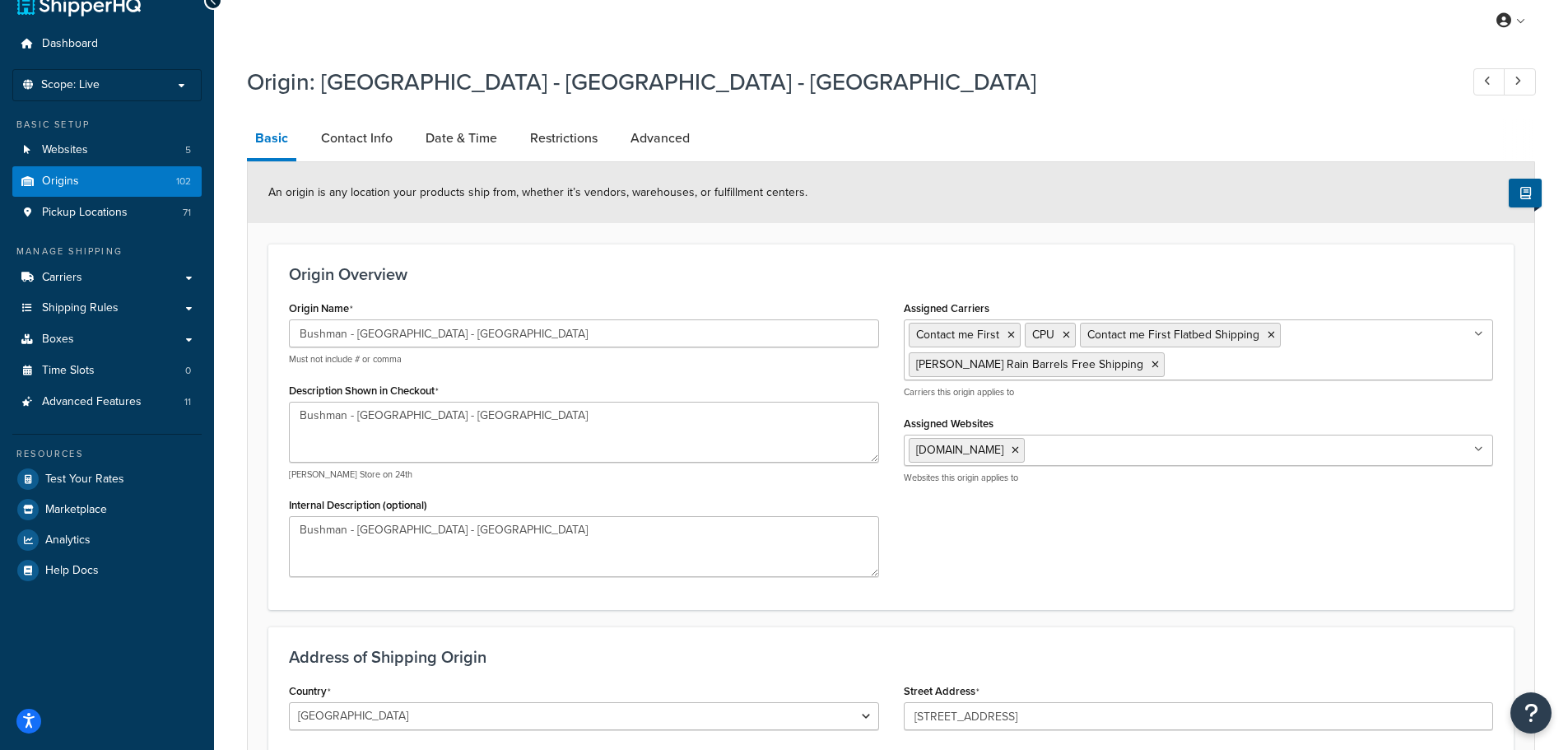
scroll to position [28, 0]
